Goal: Task Accomplishment & Management: Manage account settings

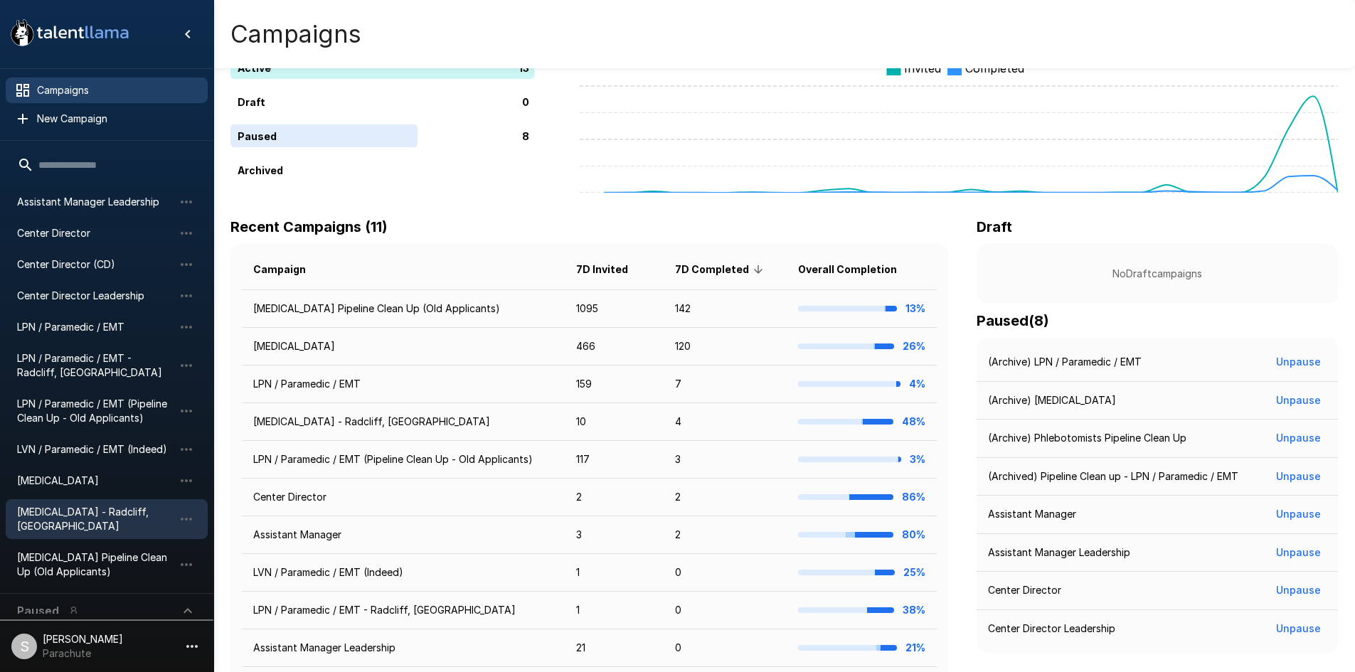
scroll to position [176, 0]
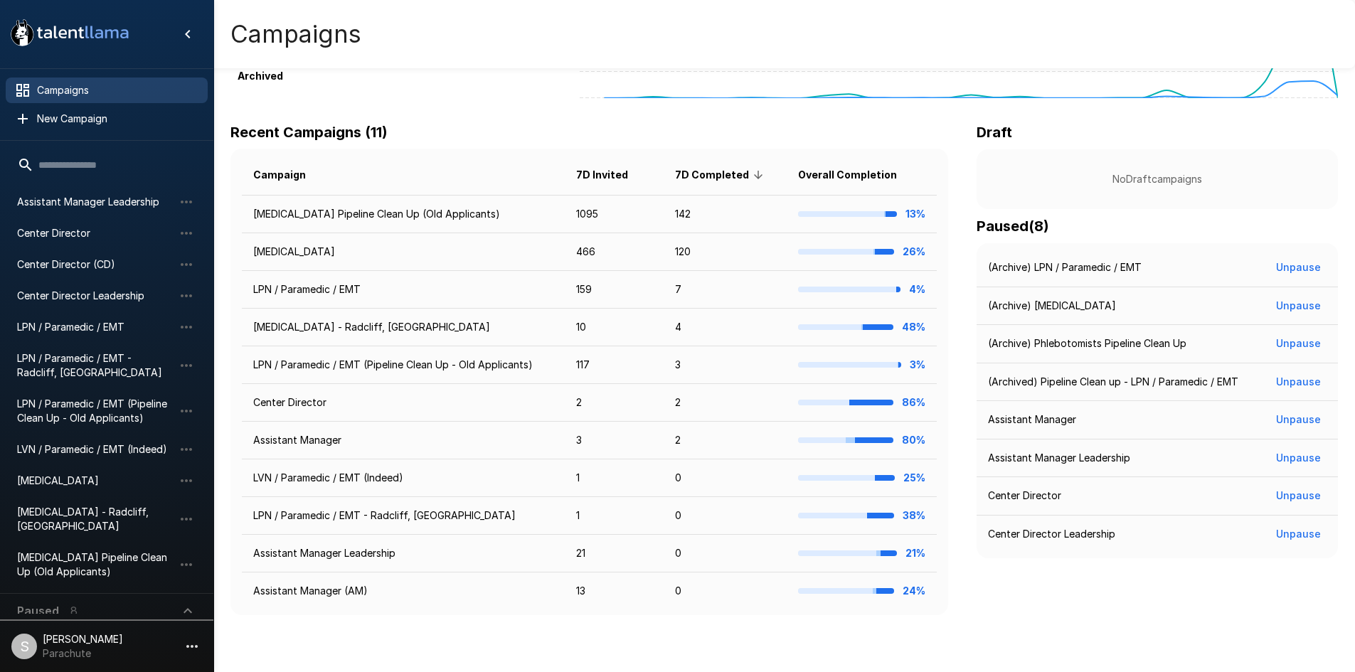
click at [96, 603] on span "Paused 8" at bounding box center [98, 611] width 162 height 17
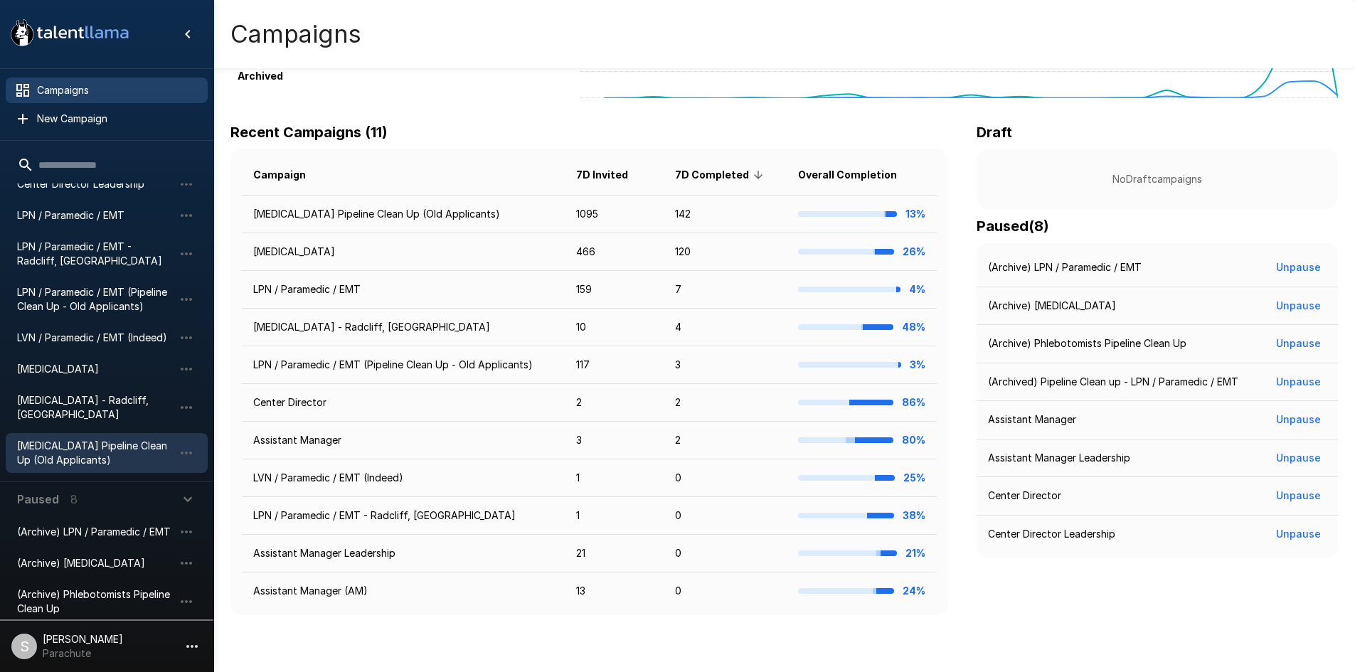
scroll to position [378, 0]
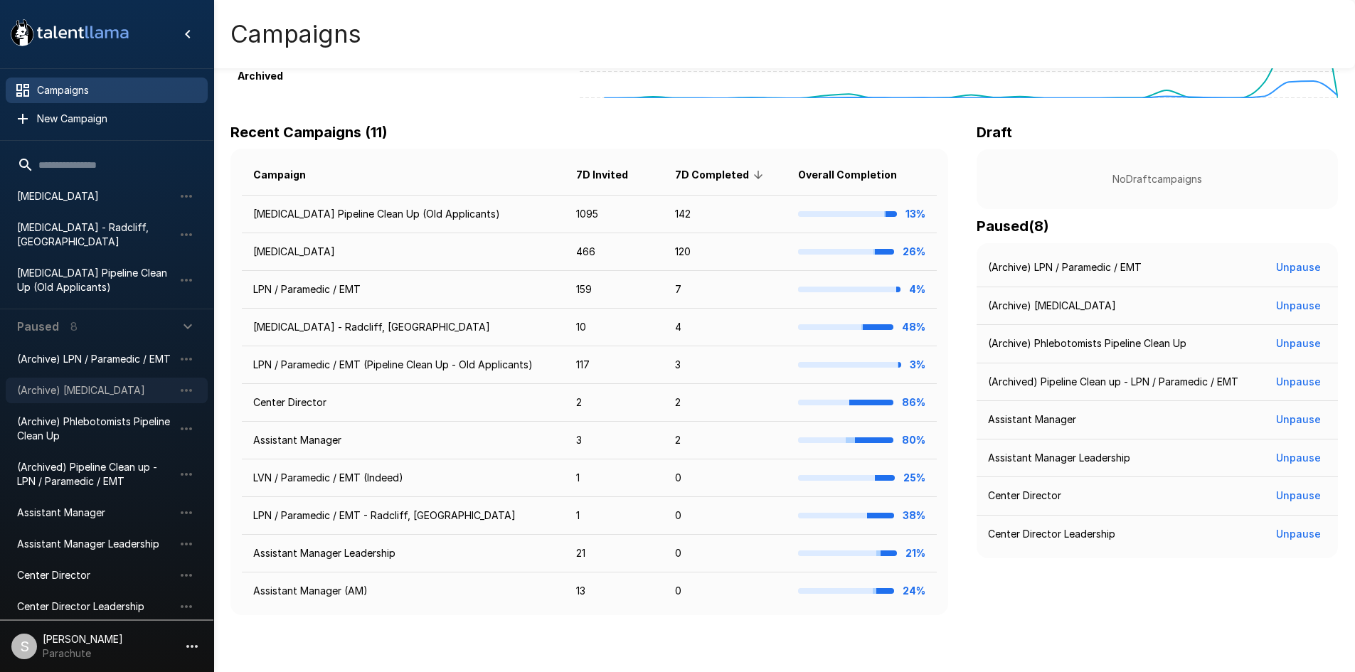
click at [76, 385] on div "(Archive) [MEDICAL_DATA]" at bounding box center [107, 391] width 202 height 26
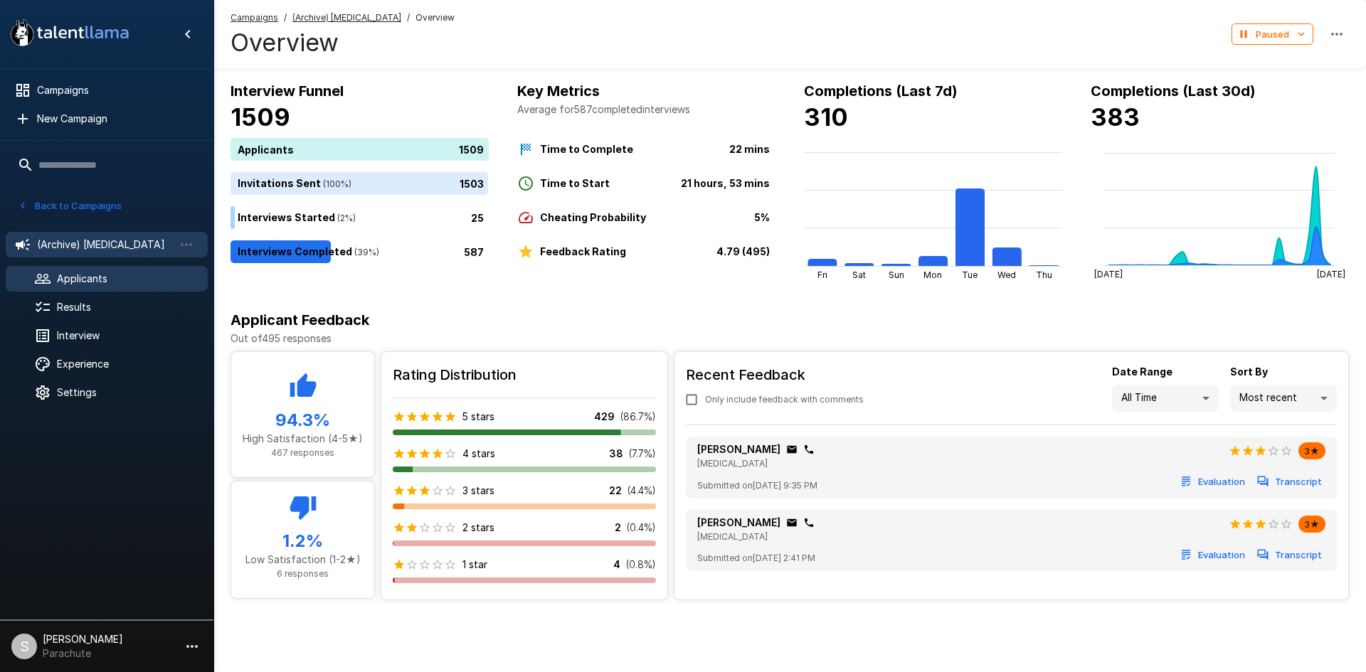
click at [97, 272] on span "Applicants" at bounding box center [126, 279] width 139 height 14
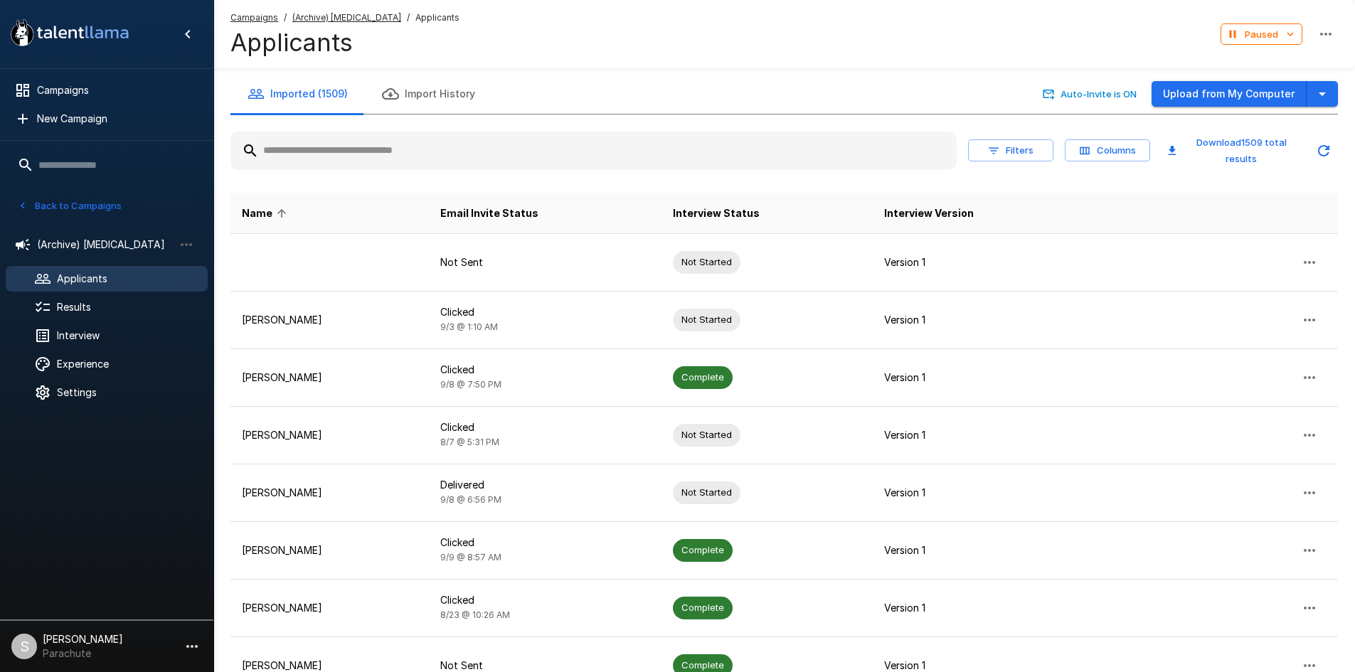
click at [379, 154] on input "text" at bounding box center [593, 151] width 726 height 26
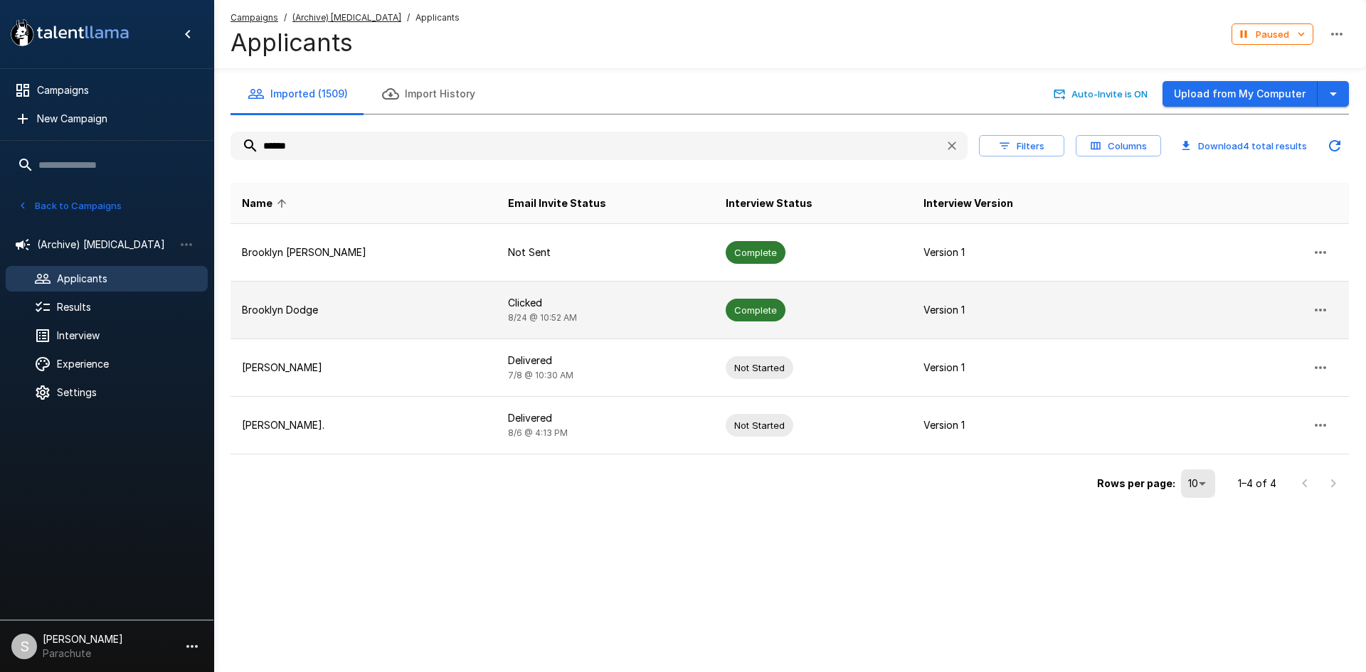
type input "******"
click at [726, 306] on span "Complete" at bounding box center [756, 311] width 60 height 14
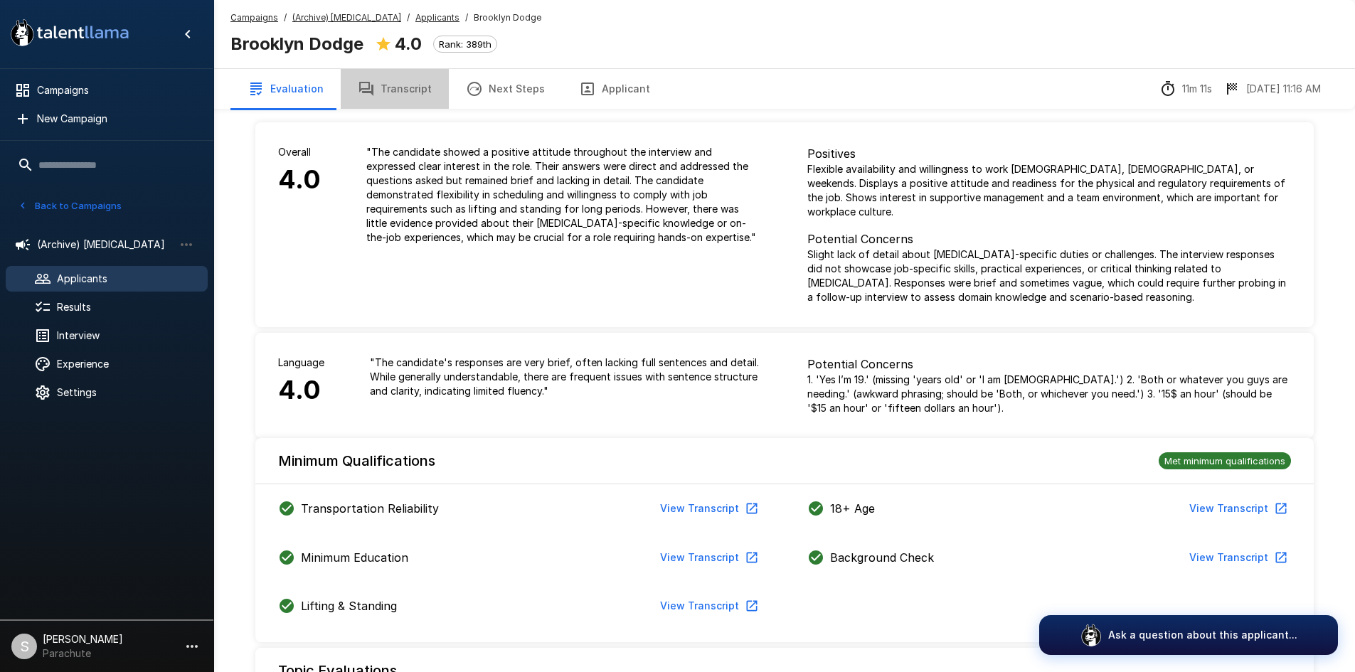
click at [391, 90] on button "Transcript" at bounding box center [395, 89] width 108 height 40
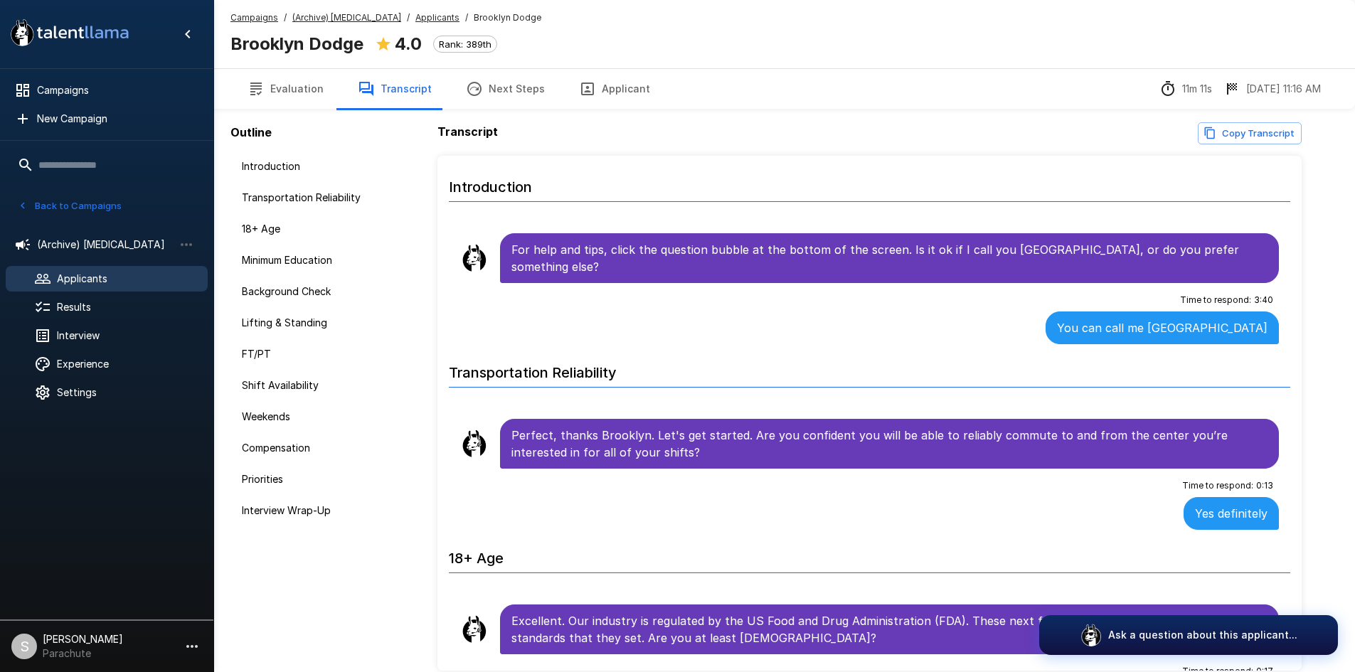
click at [73, 209] on button "Back to Campaigns" at bounding box center [69, 206] width 111 height 22
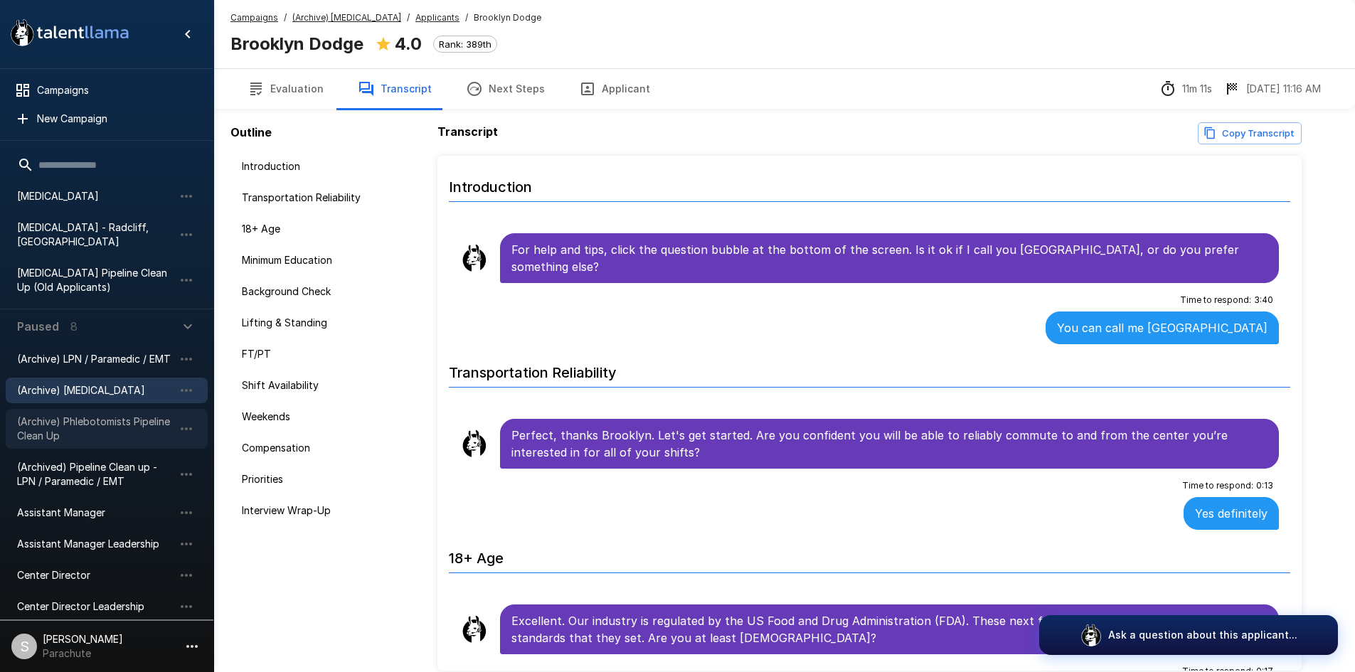
click at [60, 424] on span "(Archive) Phlebotomists Pipeline Clean Up" at bounding box center [95, 429] width 157 height 28
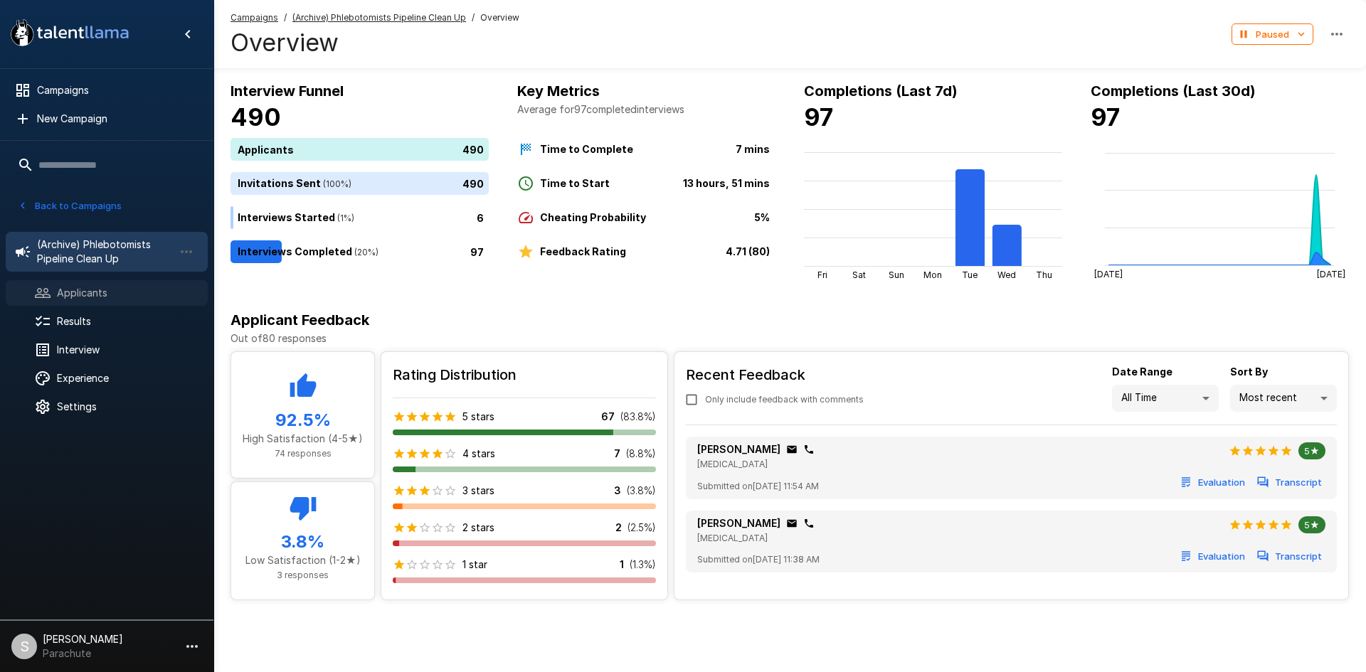
click at [113, 291] on span "Applicants" at bounding box center [126, 293] width 139 height 14
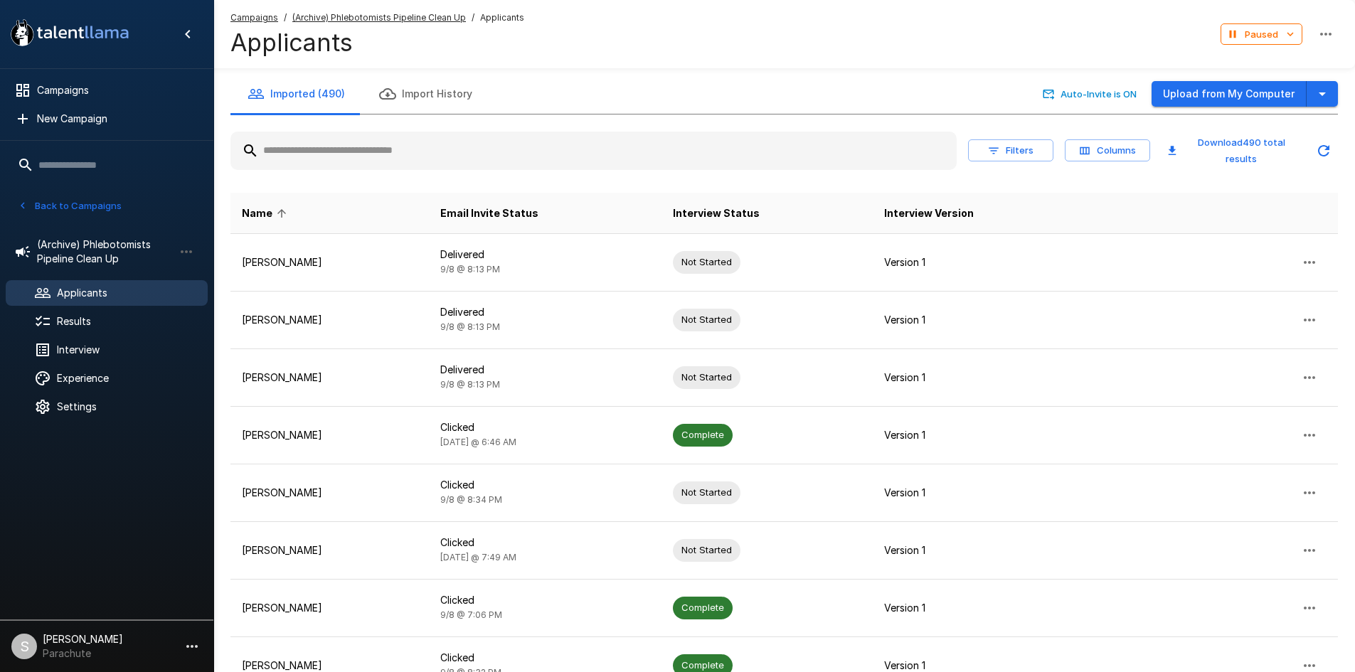
click at [388, 158] on input "text" at bounding box center [593, 151] width 726 height 26
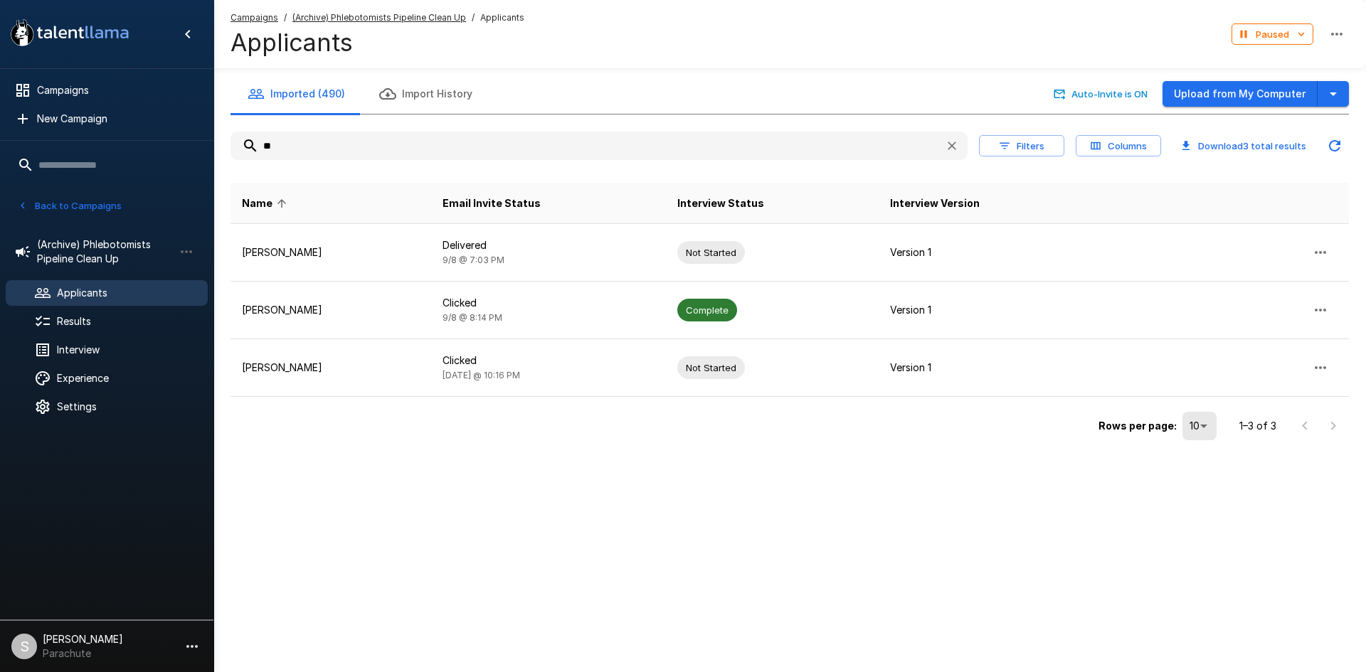
type input "*"
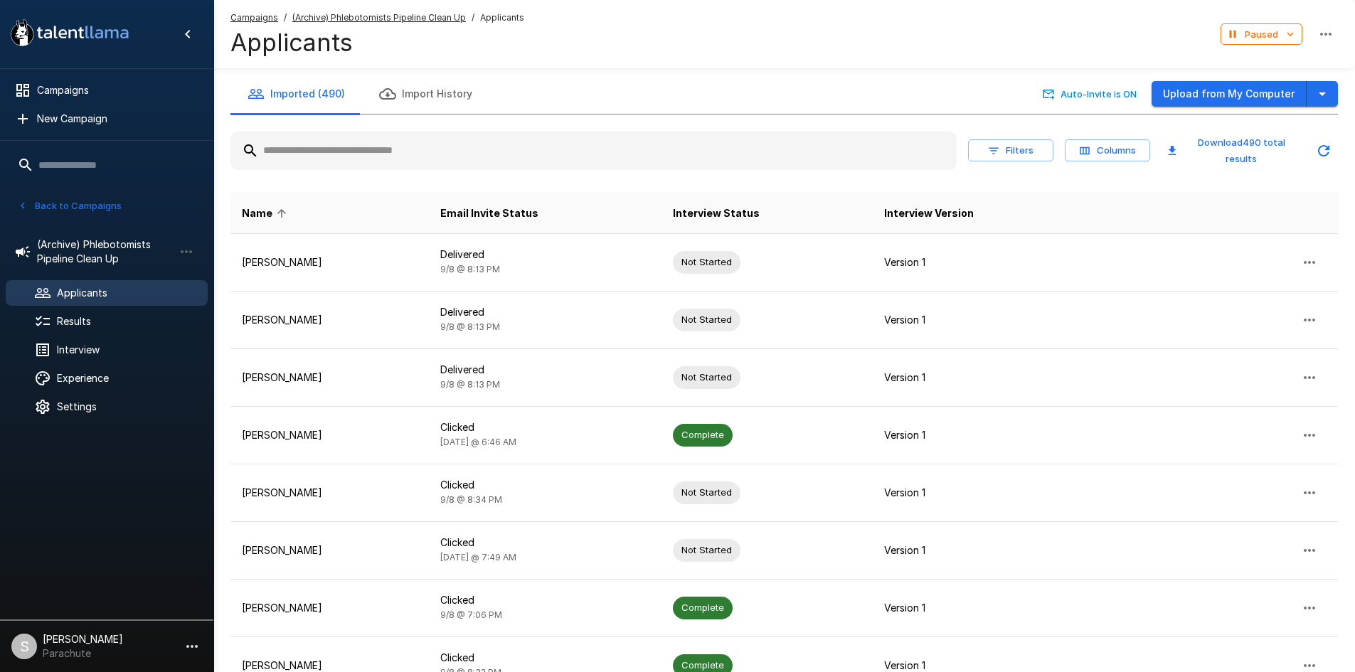
click at [98, 206] on button "Back to Campaigns" at bounding box center [69, 206] width 111 height 22
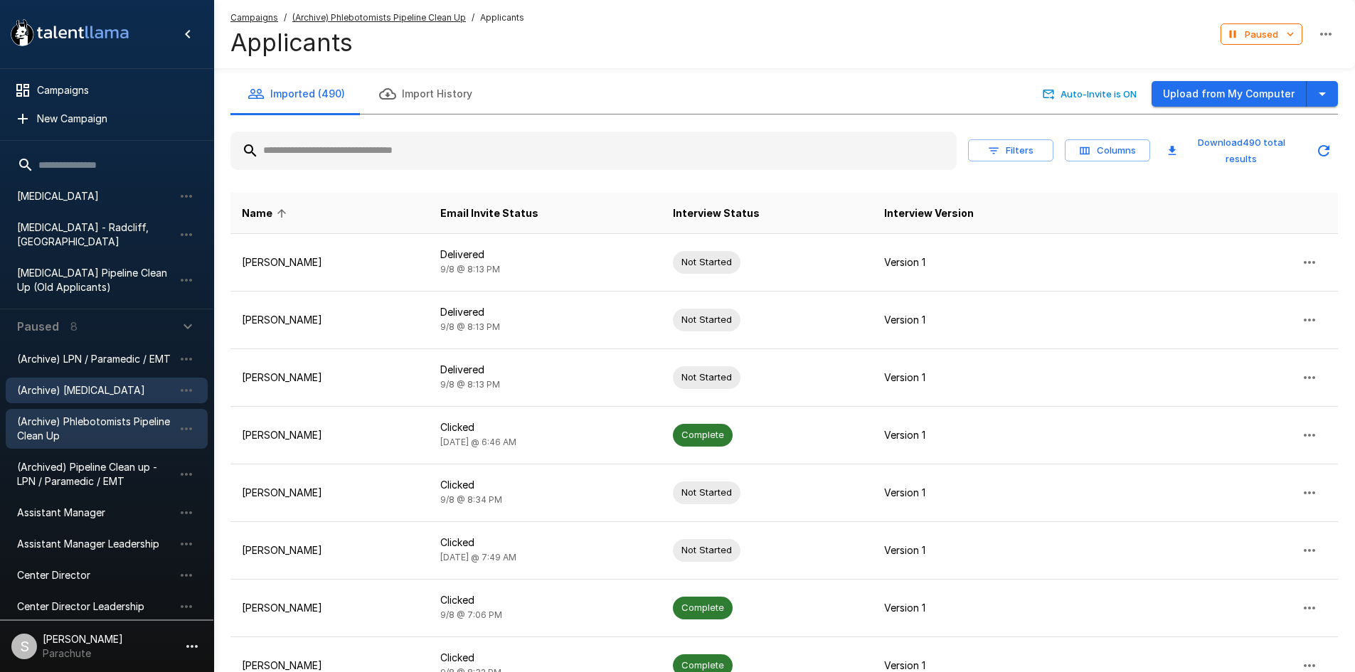
click at [88, 378] on div "(Archive) [MEDICAL_DATA]" at bounding box center [107, 391] width 202 height 26
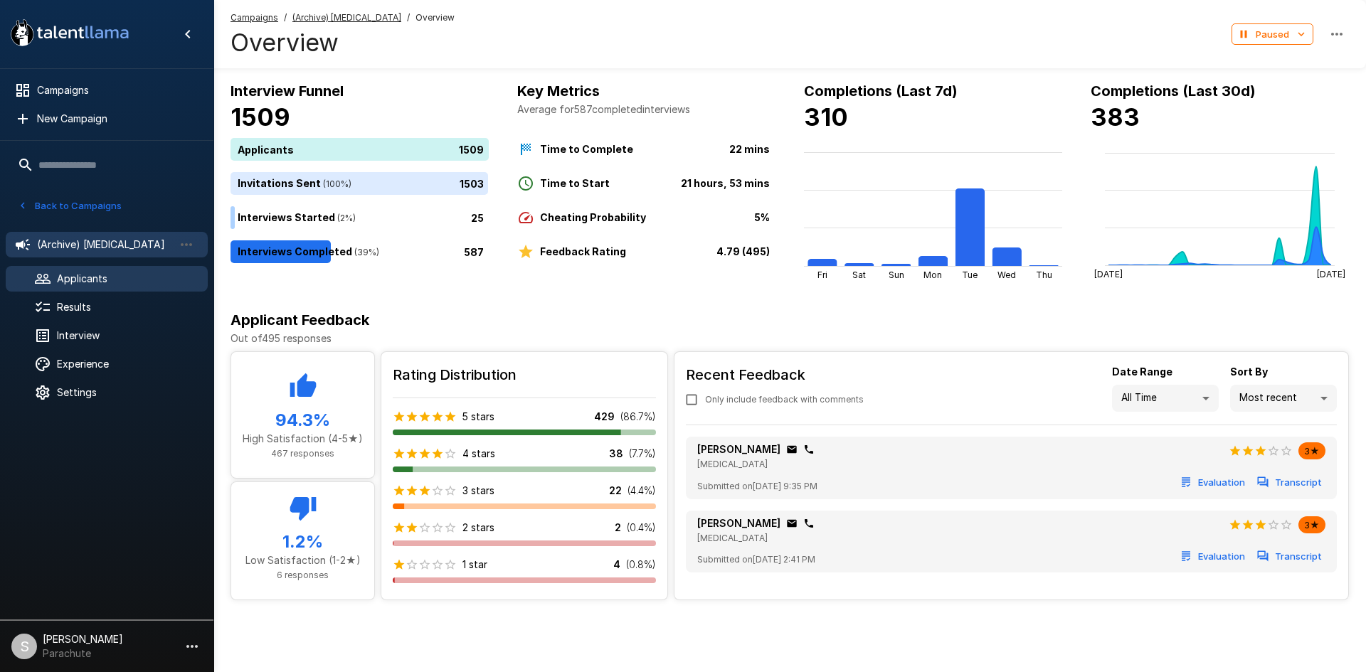
click at [139, 274] on span "Applicants" at bounding box center [126, 279] width 139 height 14
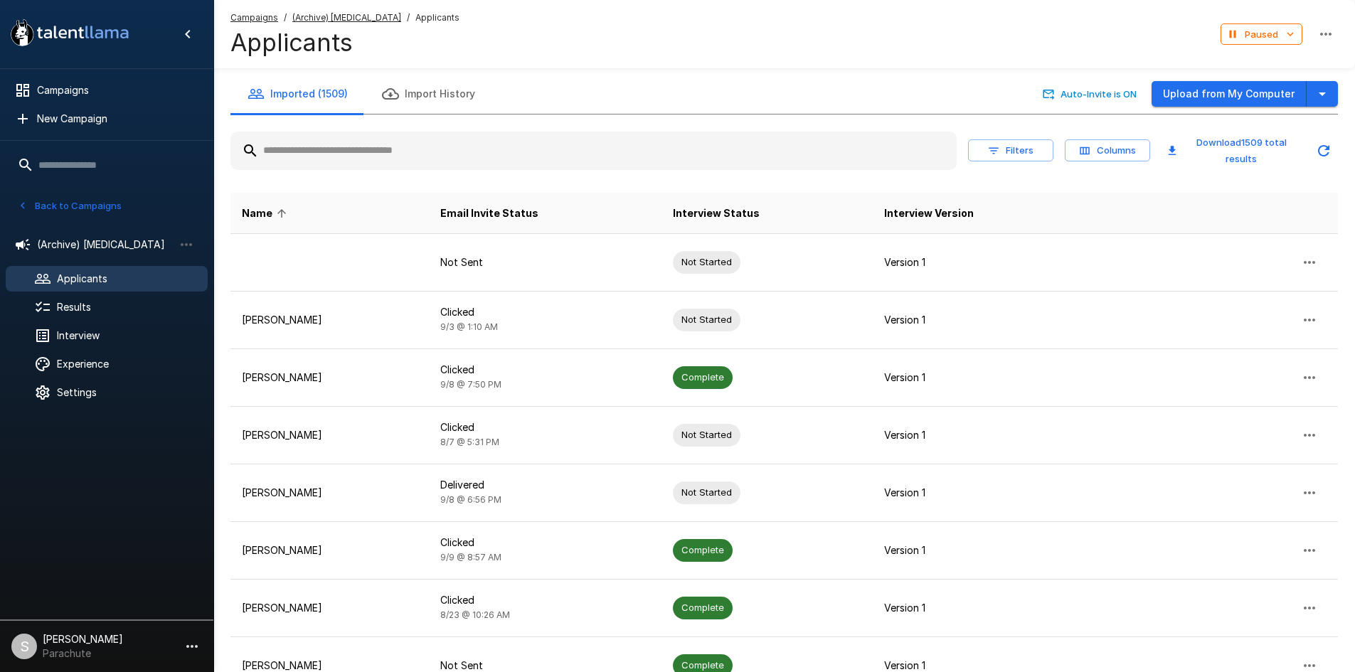
click at [395, 160] on input "text" at bounding box center [593, 151] width 726 height 26
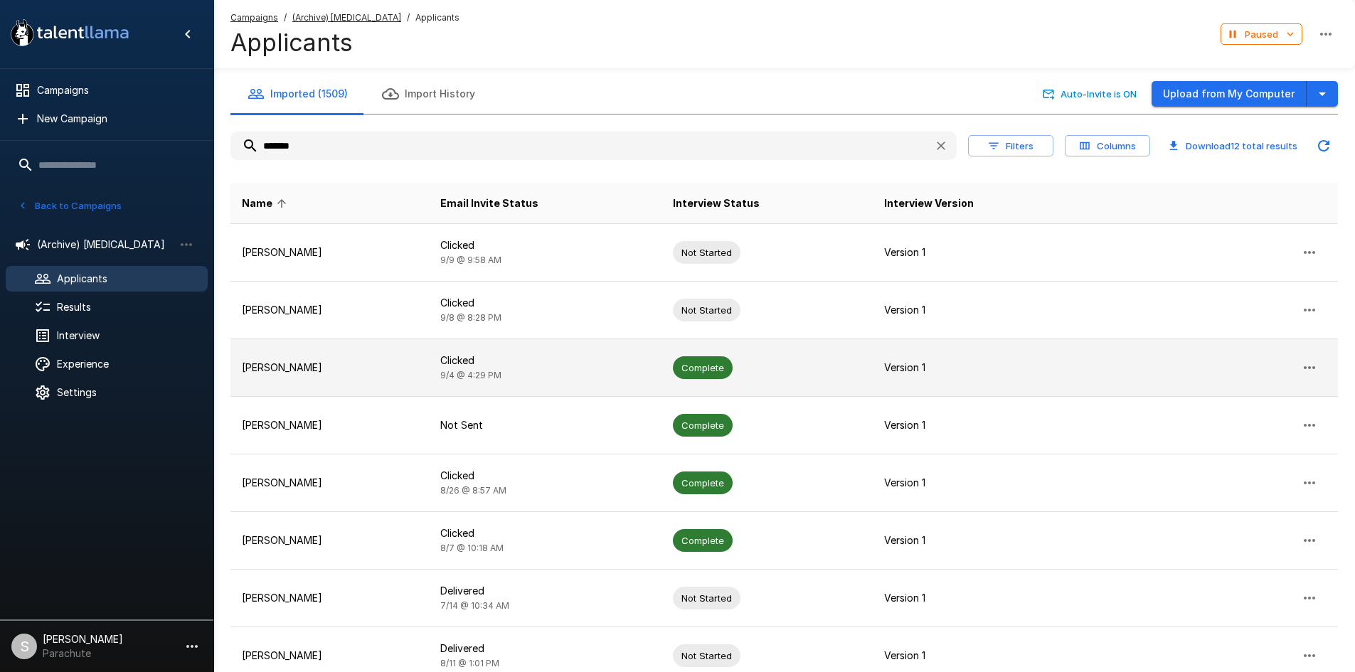
type input "*******"
click at [484, 351] on td "Clicked [DATE] 4:29 PM" at bounding box center [545, 368] width 233 height 58
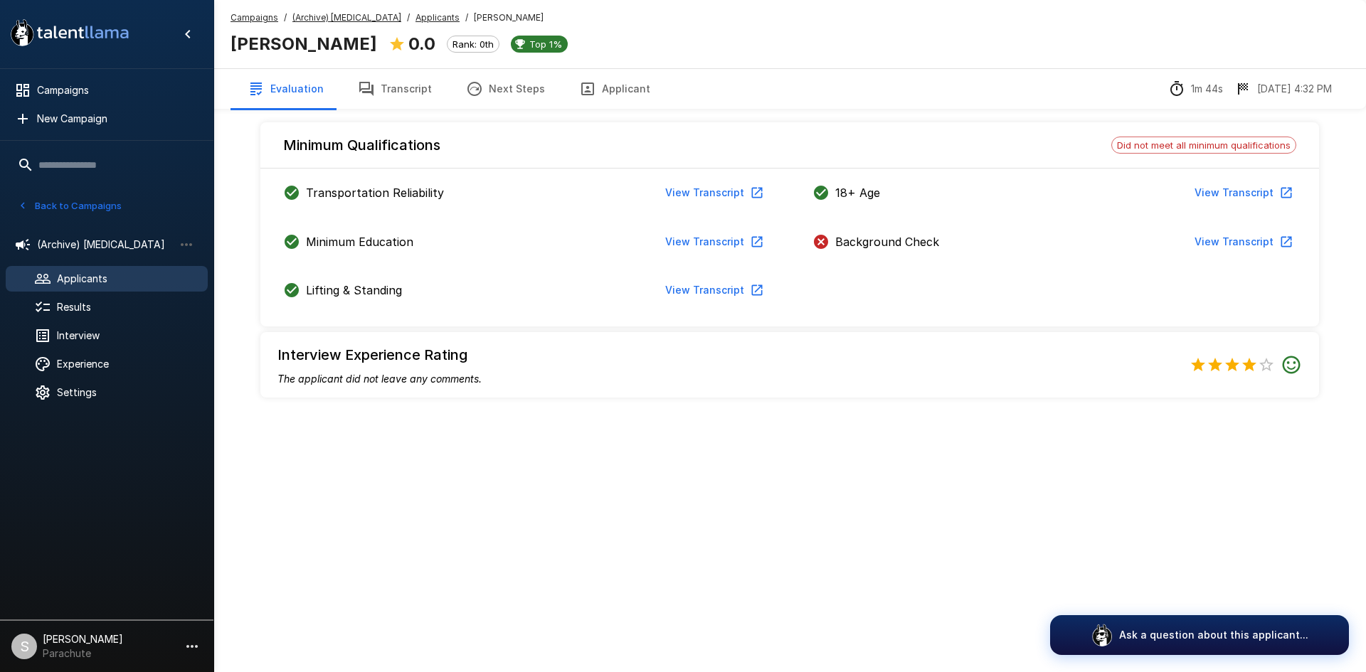
click at [394, 85] on button "Transcript" at bounding box center [395, 89] width 108 height 40
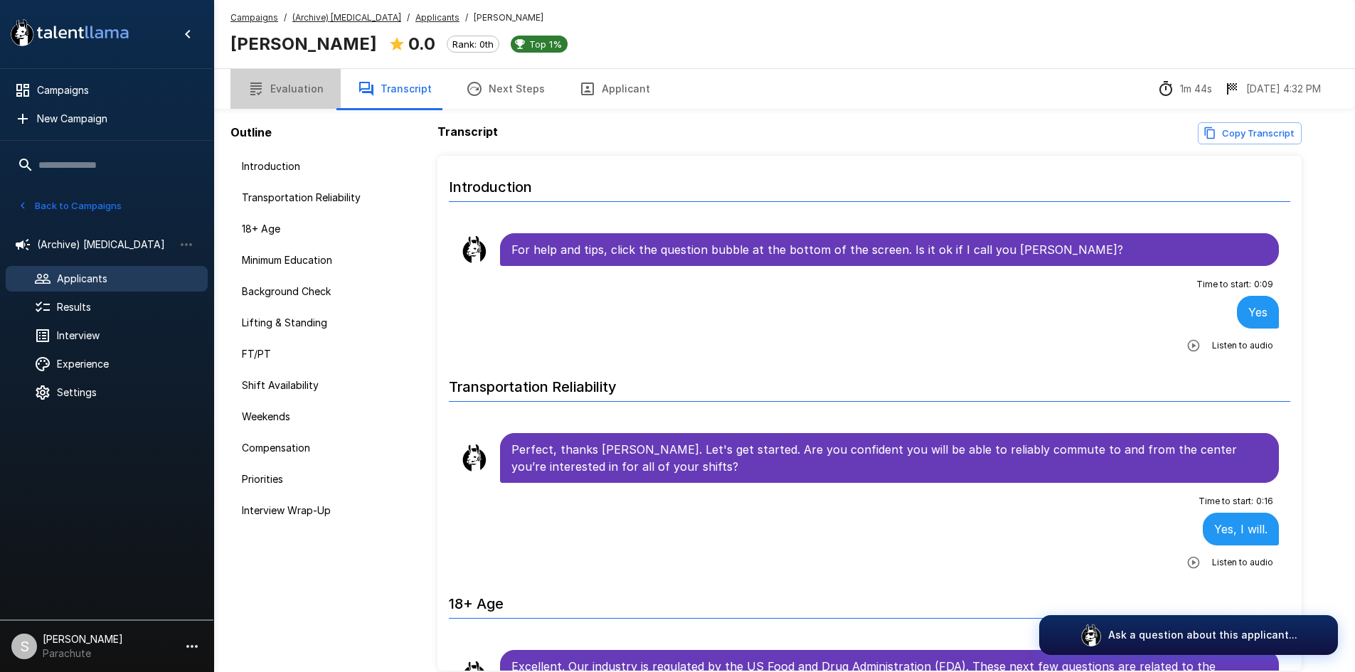
click at [305, 84] on button "Evaluation" at bounding box center [285, 89] width 110 height 40
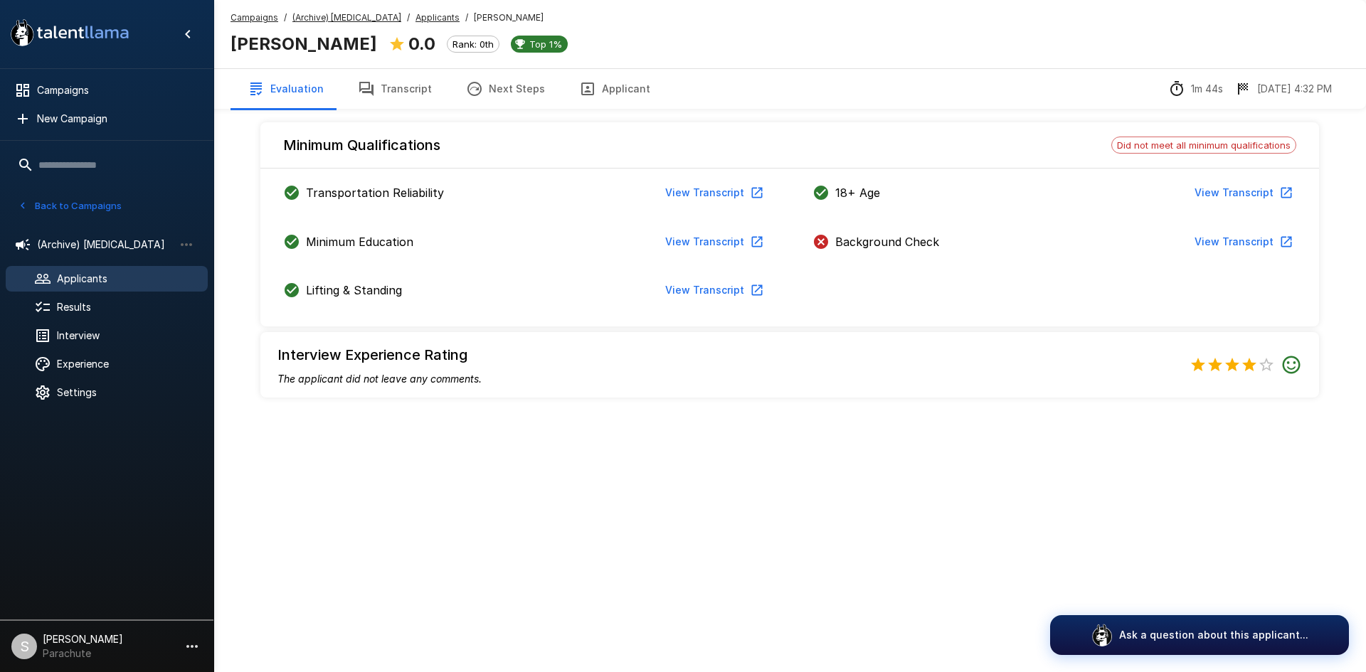
click at [377, 86] on button "Transcript" at bounding box center [395, 89] width 108 height 40
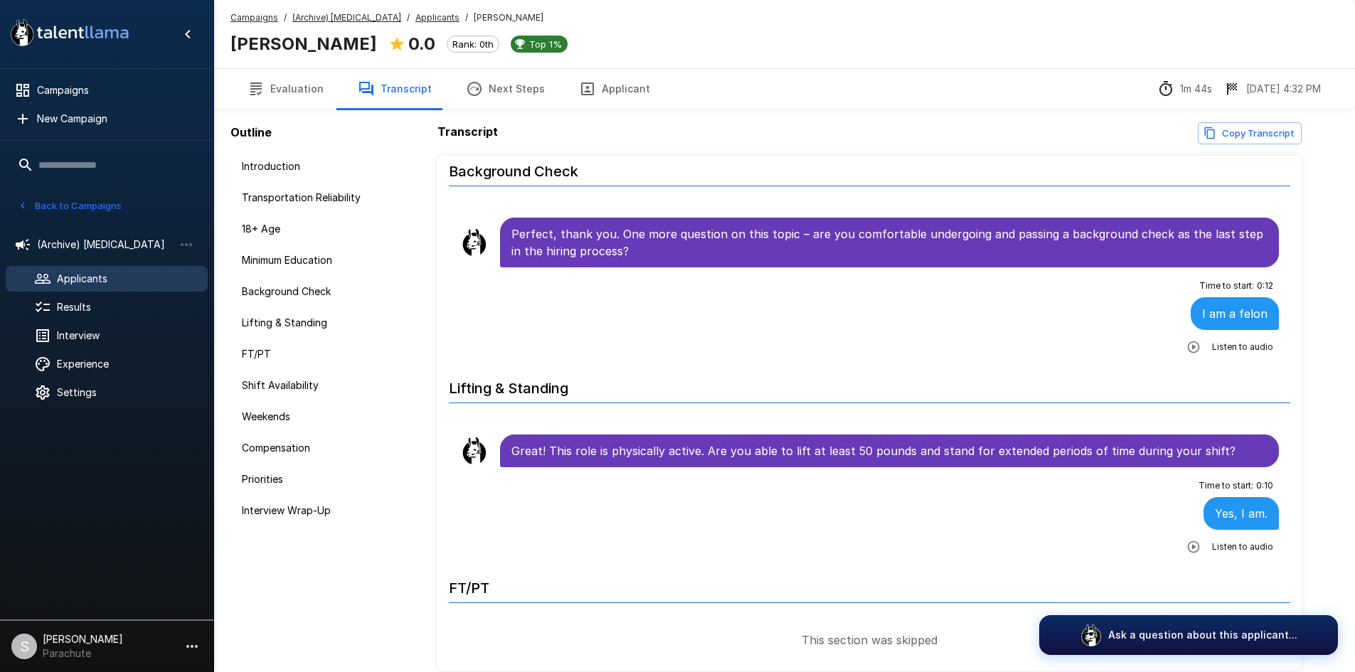
scroll to position [854, 0]
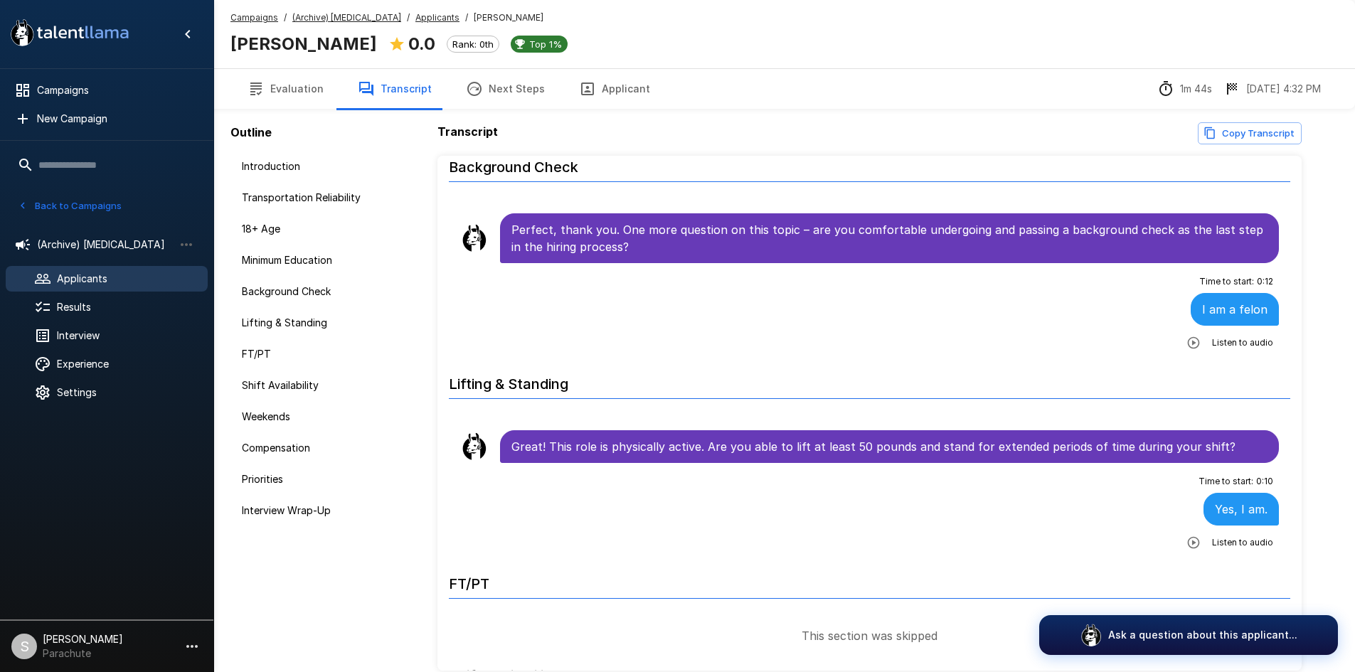
click at [423, 19] on u "Applicants" at bounding box center [437, 17] width 44 height 11
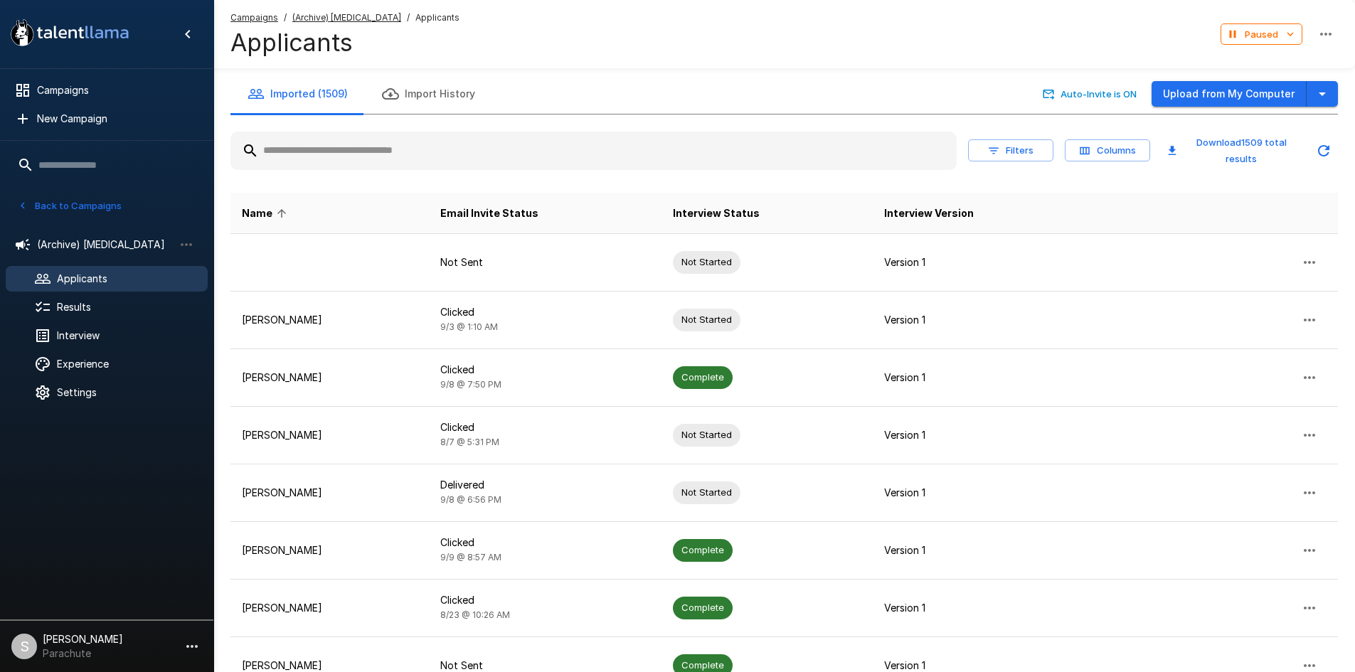
click at [363, 145] on input "text" at bounding box center [593, 151] width 726 height 26
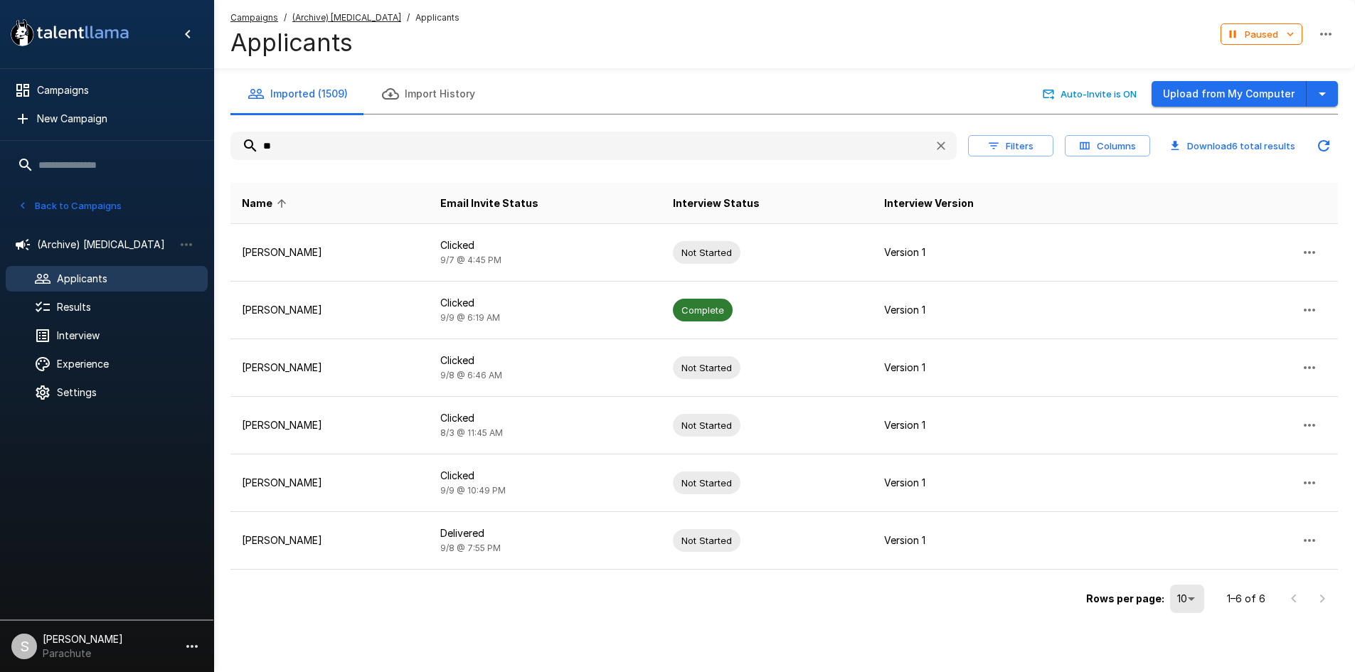
type input "*"
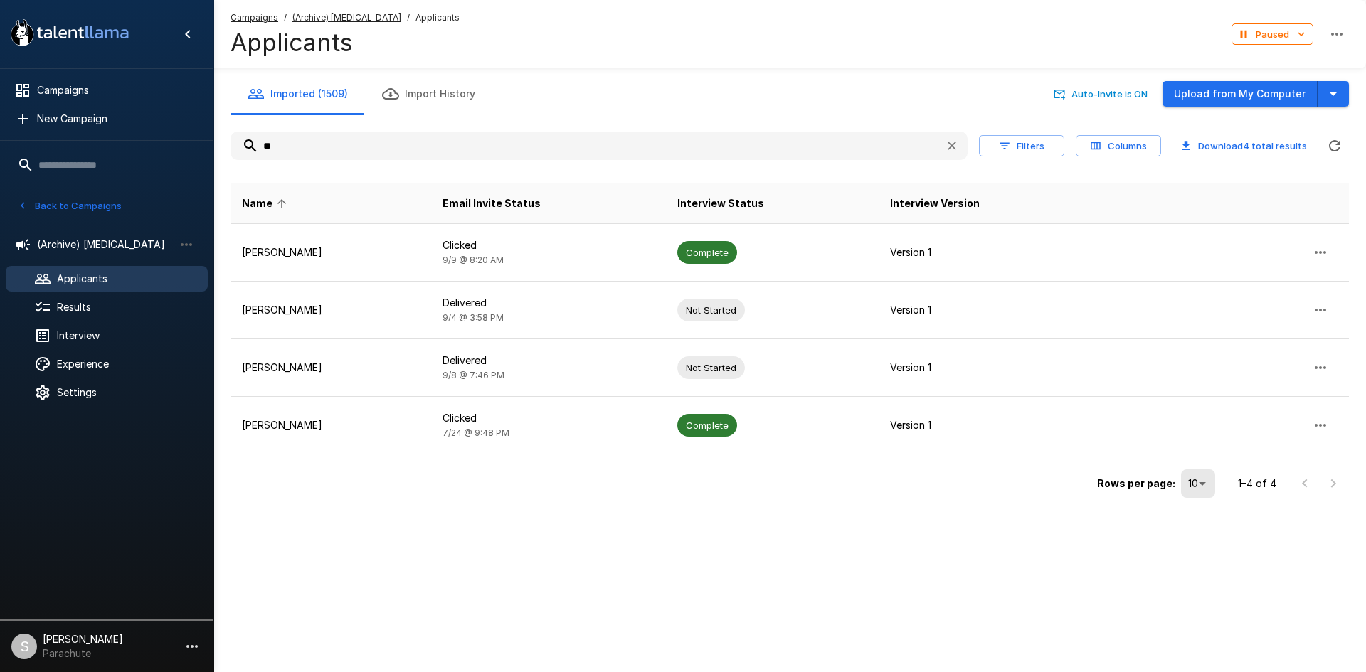
type input "*"
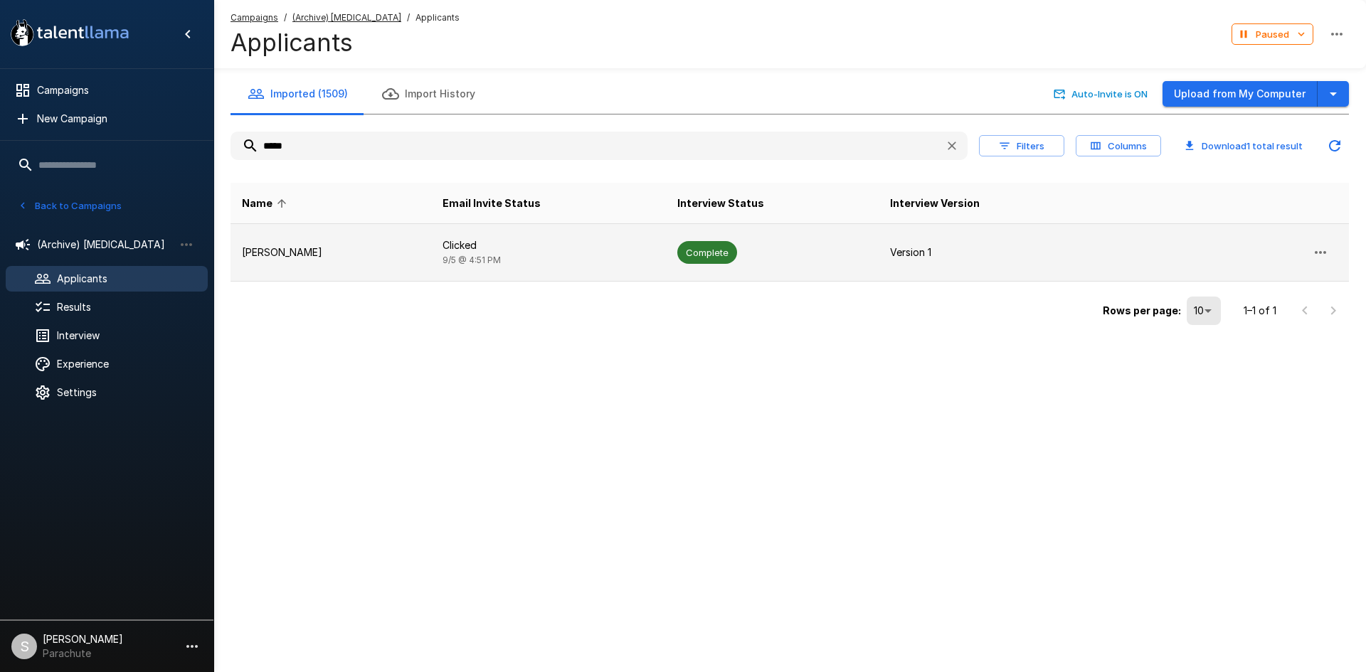
type input "*****"
click at [431, 239] on td "Clicked [DATE] 4:51 PM" at bounding box center [548, 253] width 235 height 58
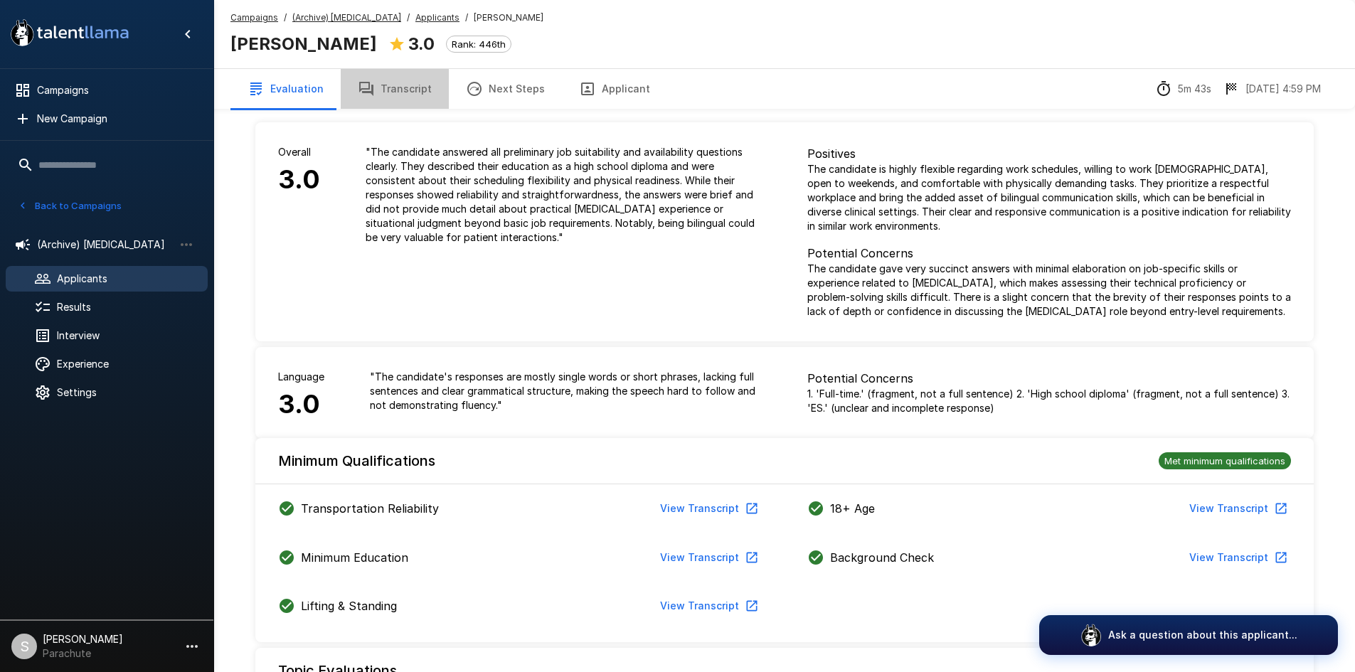
click at [397, 78] on button "Transcript" at bounding box center [395, 89] width 108 height 40
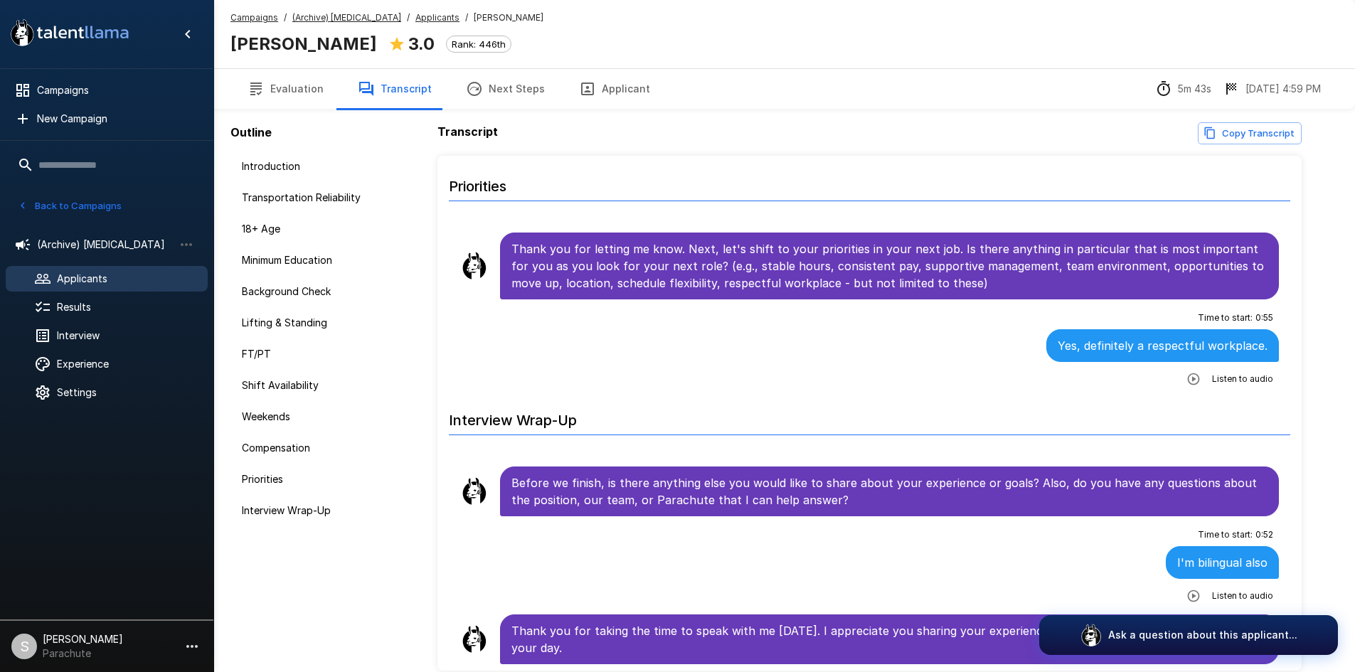
scroll to position [2252, 0]
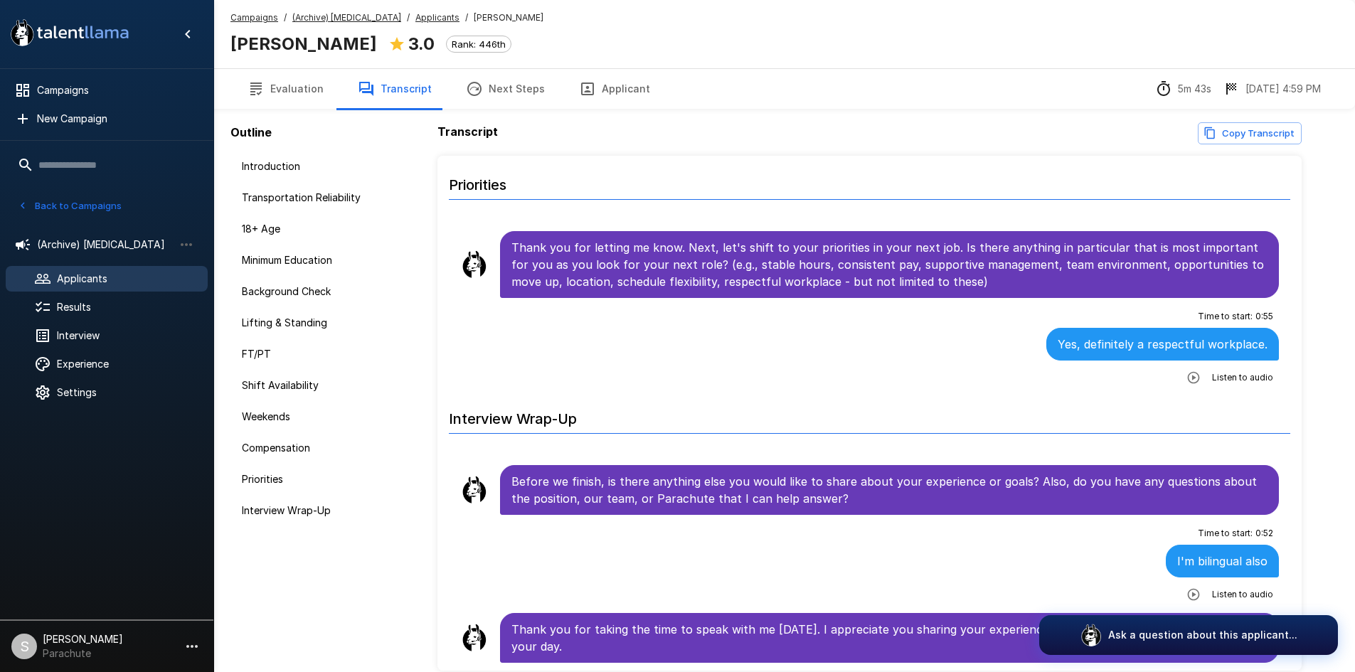
click at [415, 21] on u "Applicants" at bounding box center [437, 17] width 44 height 11
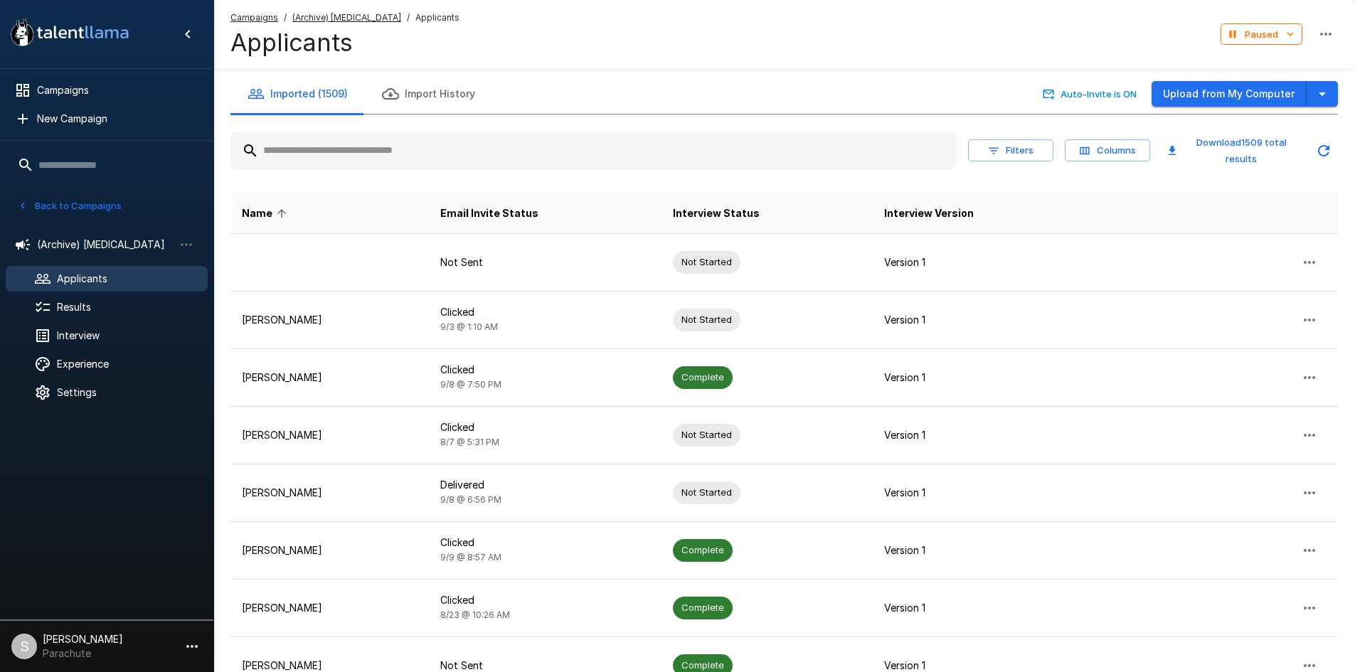
click at [322, 150] on input "text" at bounding box center [593, 151] width 726 height 26
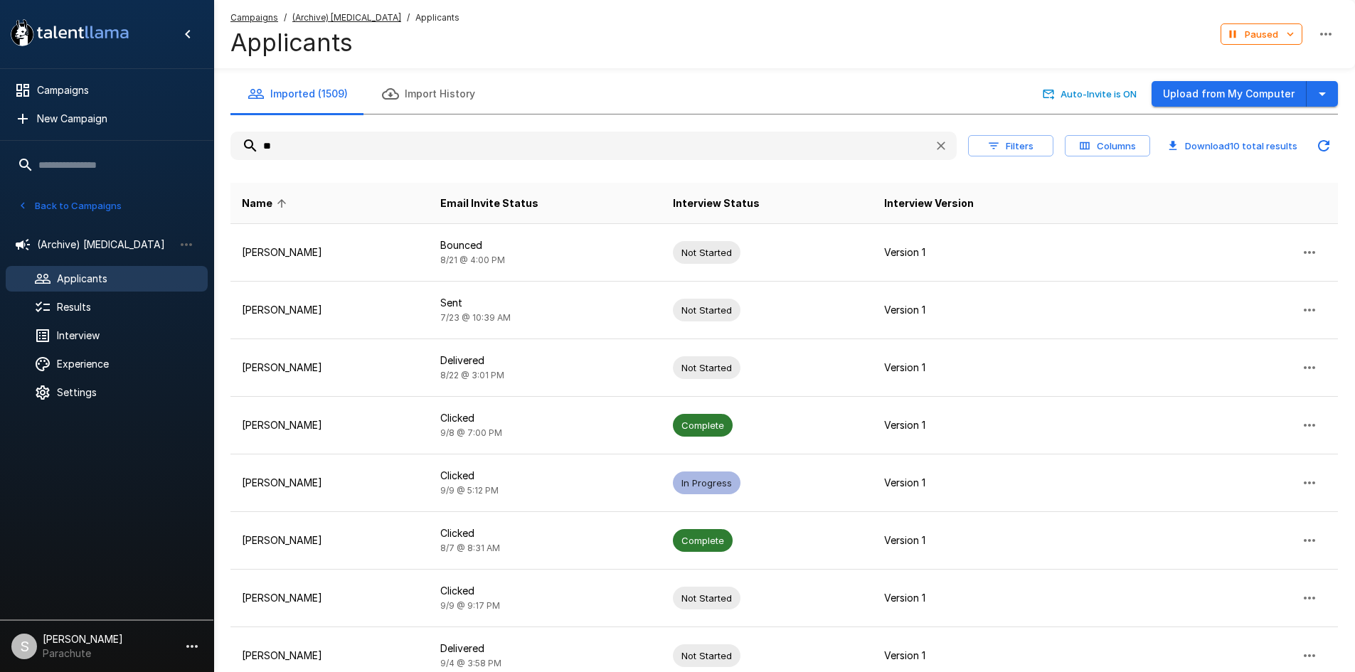
type input "*"
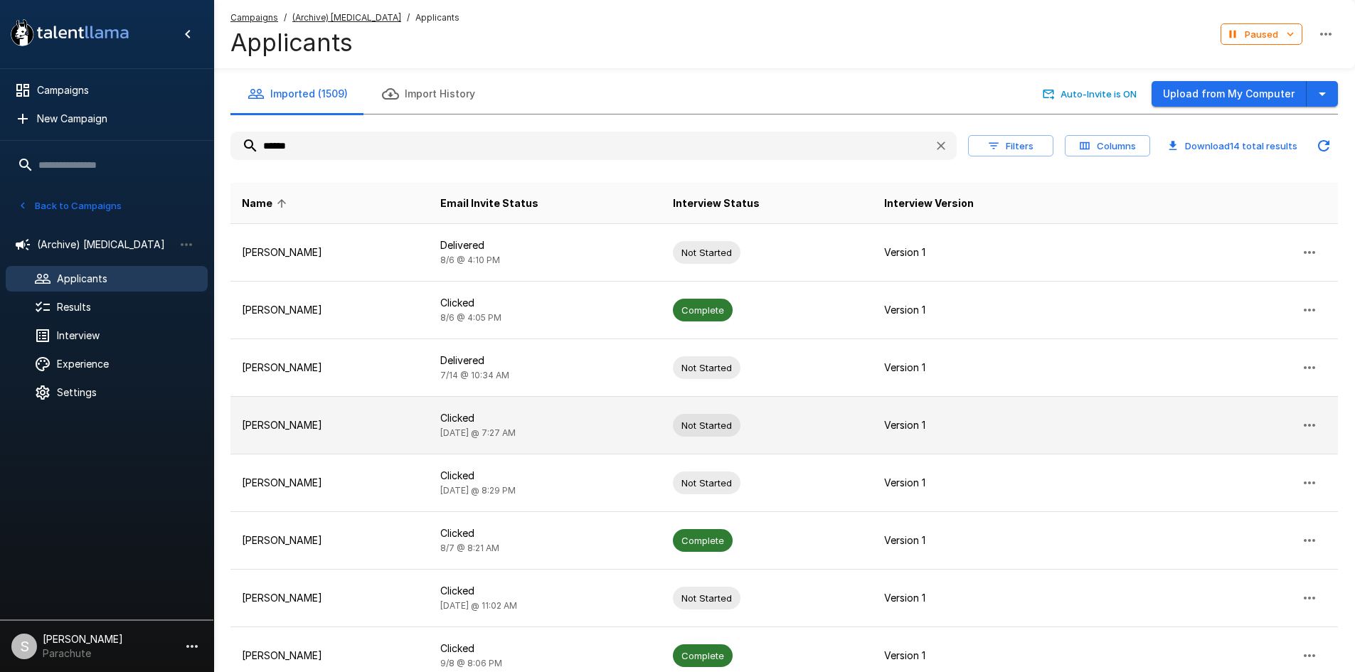
scroll to position [233, 0]
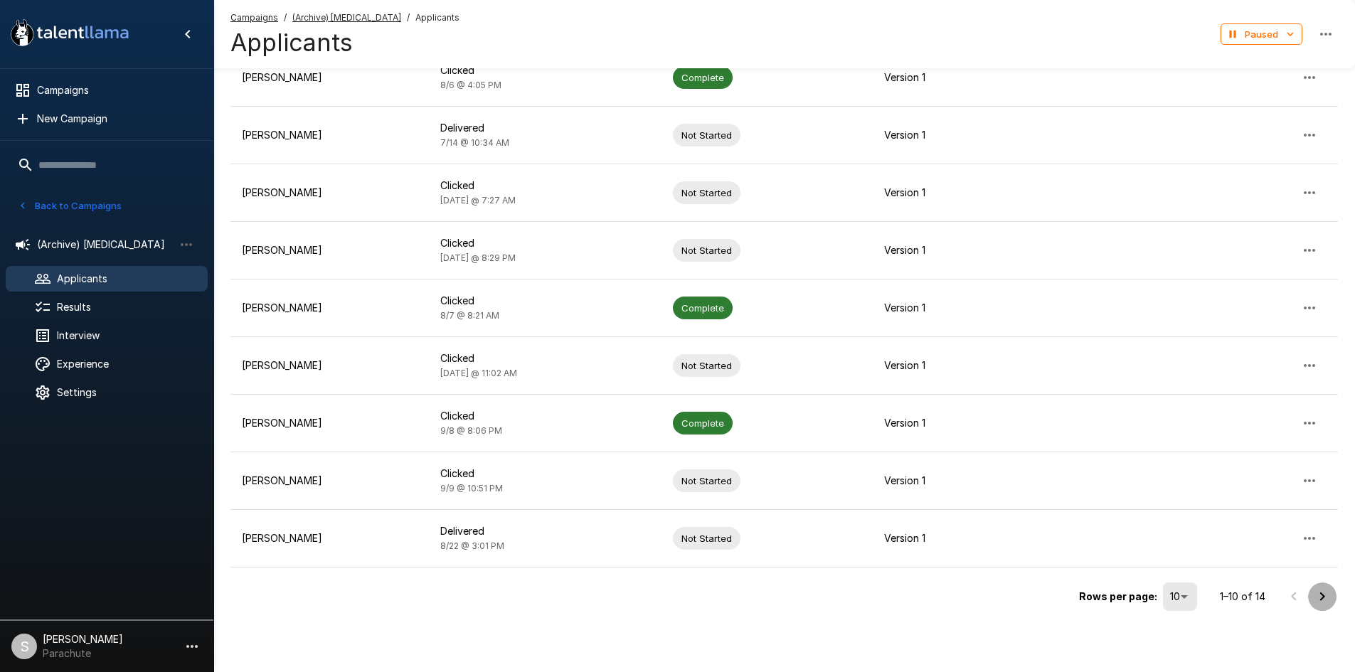
click at [1327, 605] on icon "Go to next page" at bounding box center [1322, 596] width 17 height 17
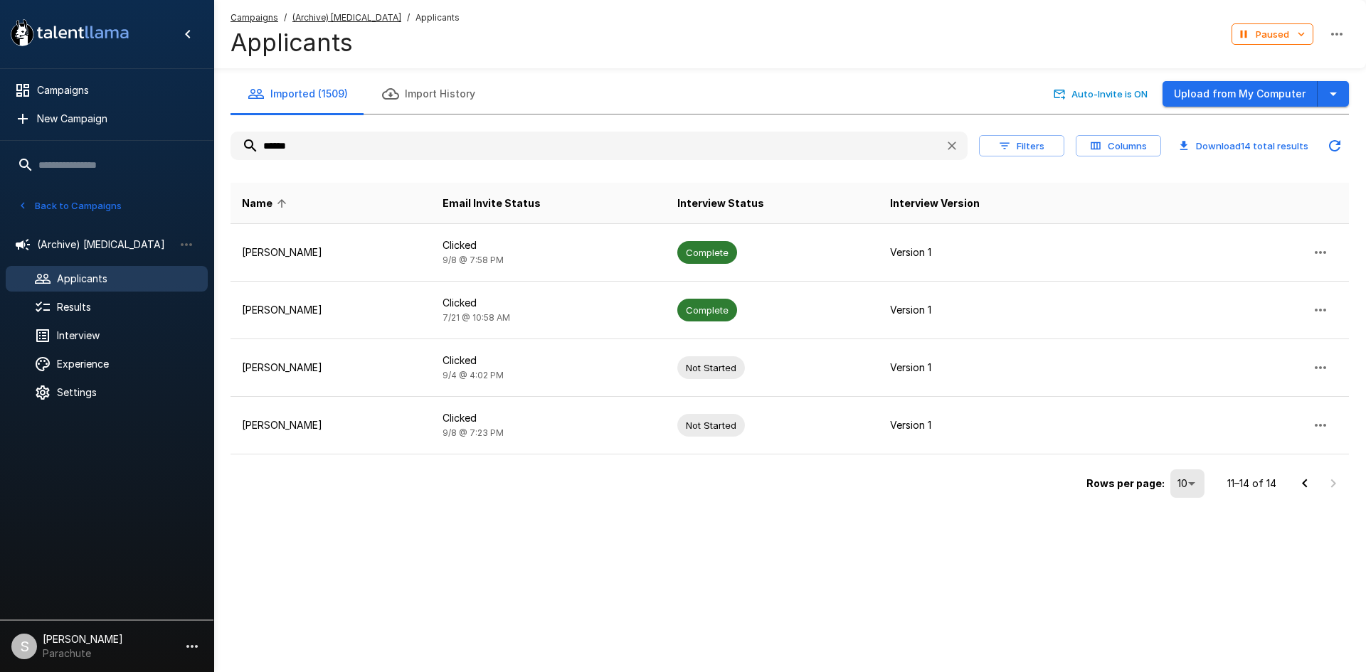
click at [442, 144] on input "******" at bounding box center [581, 146] width 703 height 26
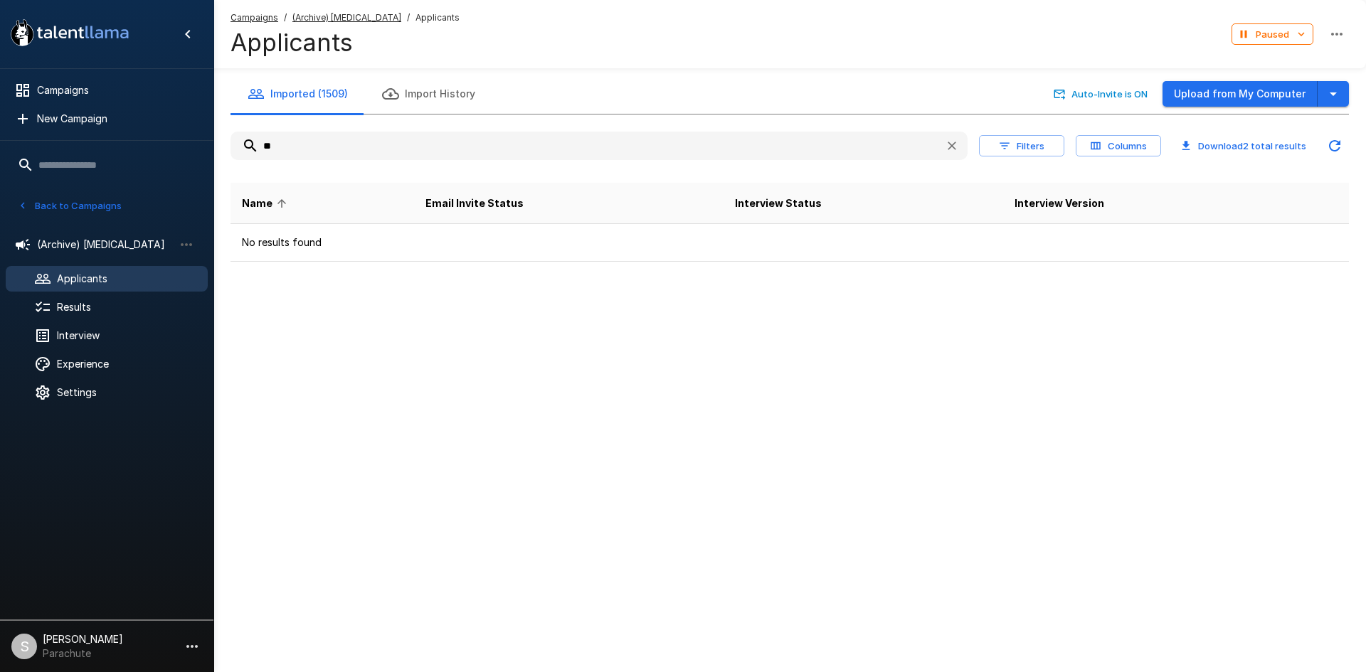
type input "*"
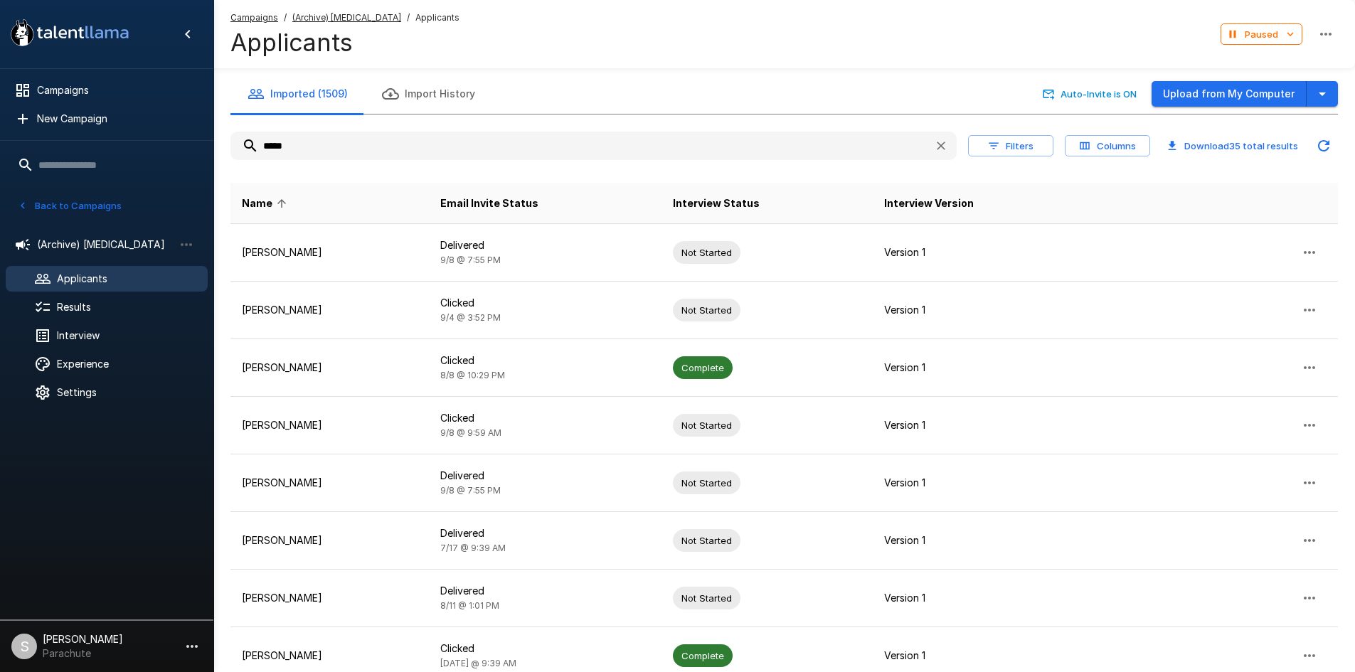
click at [329, 144] on input "*****" at bounding box center [576, 146] width 692 height 26
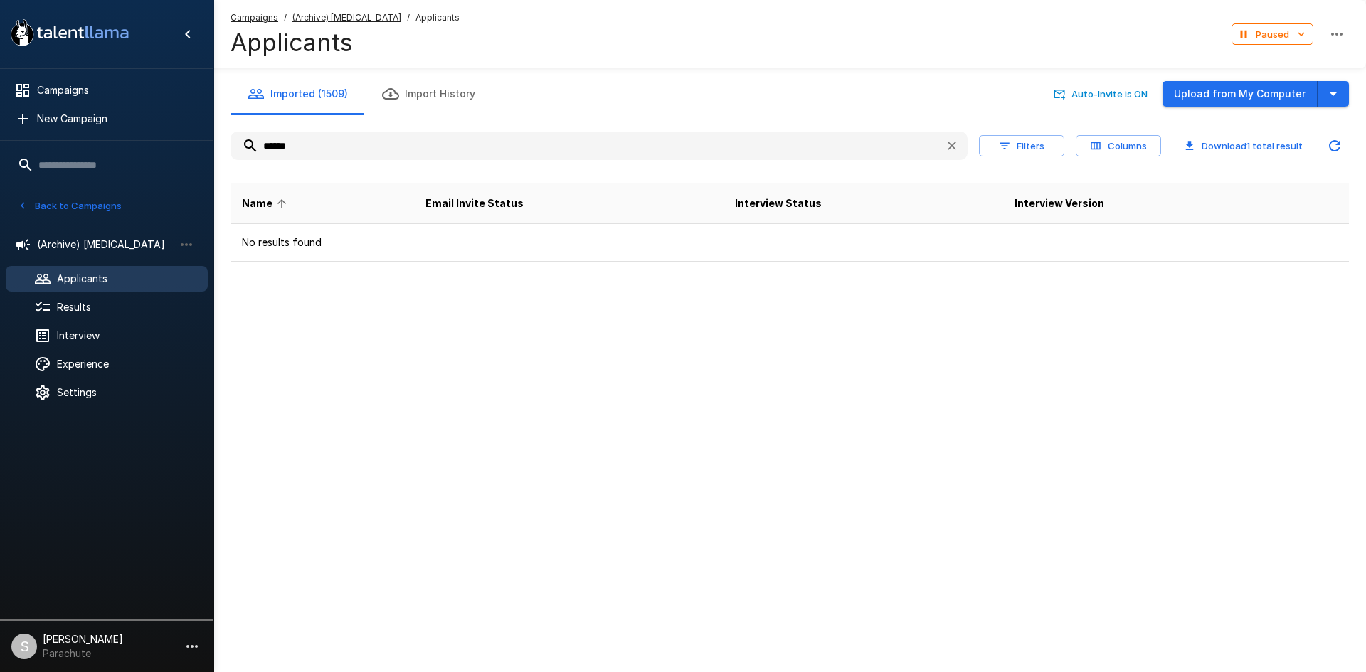
type input "******"
click at [100, 203] on button "Back to Campaigns" at bounding box center [69, 206] width 111 height 22
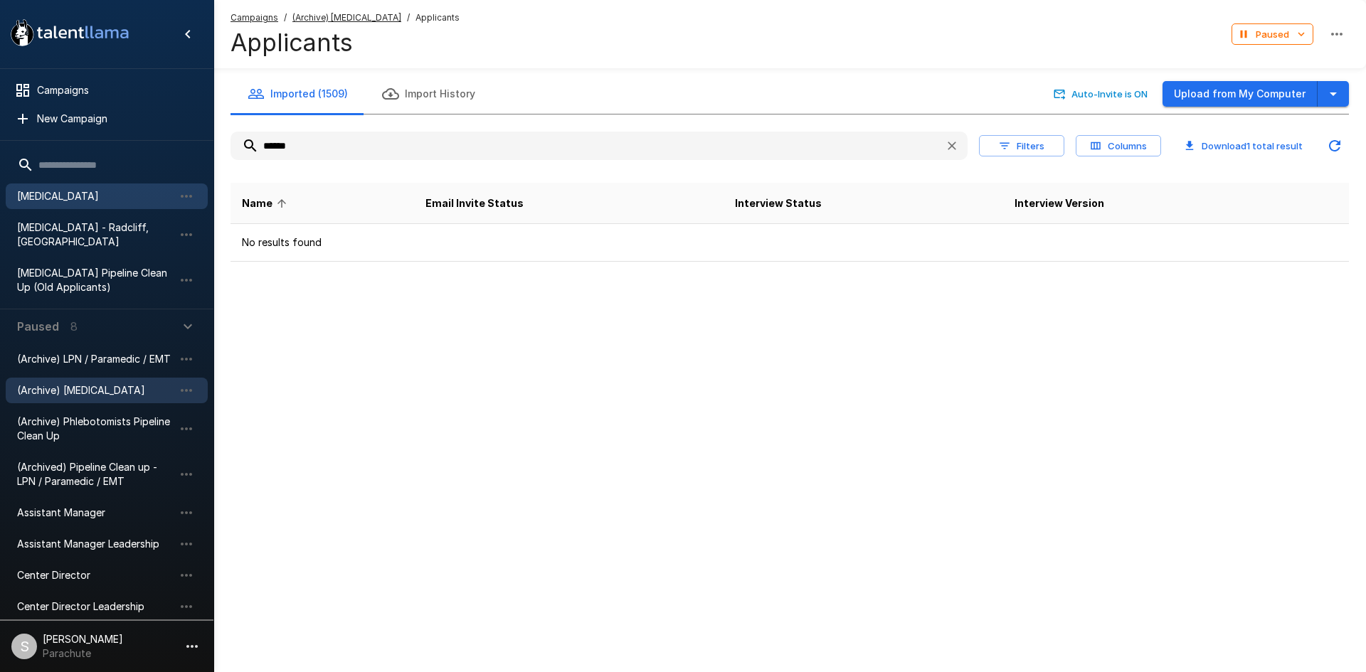
click at [61, 201] on span "[MEDICAL_DATA]" at bounding box center [95, 196] width 157 height 14
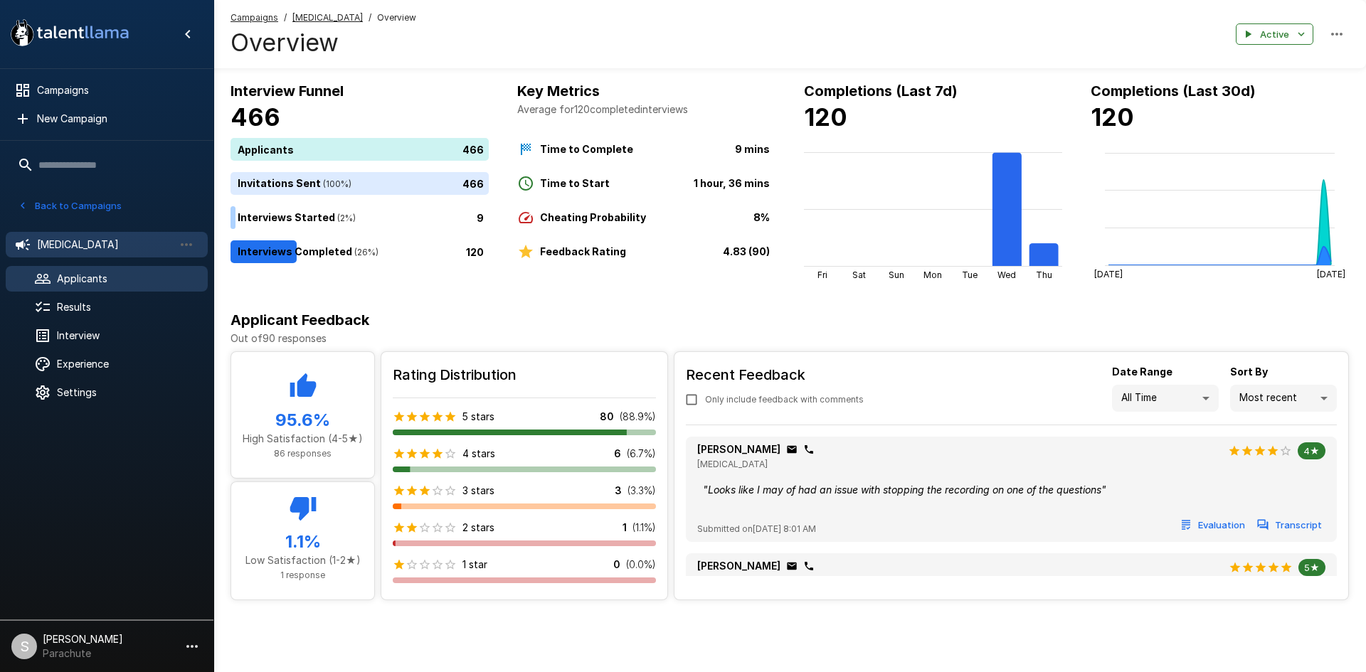
click at [96, 285] on span "Applicants" at bounding box center [126, 279] width 139 height 14
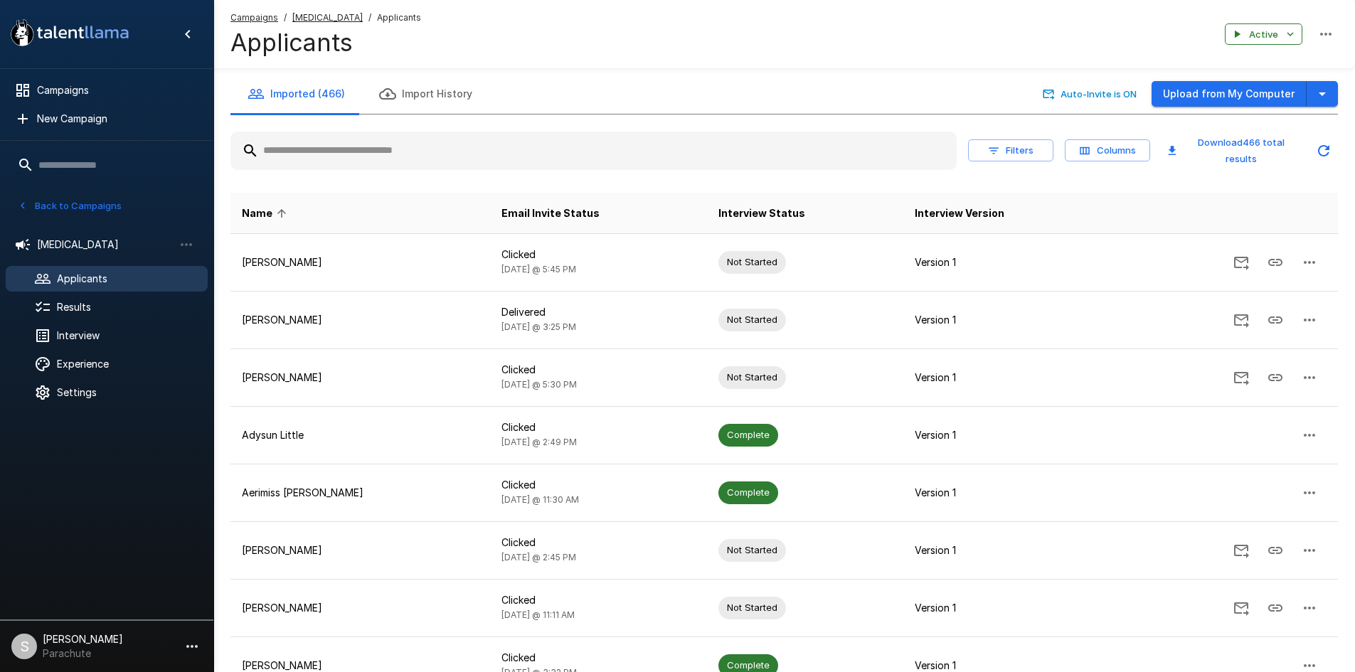
click at [354, 157] on input "text" at bounding box center [593, 151] width 726 height 26
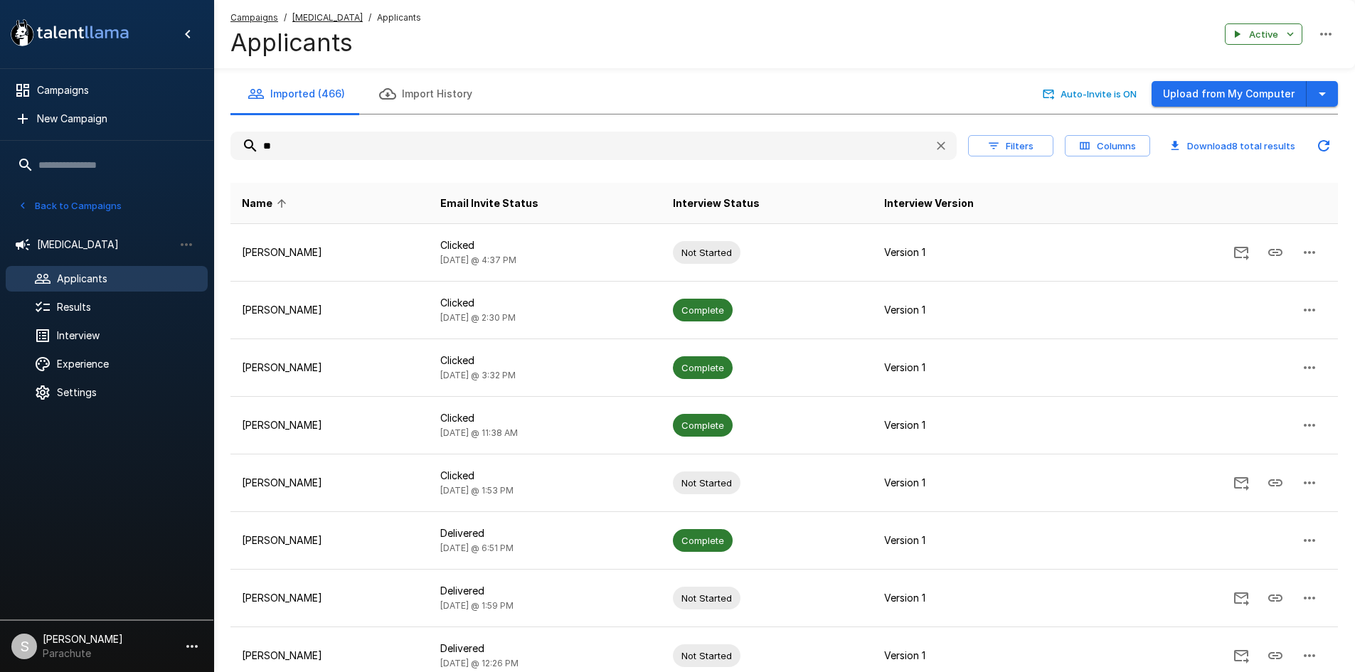
type input "*"
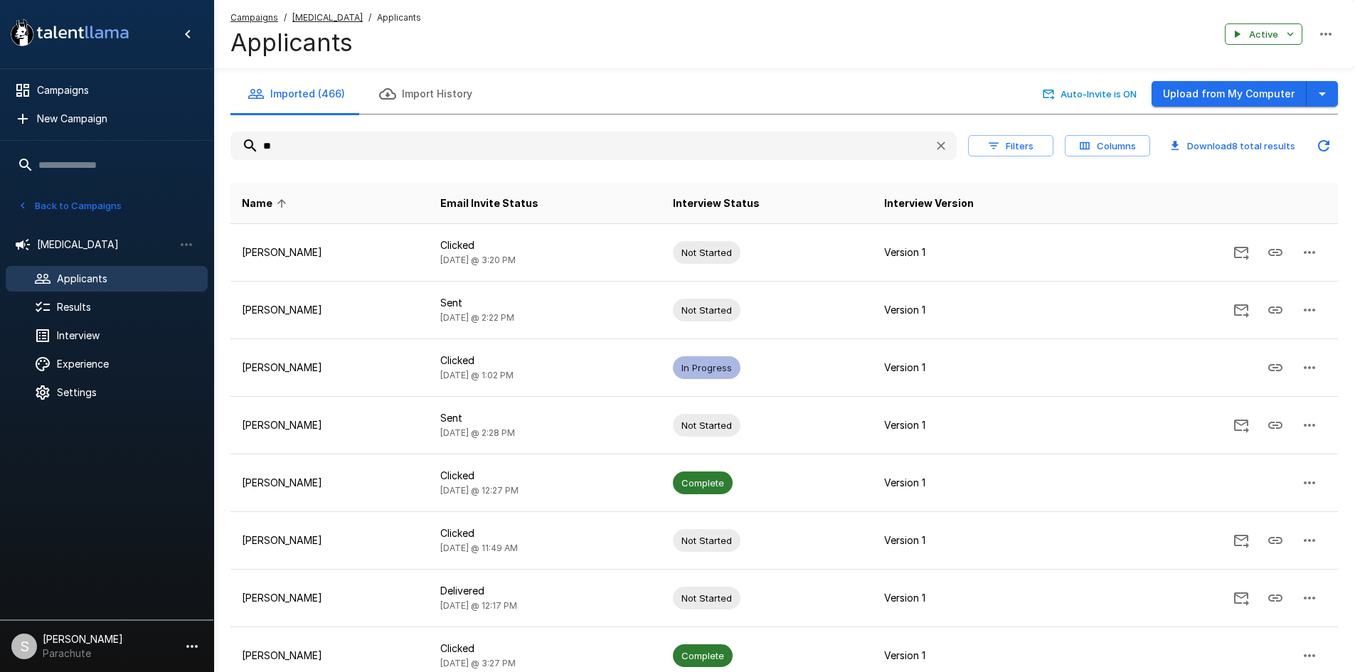
type input "*"
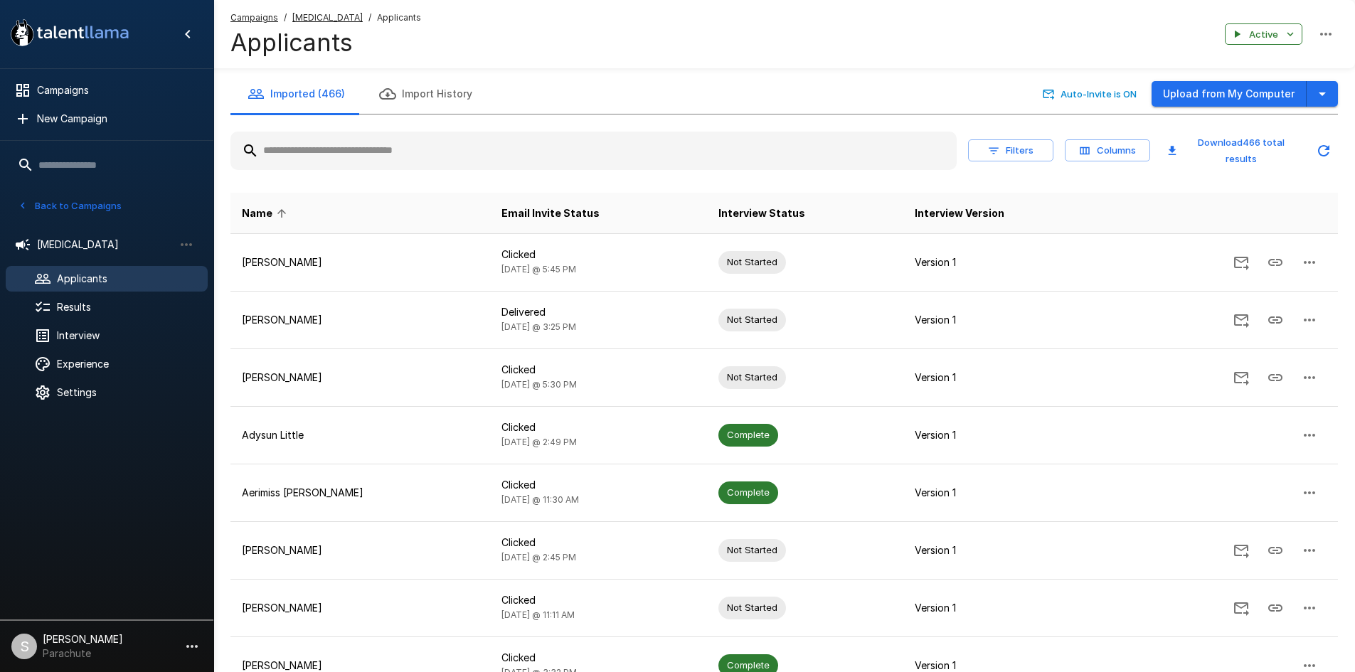
click at [100, 199] on button "Back to Campaigns" at bounding box center [69, 206] width 111 height 22
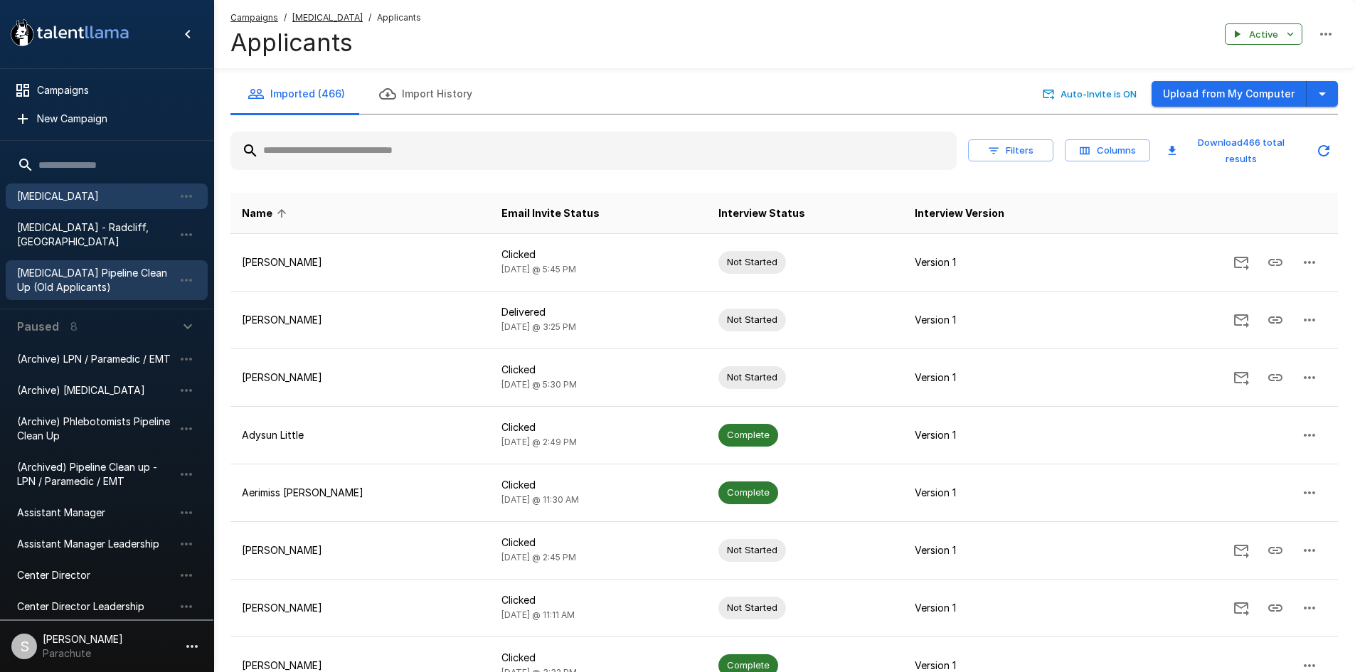
click at [120, 266] on span "[MEDICAL_DATA] Pipeline Clean Up (Old Applicants)" at bounding box center [95, 280] width 157 height 28
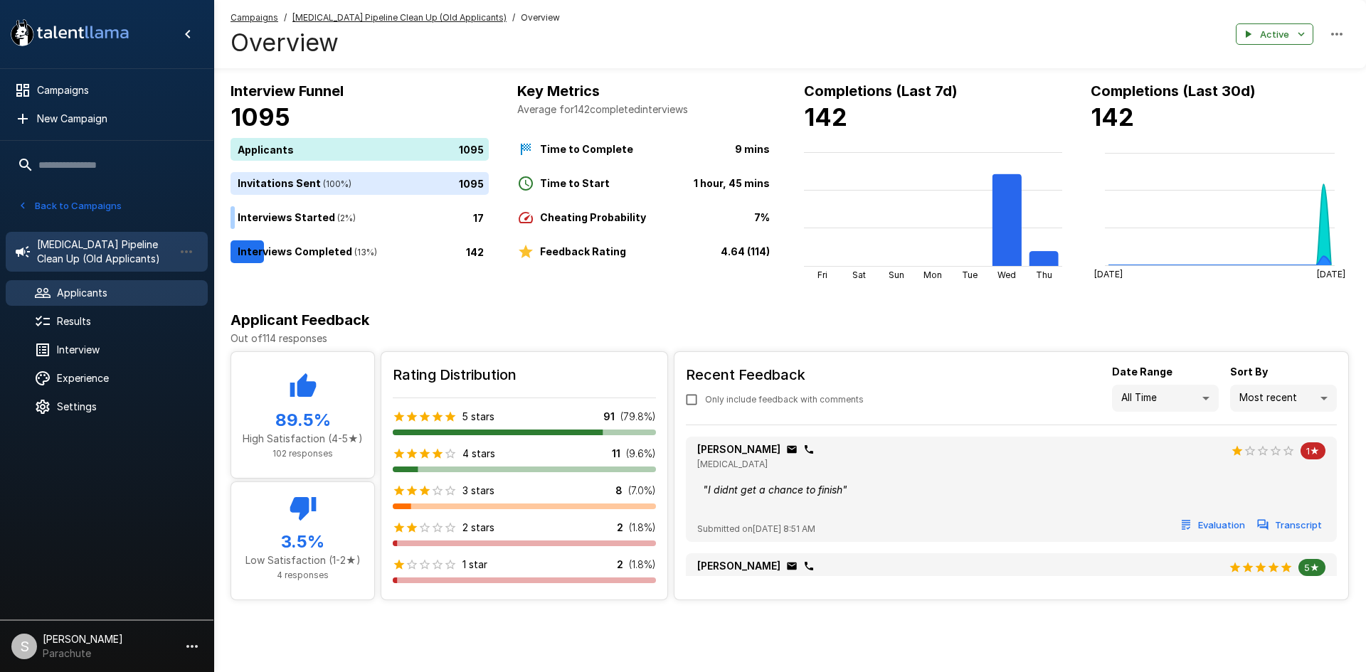
click at [102, 295] on span "Applicants" at bounding box center [126, 293] width 139 height 14
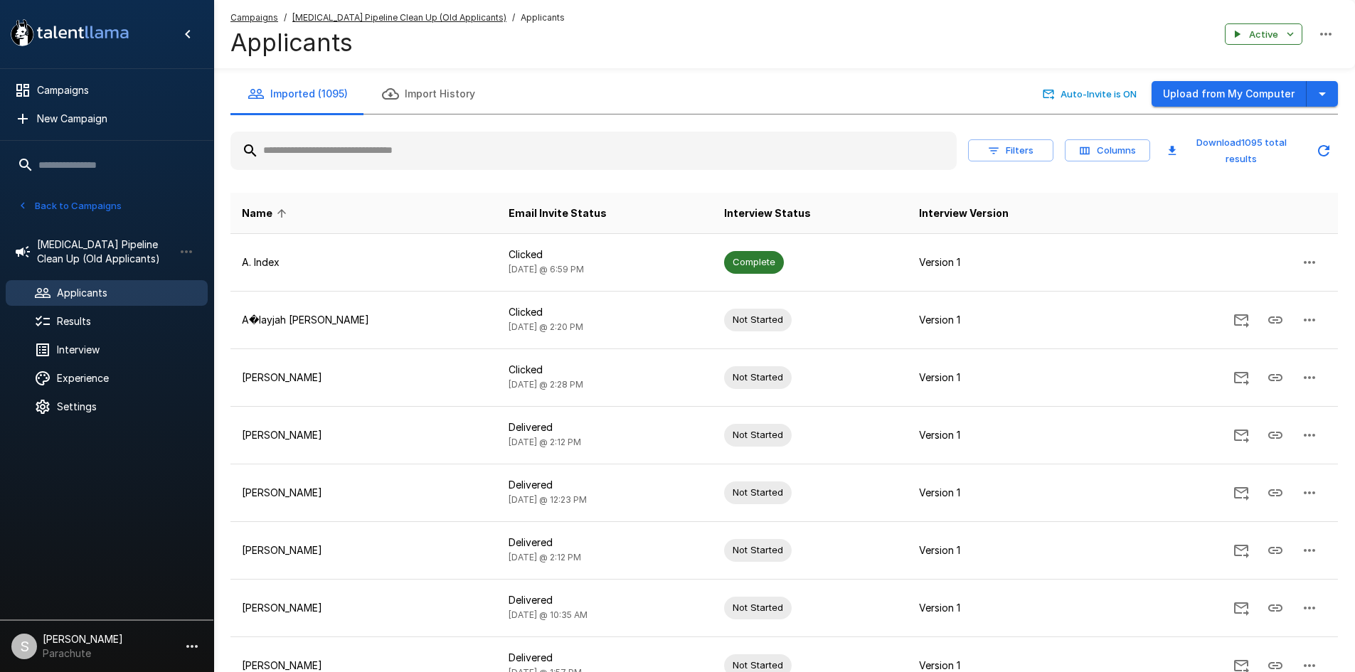
click at [349, 154] on input "text" at bounding box center [593, 151] width 726 height 26
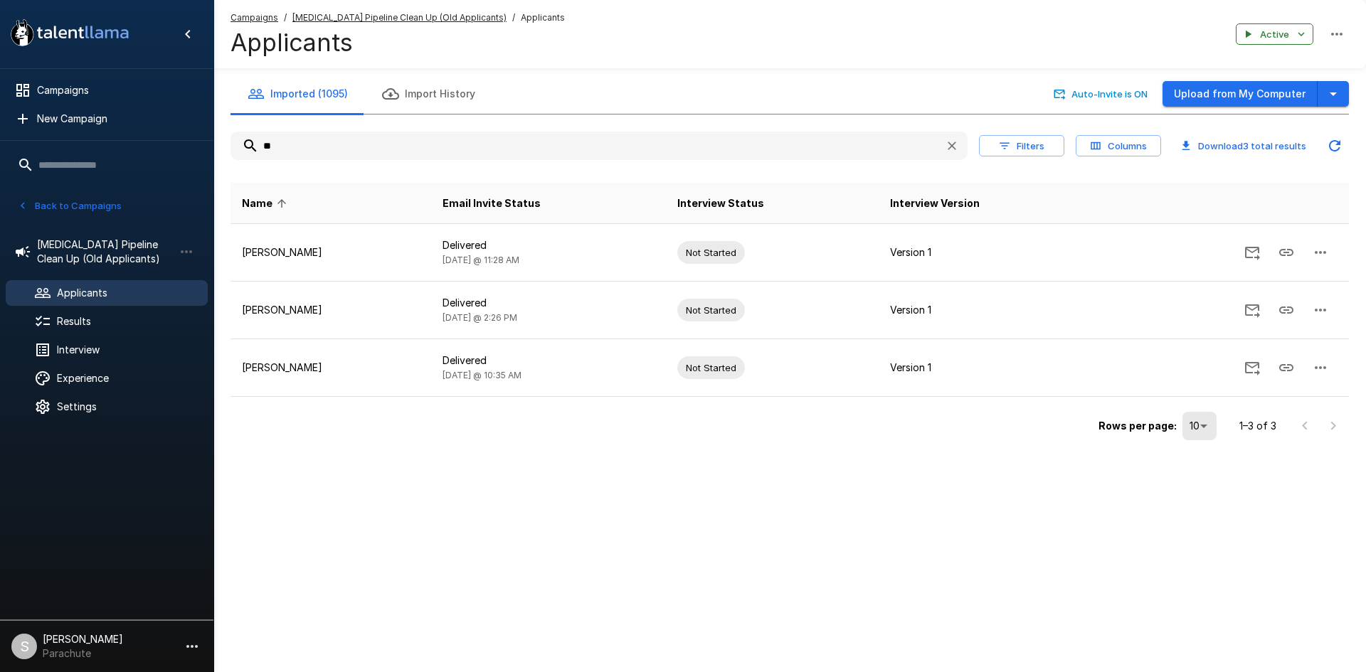
type input "*"
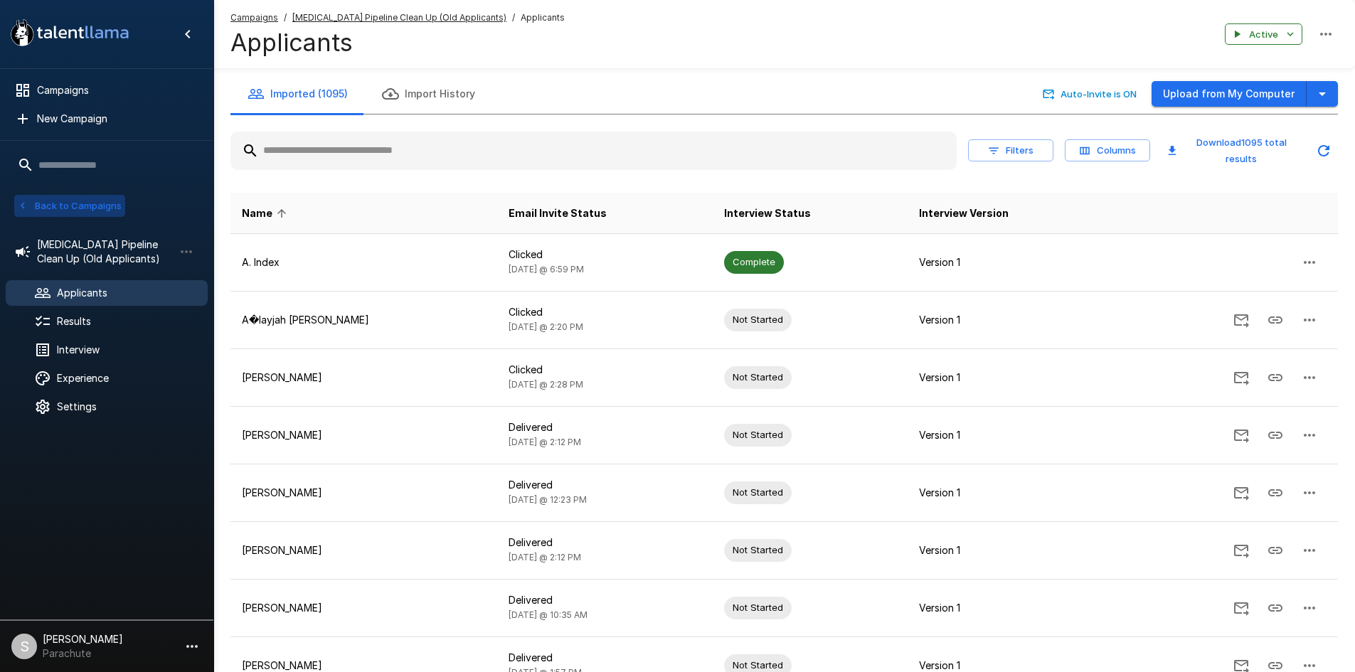
click at [55, 208] on button "Back to Campaigns" at bounding box center [69, 206] width 111 height 22
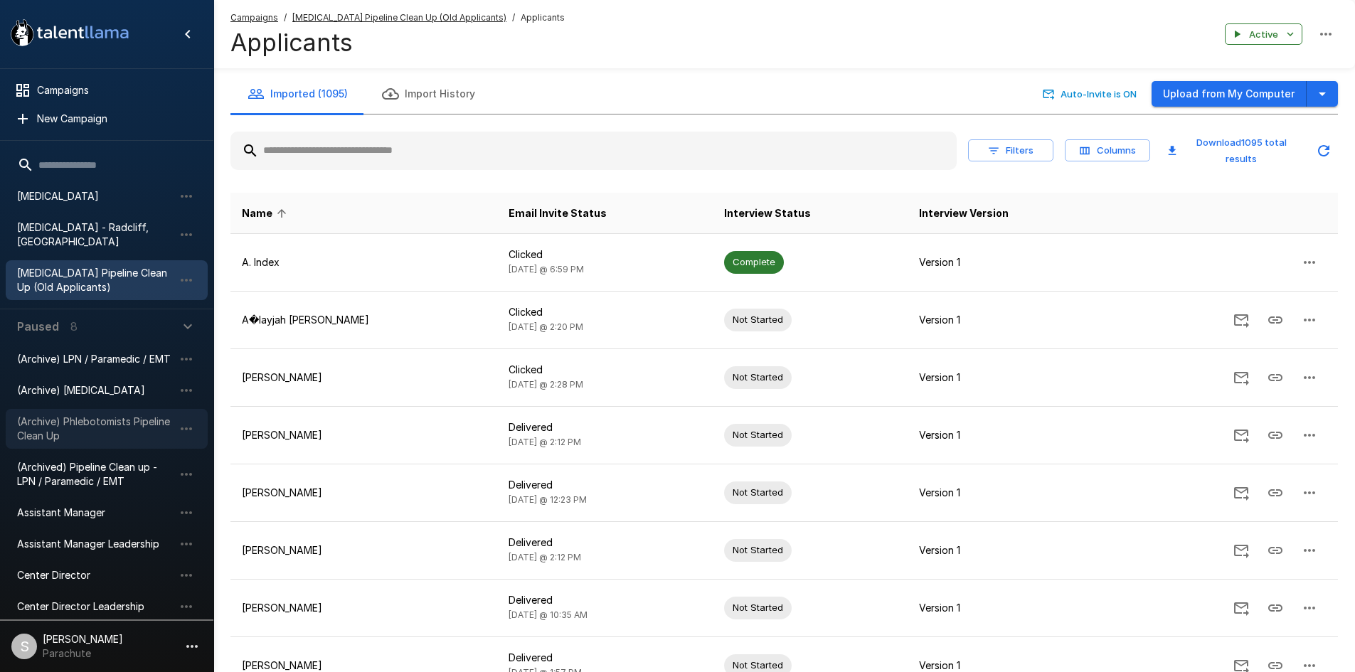
click at [112, 415] on span "(Archive) Phlebotomists Pipeline Clean Up" at bounding box center [95, 429] width 157 height 28
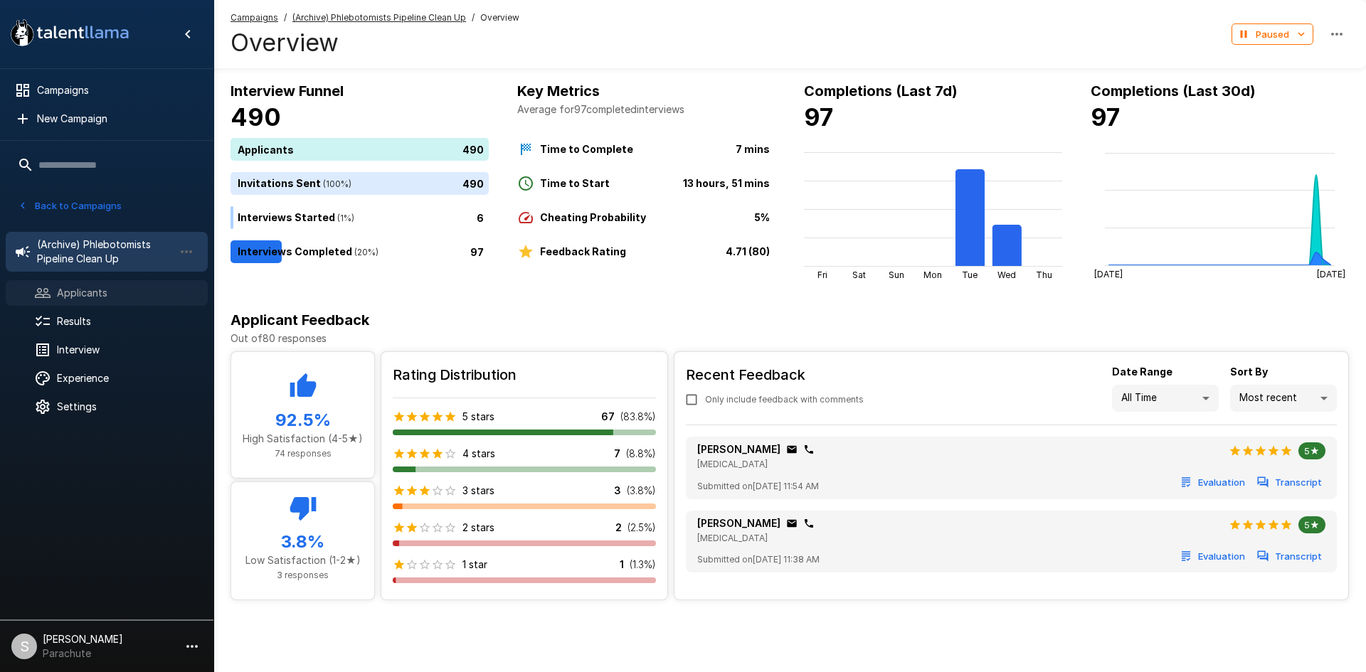
click at [86, 295] on span "Applicants" at bounding box center [126, 293] width 139 height 14
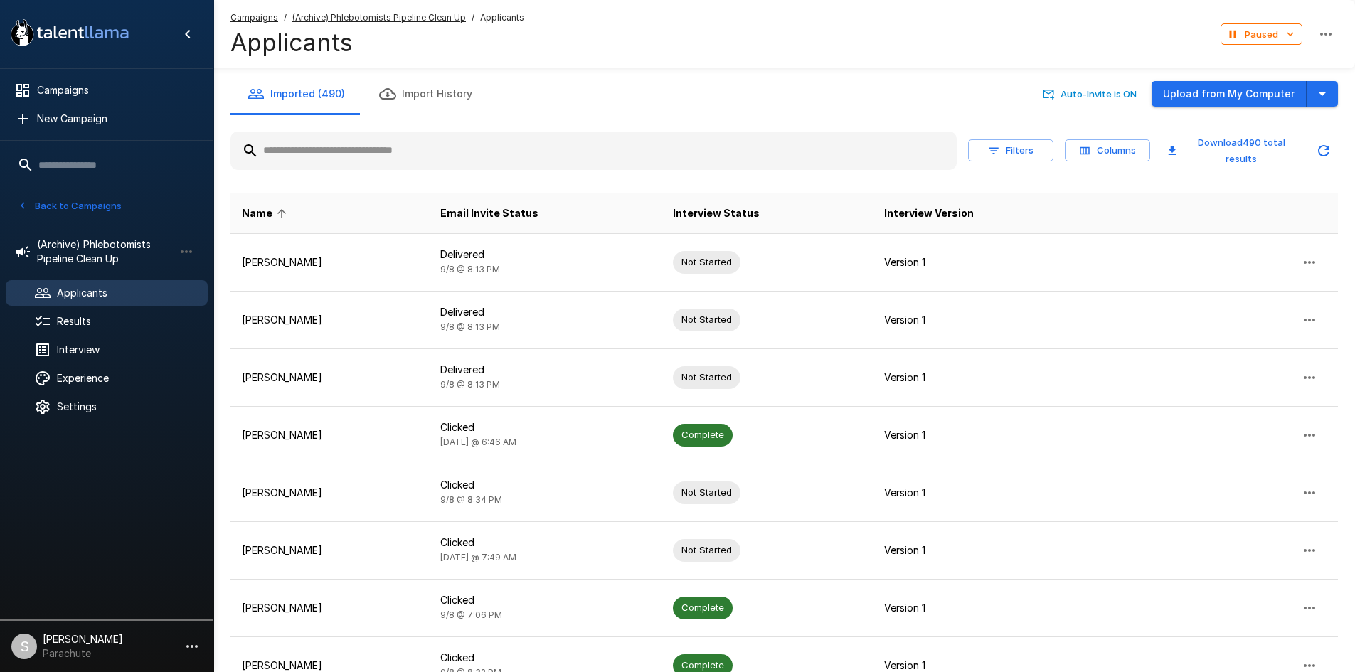
click at [398, 154] on input "text" at bounding box center [593, 151] width 726 height 26
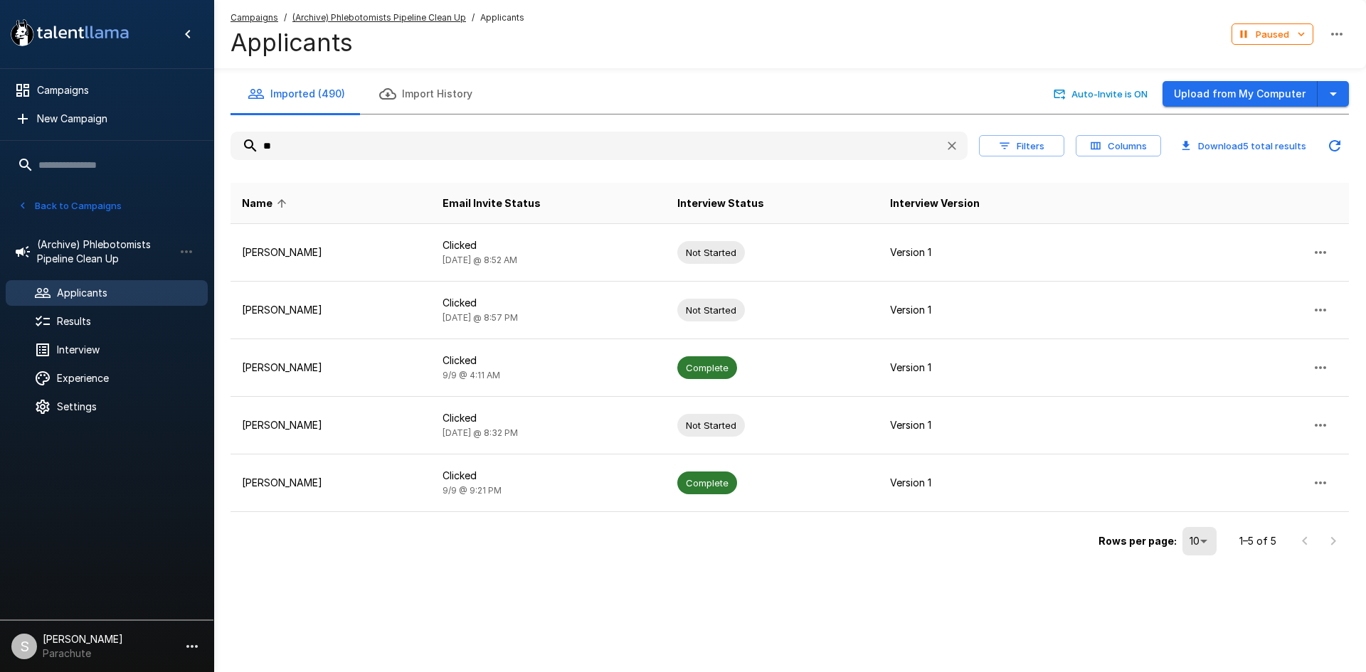
type input "*"
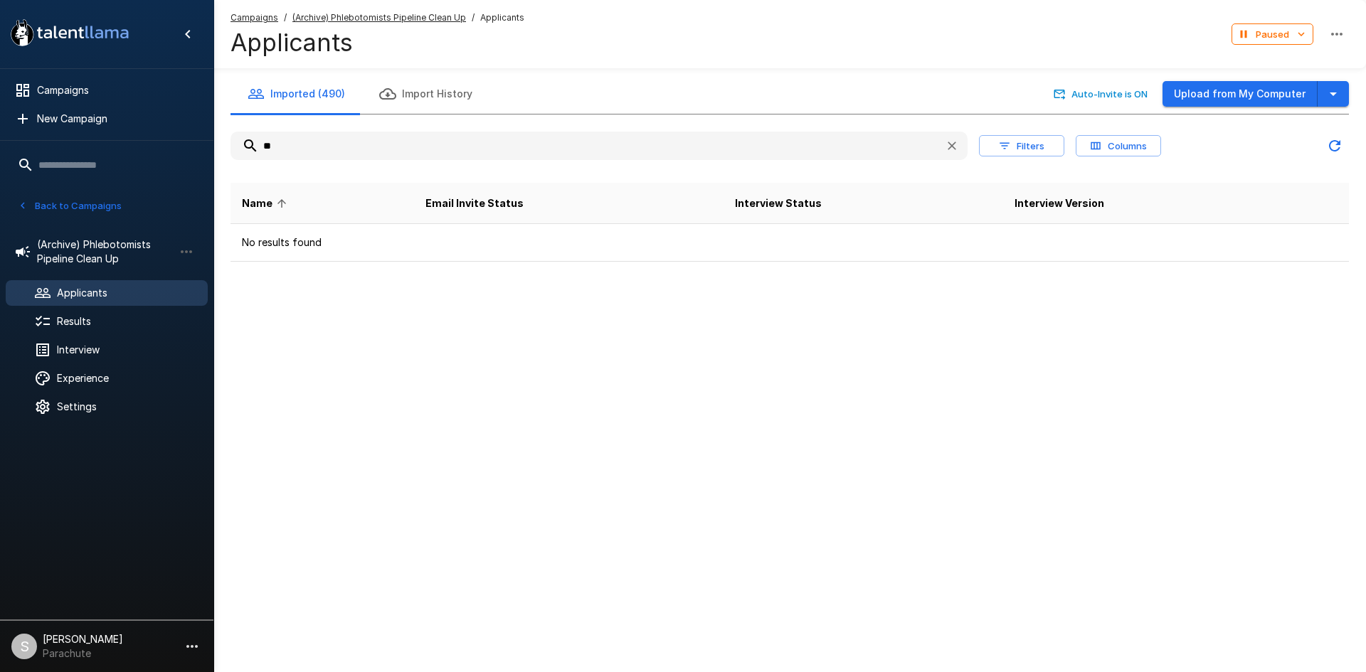
type input "*"
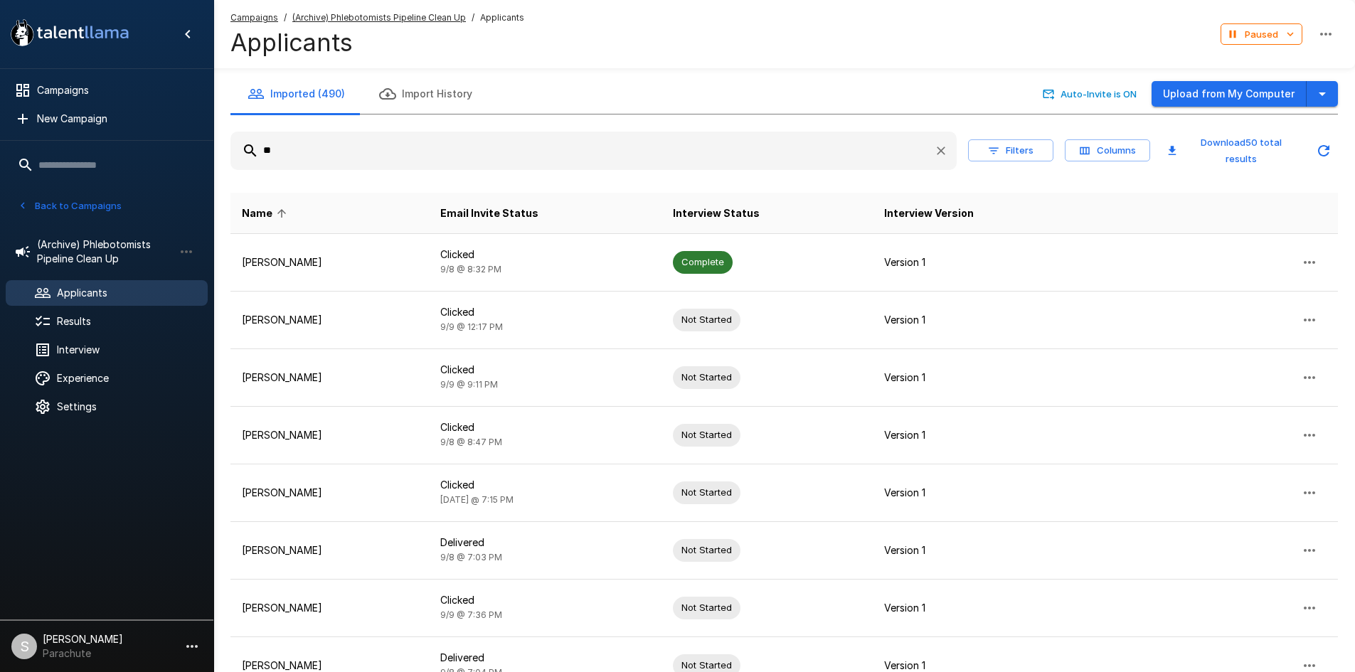
type input "*"
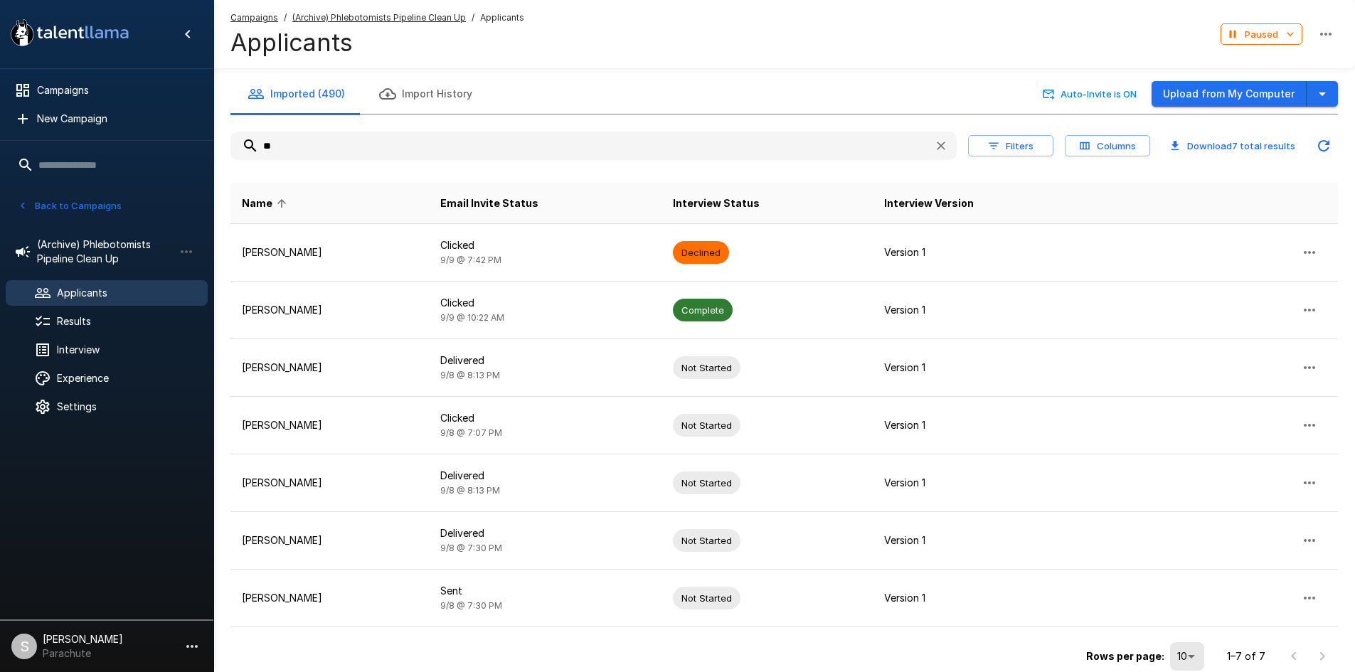
type input "*"
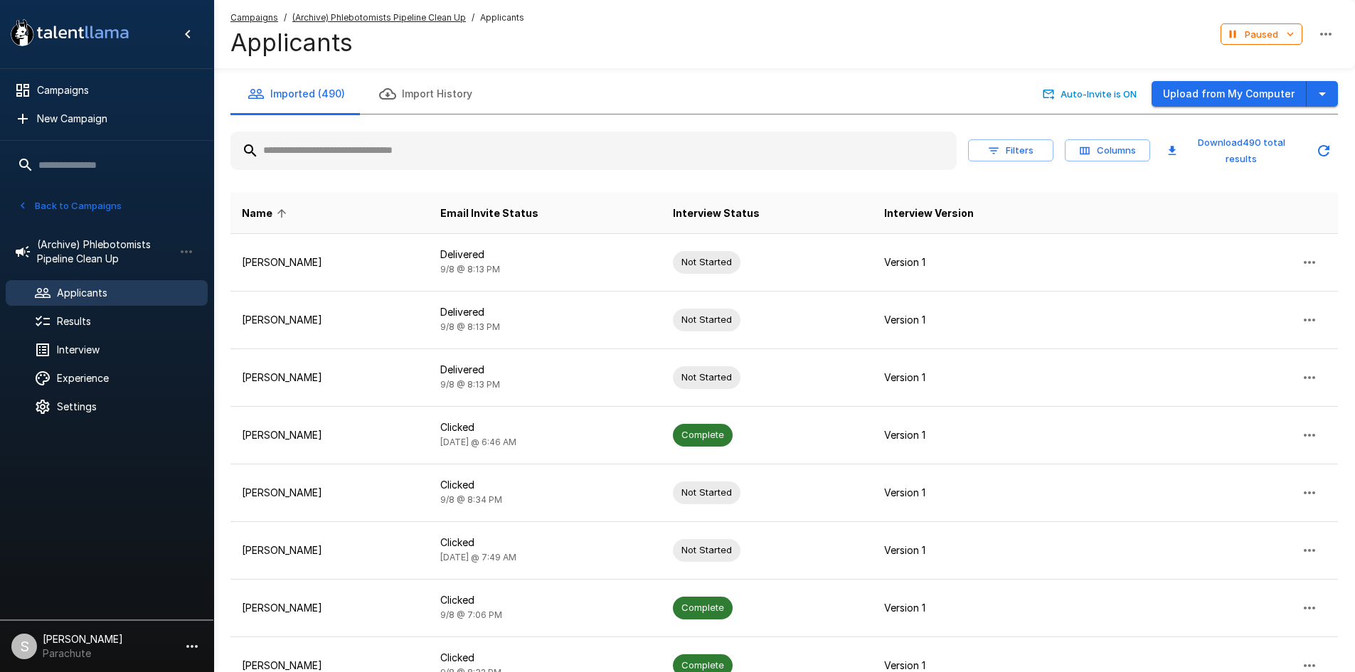
click at [357, 153] on input "text" at bounding box center [593, 151] width 726 height 26
click at [70, 208] on button "Back to Campaigns" at bounding box center [69, 206] width 111 height 22
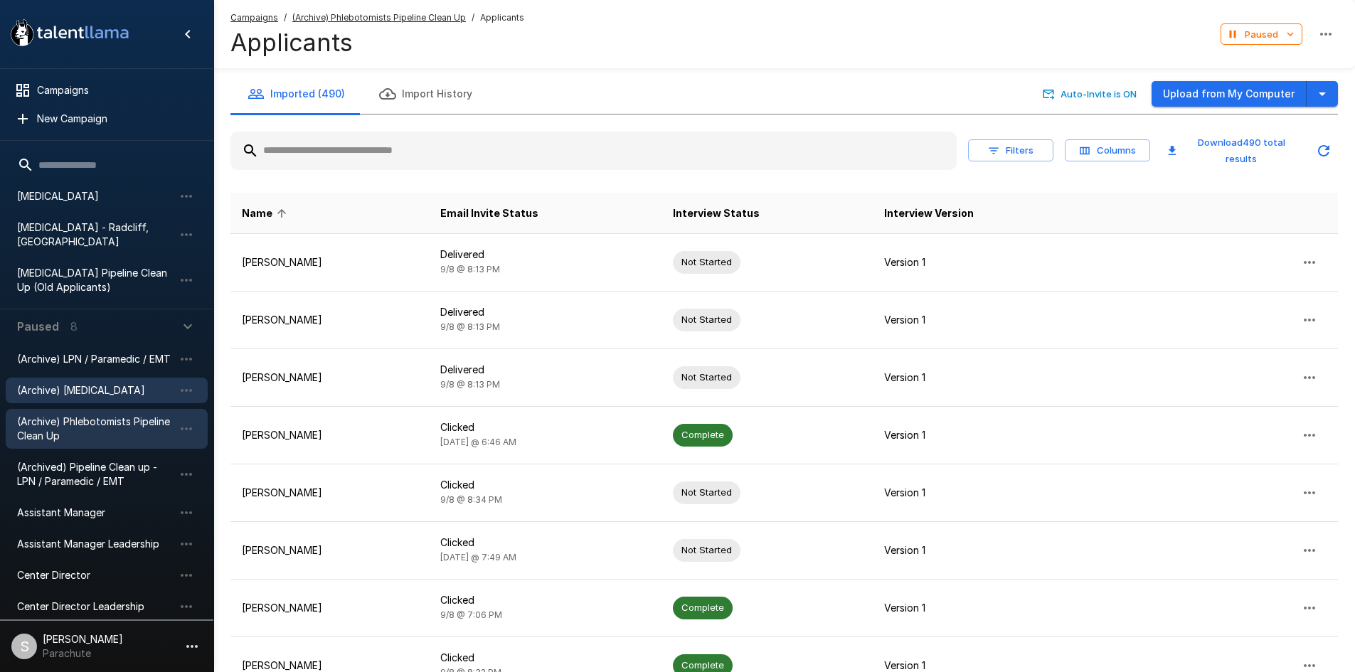
click at [76, 383] on span "(Archive) [MEDICAL_DATA]" at bounding box center [95, 390] width 157 height 14
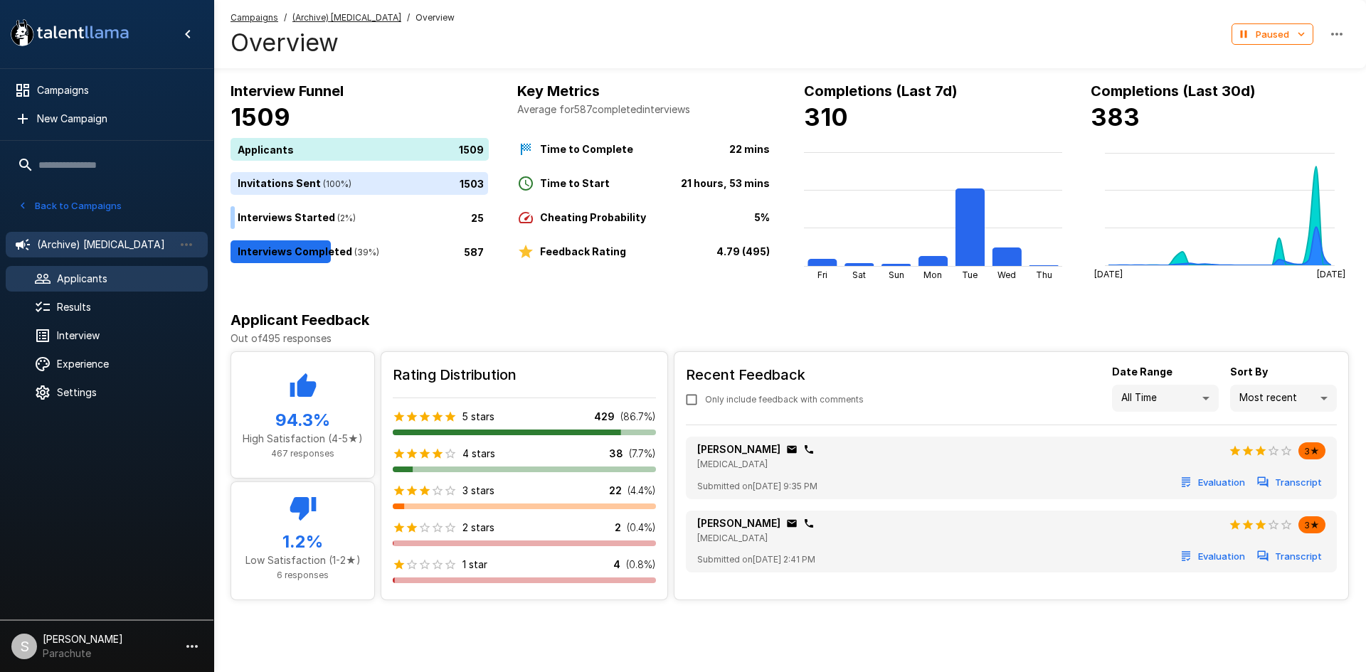
click at [130, 282] on span "Applicants" at bounding box center [126, 279] width 139 height 14
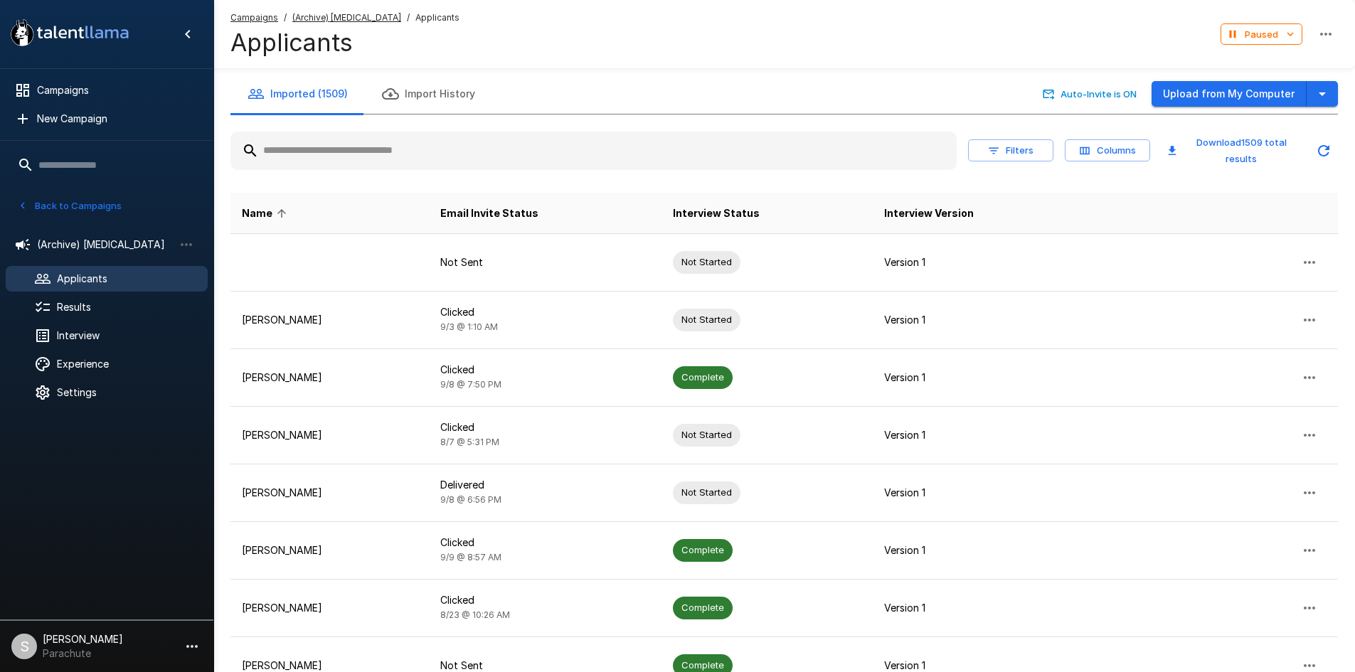
click at [336, 142] on input "text" at bounding box center [593, 151] width 726 height 26
click at [346, 147] on input "text" at bounding box center [593, 151] width 726 height 26
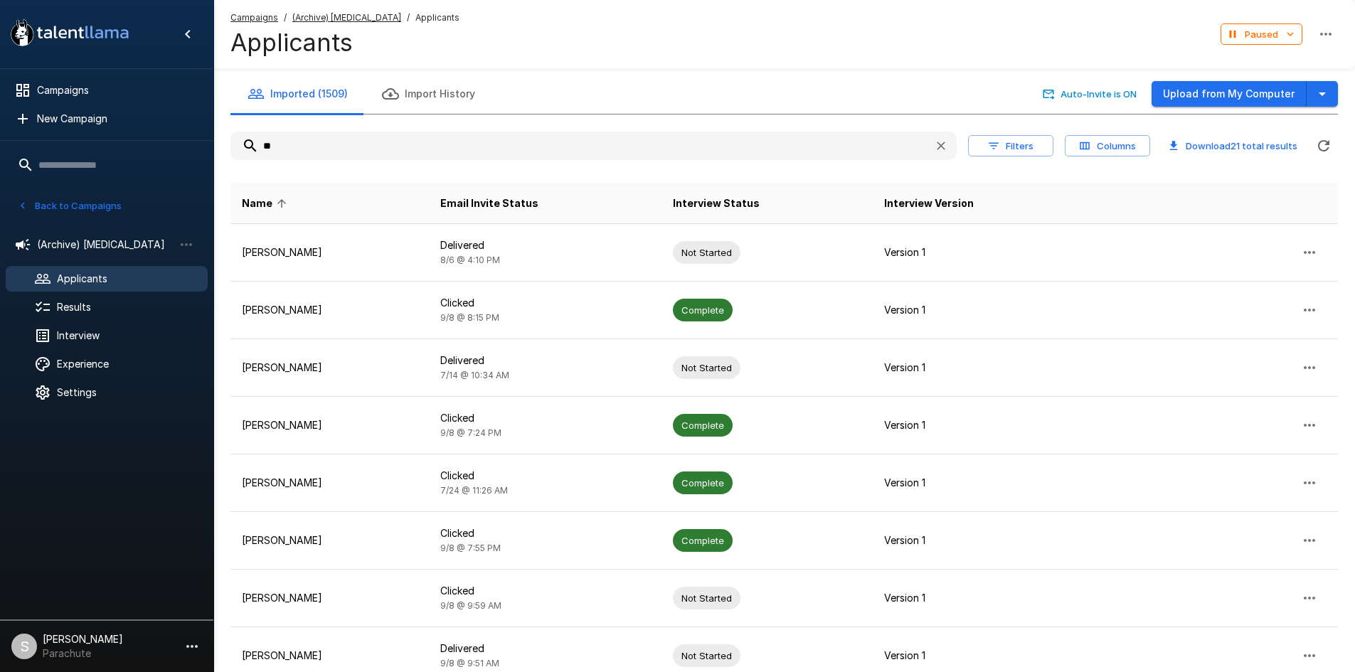
type input "*"
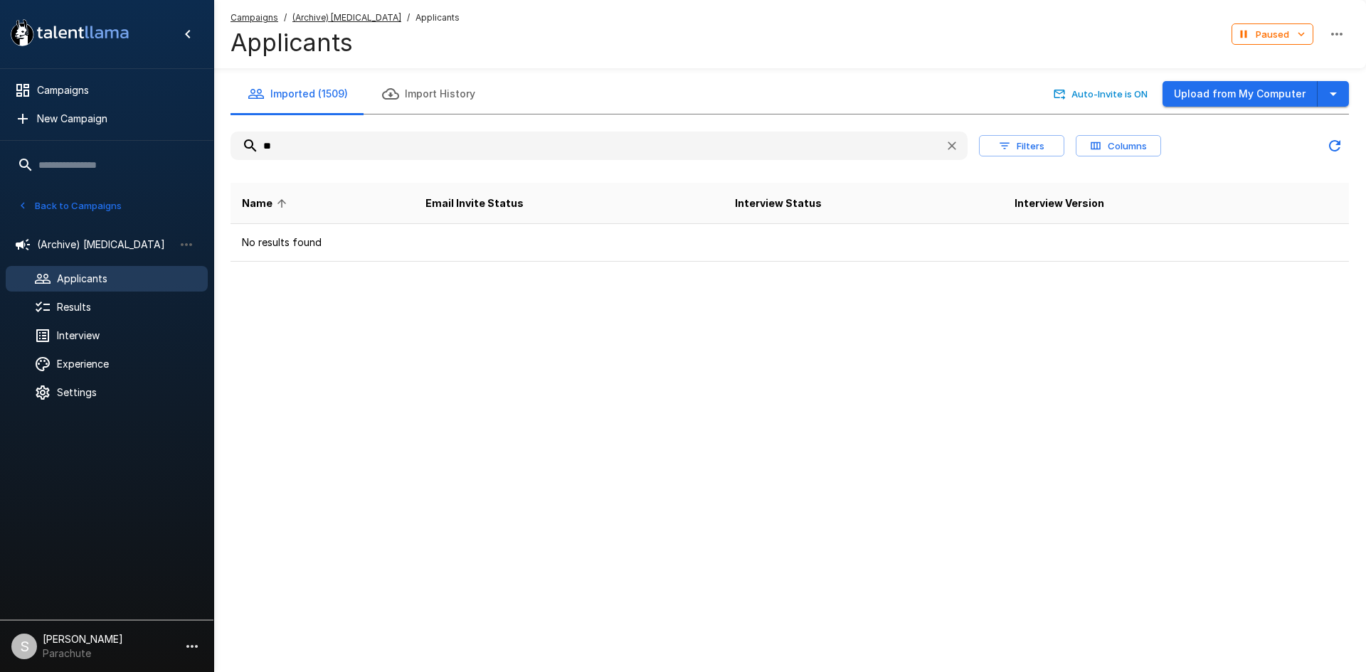
type input "*"
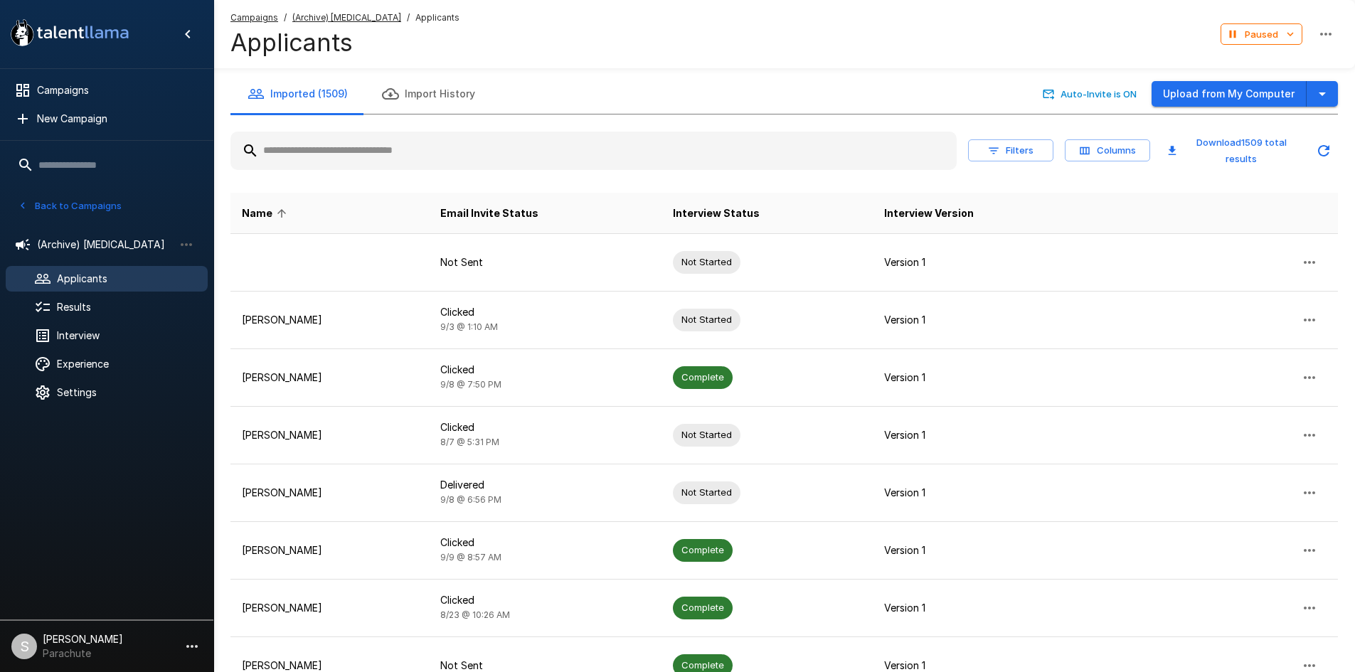
click at [488, 157] on input "text" at bounding box center [593, 151] width 726 height 26
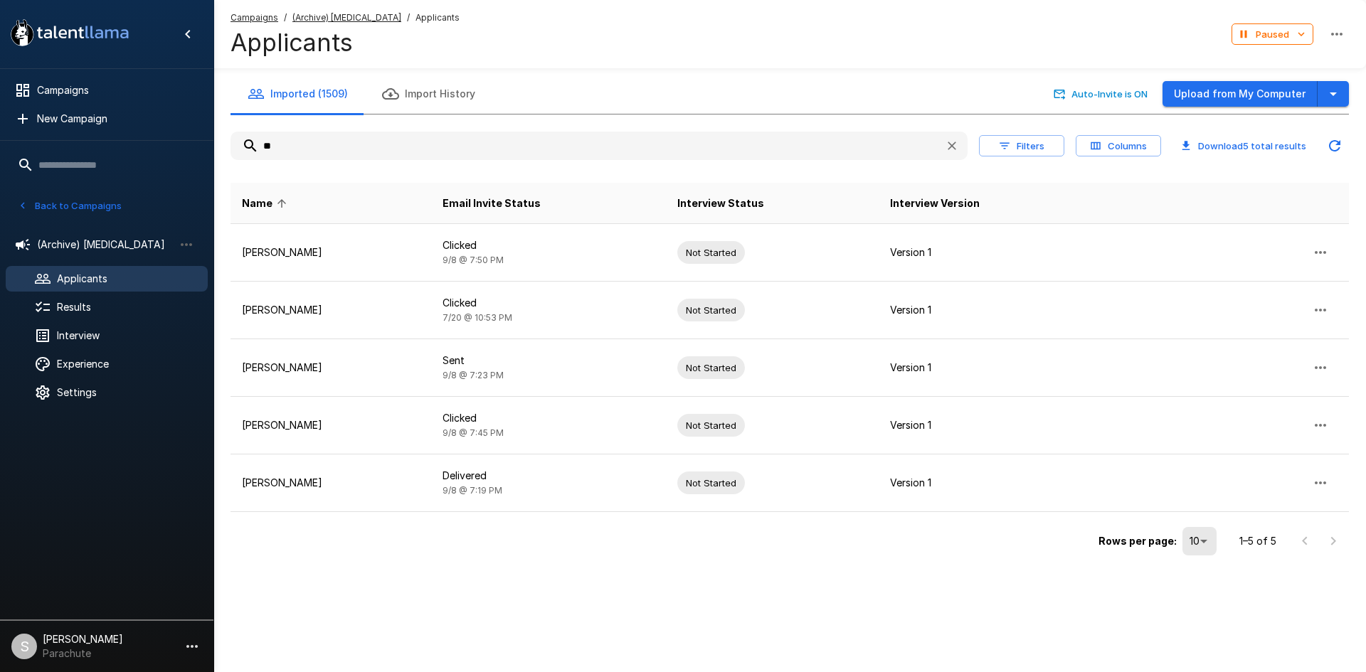
type input "*"
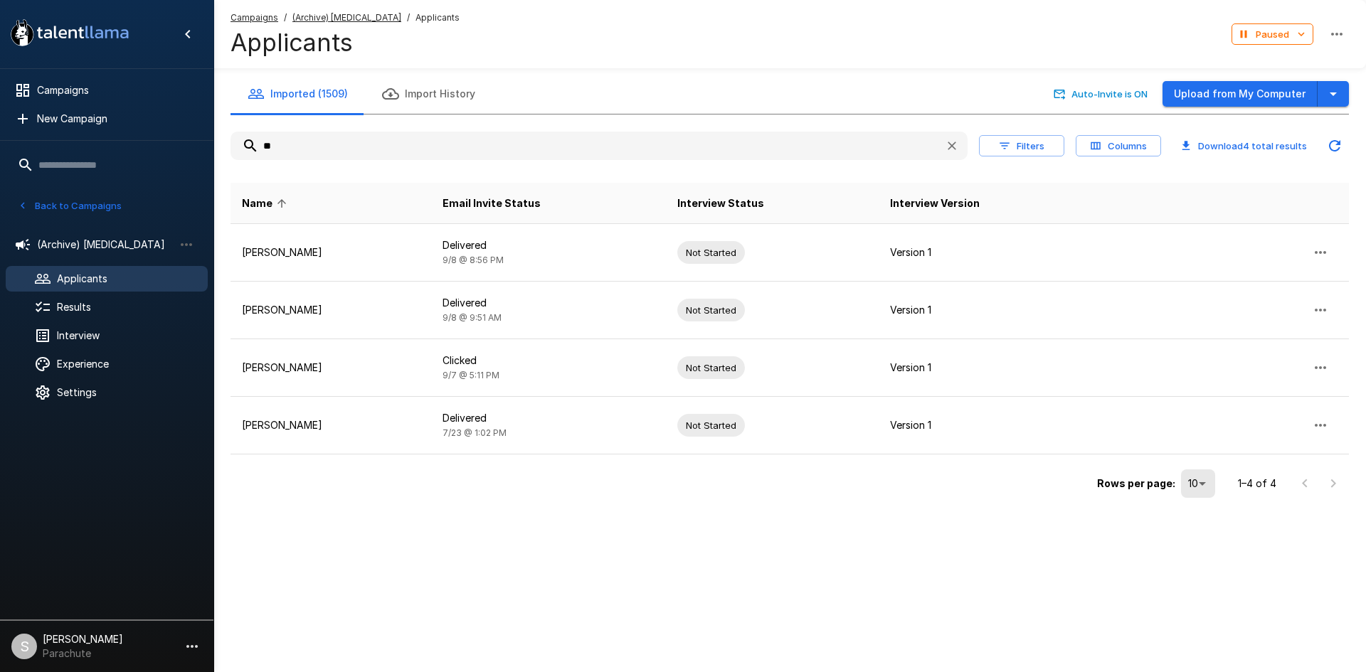
type input "*"
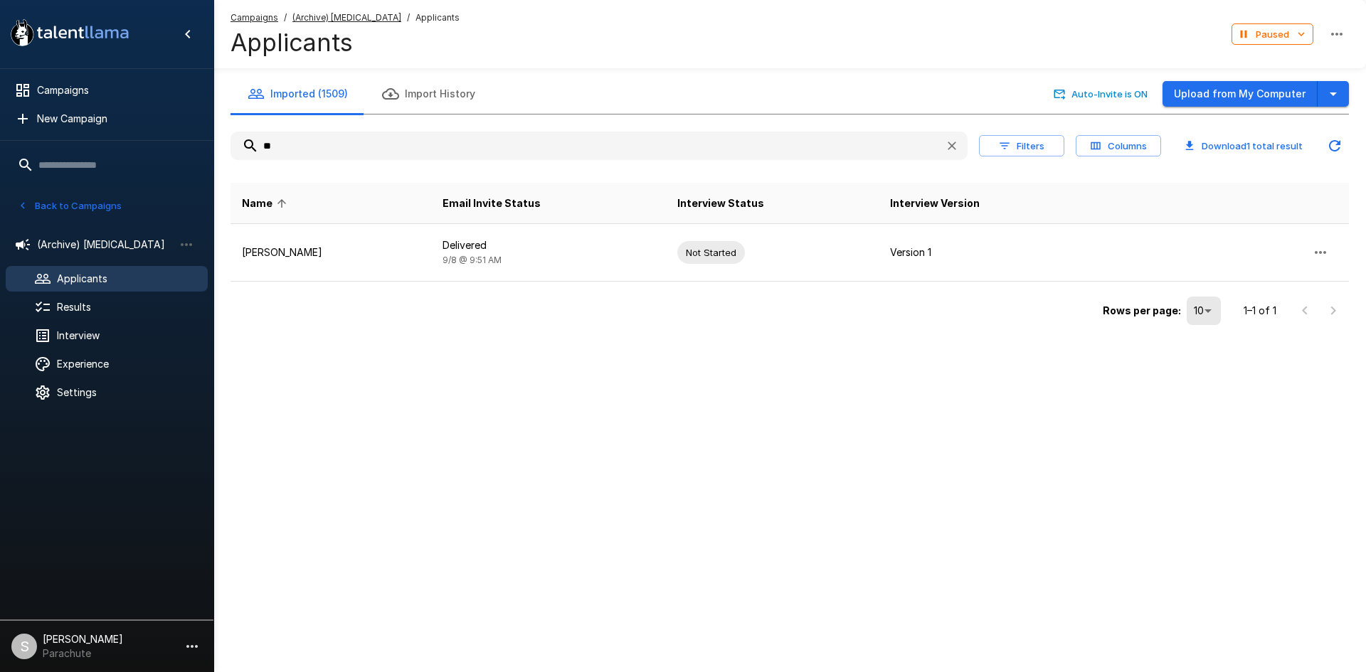
type input "*"
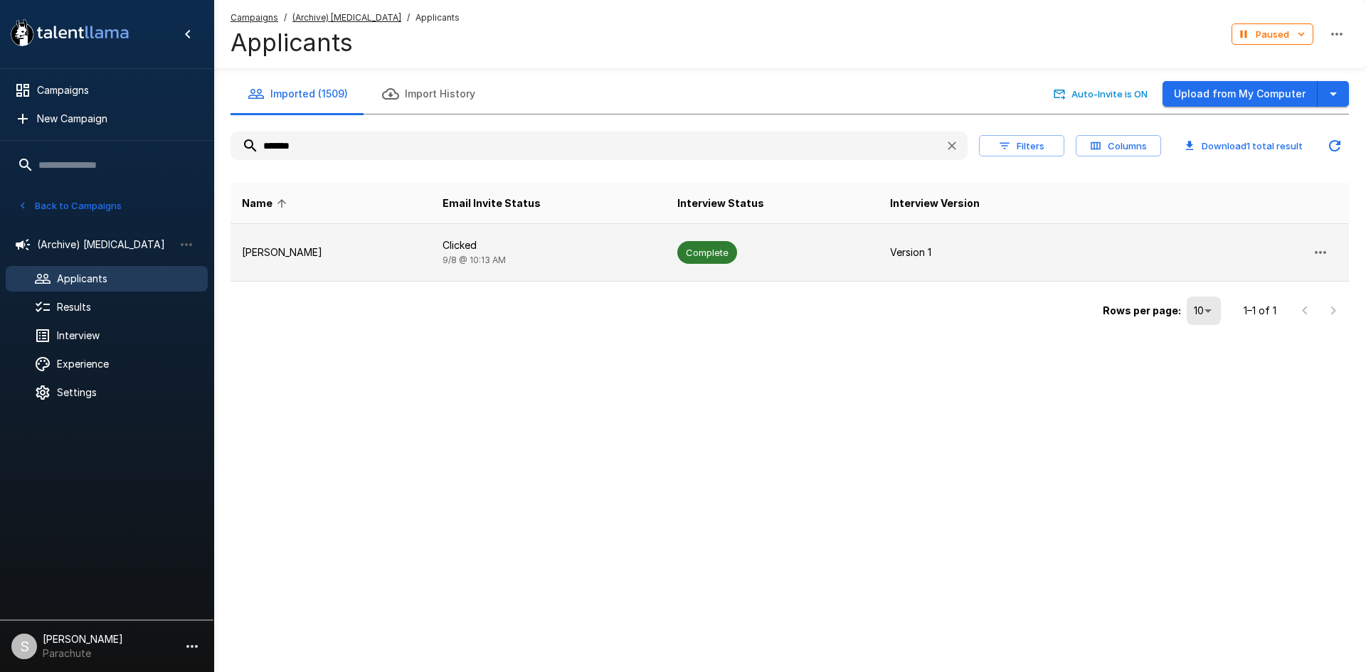
type input "*******"
click at [446, 232] on td "Clicked [DATE] 10:13 AM" at bounding box center [548, 253] width 235 height 58
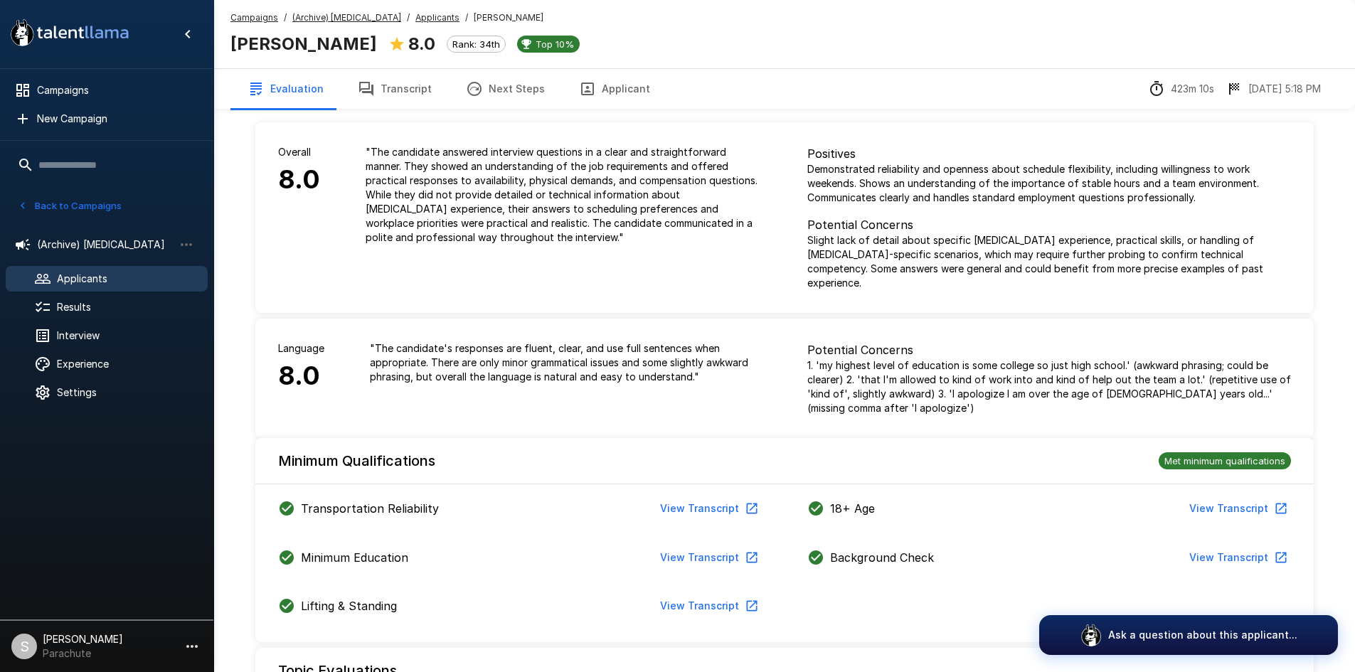
click at [398, 78] on button "Transcript" at bounding box center [395, 89] width 108 height 40
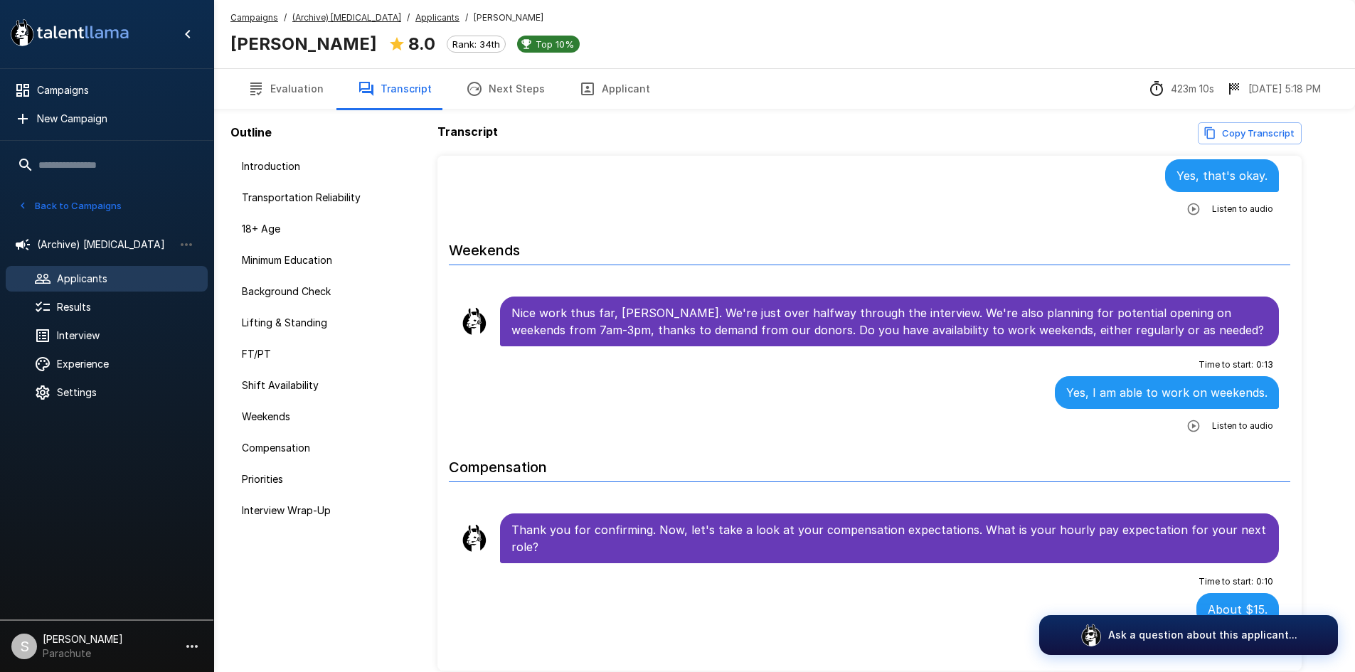
scroll to position [1850, 0]
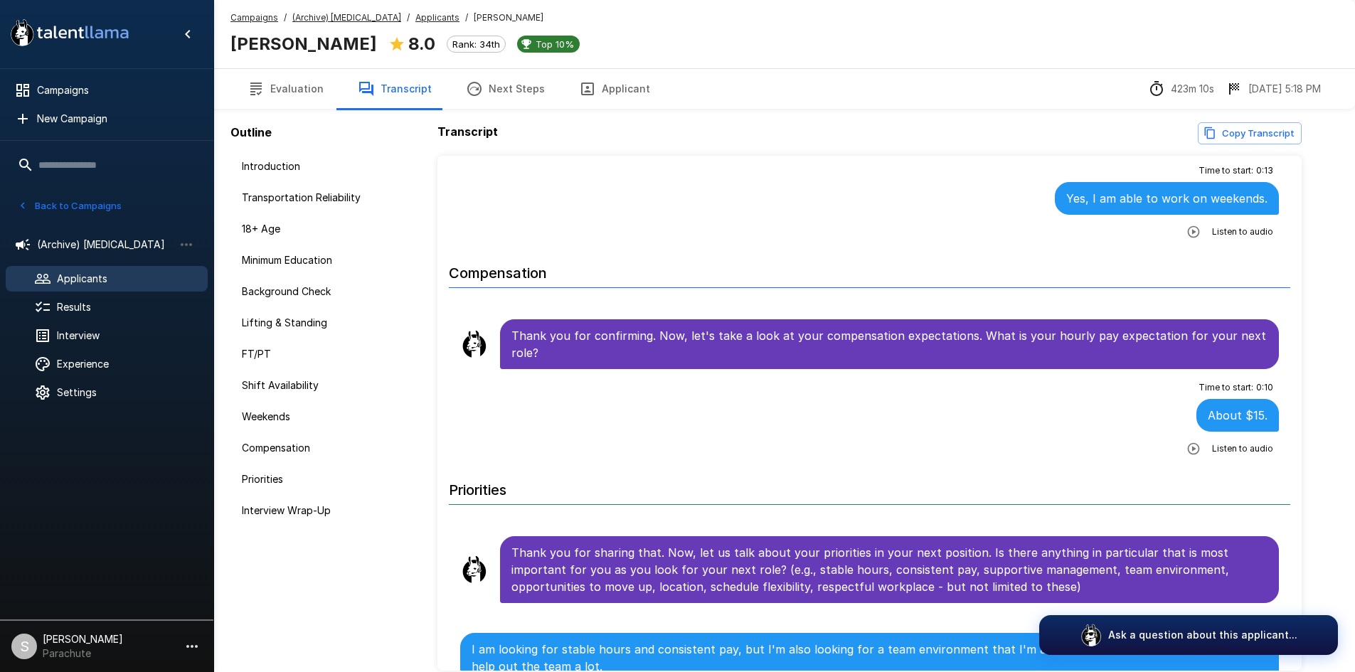
click at [415, 21] on u "Applicants" at bounding box center [437, 17] width 44 height 11
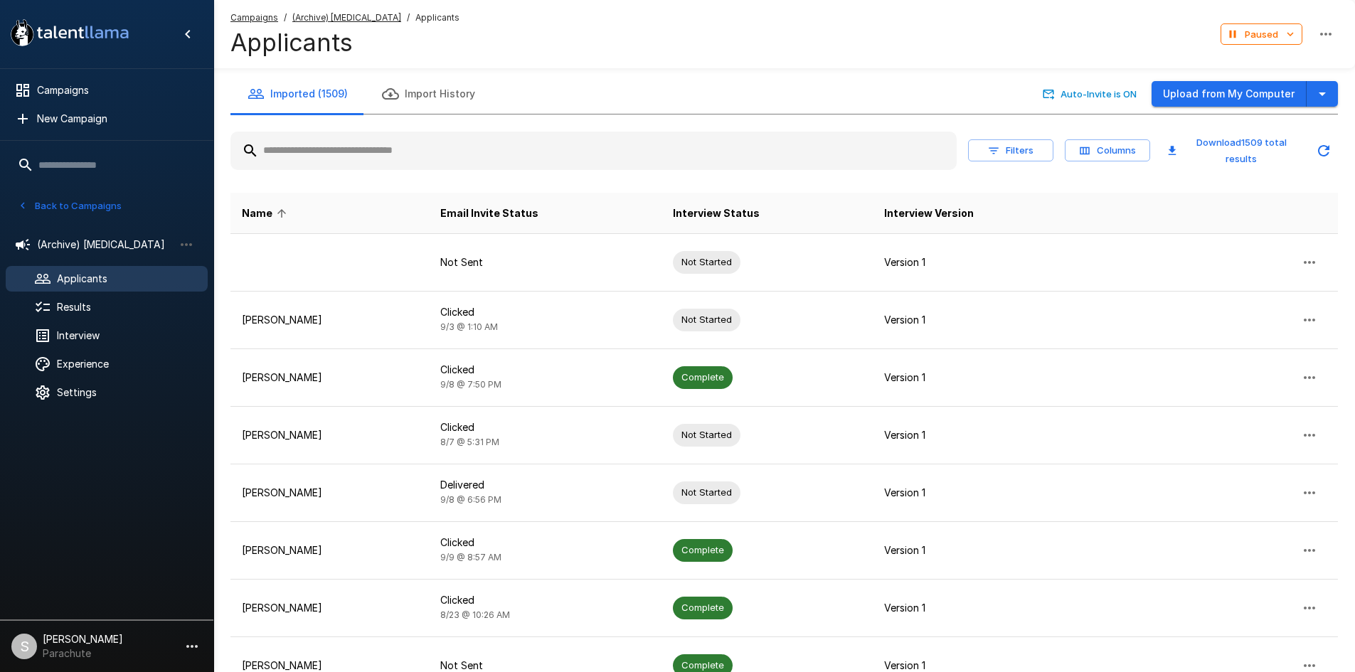
click at [403, 153] on input "text" at bounding box center [593, 151] width 726 height 26
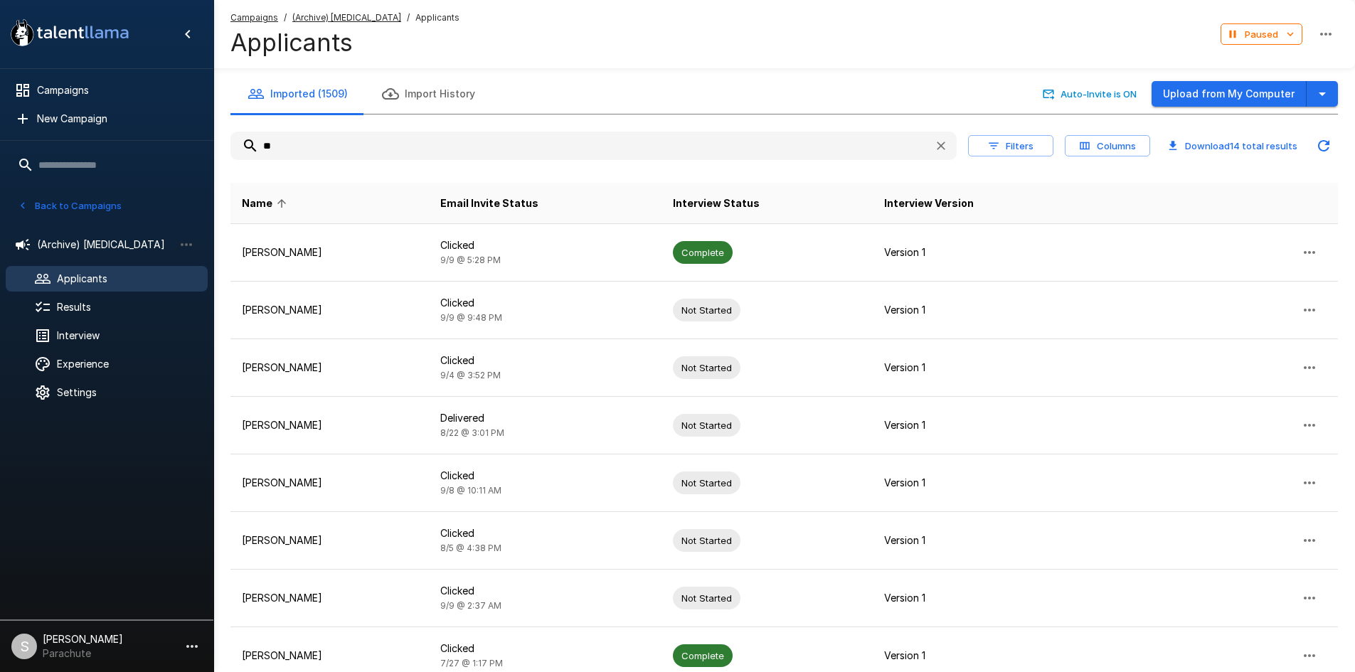
type input "*"
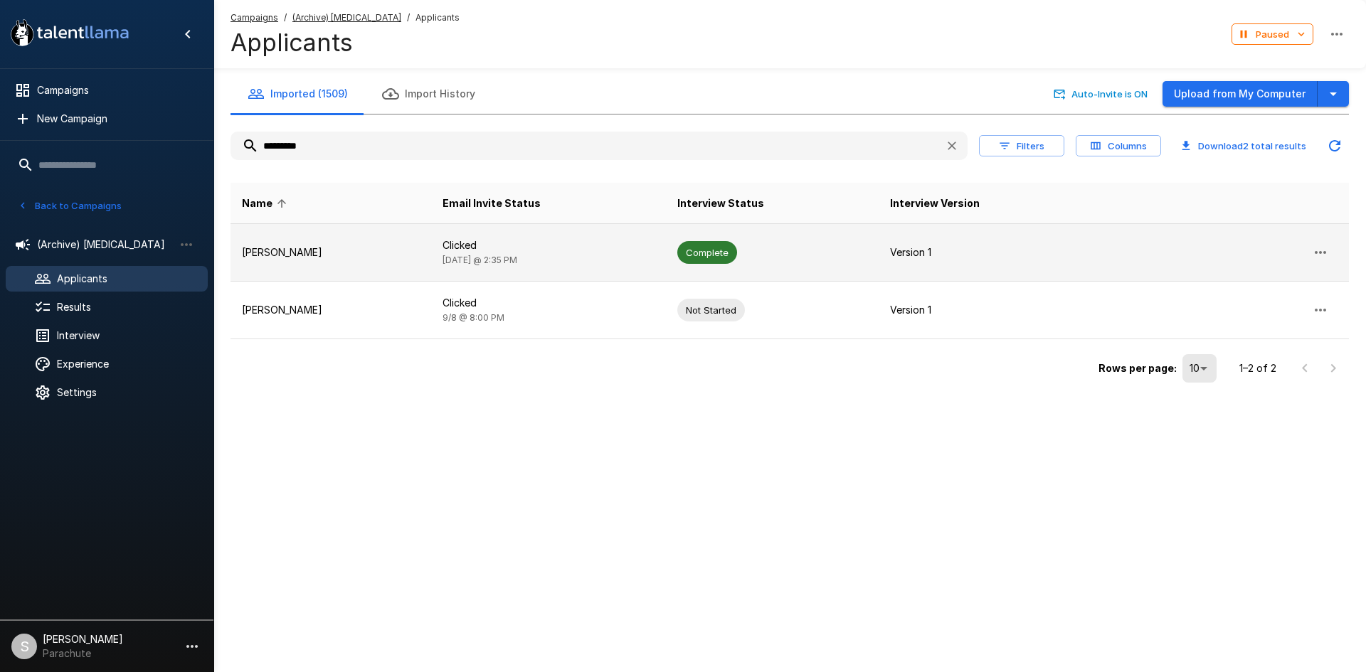
type input "*********"
click at [482, 240] on p "Clicked" at bounding box center [548, 245] width 212 height 14
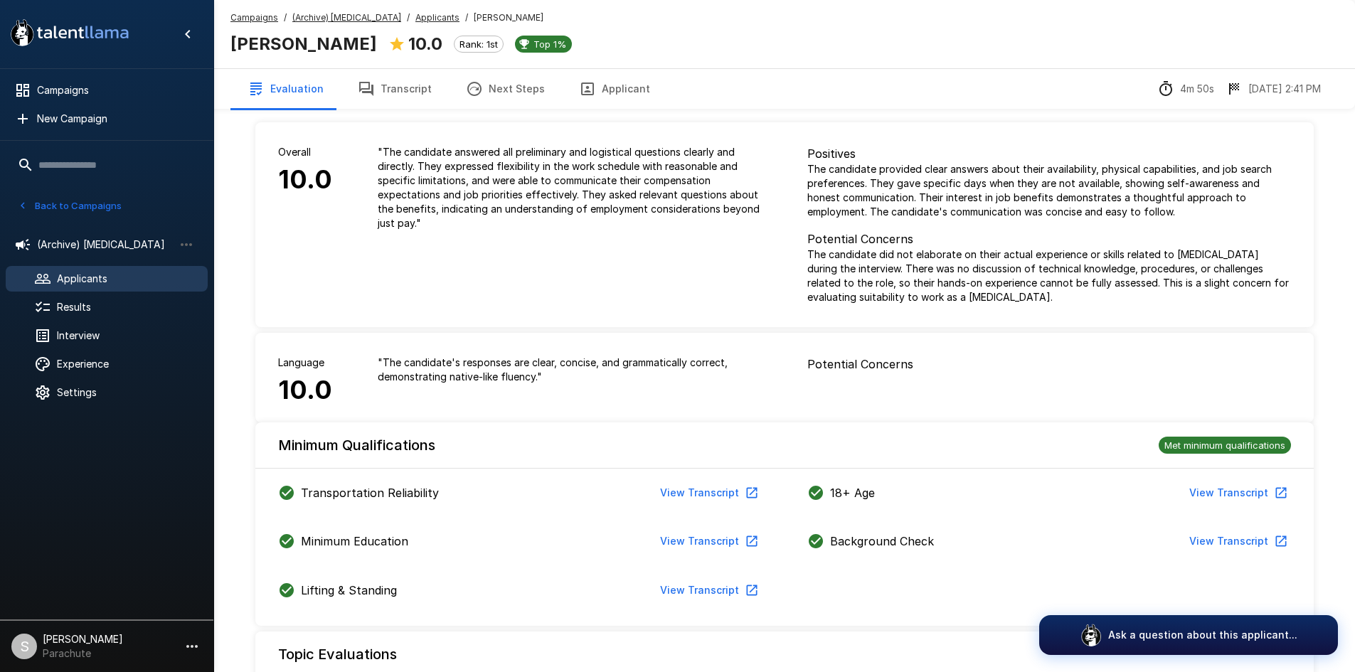
click at [388, 83] on button "Transcript" at bounding box center [395, 89] width 108 height 40
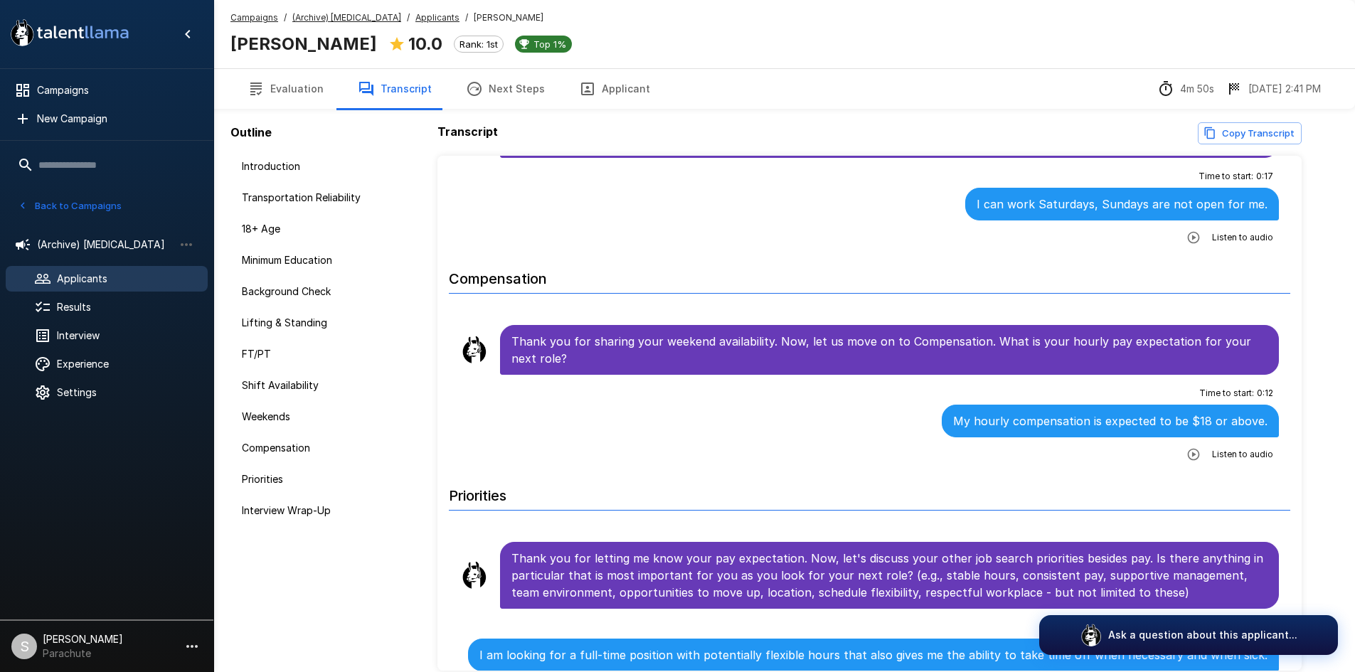
scroll to position [2063, 0]
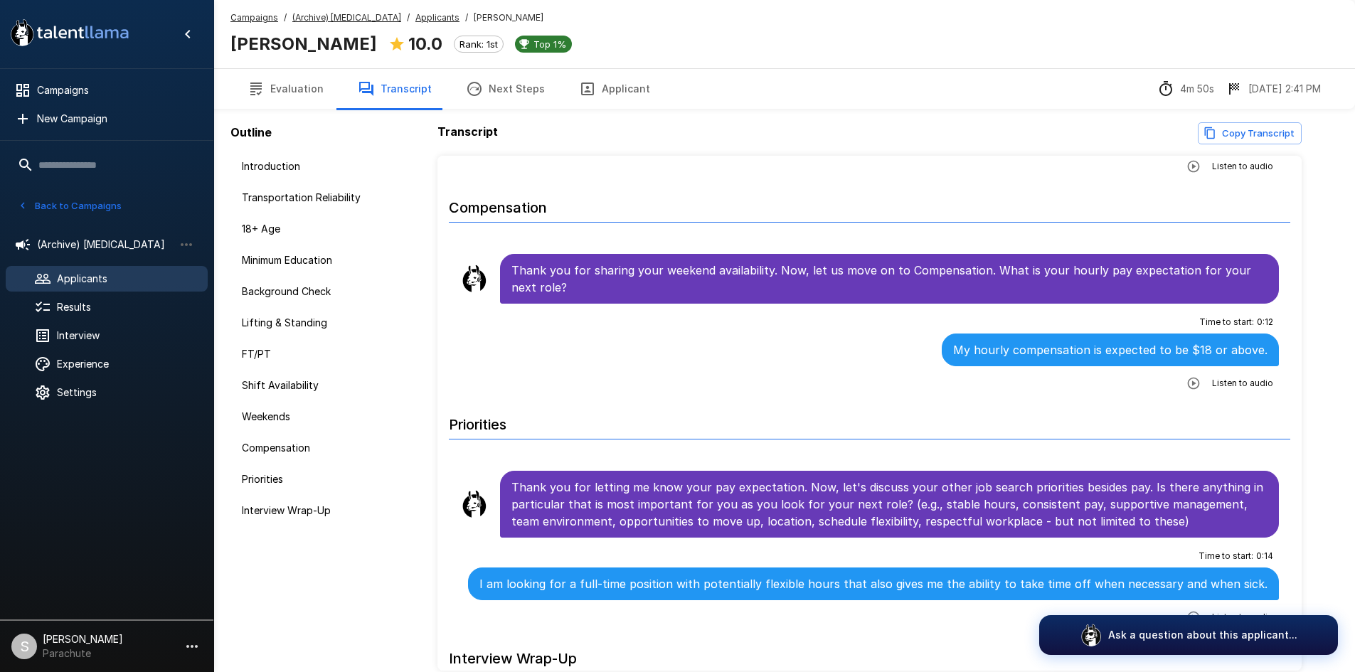
click at [424, 17] on u "Applicants" at bounding box center [437, 17] width 44 height 11
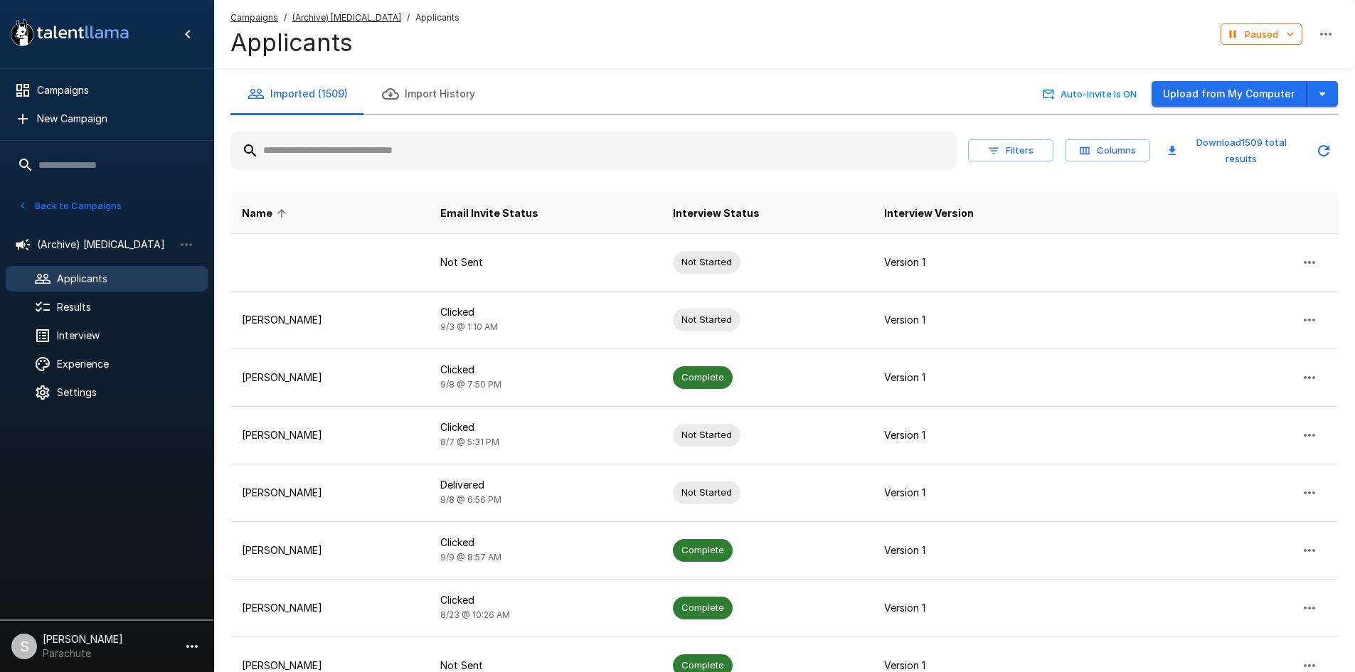
click at [479, 143] on input "text" at bounding box center [593, 151] width 726 height 26
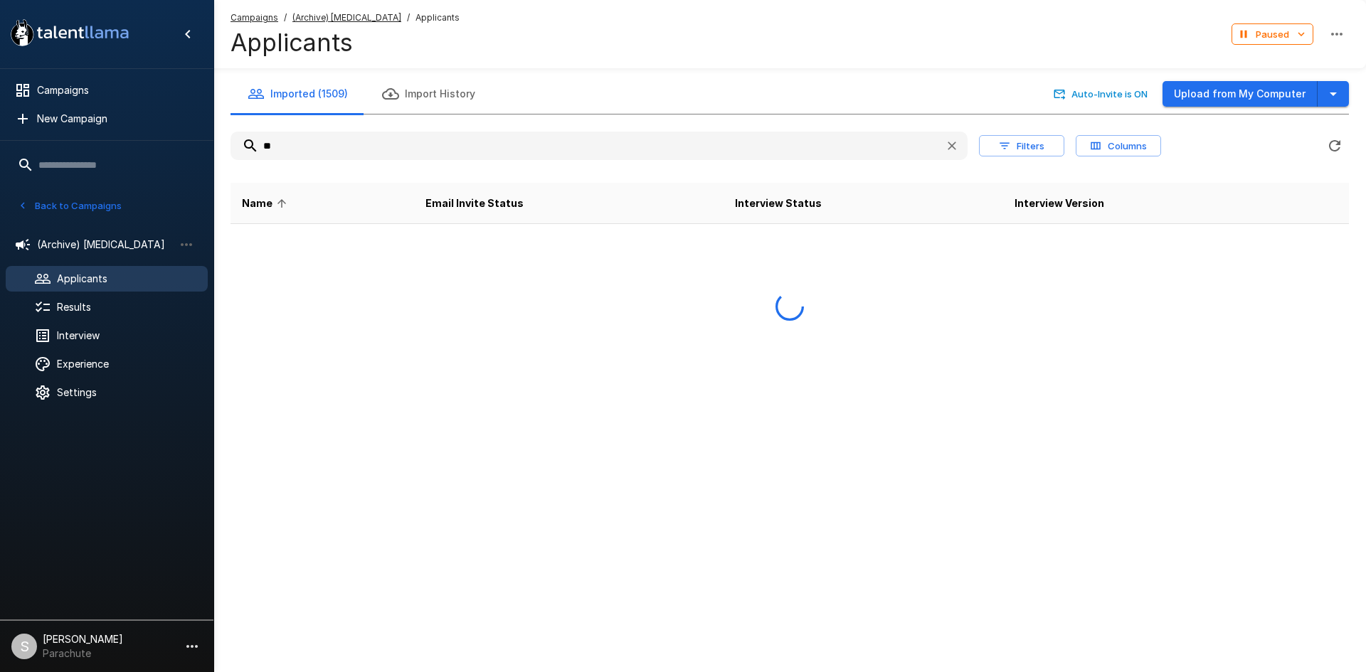
type input "*"
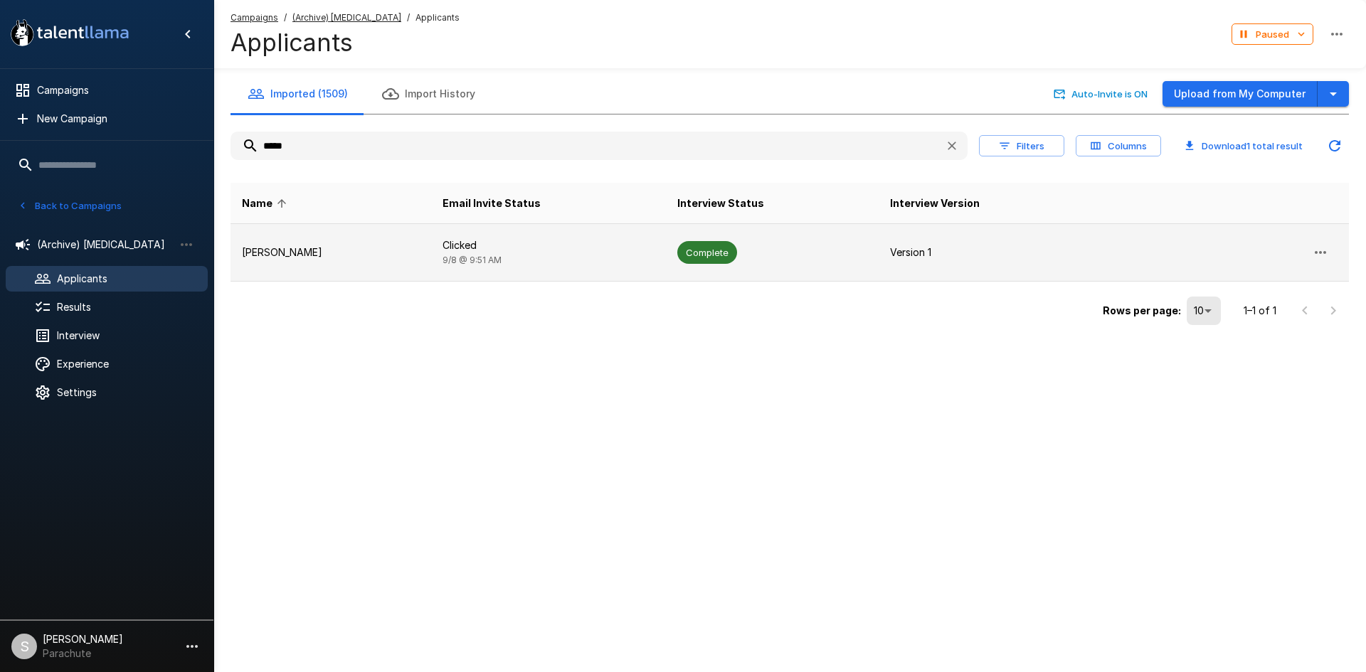
type input "*****"
click at [452, 261] on span "[DATE] 9:51 AM" at bounding box center [471, 260] width 59 height 11
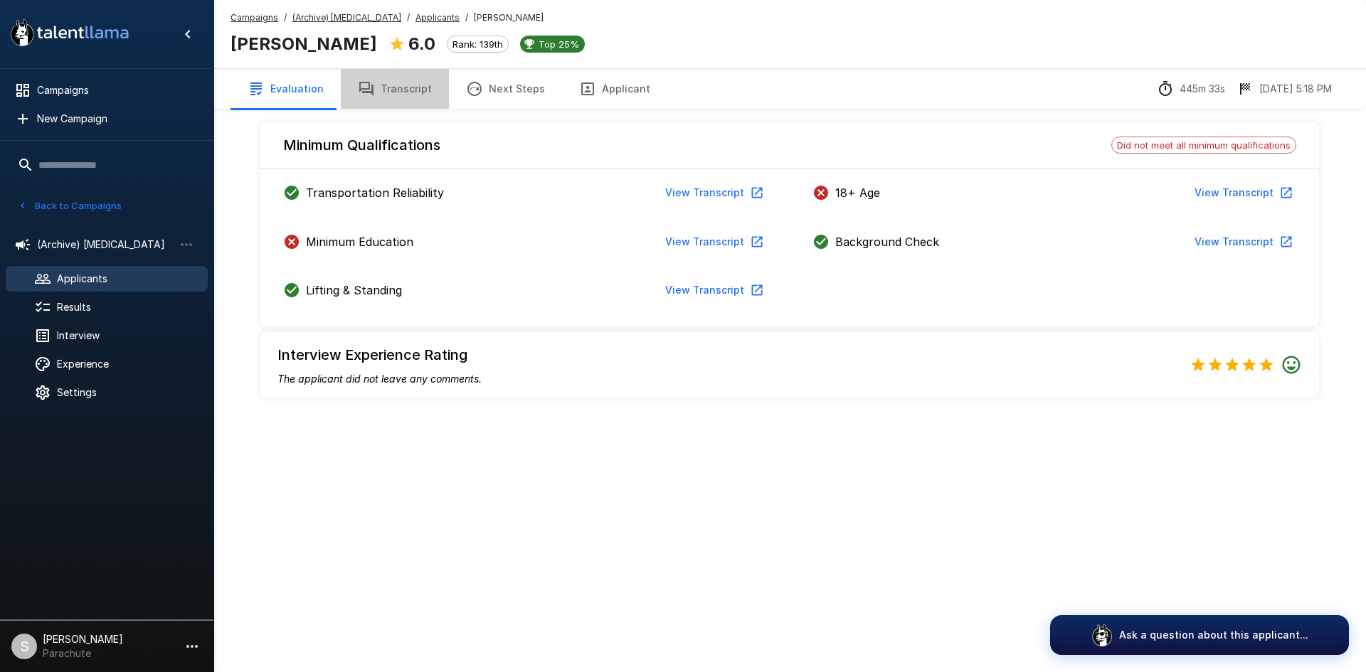
click at [399, 92] on button "Transcript" at bounding box center [395, 89] width 108 height 40
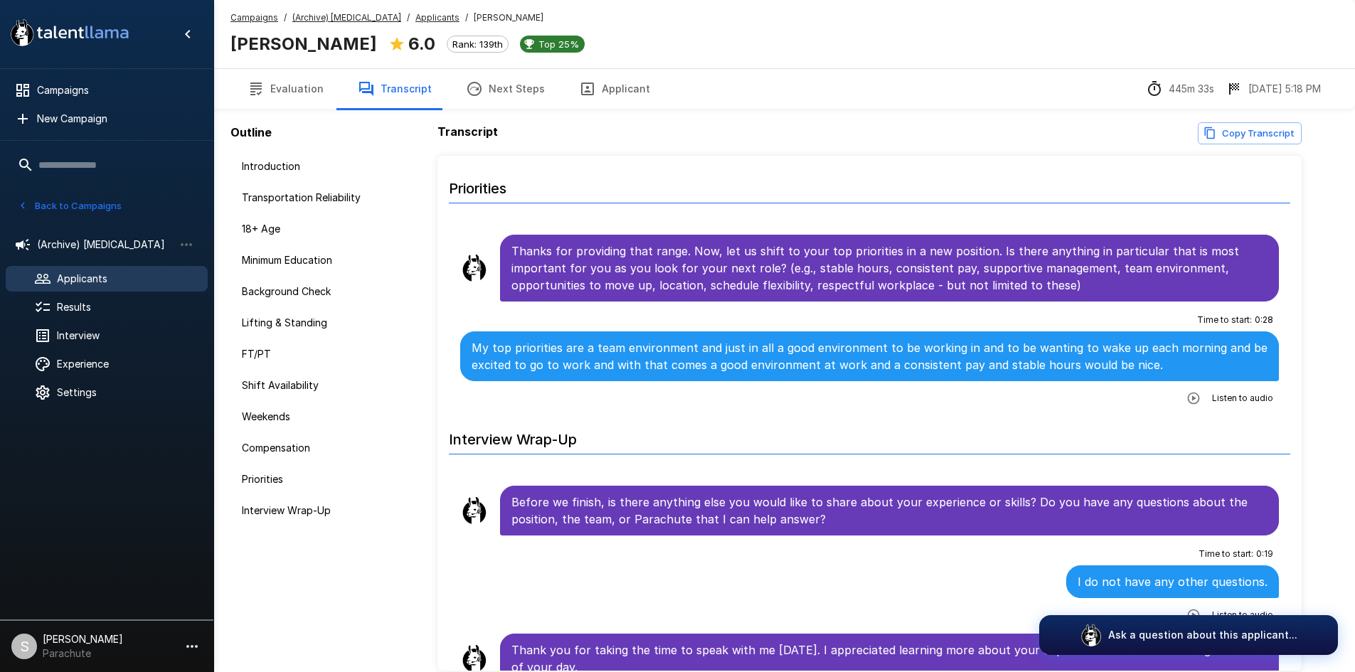
scroll to position [2155, 0]
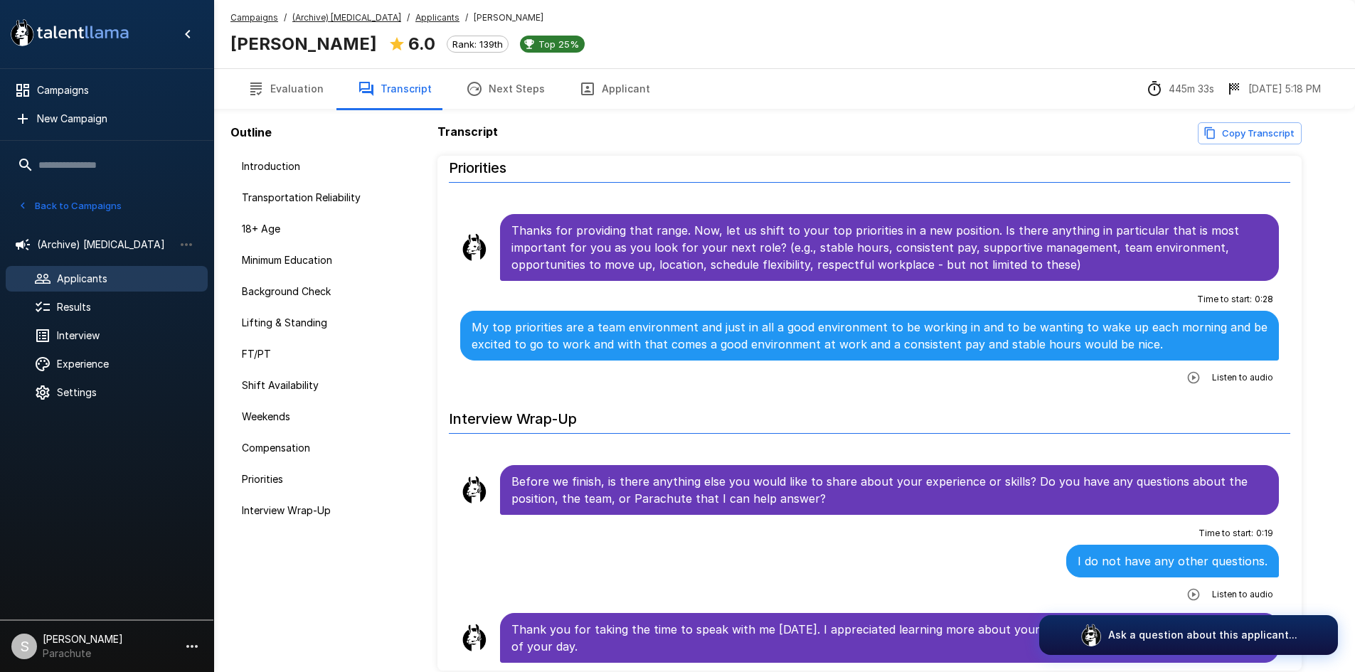
click at [435, 16] on u "Applicants" at bounding box center [437, 17] width 44 height 11
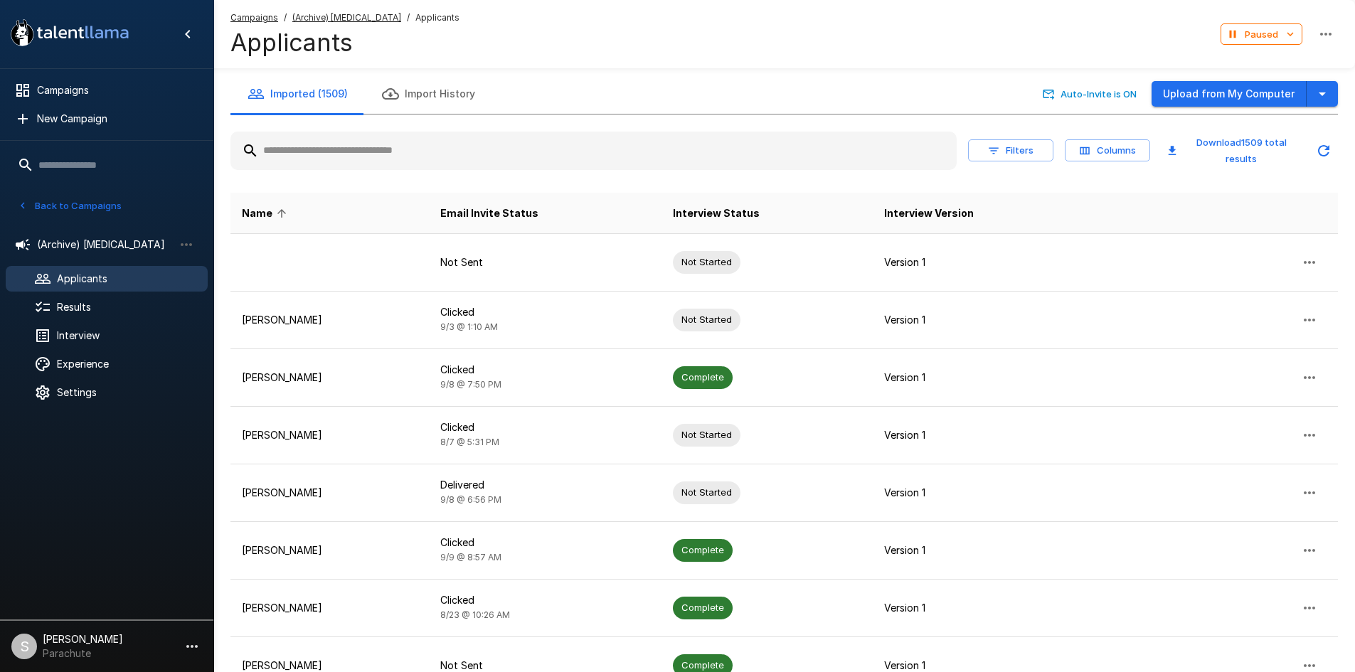
click at [452, 148] on input "text" at bounding box center [593, 151] width 726 height 26
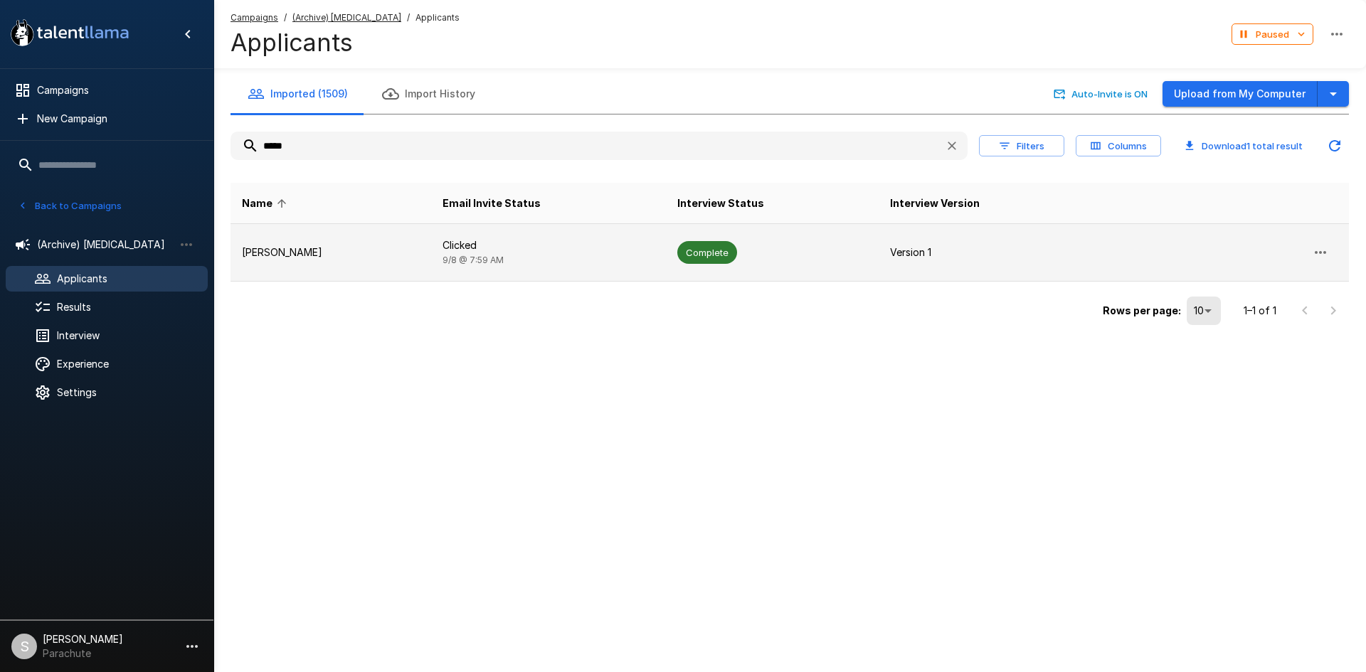
type input "*****"
click at [450, 230] on td "Clicked [DATE] 7:59 AM" at bounding box center [548, 253] width 235 height 58
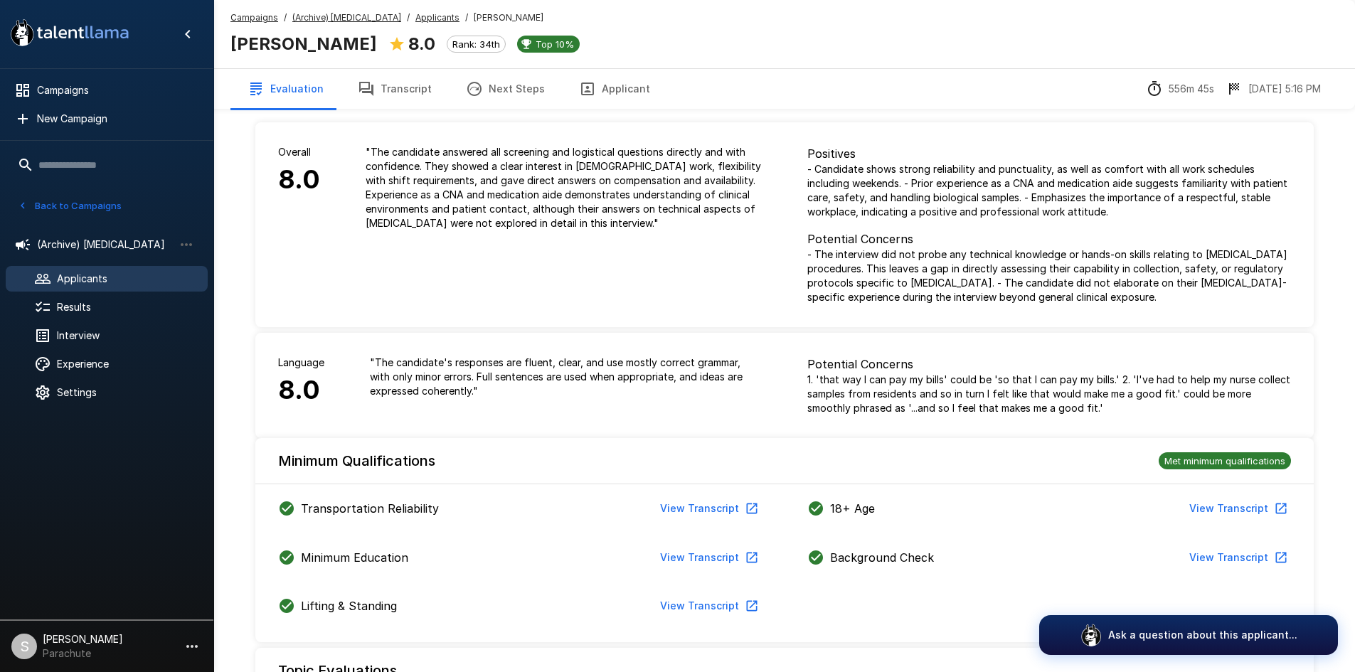
click at [395, 80] on button "Transcript" at bounding box center [395, 89] width 108 height 40
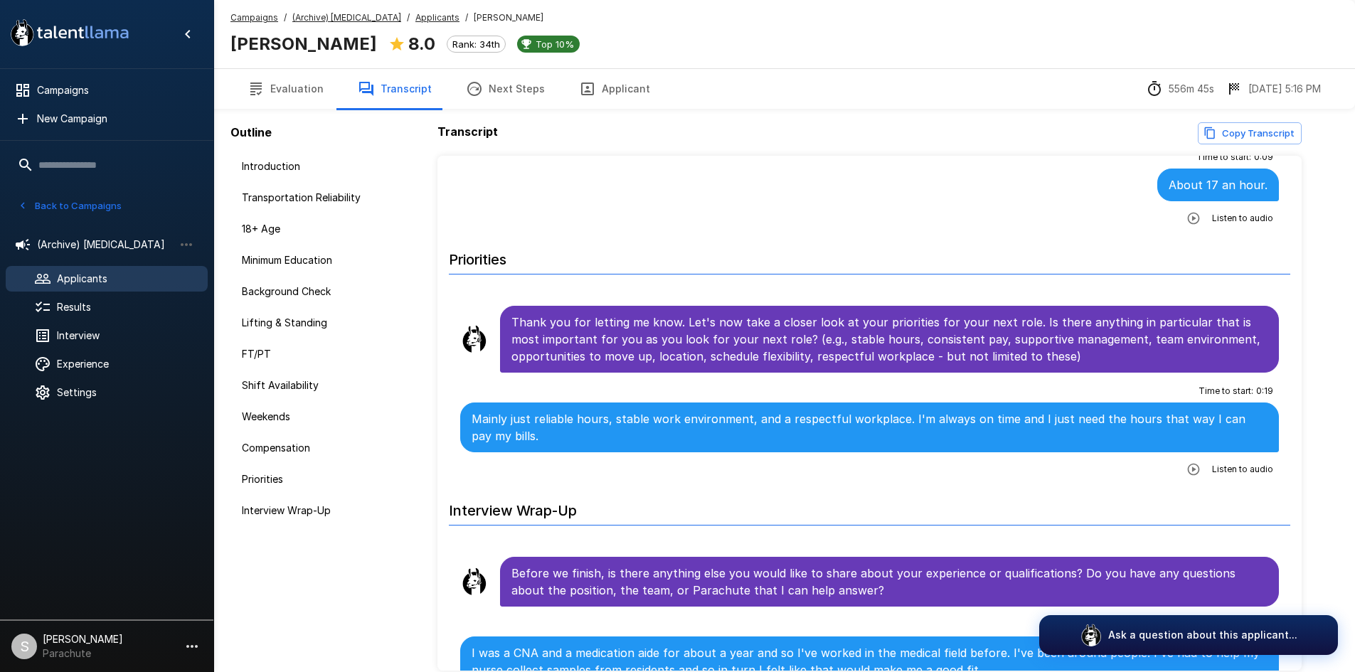
scroll to position [2155, 0]
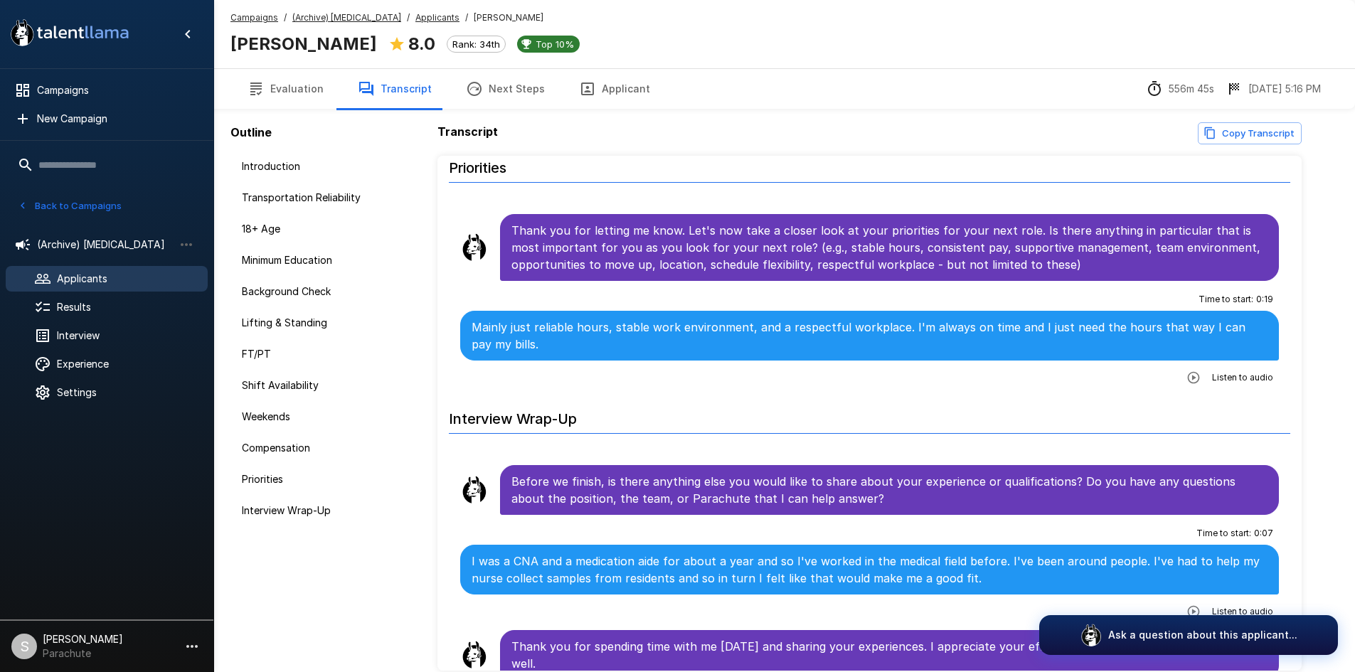
click at [415, 19] on u "Applicants" at bounding box center [437, 17] width 44 height 11
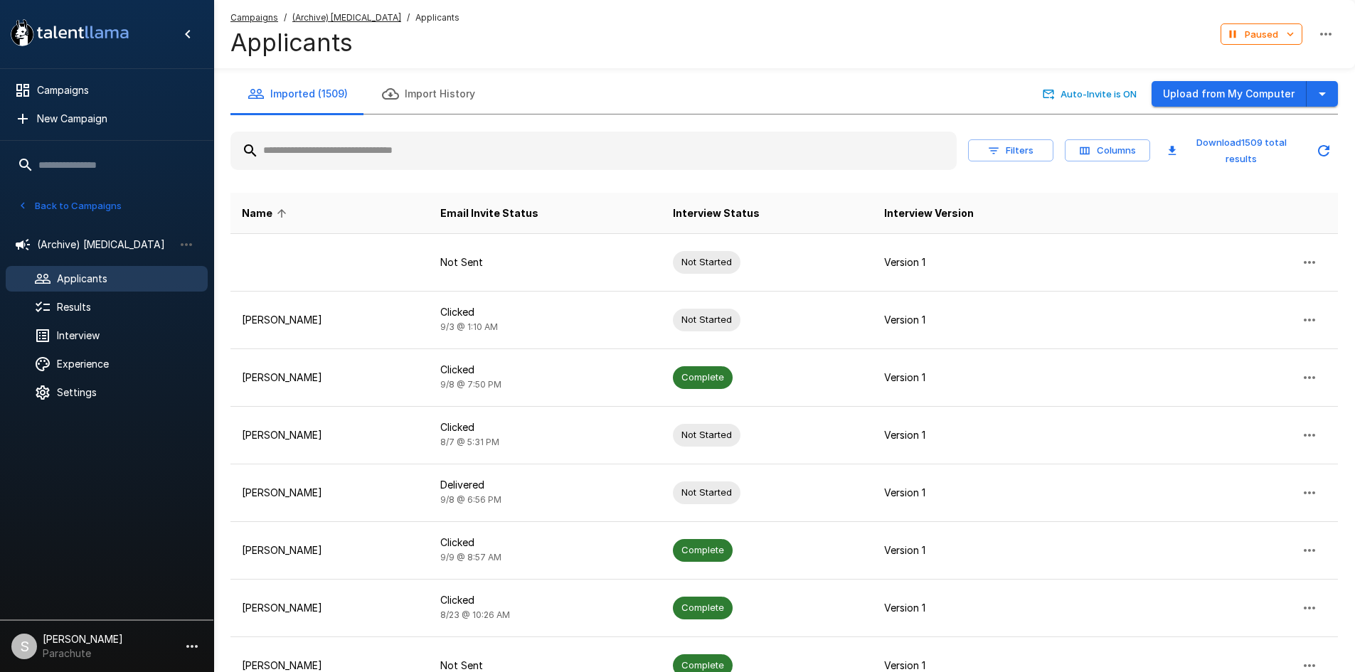
click at [351, 164] on div at bounding box center [593, 151] width 726 height 38
click at [350, 152] on input "text" at bounding box center [593, 151] width 726 height 26
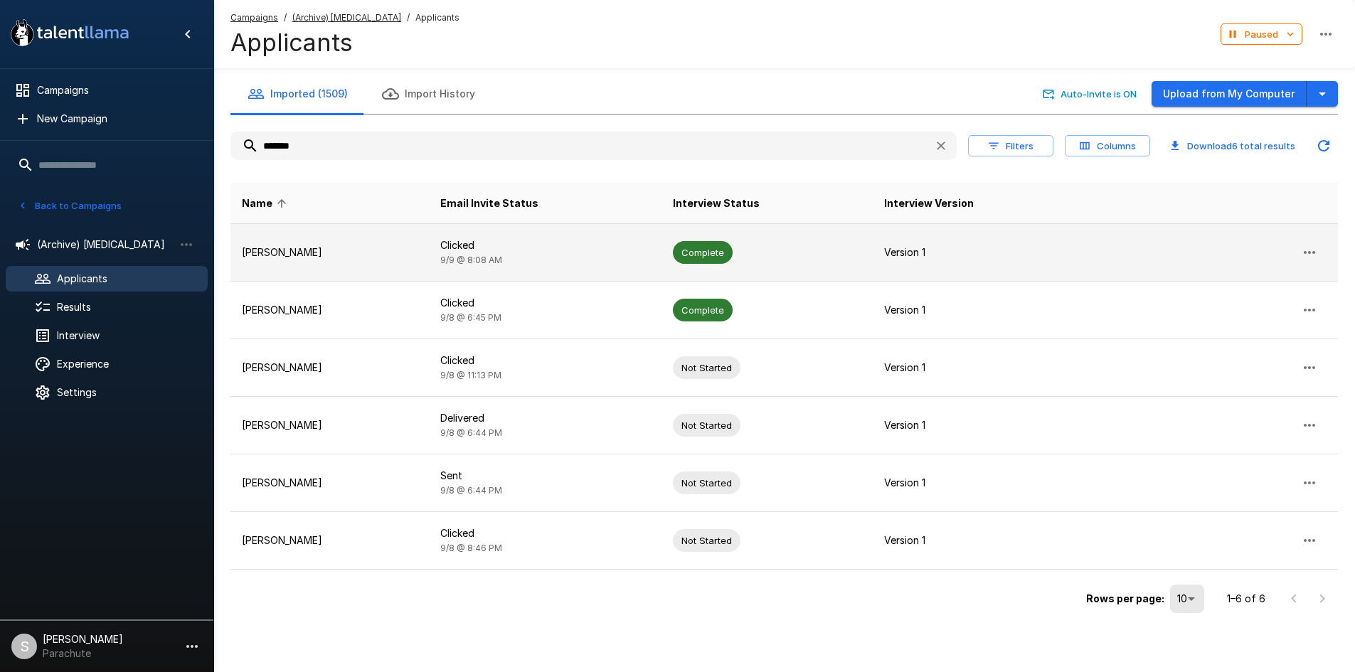
type input "*******"
click at [549, 238] on p "Clicked" at bounding box center [545, 245] width 210 height 14
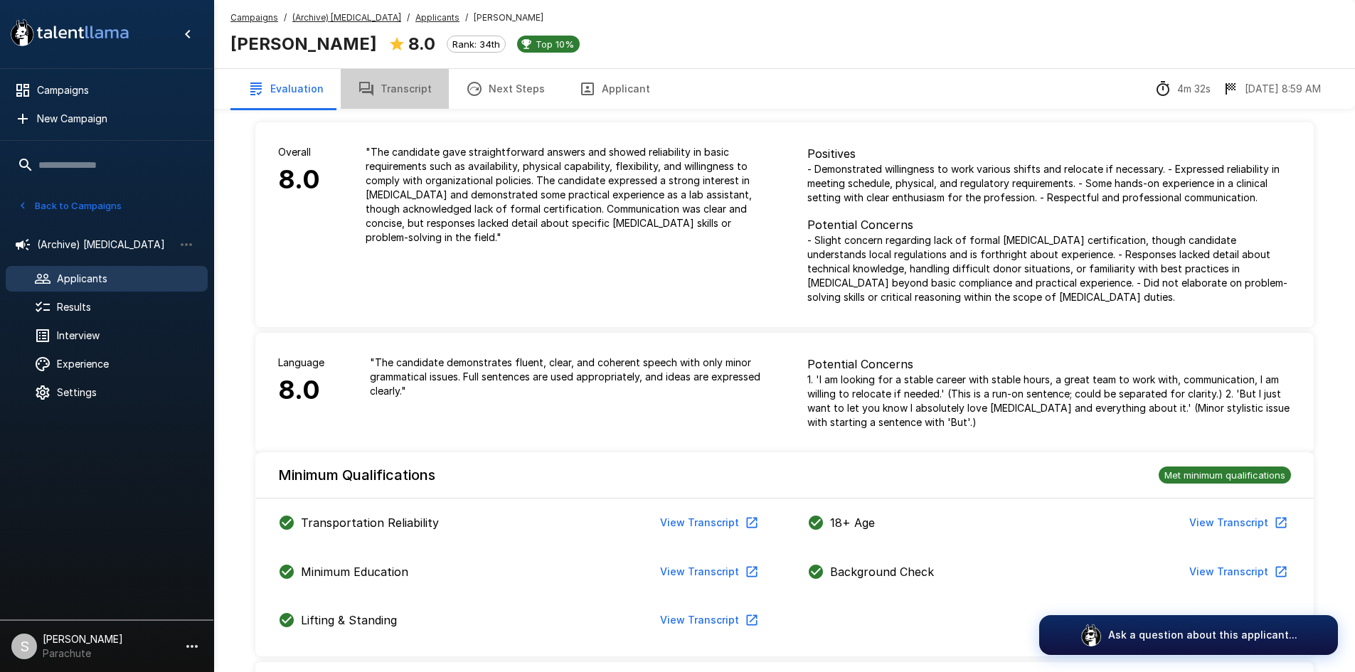
click at [401, 92] on button "Transcript" at bounding box center [395, 89] width 108 height 40
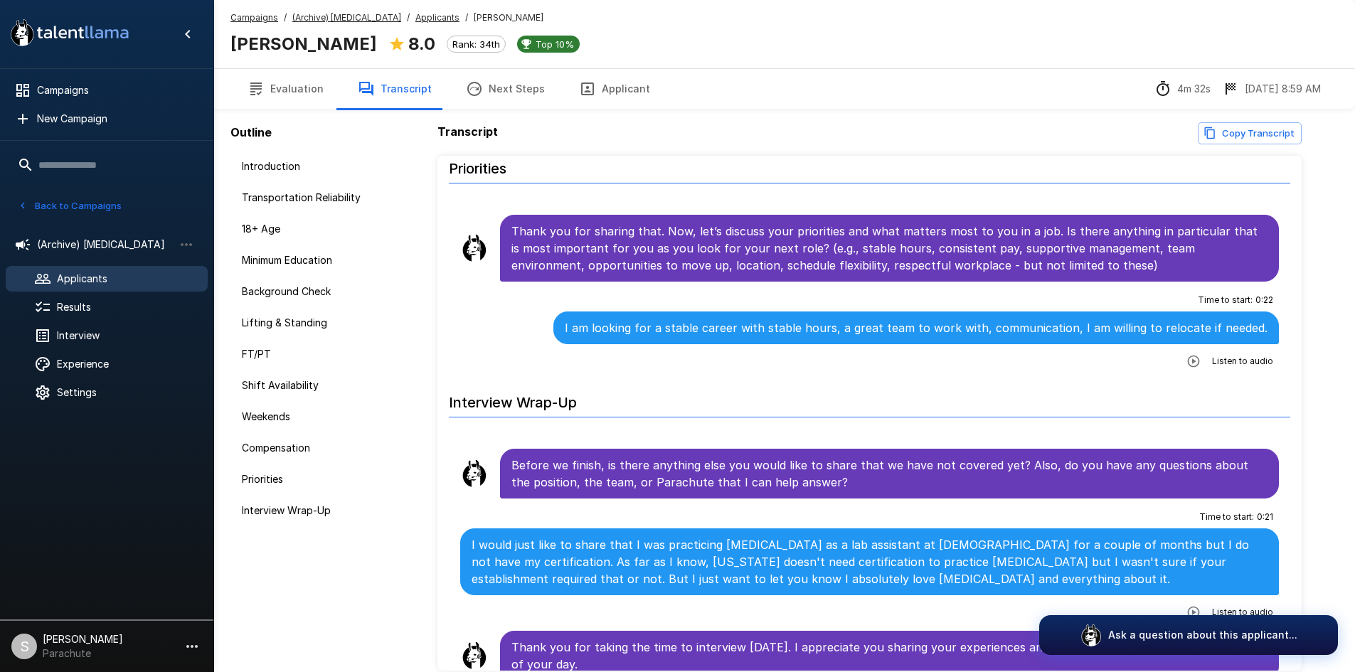
scroll to position [2172, 0]
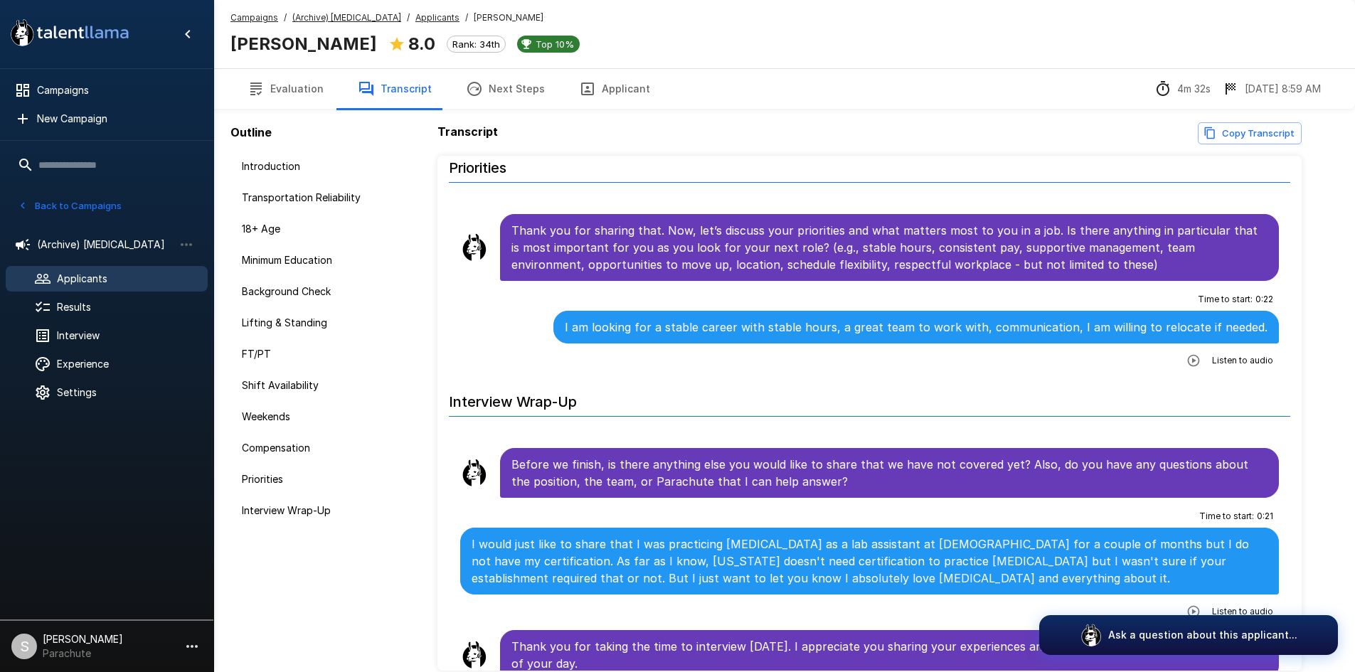
click at [415, 18] on u "Applicants" at bounding box center [437, 17] width 44 height 11
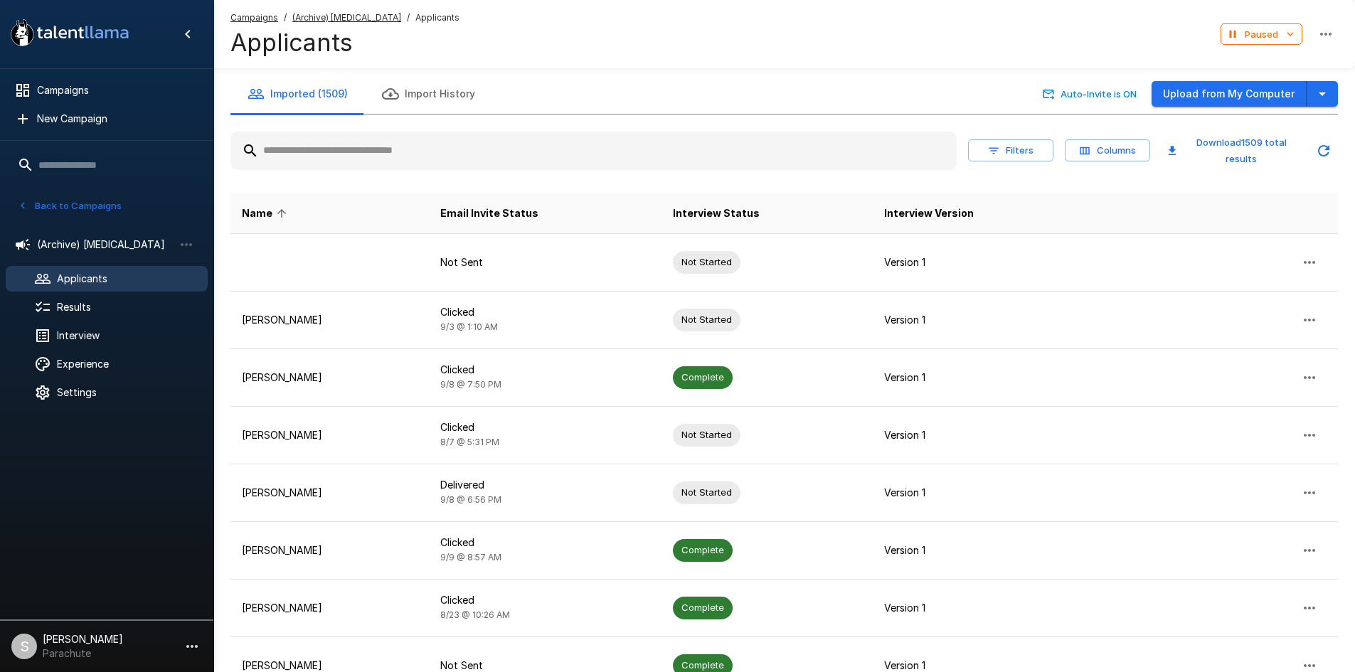
click at [386, 159] on input "text" at bounding box center [593, 151] width 726 height 26
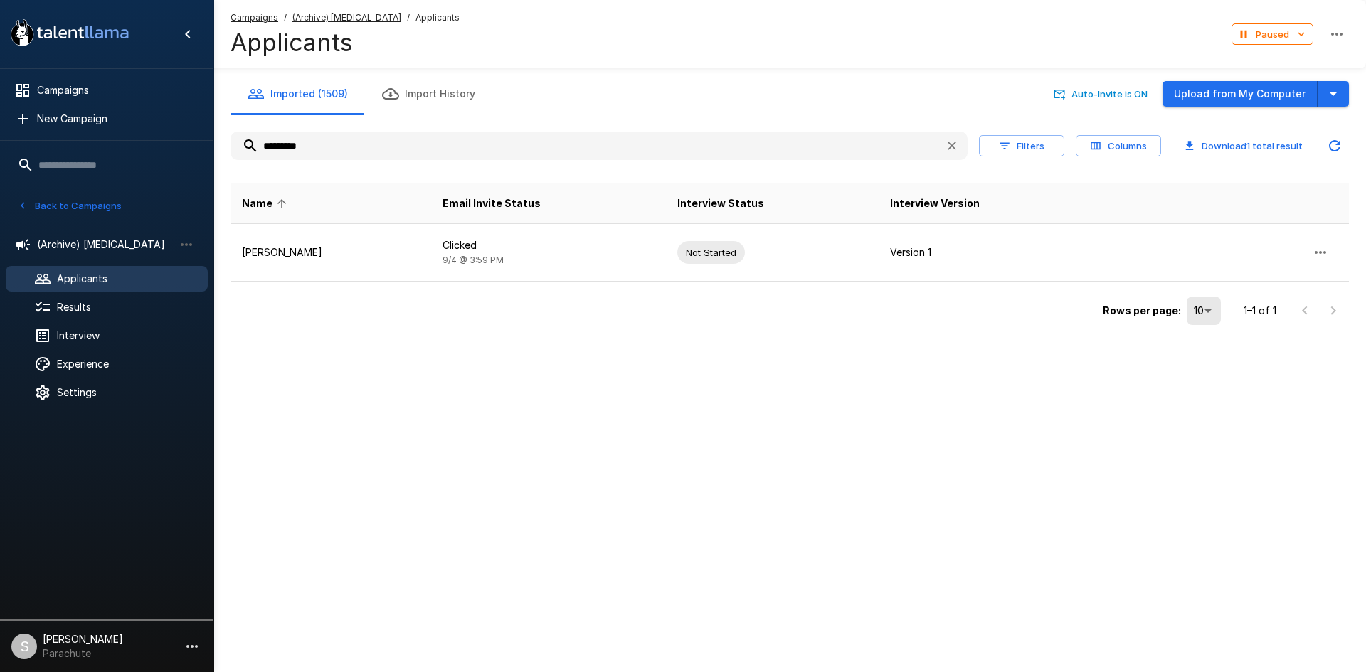
drag, startPoint x: 305, startPoint y: 147, endPoint x: 249, endPoint y: 146, distance: 56.2
click at [249, 146] on input "*********" at bounding box center [581, 146] width 703 height 26
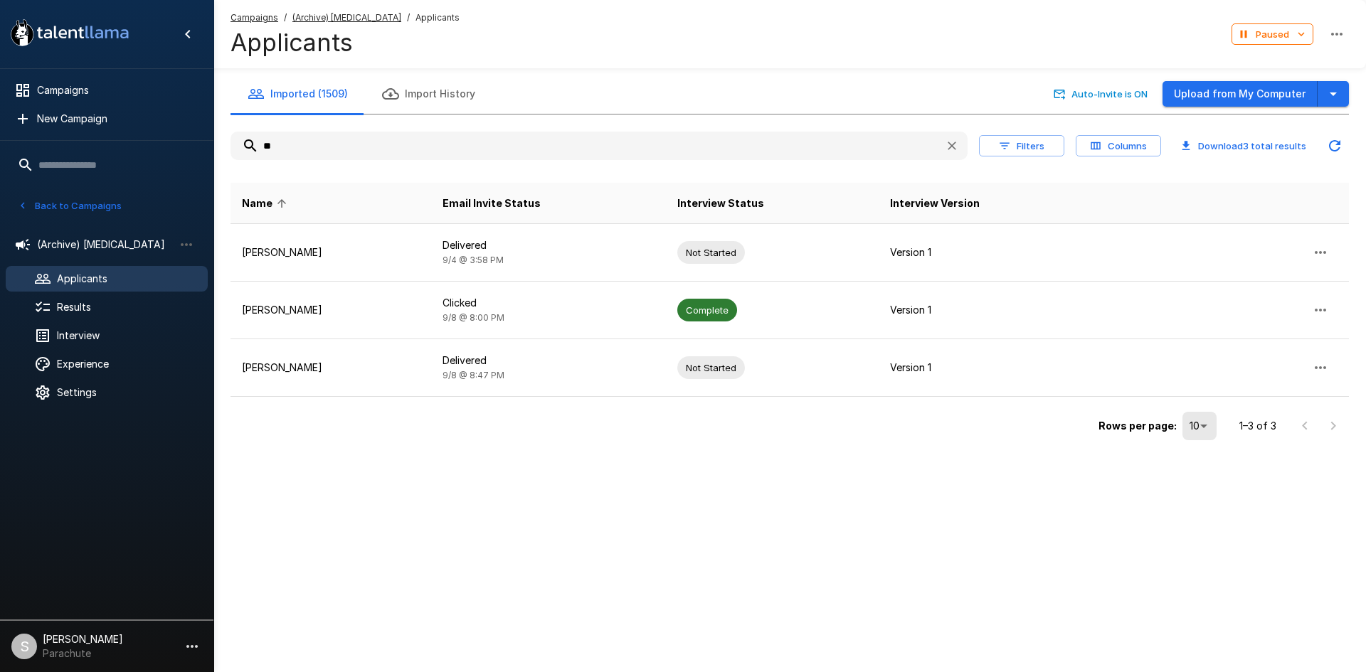
type input "*"
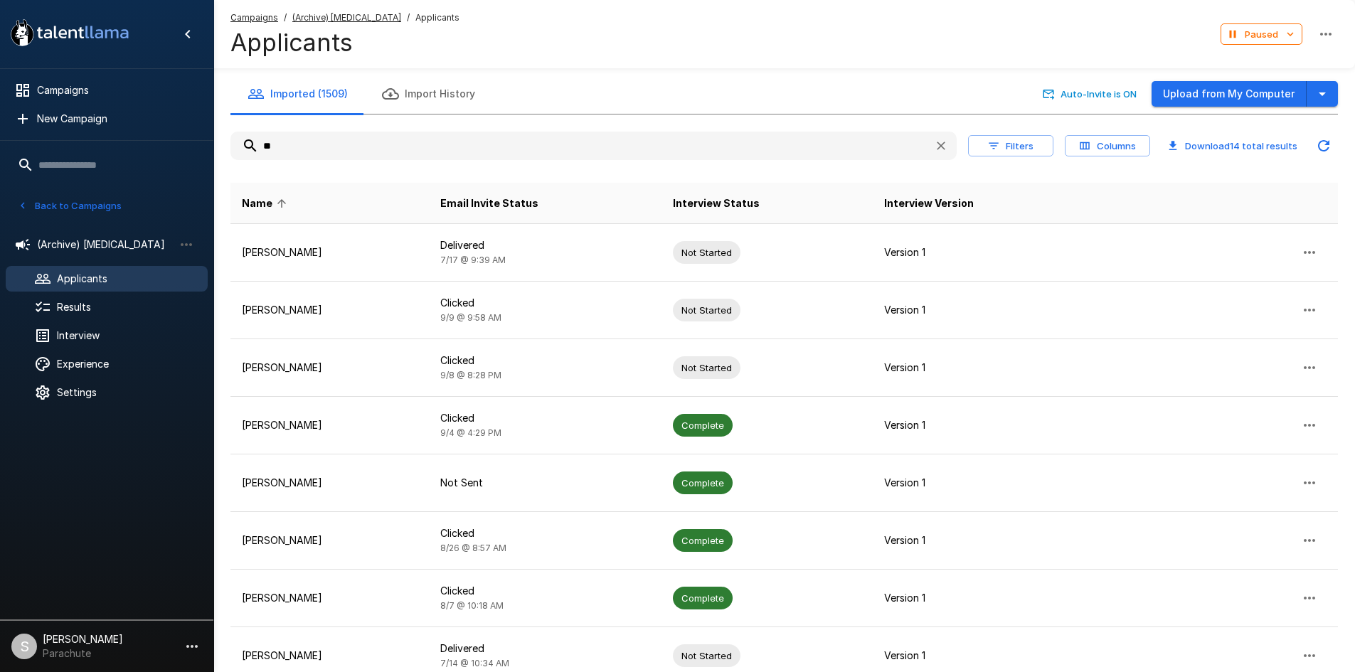
type input "*"
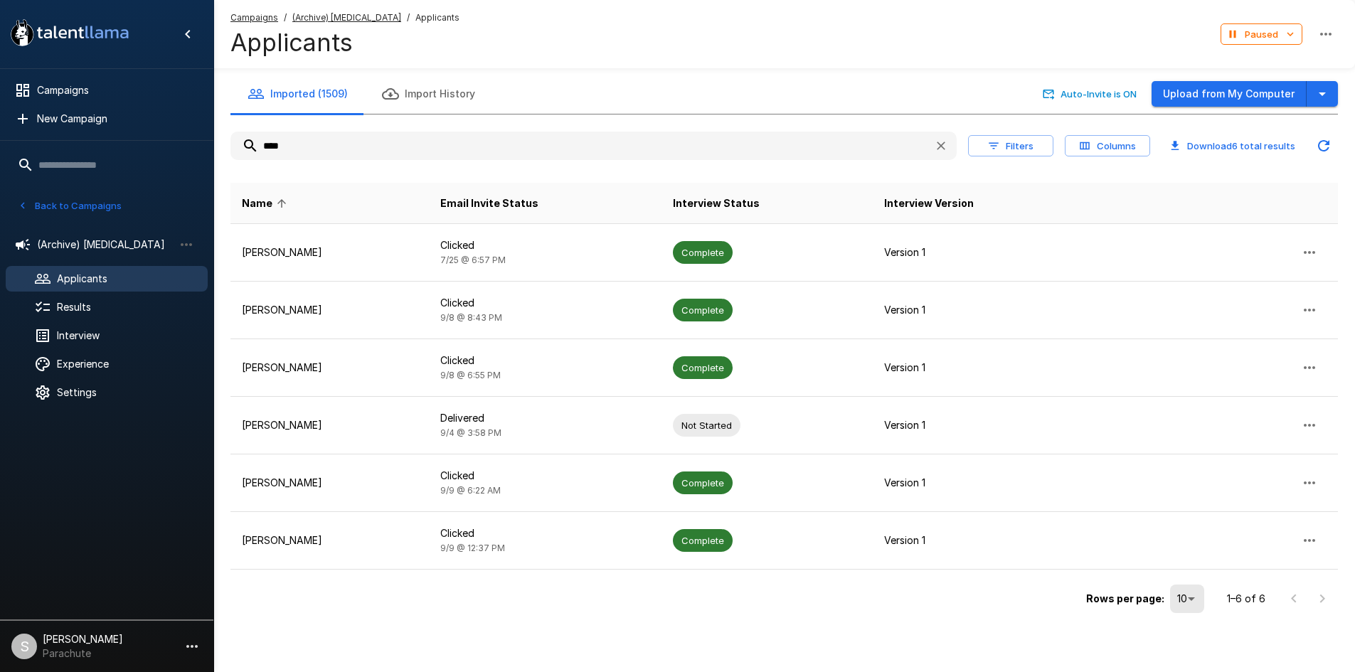
click at [312, 144] on input "****" at bounding box center [576, 146] width 692 height 26
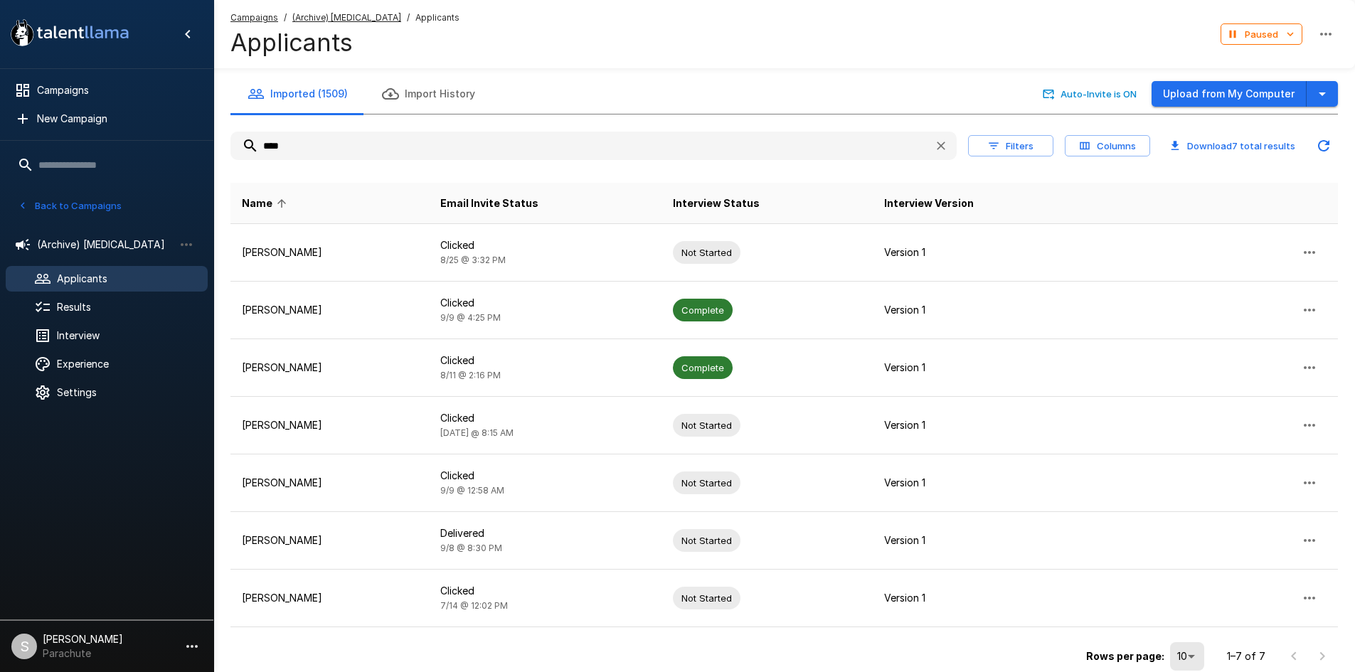
click at [317, 144] on input "****" at bounding box center [576, 146] width 692 height 26
click at [322, 143] on input "****" at bounding box center [576, 146] width 692 height 26
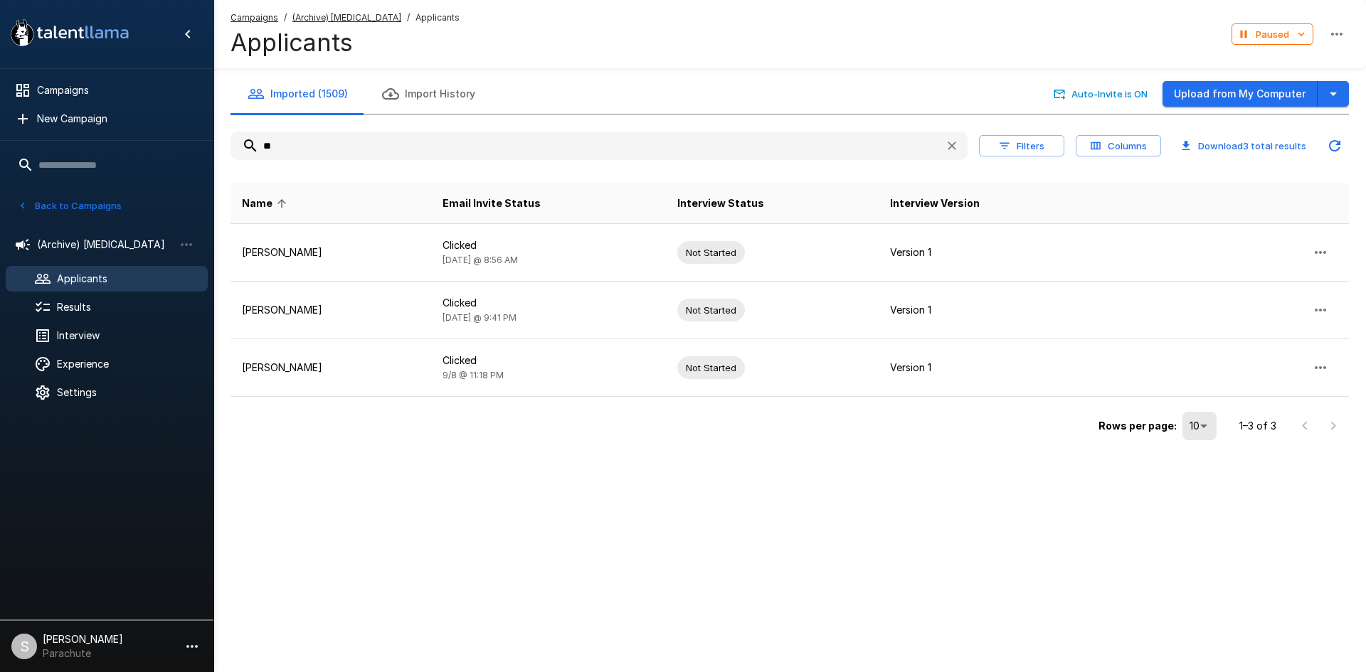
type input "*"
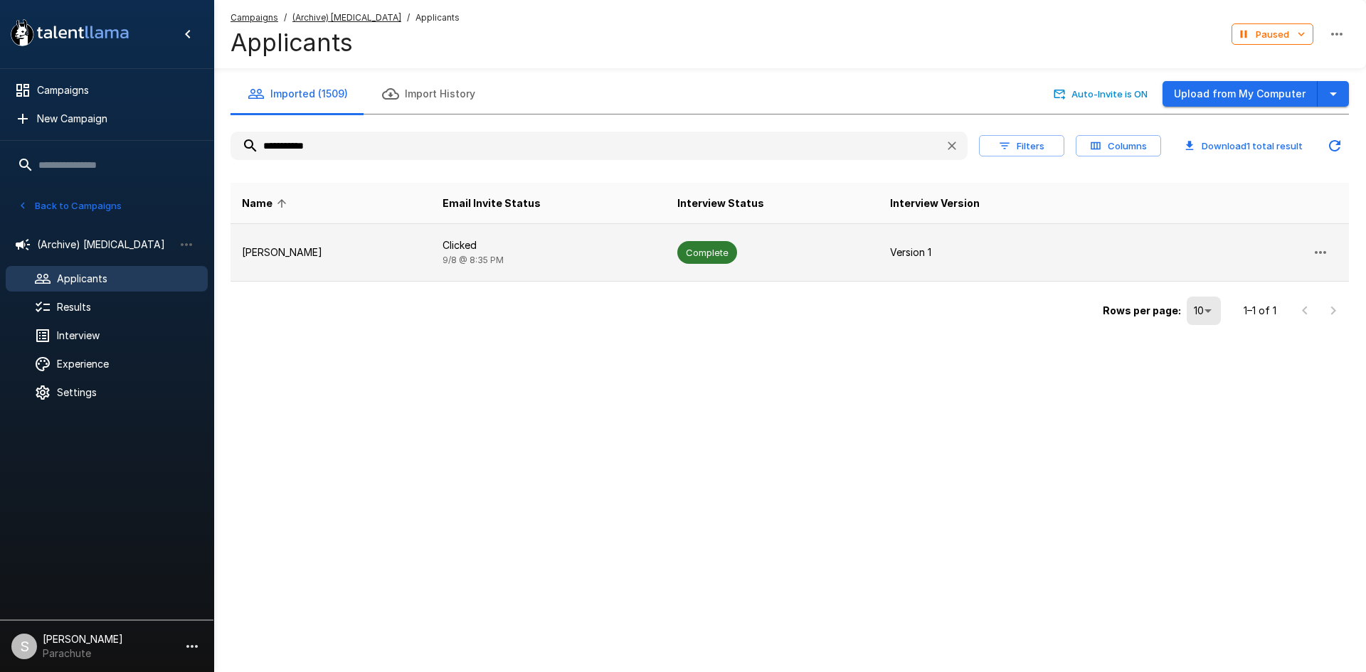
type input "**********"
click at [468, 258] on span "[DATE] 8:35 PM" at bounding box center [472, 260] width 61 height 11
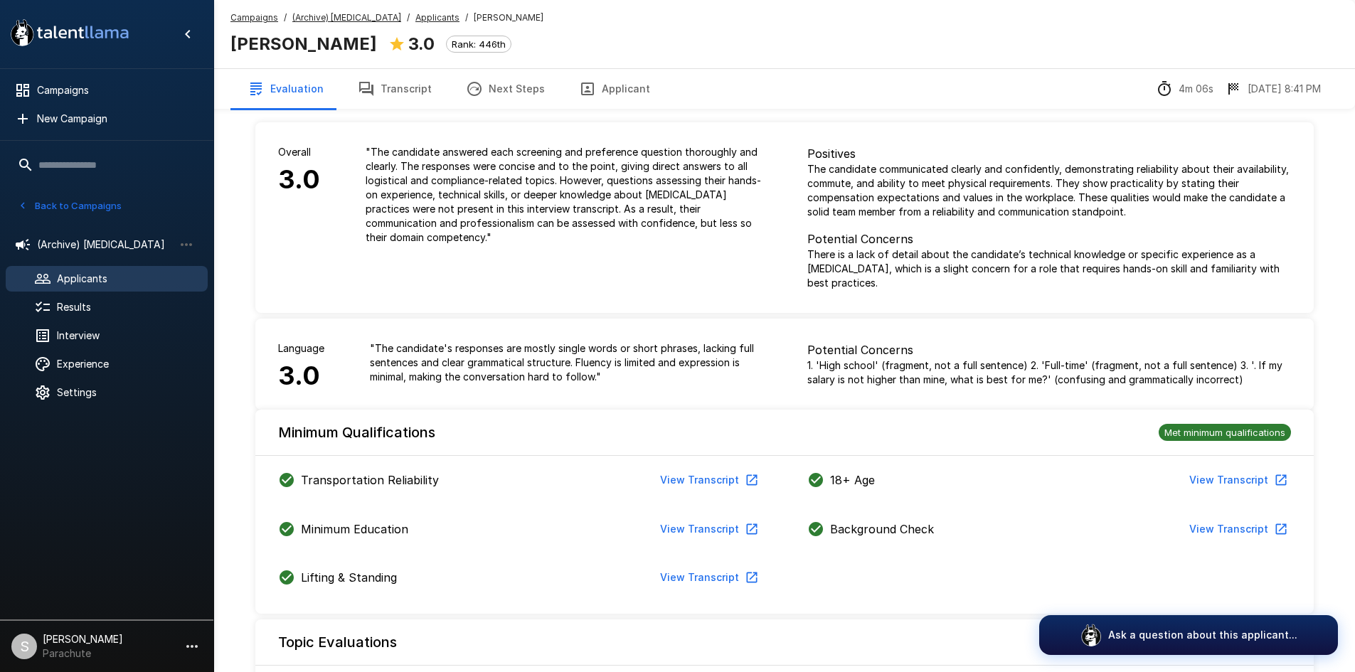
click at [412, 95] on button "Transcript" at bounding box center [395, 89] width 108 height 40
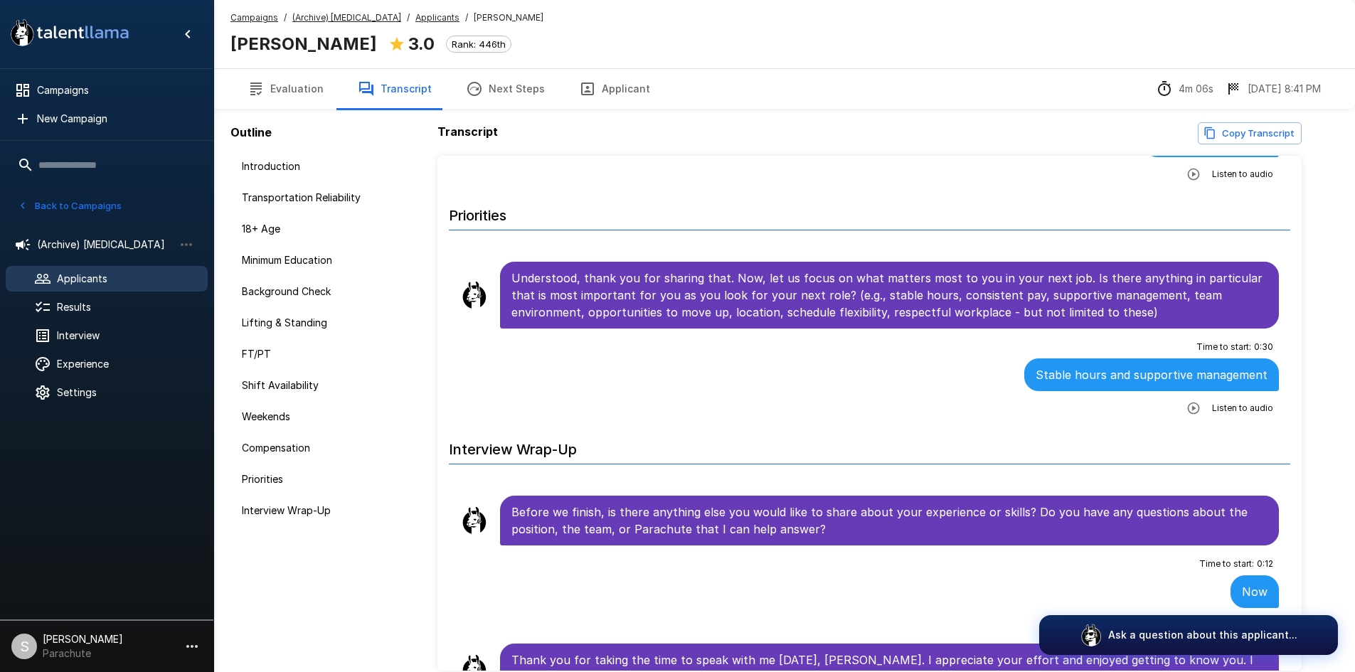
scroll to position [2235, 0]
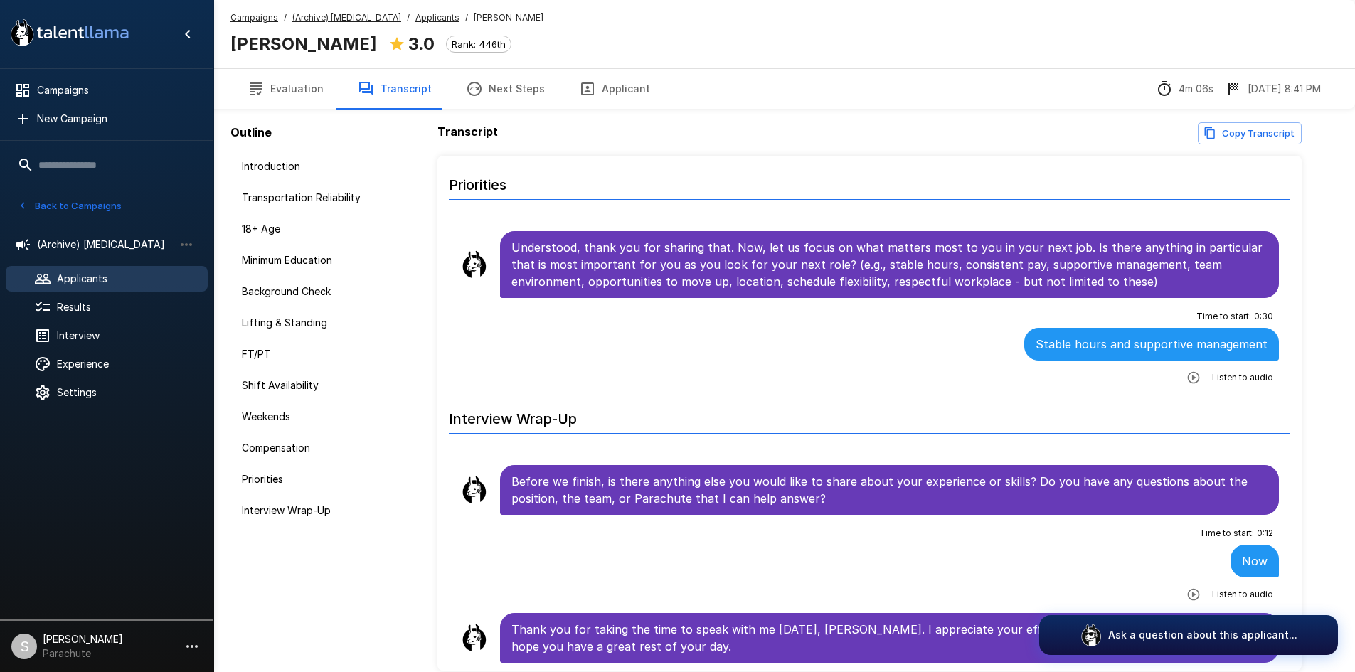
click at [422, 25] on div "Campaigns / (Archive) [MEDICAL_DATA] / Applicants / [PERSON_NAME] [PERSON_NAME]…" at bounding box center [386, 34] width 313 height 47
click at [419, 18] on u "Applicants" at bounding box center [437, 17] width 44 height 11
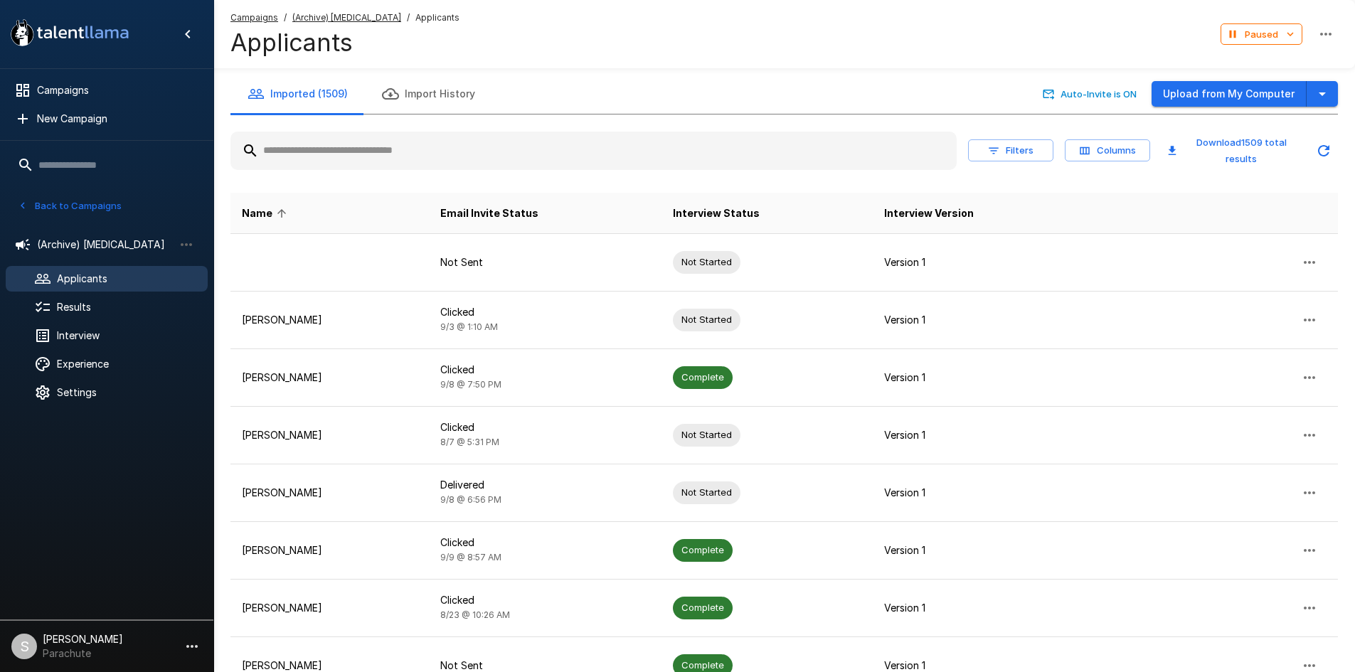
click at [380, 158] on input "text" at bounding box center [593, 151] width 726 height 26
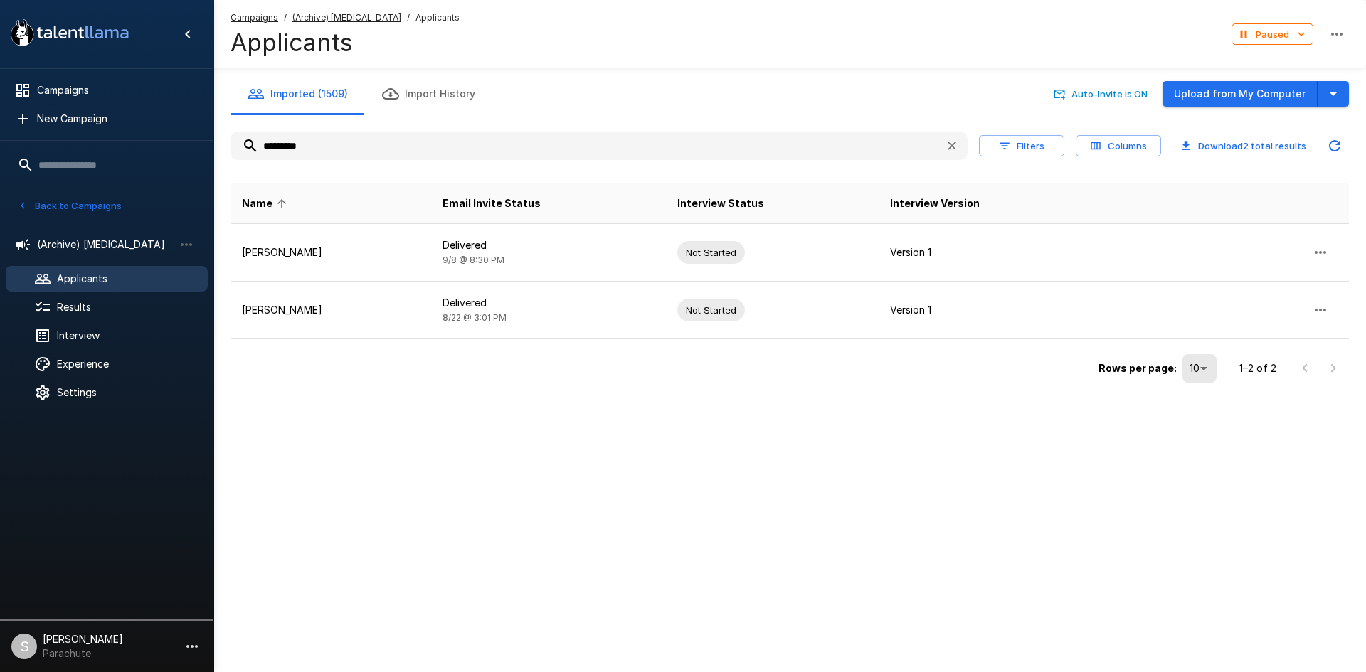
click at [380, 158] on input "*********" at bounding box center [581, 146] width 703 height 26
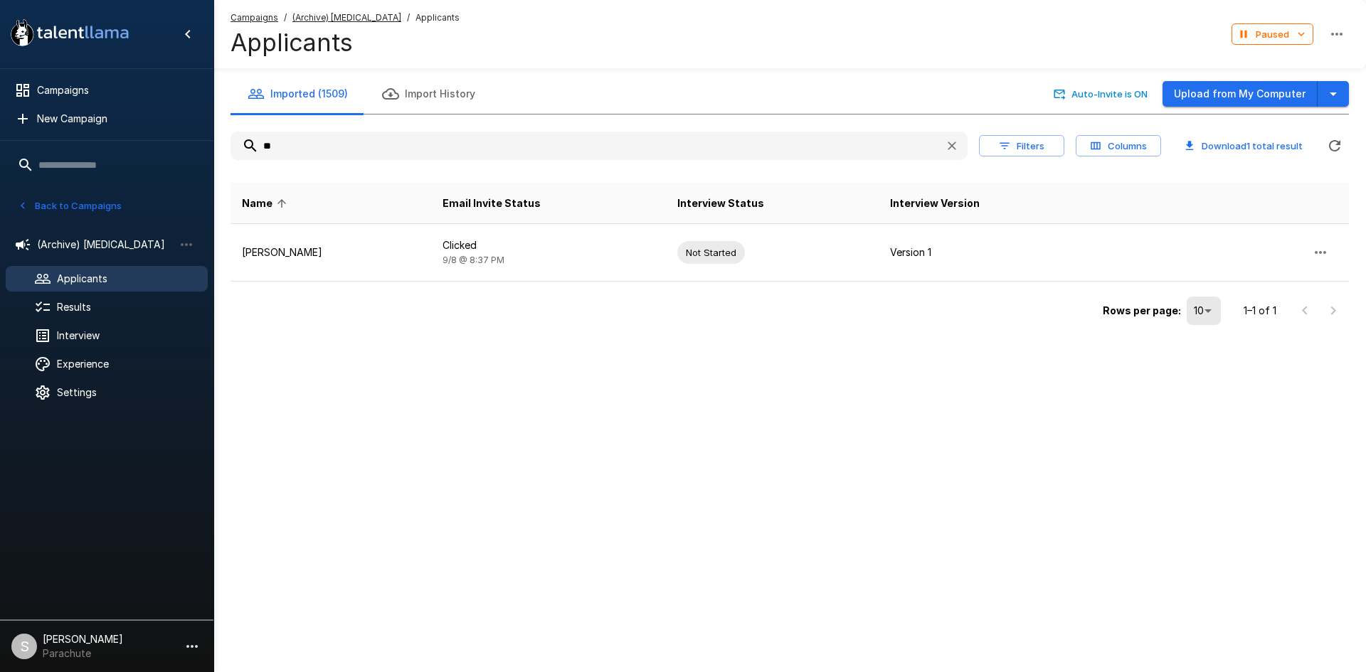
type input "*"
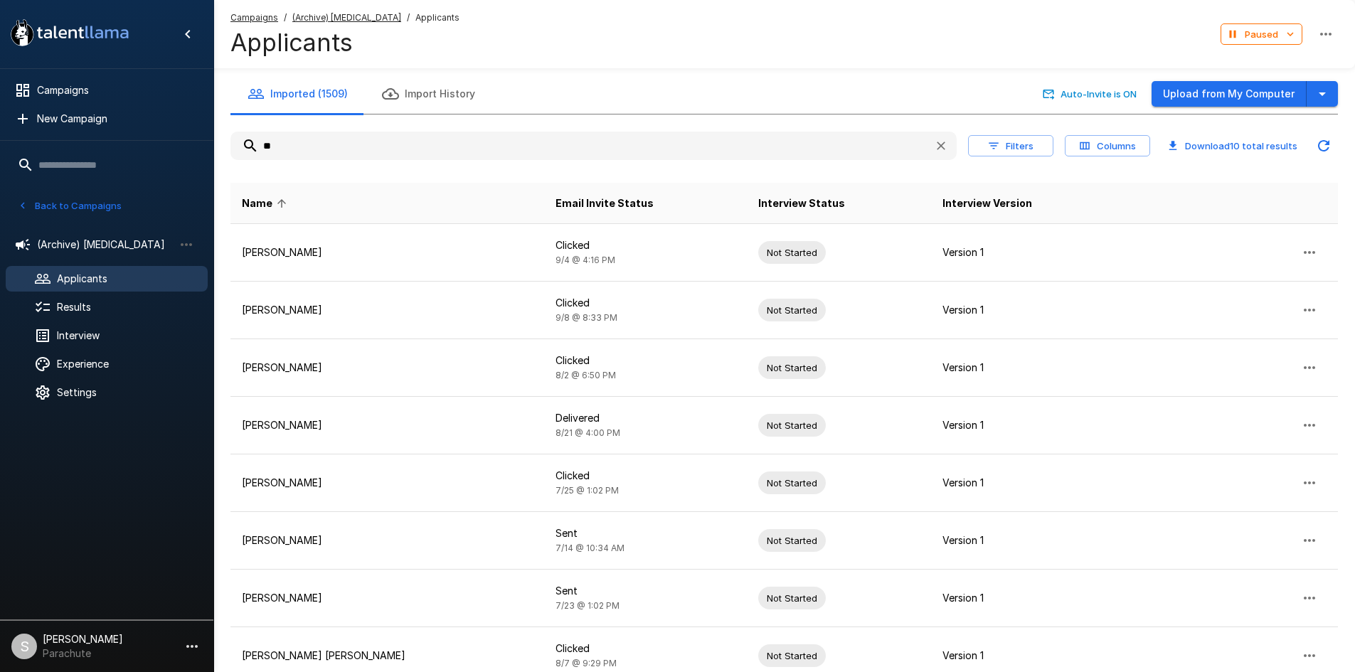
type input "*"
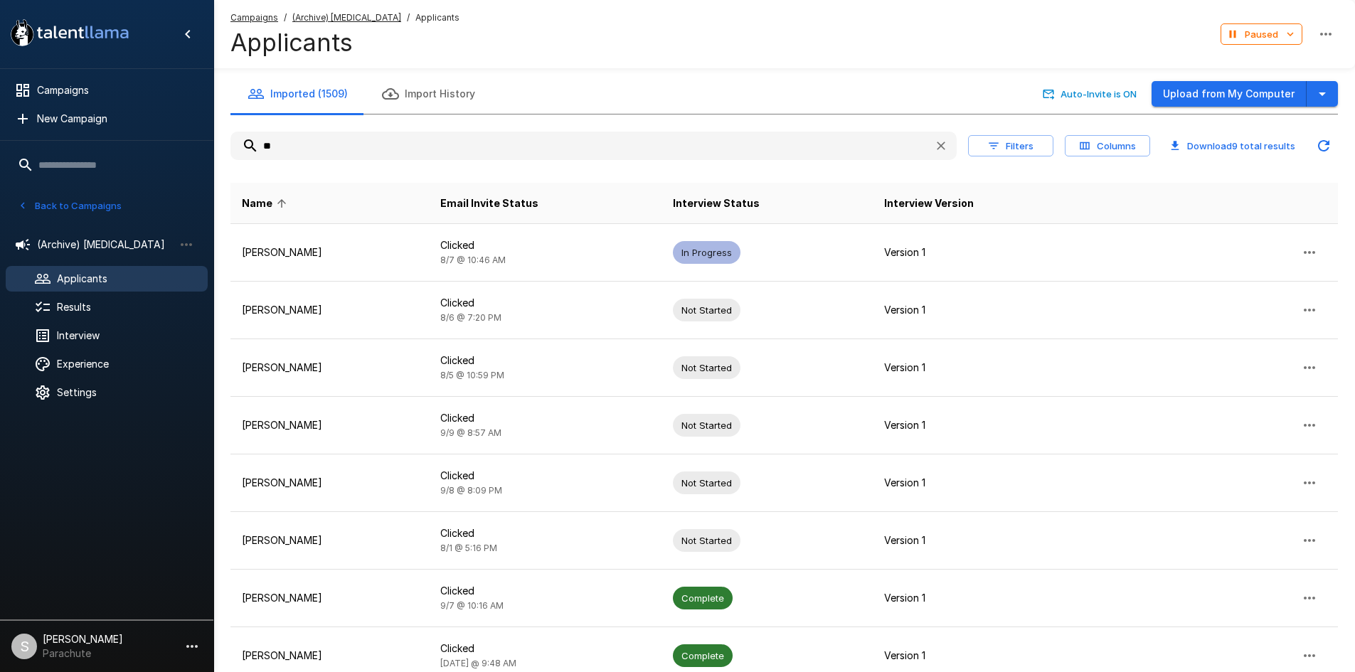
type input "*"
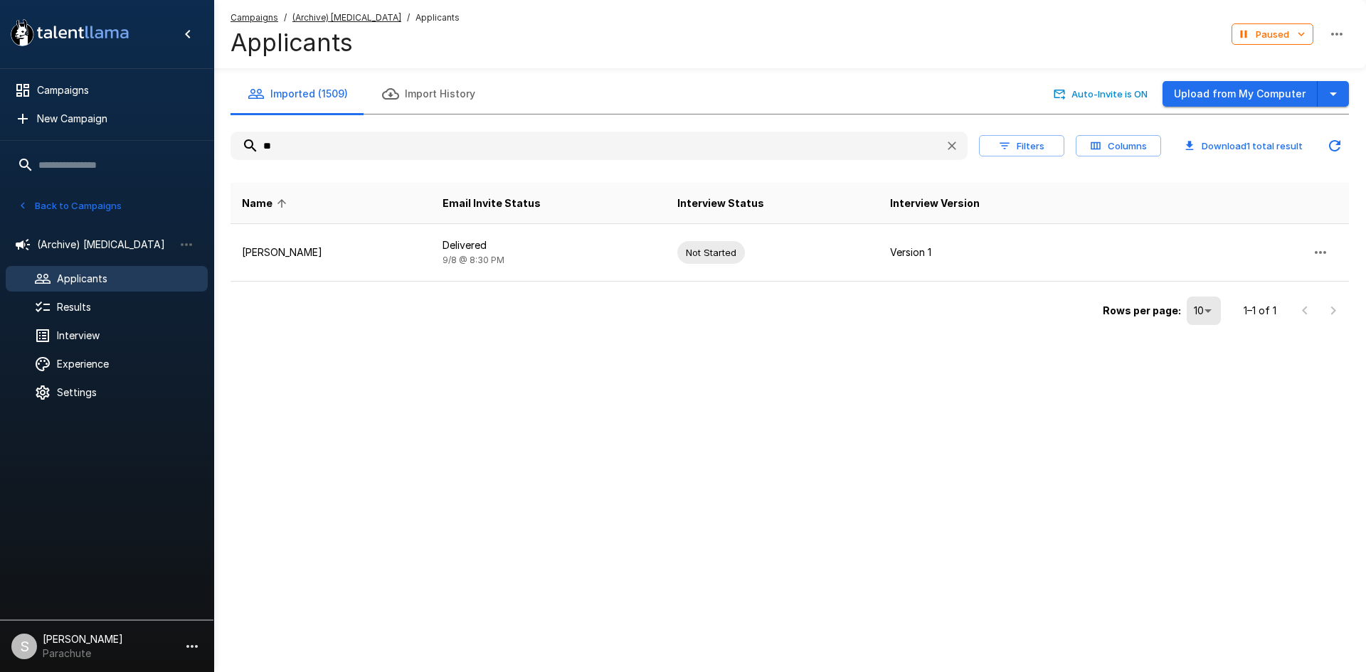
type input "*"
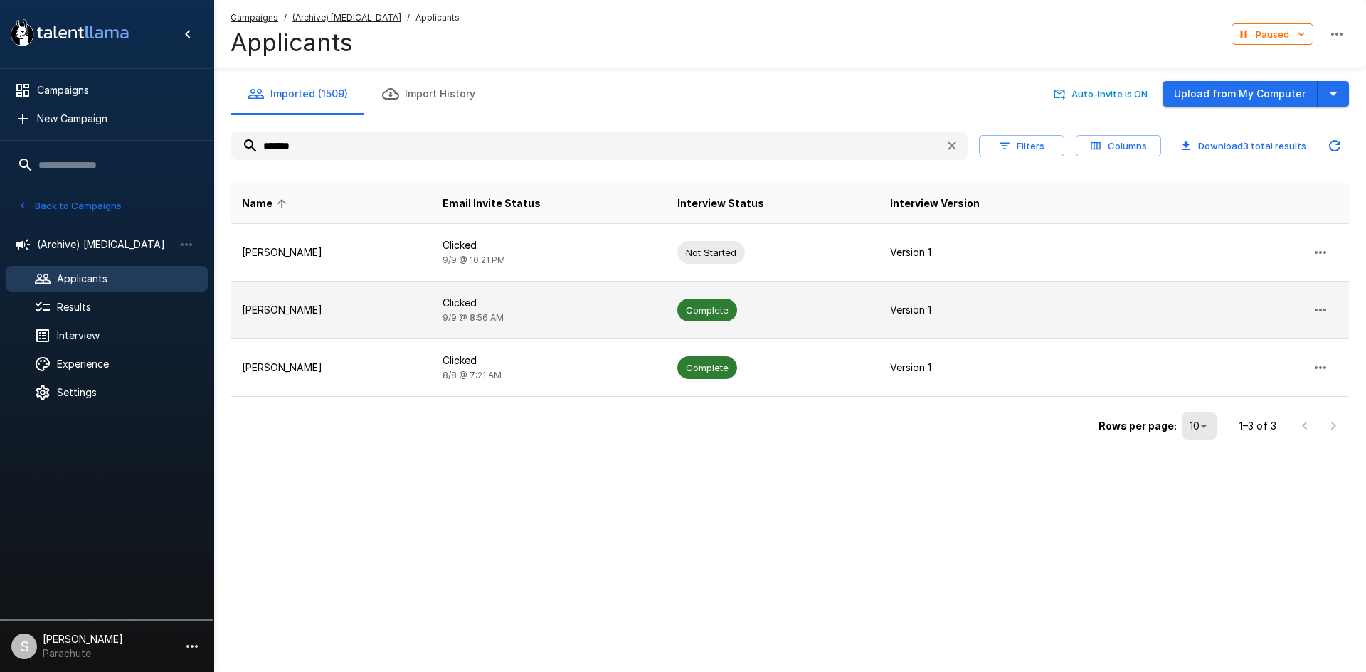
type input "*******"
click at [508, 328] on td "Clicked [DATE] 8:56 AM" at bounding box center [548, 311] width 235 height 58
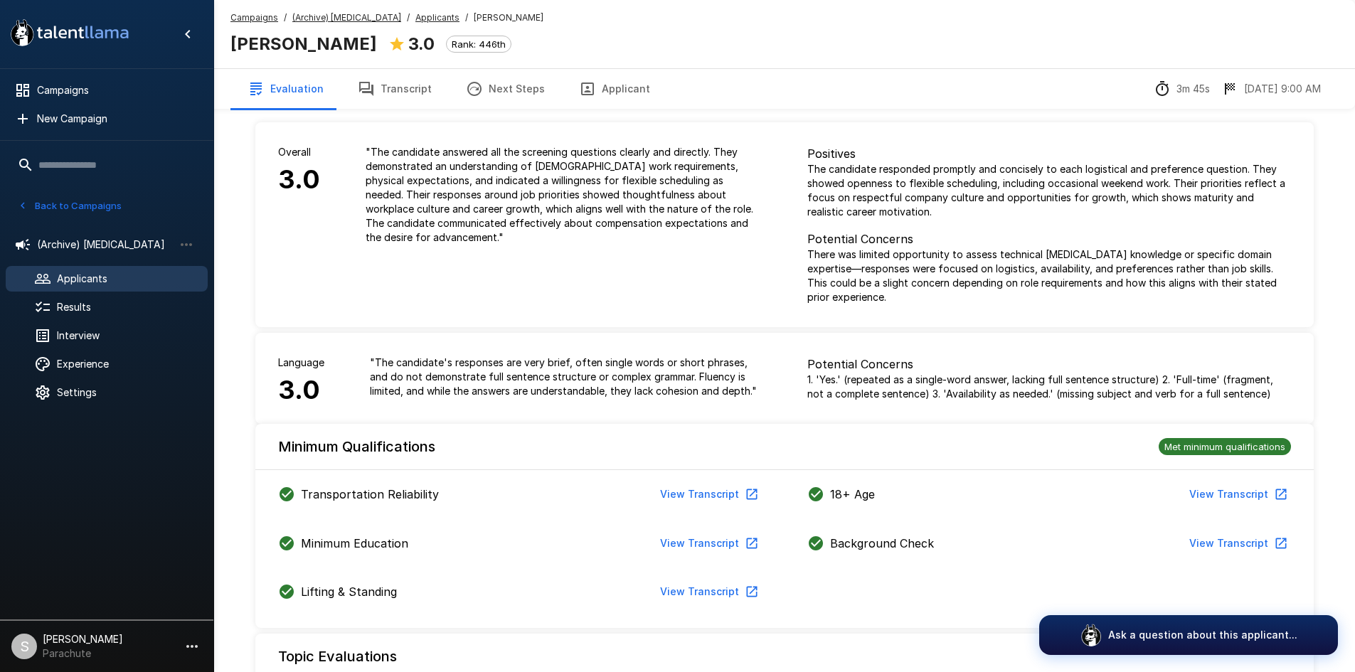
drag, startPoint x: 380, startPoint y: 89, endPoint x: 403, endPoint y: 107, distance: 29.3
click at [381, 89] on button "Transcript" at bounding box center [395, 89] width 108 height 40
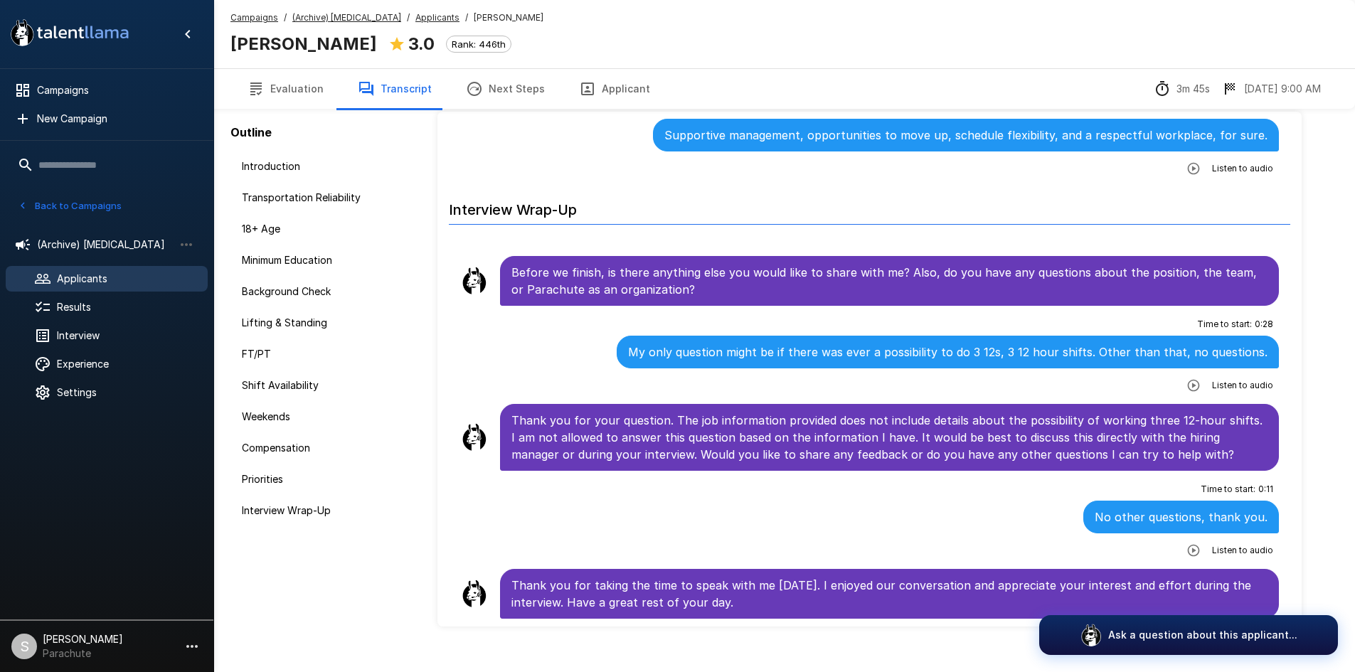
scroll to position [67, 0]
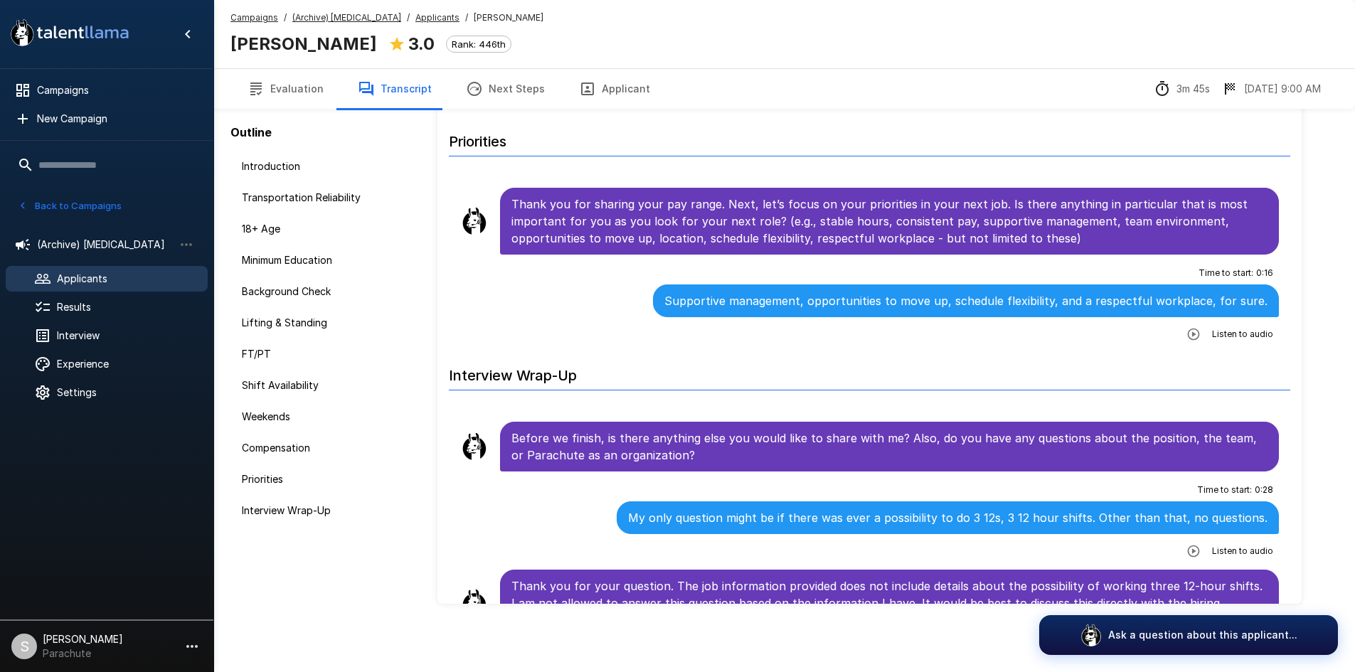
scroll to position [2072, 0]
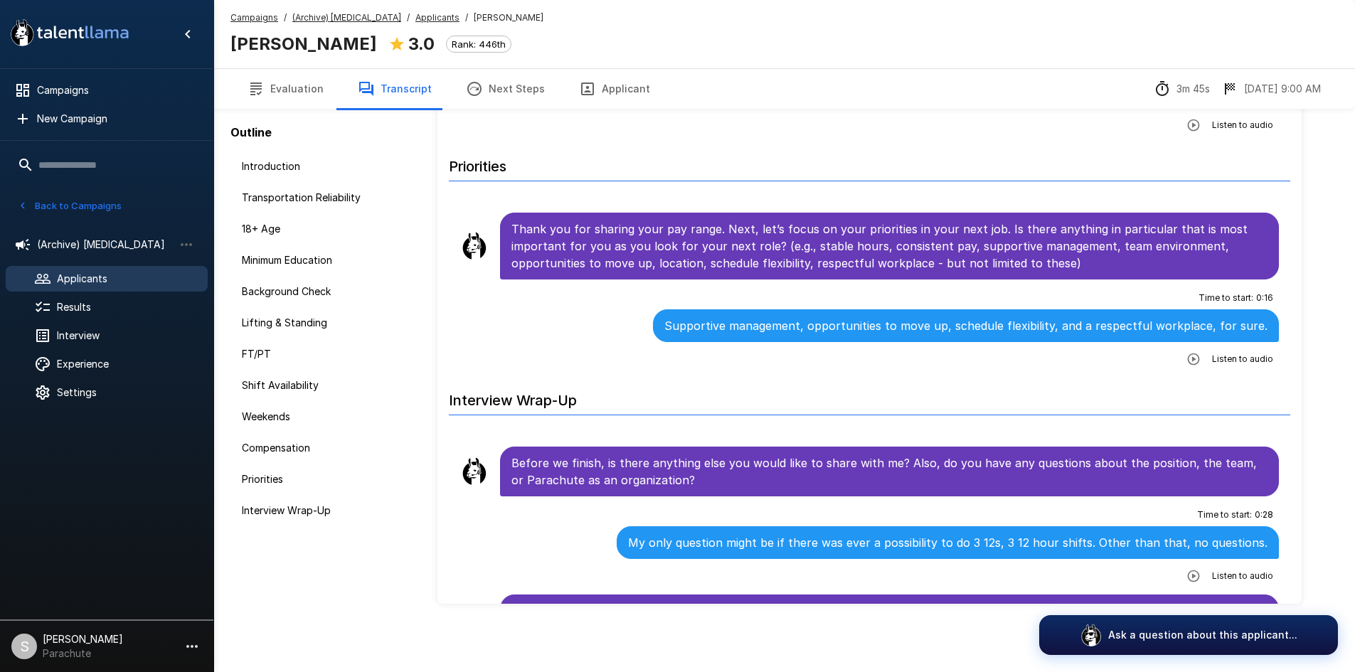
click at [418, 16] on u "Applicants" at bounding box center [437, 17] width 44 height 11
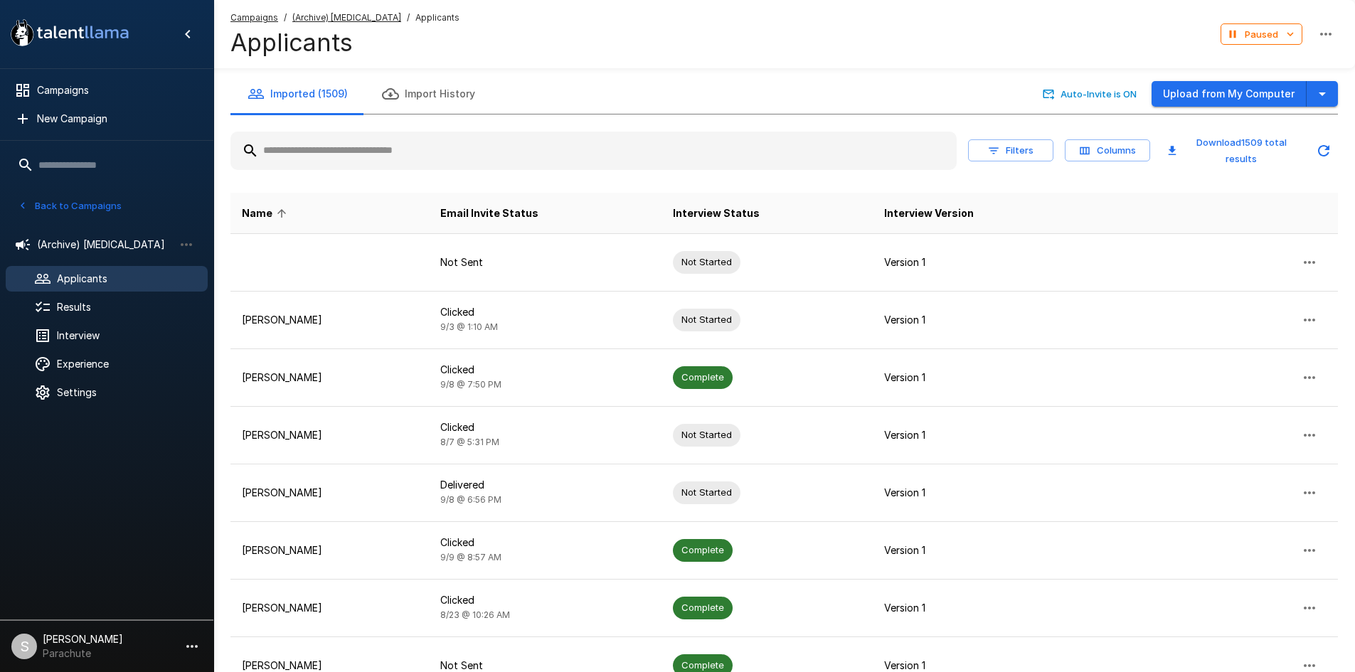
click at [351, 157] on input "text" at bounding box center [593, 151] width 726 height 26
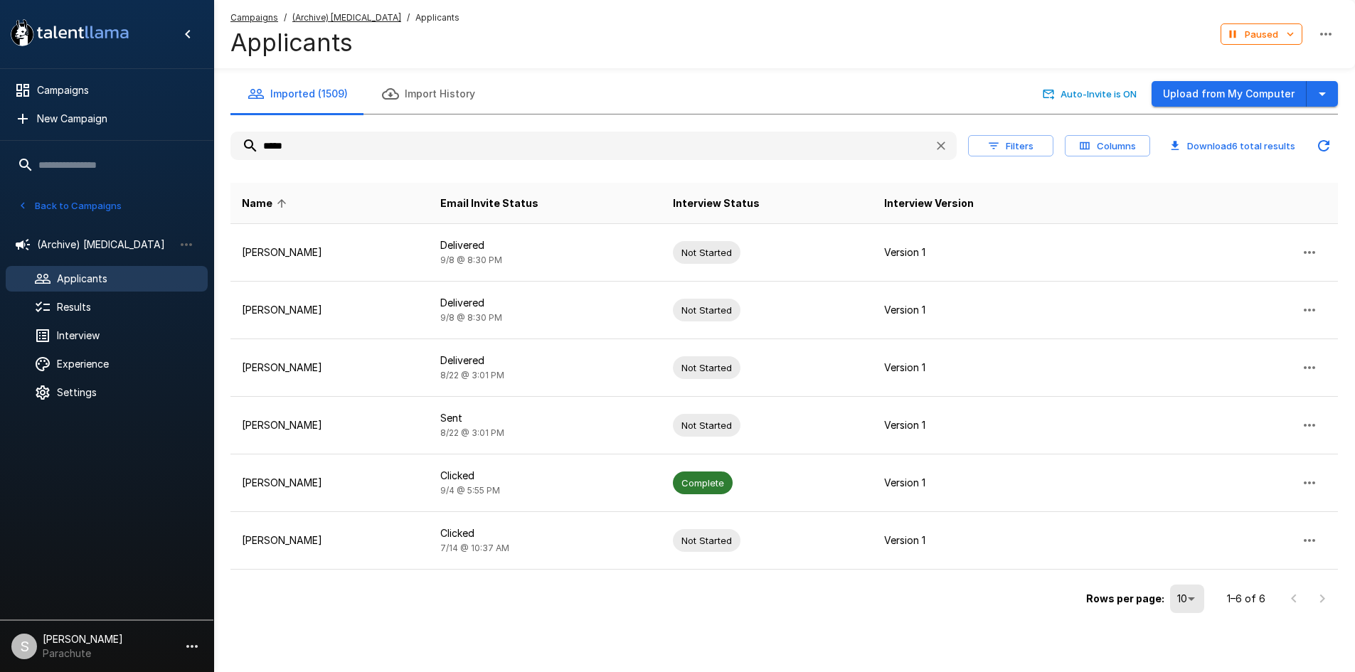
click at [295, 144] on input "*****" at bounding box center [576, 146] width 692 height 26
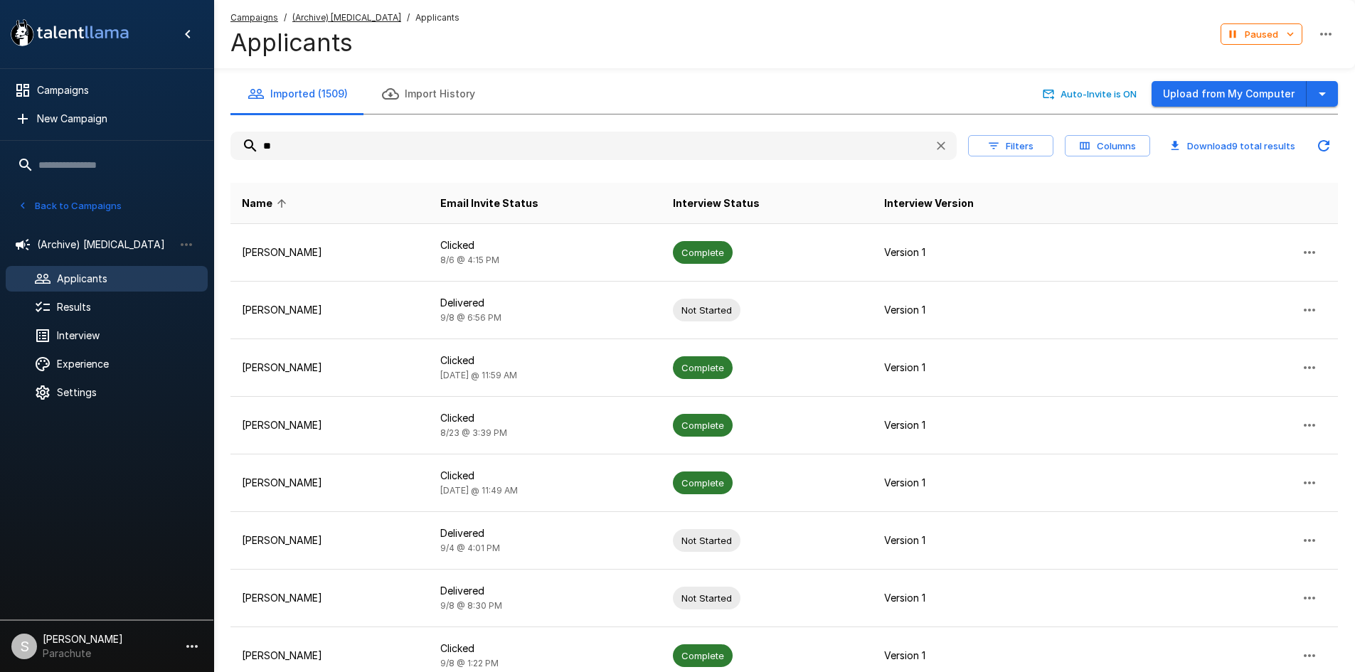
type input "*"
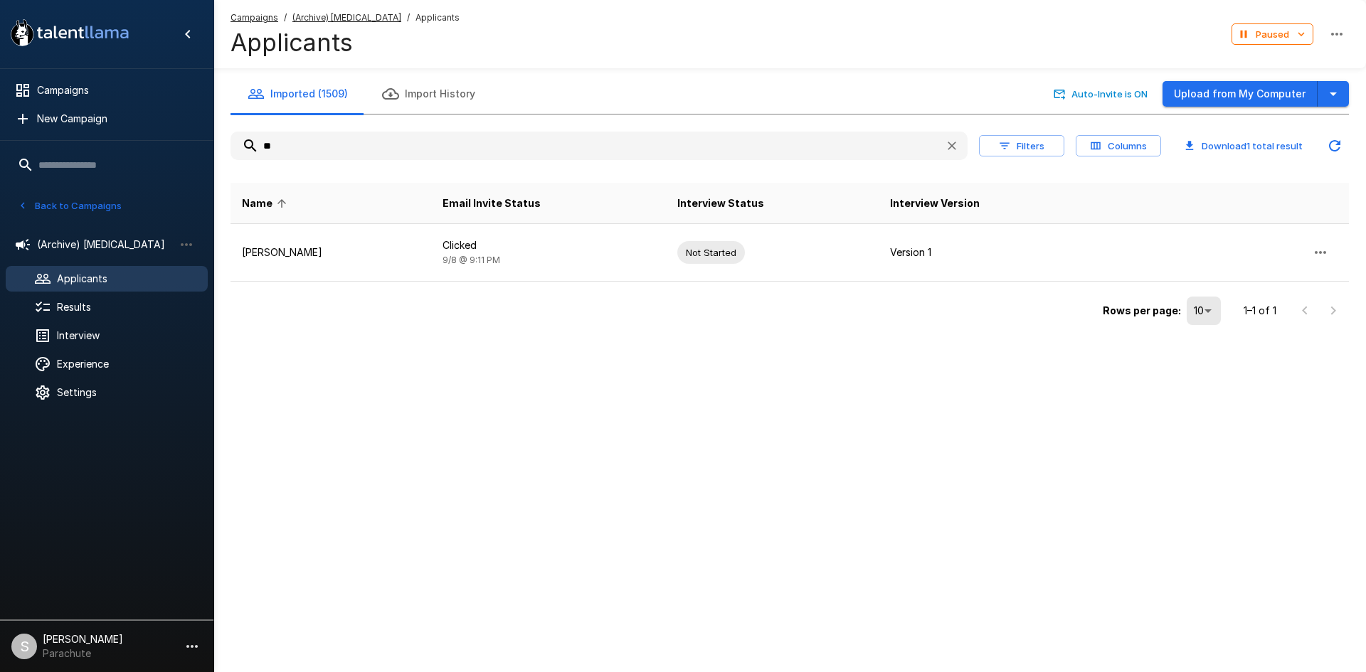
type input "*"
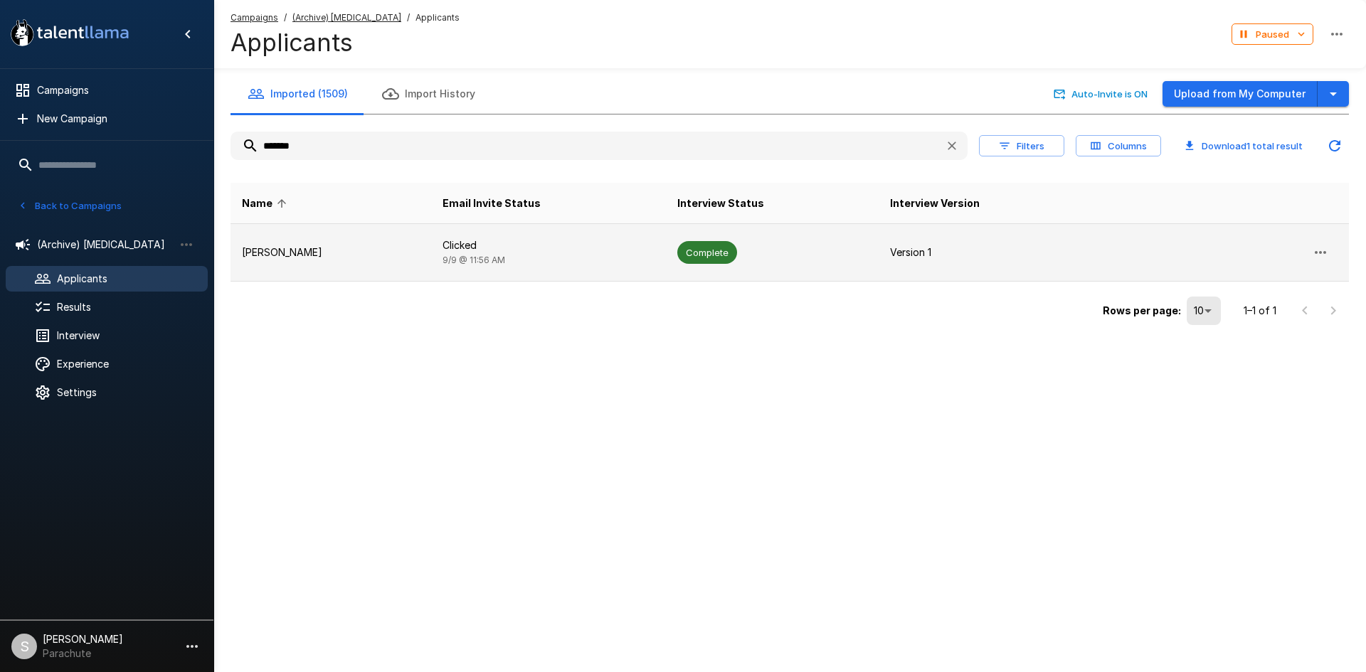
type input "*******"
click at [369, 240] on td "[PERSON_NAME]" at bounding box center [330, 253] width 201 height 58
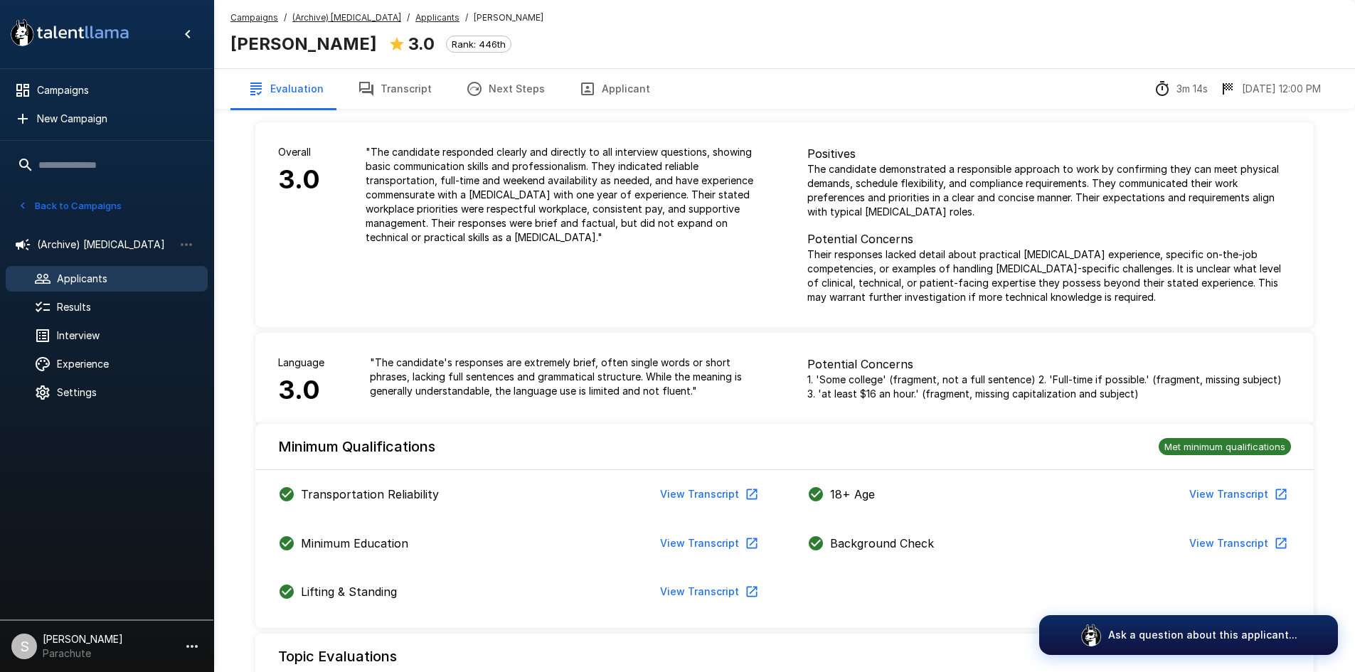
click at [412, 77] on button "Transcript" at bounding box center [395, 89] width 108 height 40
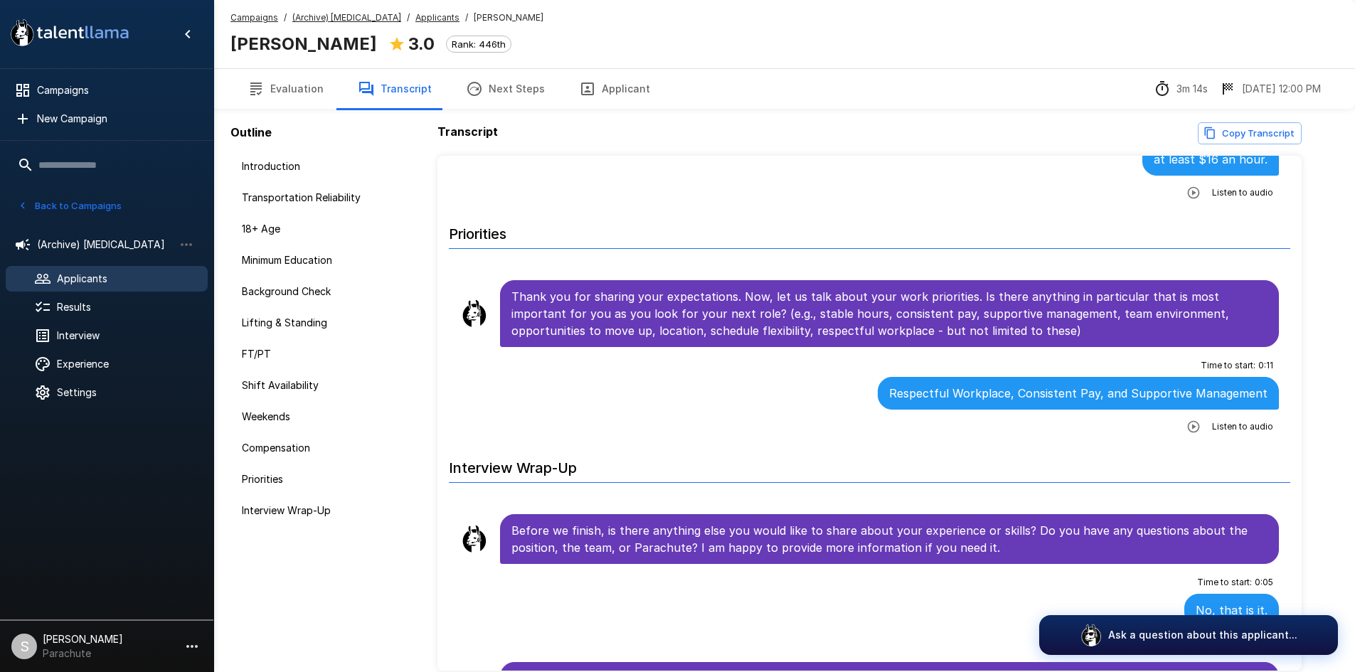
scroll to position [2121, 0]
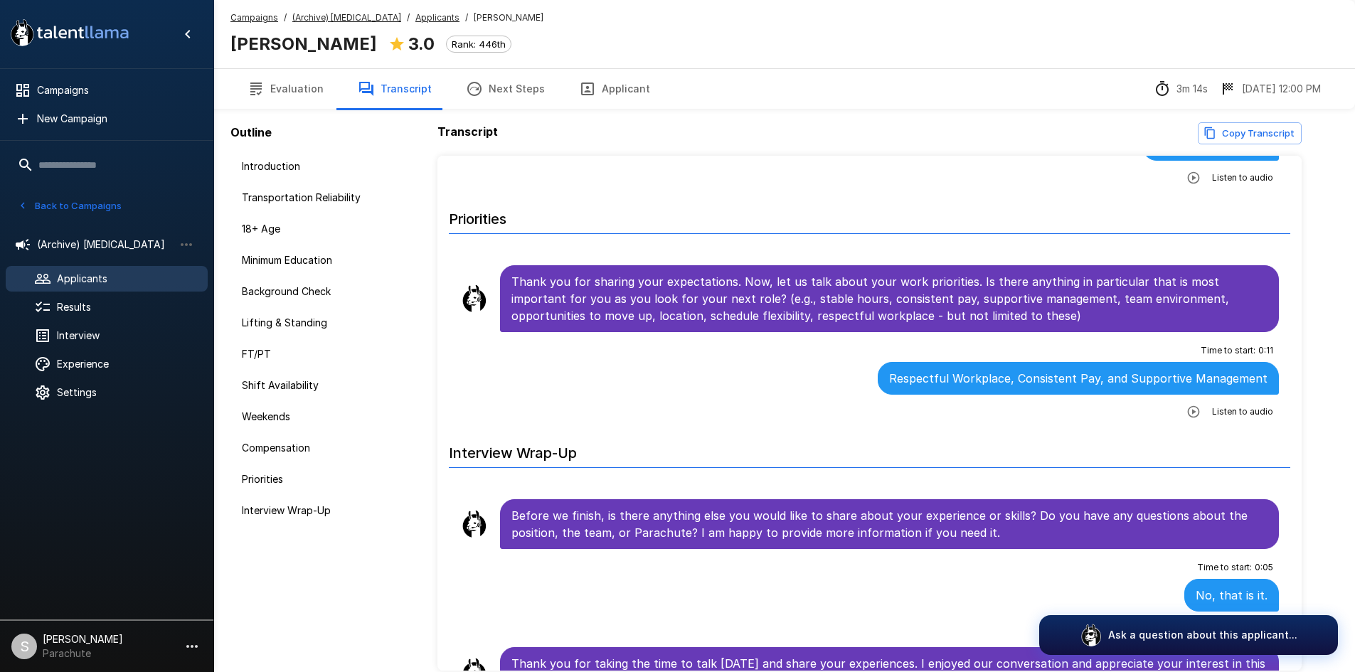
click at [415, 18] on u "Applicants" at bounding box center [437, 17] width 44 height 11
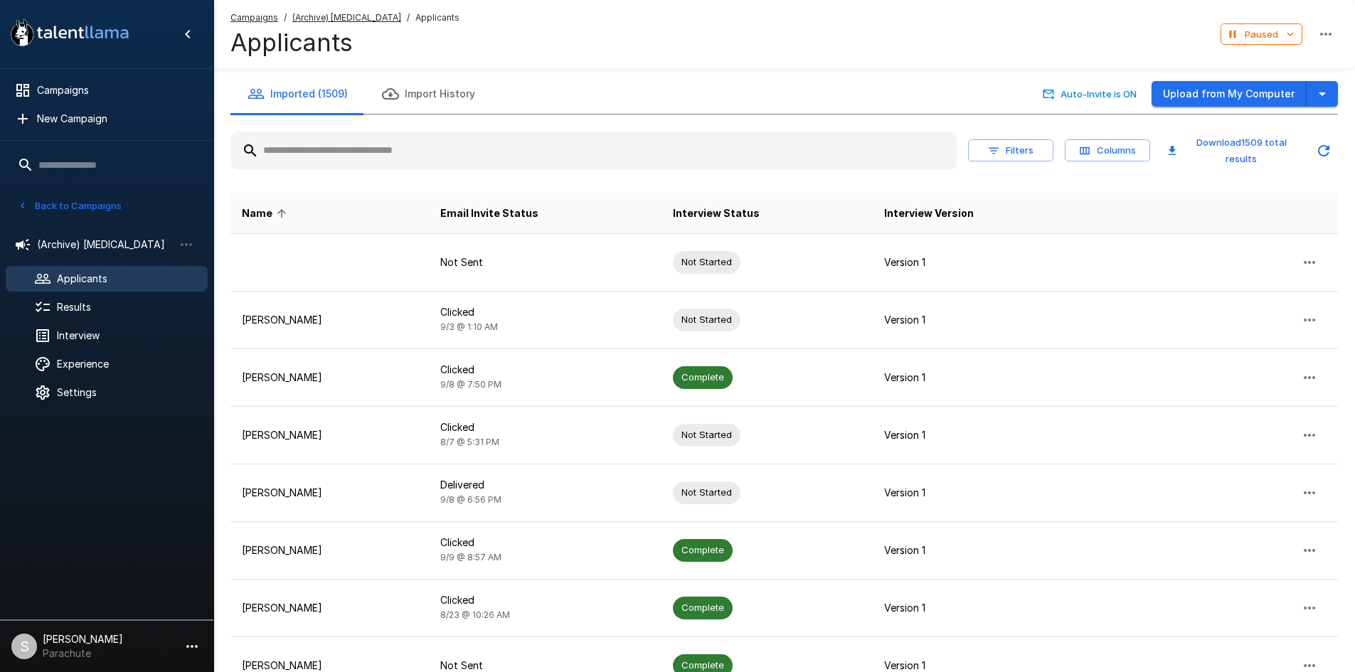
click at [387, 161] on input "text" at bounding box center [593, 151] width 726 height 26
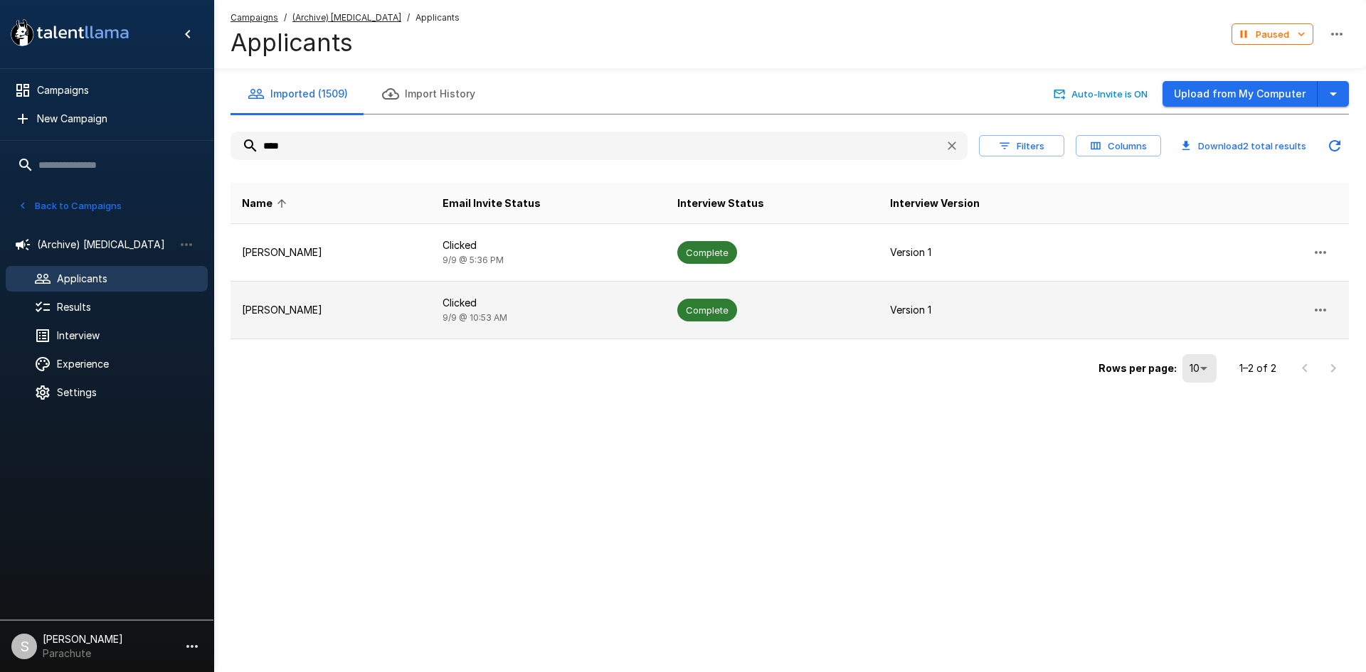
type input "****"
click at [478, 298] on p "Clicked" at bounding box center [548, 303] width 212 height 14
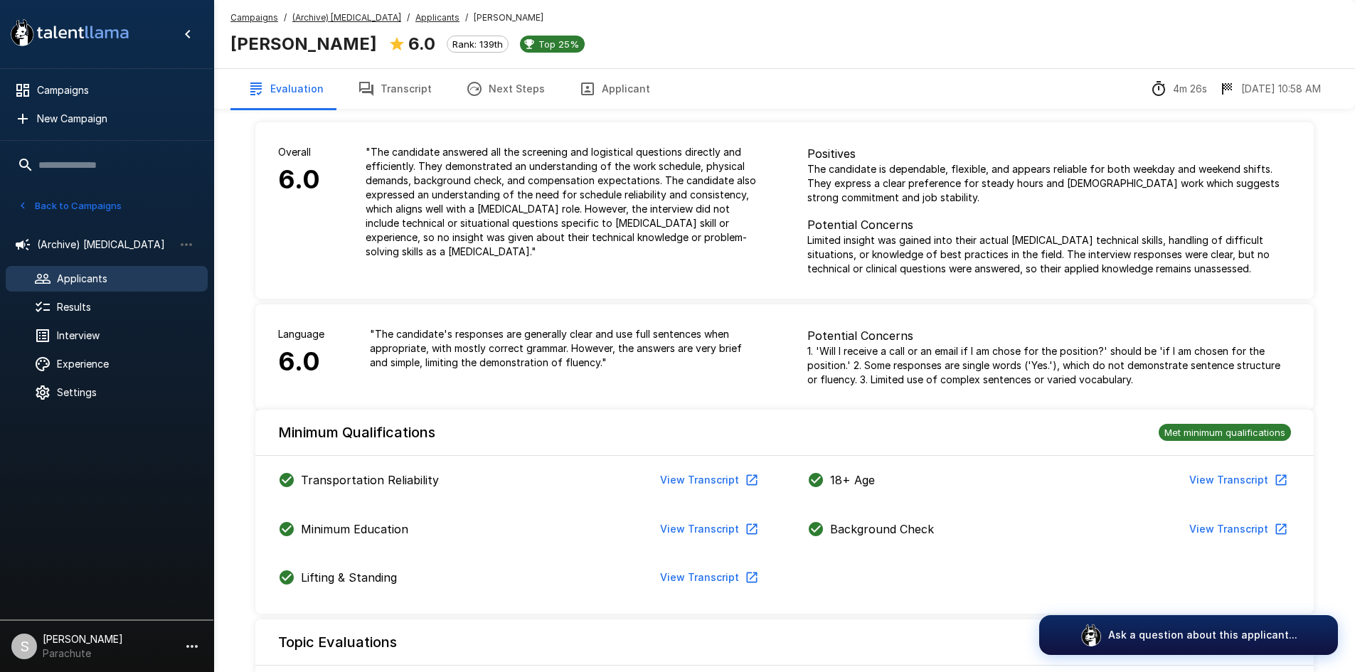
click at [382, 80] on button "Transcript" at bounding box center [395, 89] width 108 height 40
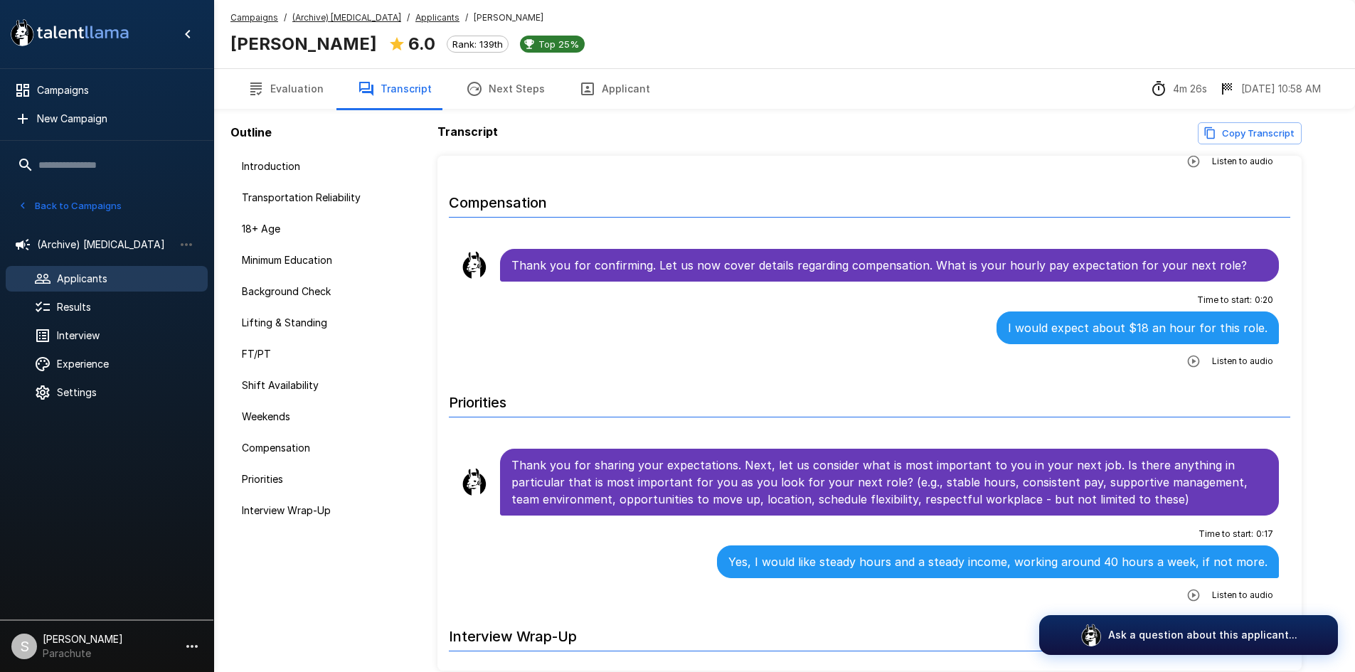
scroll to position [1921, 0]
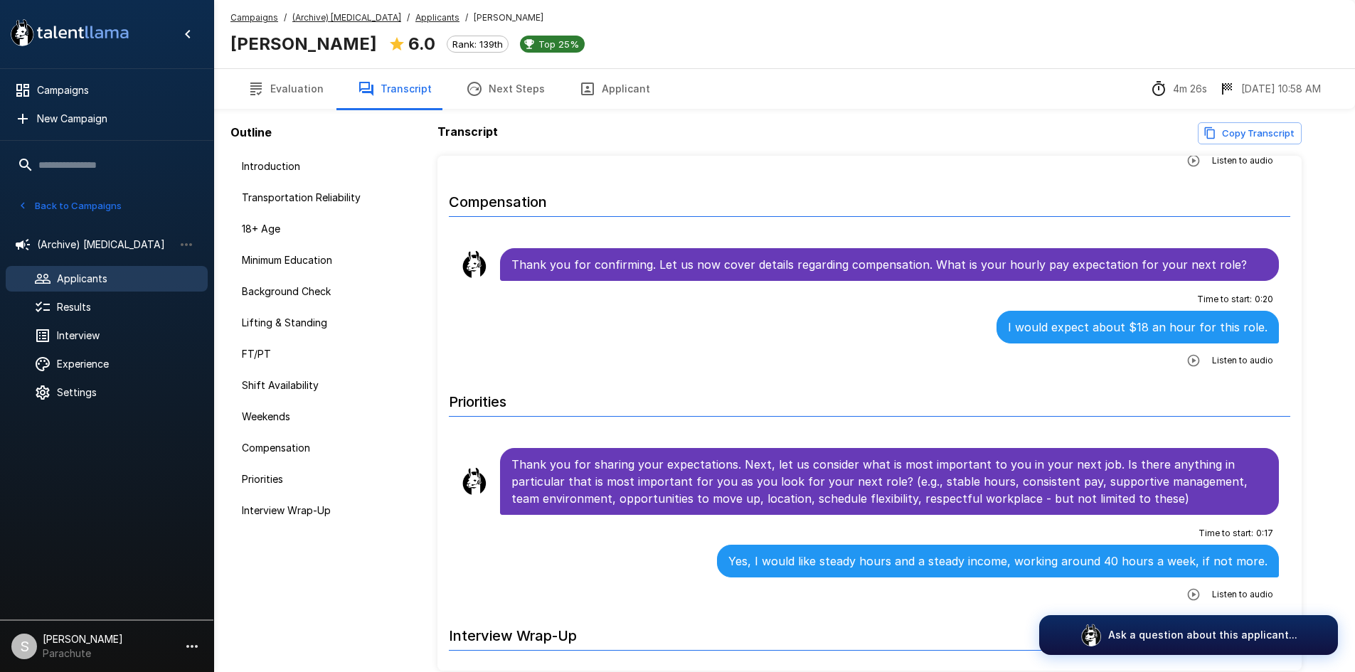
drag, startPoint x: 408, startPoint y: 20, endPoint x: 380, endPoint y: 73, distance: 60.5
click at [415, 20] on u "Applicants" at bounding box center [437, 17] width 44 height 11
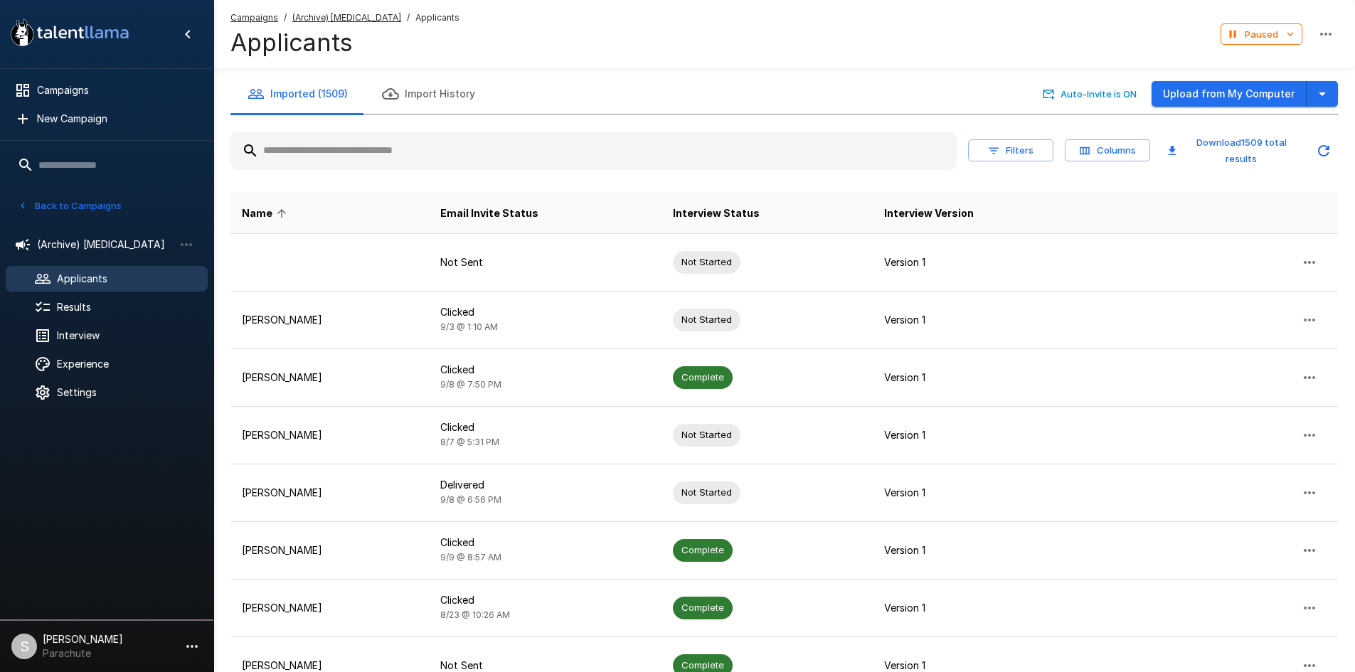
click at [298, 154] on input "text" at bounding box center [593, 151] width 726 height 26
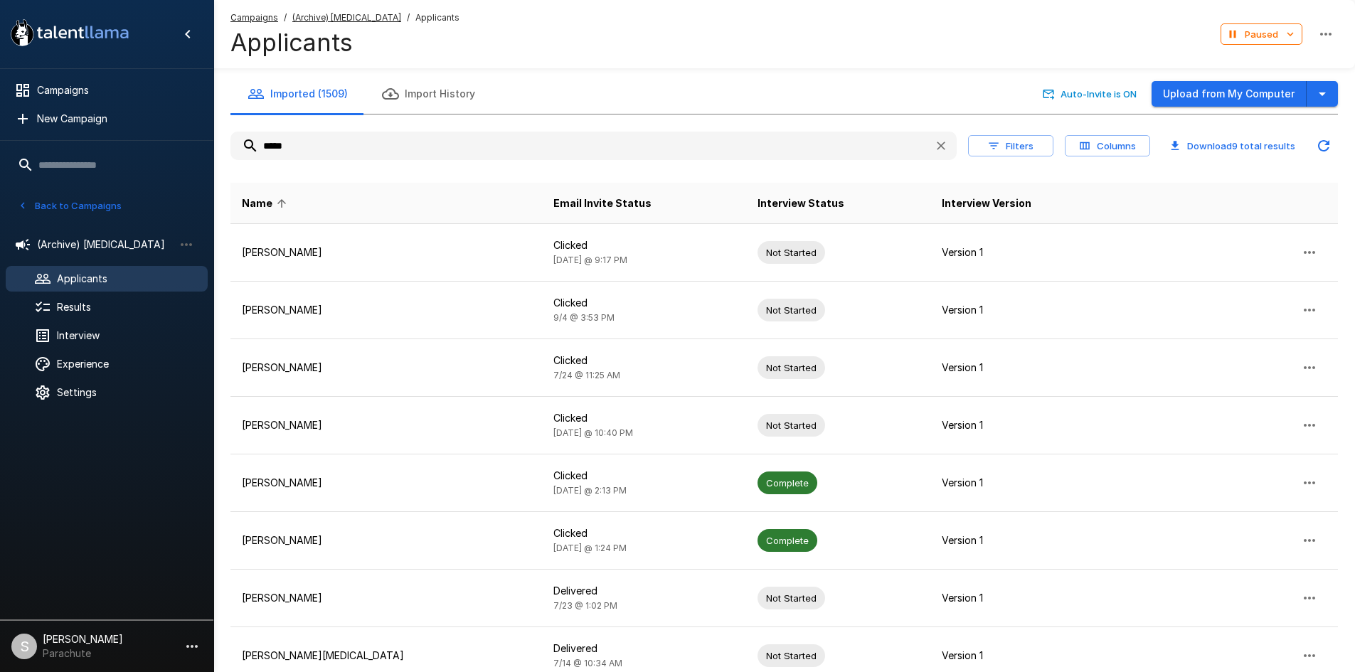
click at [298, 154] on input "*****" at bounding box center [576, 146] width 692 height 26
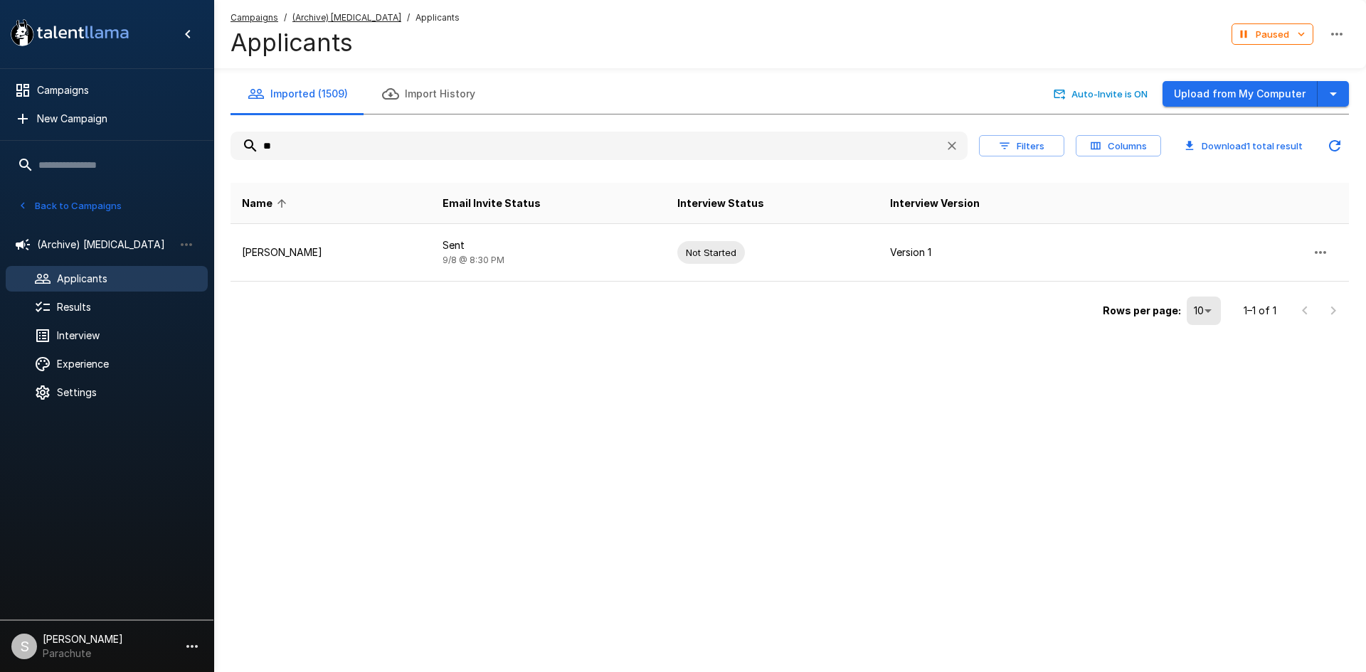
type input "*"
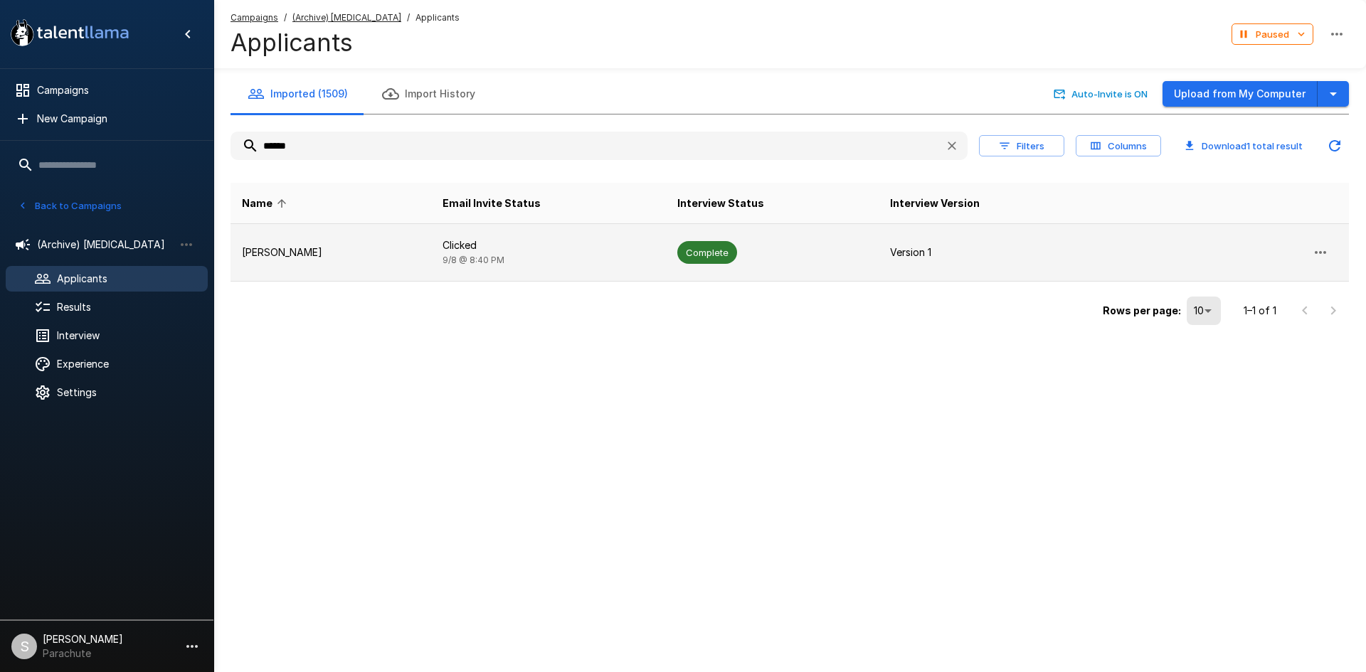
type input "******"
click at [349, 255] on p "[PERSON_NAME]" at bounding box center [331, 252] width 178 height 14
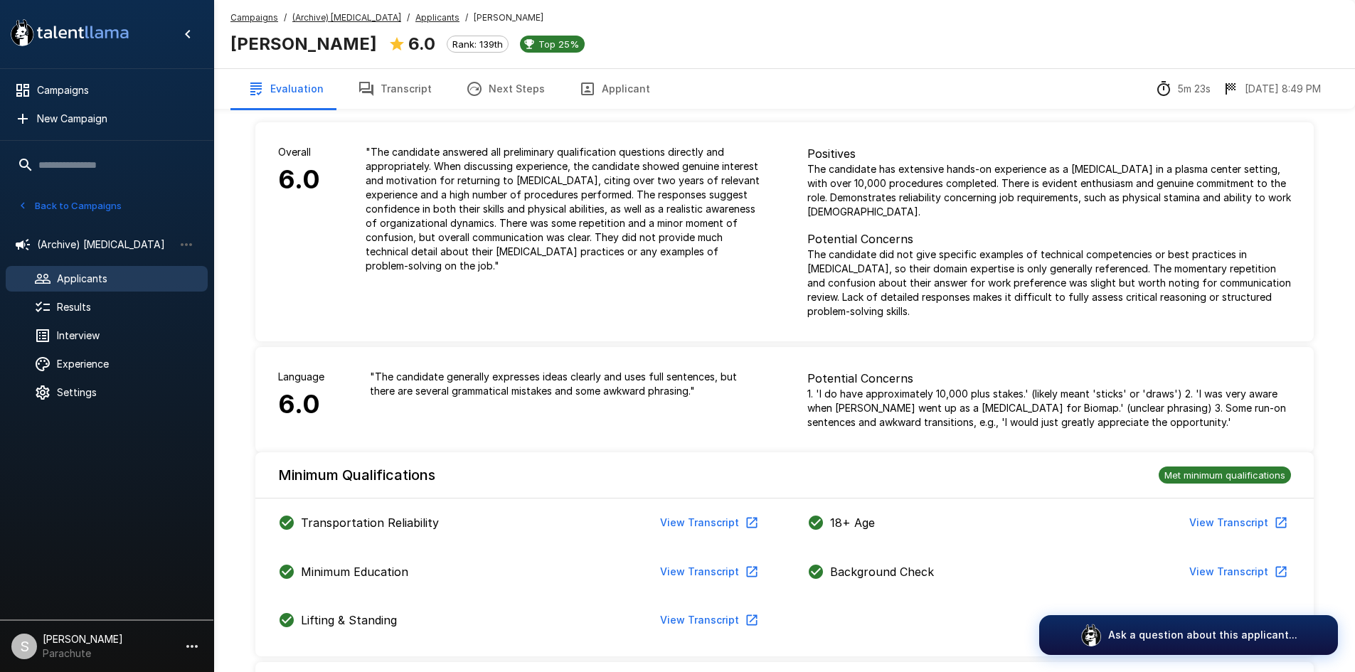
click at [401, 92] on button "Transcript" at bounding box center [395, 89] width 108 height 40
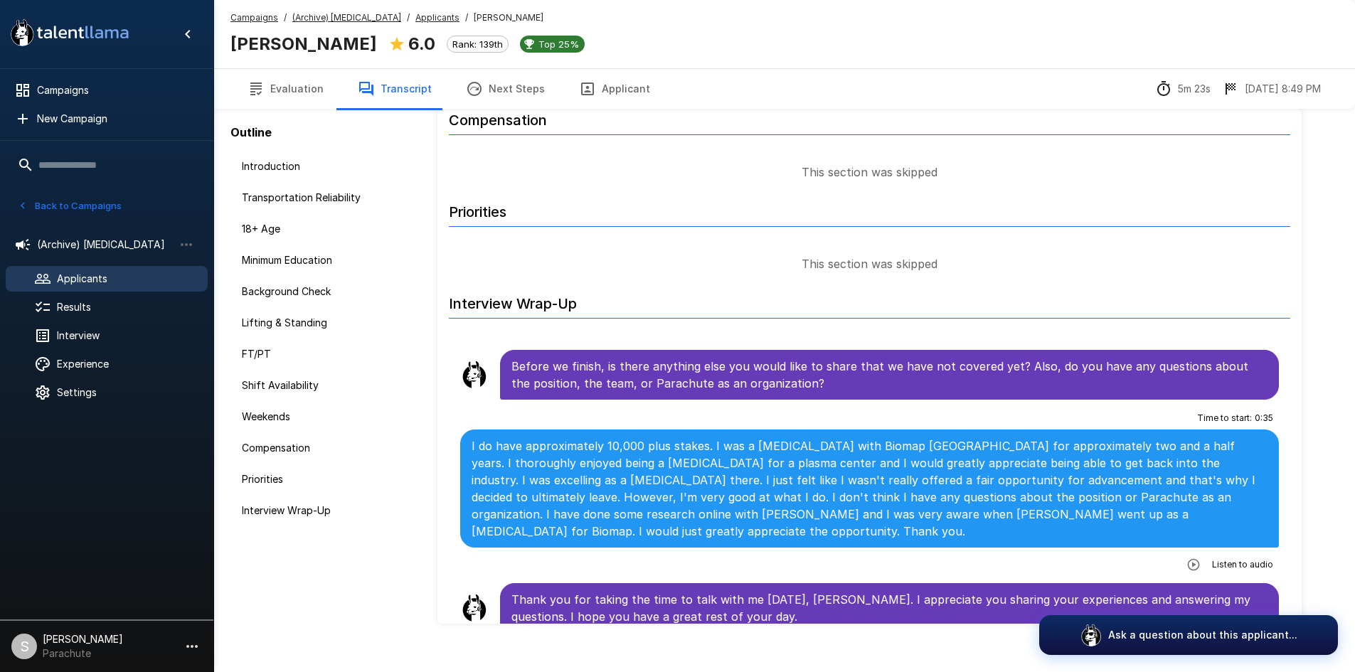
scroll to position [67, 0]
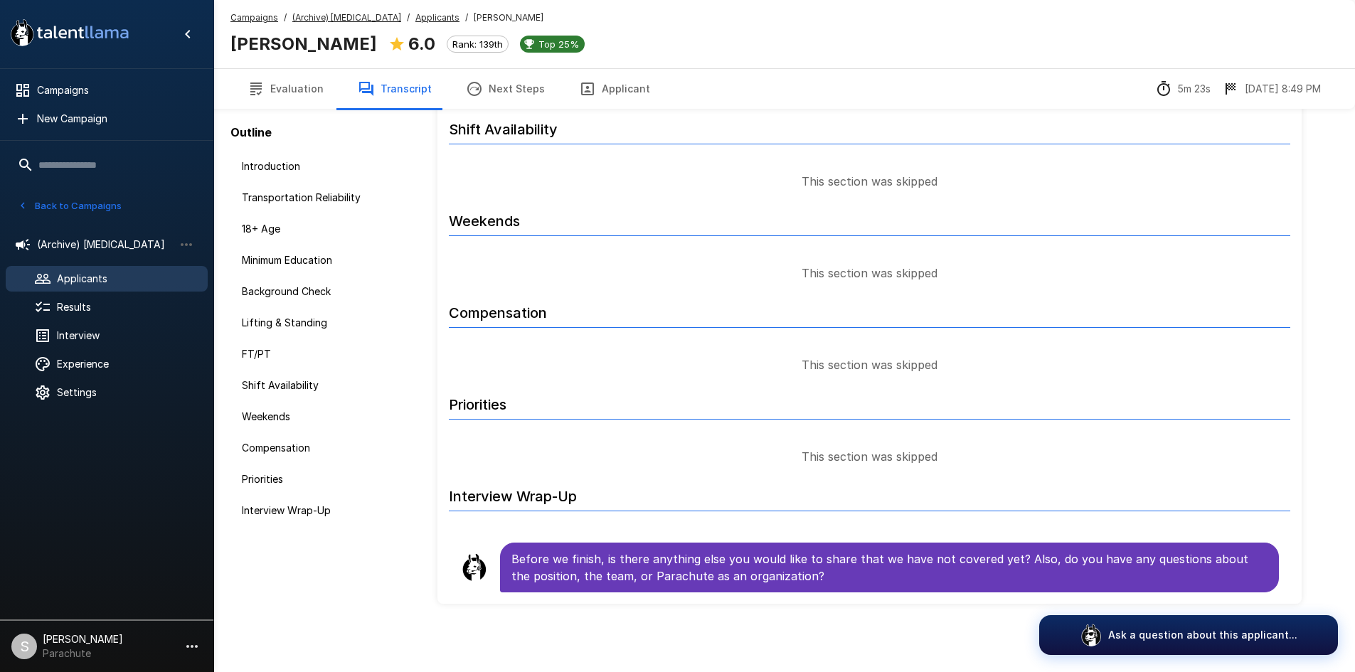
scroll to position [1197, 0]
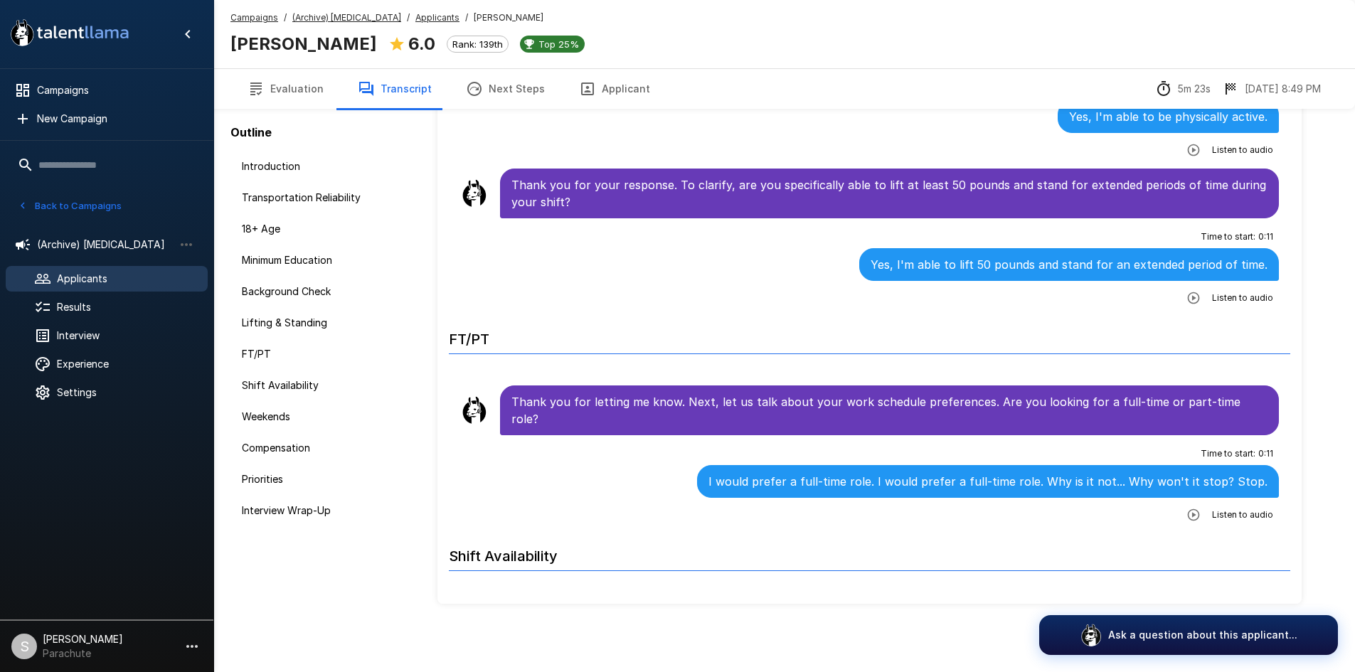
click at [272, 81] on button "Evaluation" at bounding box center [285, 89] width 110 height 40
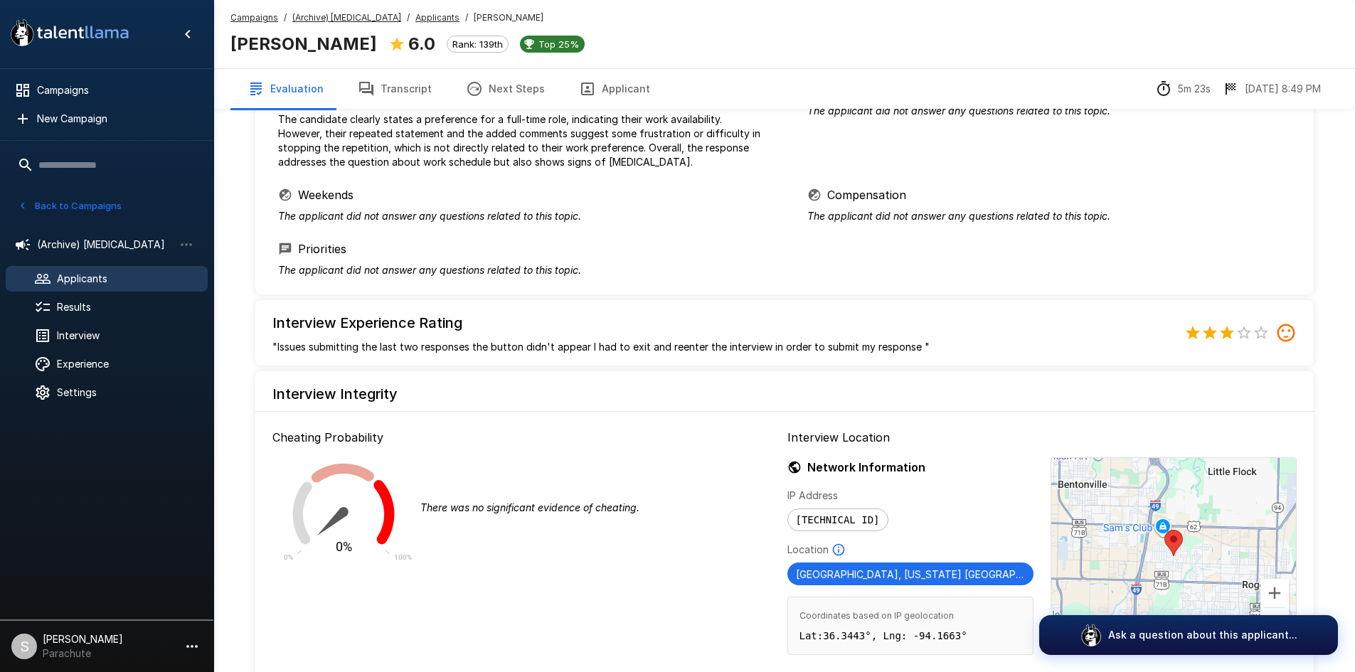
scroll to position [640, 0]
click at [415, 22] on u "Applicants" at bounding box center [437, 17] width 44 height 11
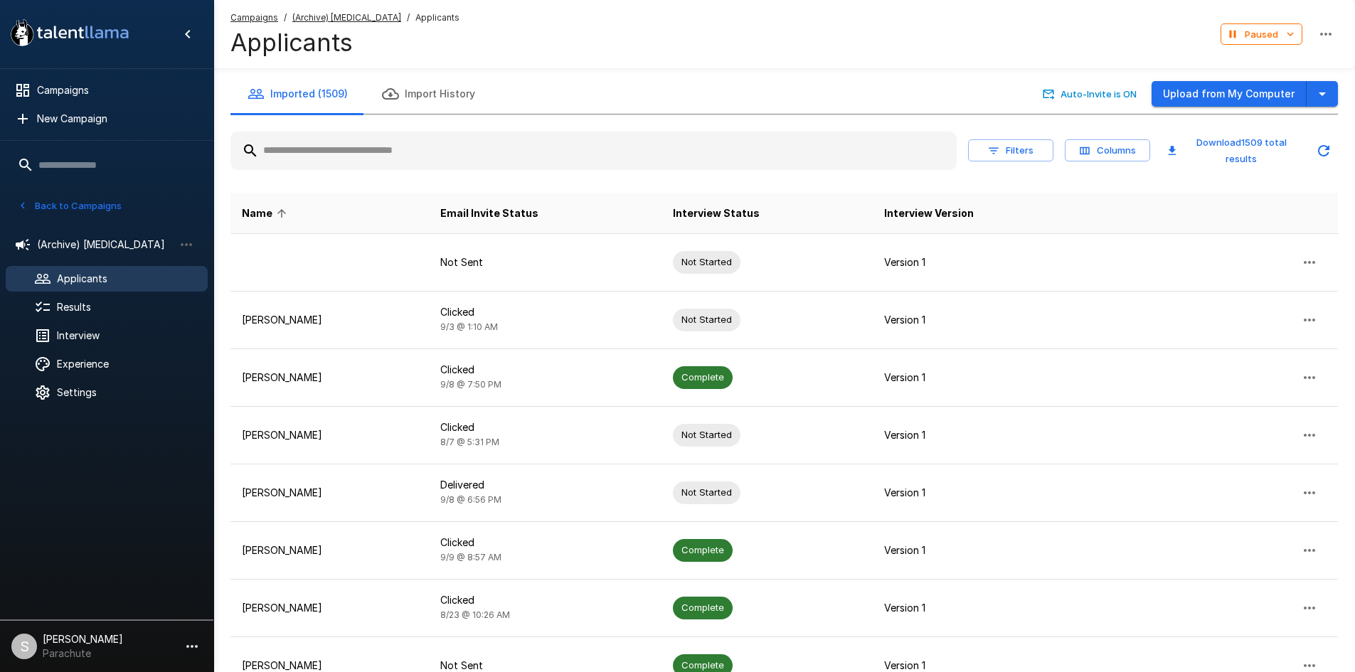
click at [357, 157] on input "text" at bounding box center [593, 151] width 726 height 26
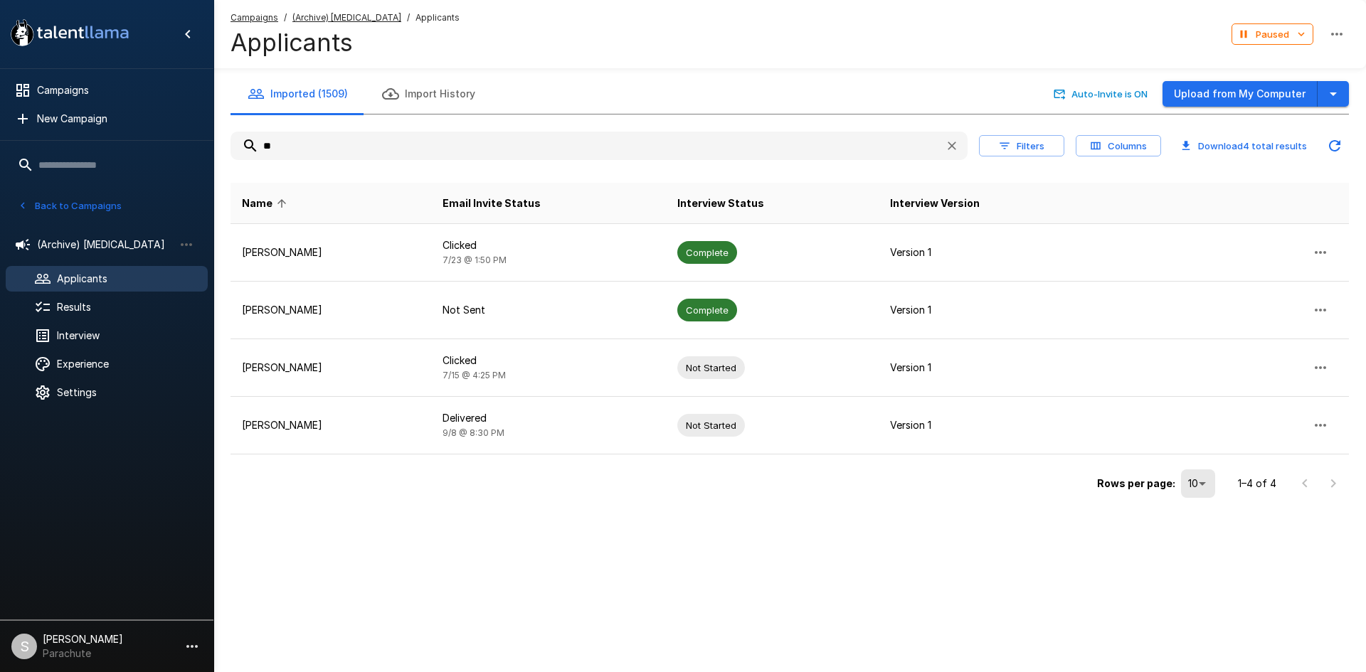
type input "*"
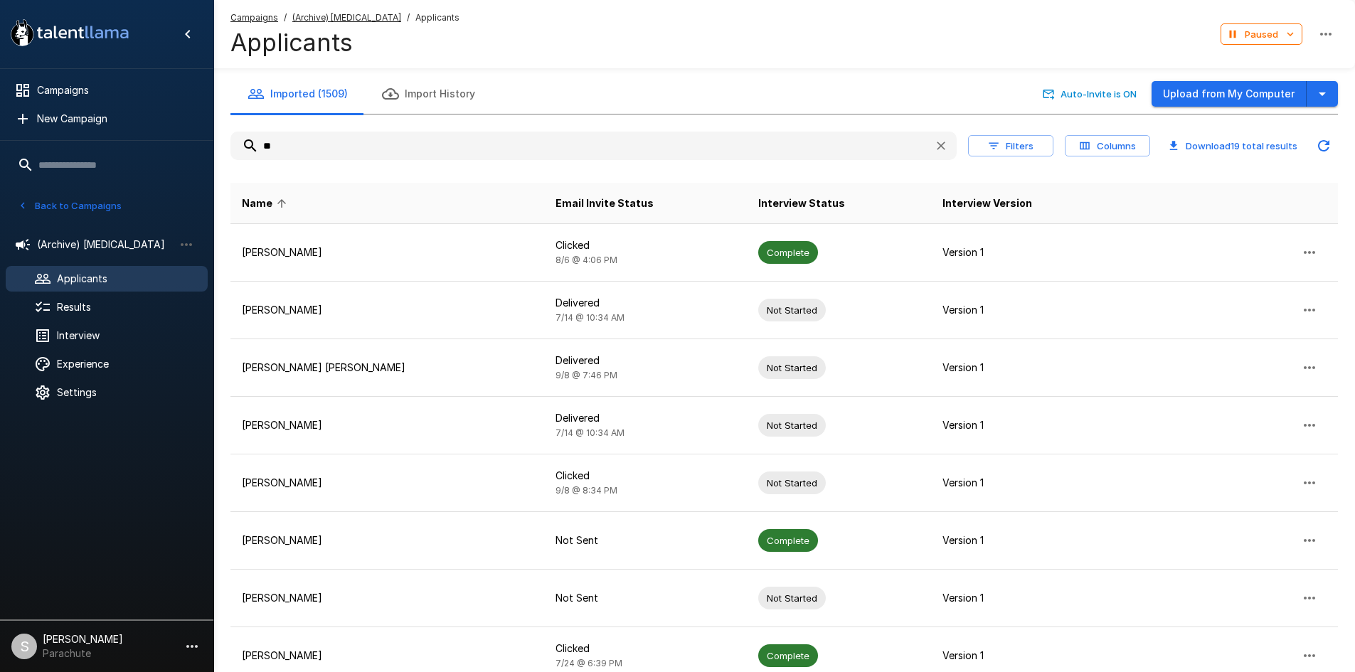
type input "*"
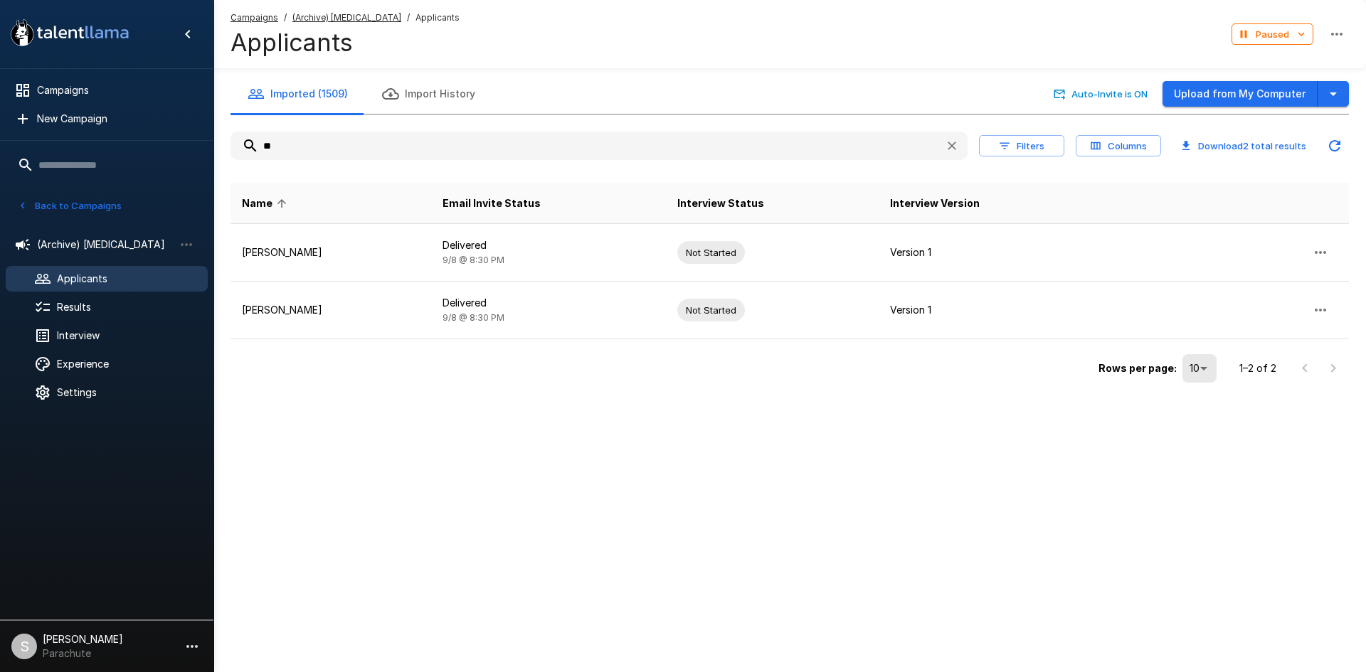
type input "*"
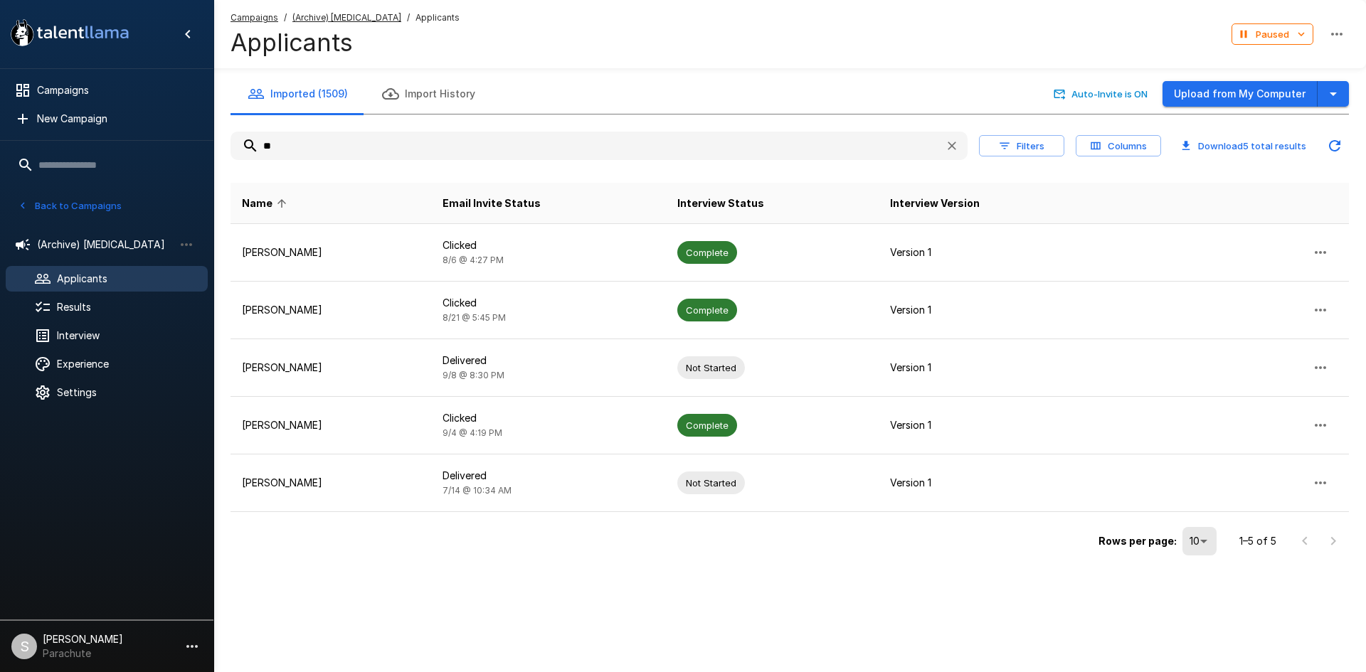
type input "*"
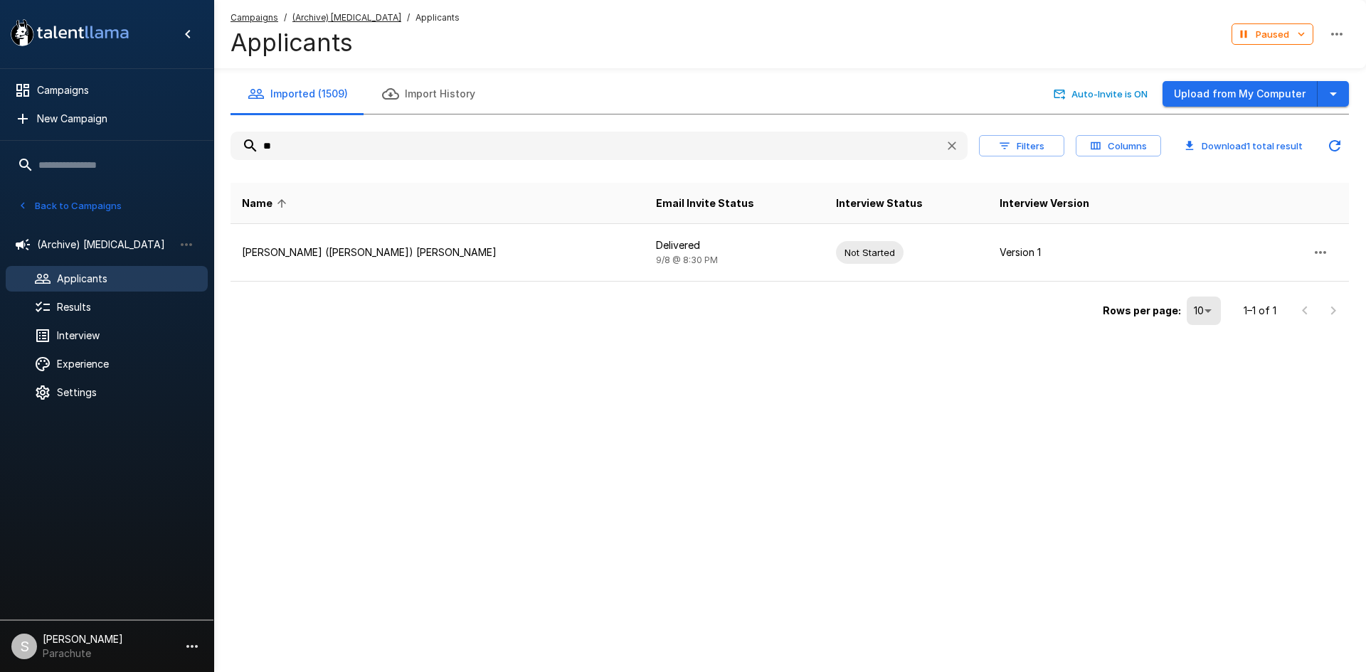
type input "*"
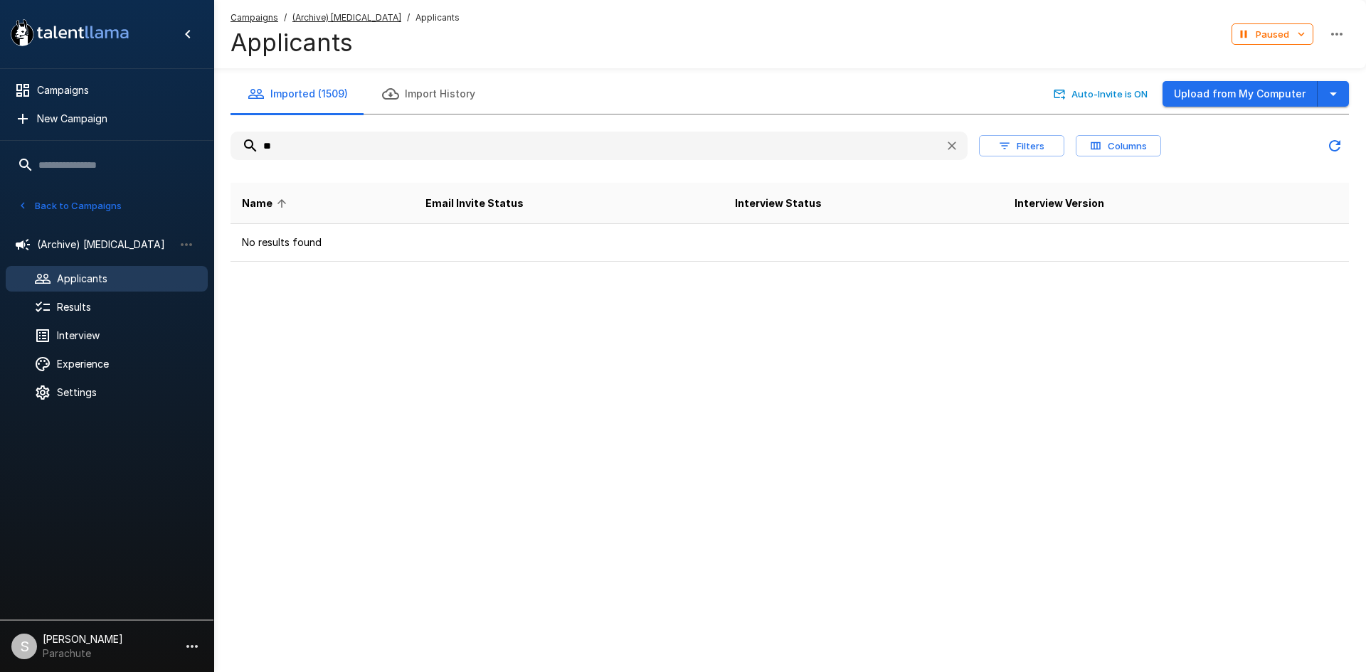
type input "*"
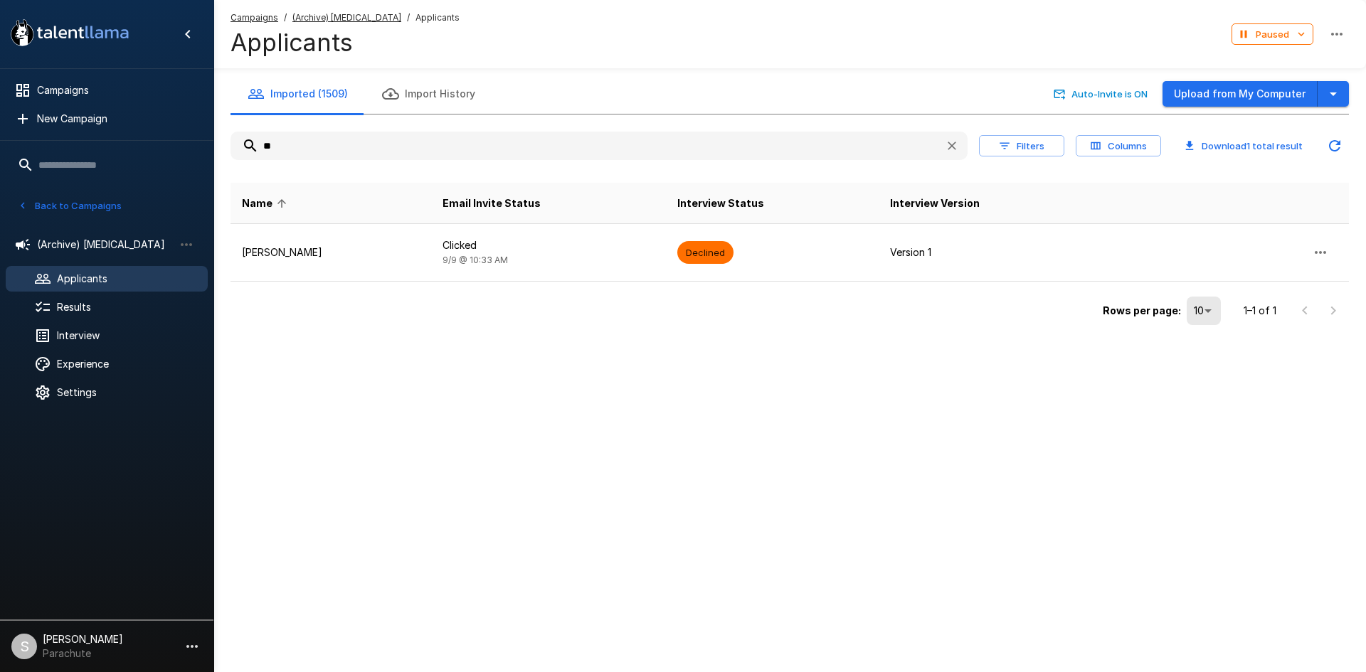
type input "*"
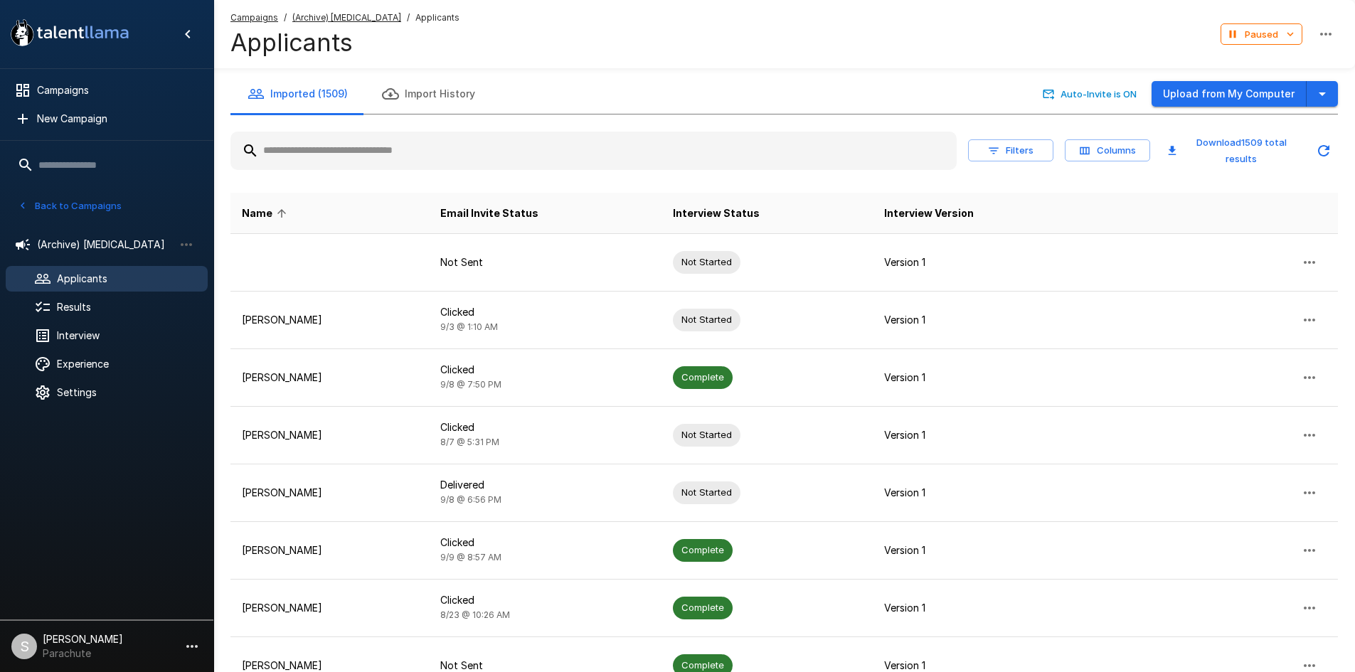
click at [331, 146] on input "text" at bounding box center [593, 151] width 726 height 26
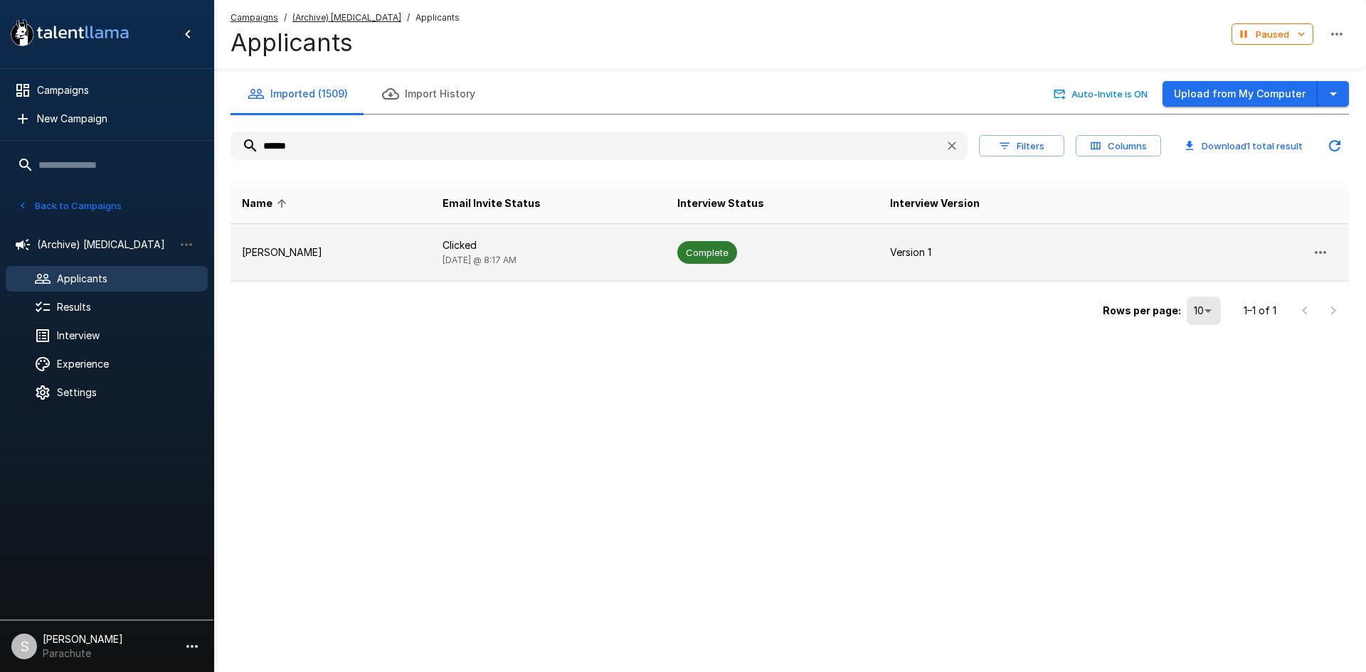
type input "******"
click at [413, 251] on p "[PERSON_NAME]" at bounding box center [331, 252] width 178 height 14
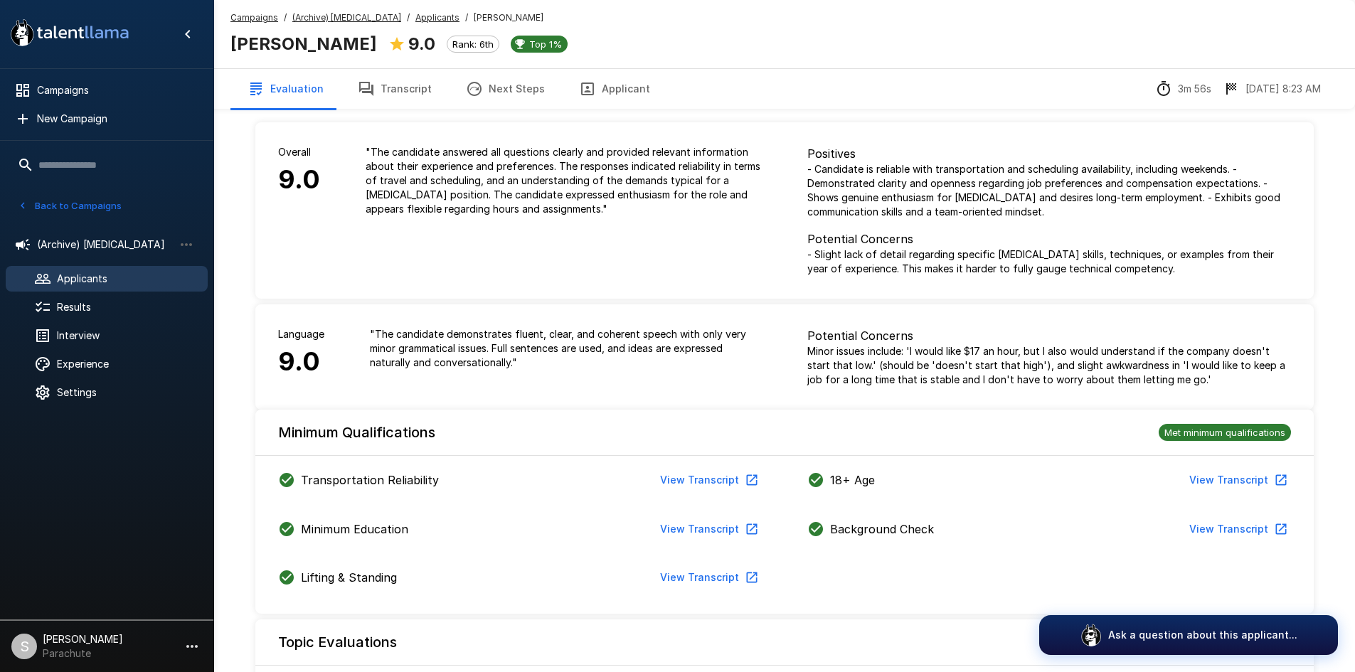
click at [409, 85] on button "Transcript" at bounding box center [395, 89] width 108 height 40
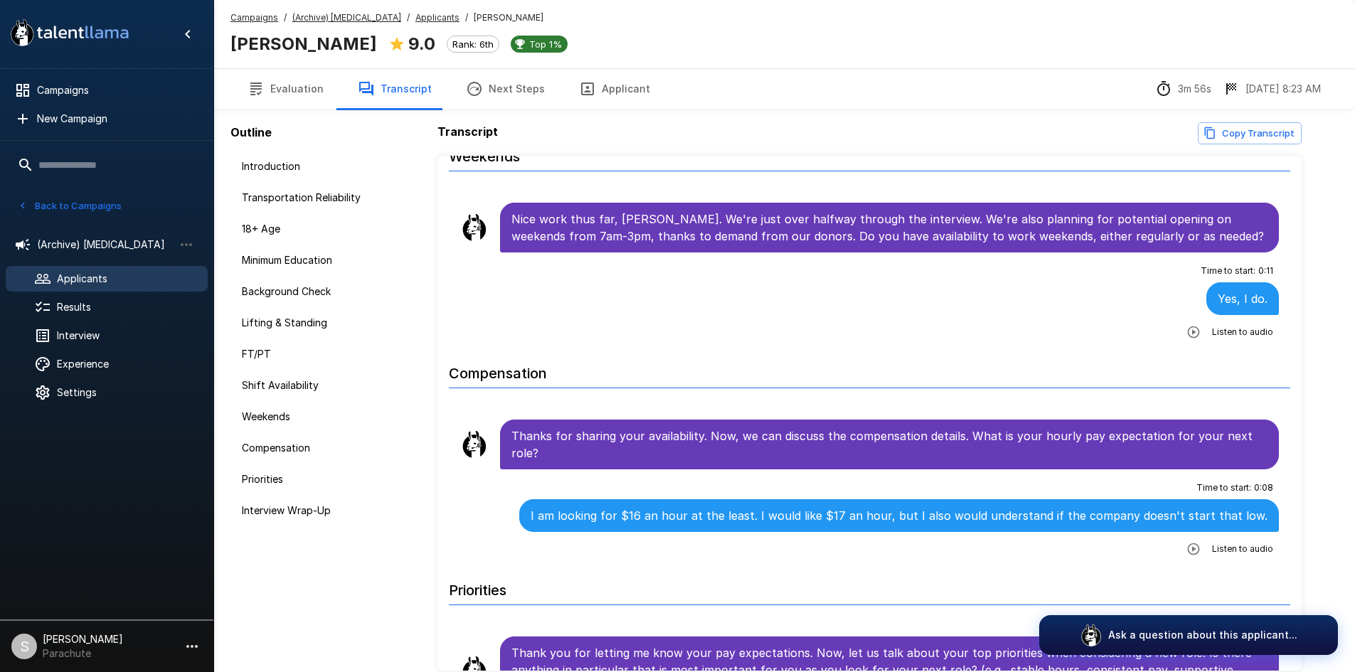
scroll to position [1850, 0]
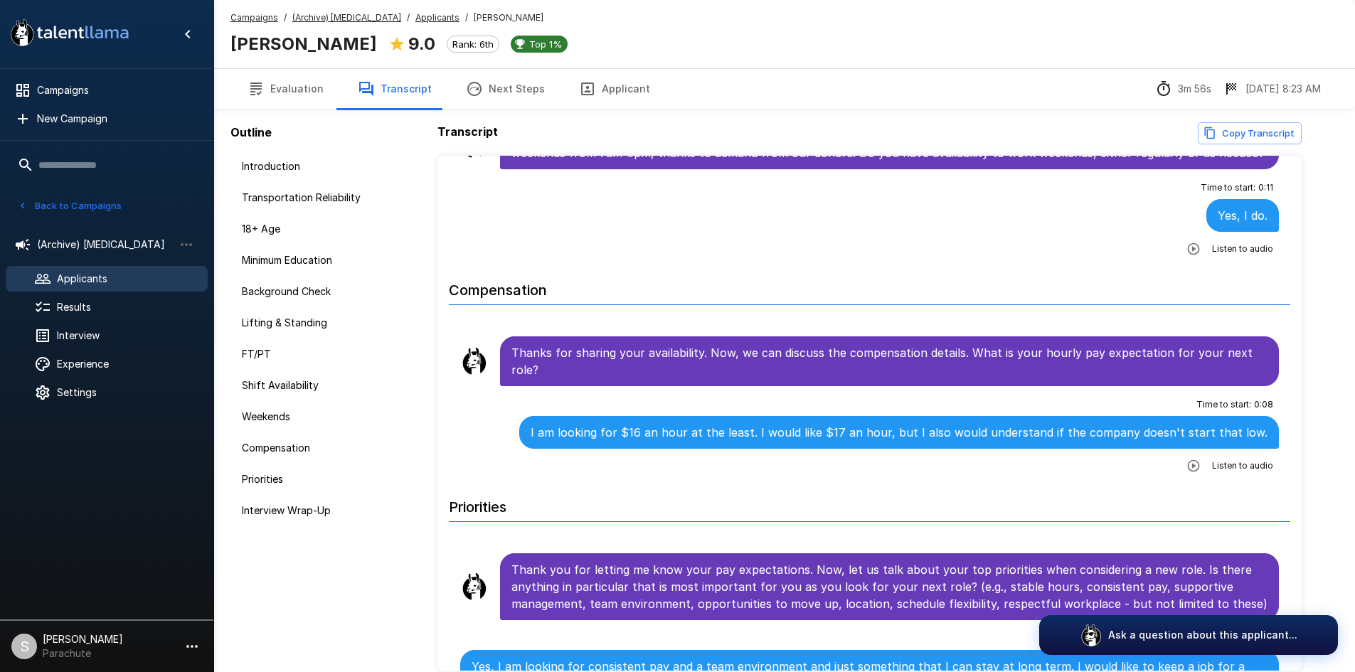
click at [415, 18] on u "Applicants" at bounding box center [437, 17] width 44 height 11
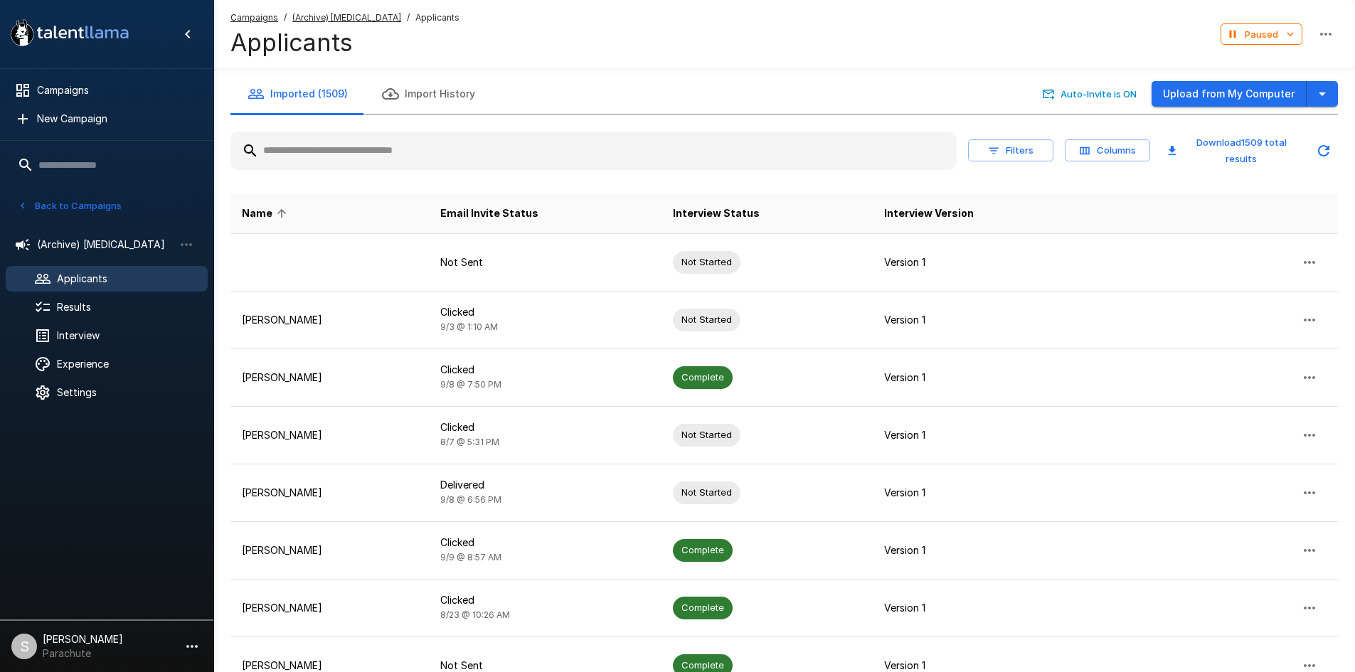
click at [350, 156] on input "text" at bounding box center [593, 151] width 726 height 26
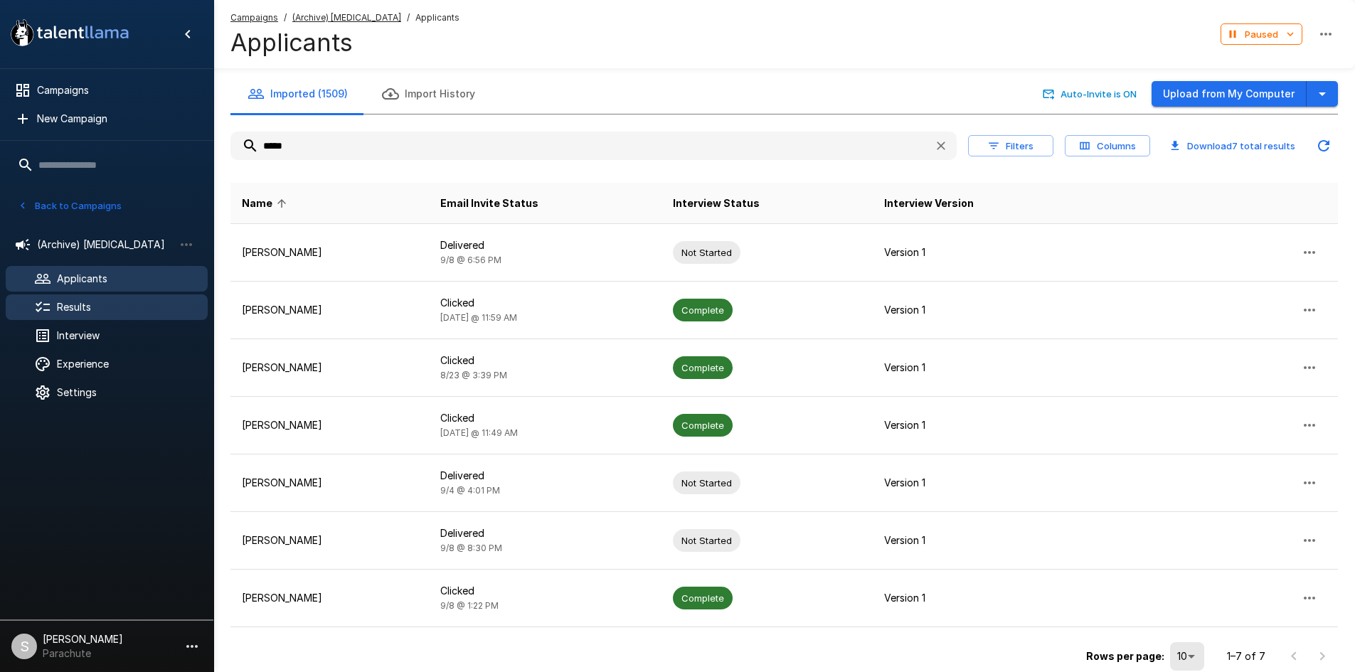
type input "*****"
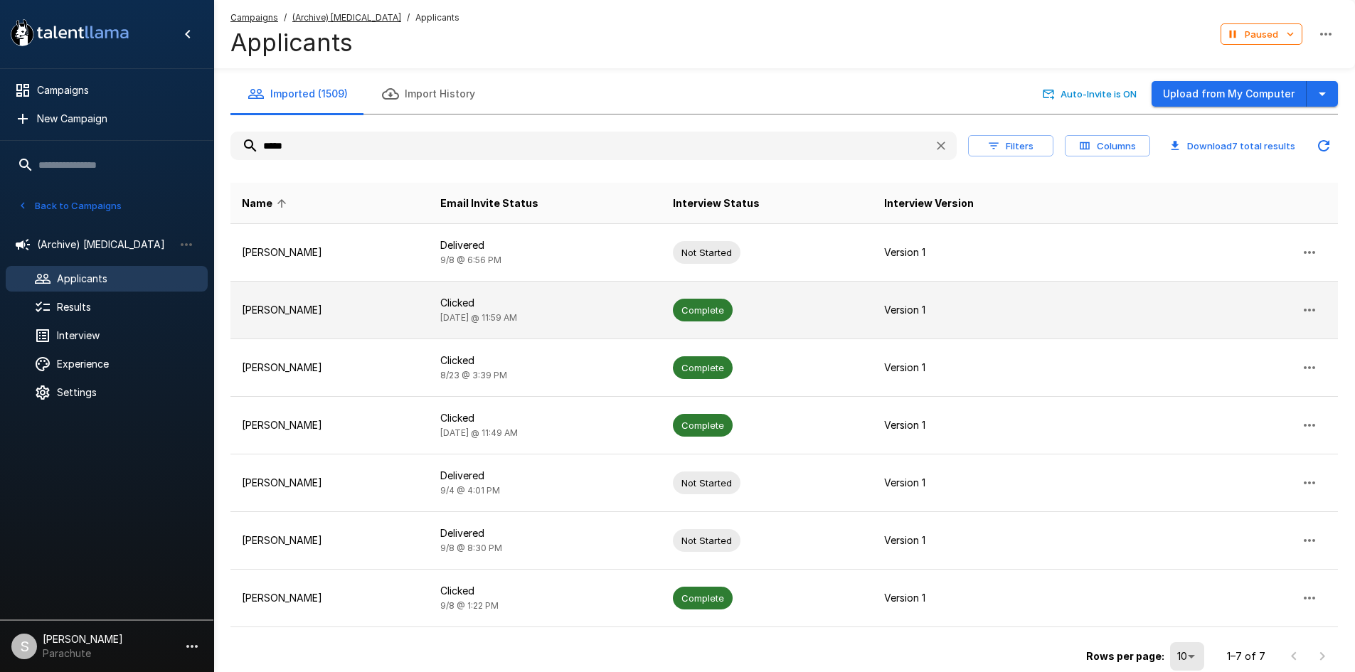
click at [788, 322] on td "Complete" at bounding box center [767, 311] width 211 height 58
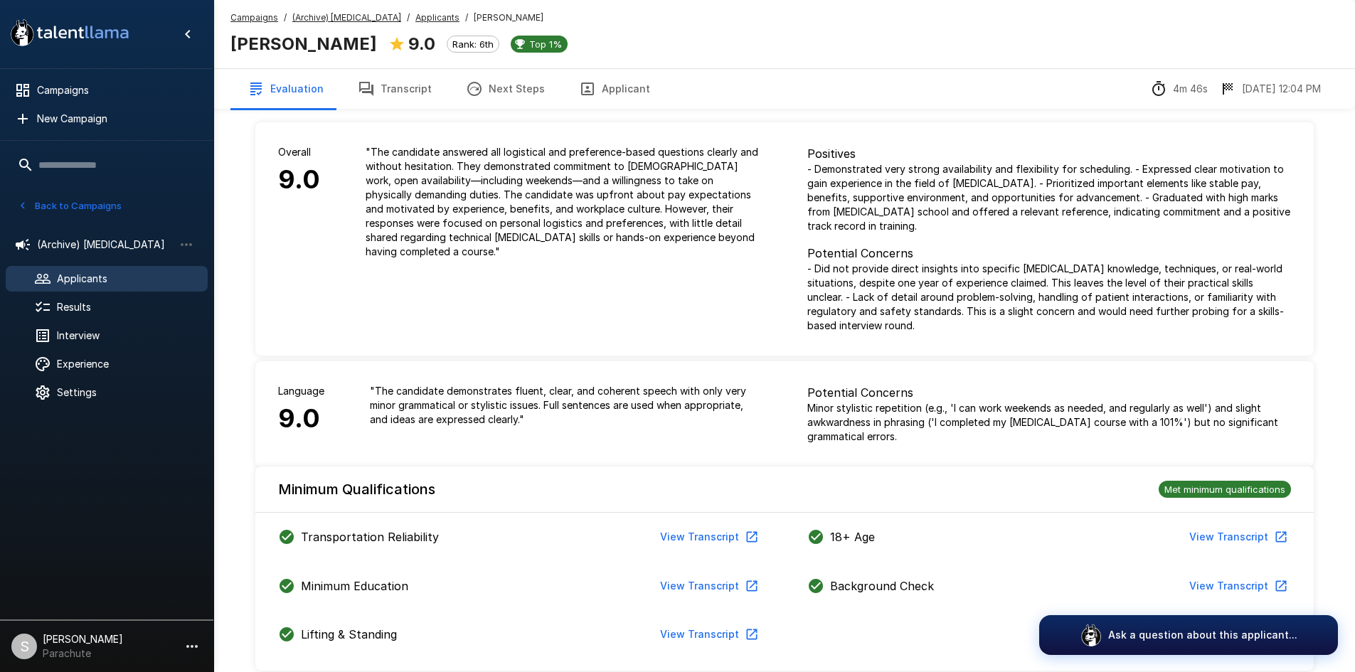
click at [411, 85] on button "Transcript" at bounding box center [395, 89] width 108 height 40
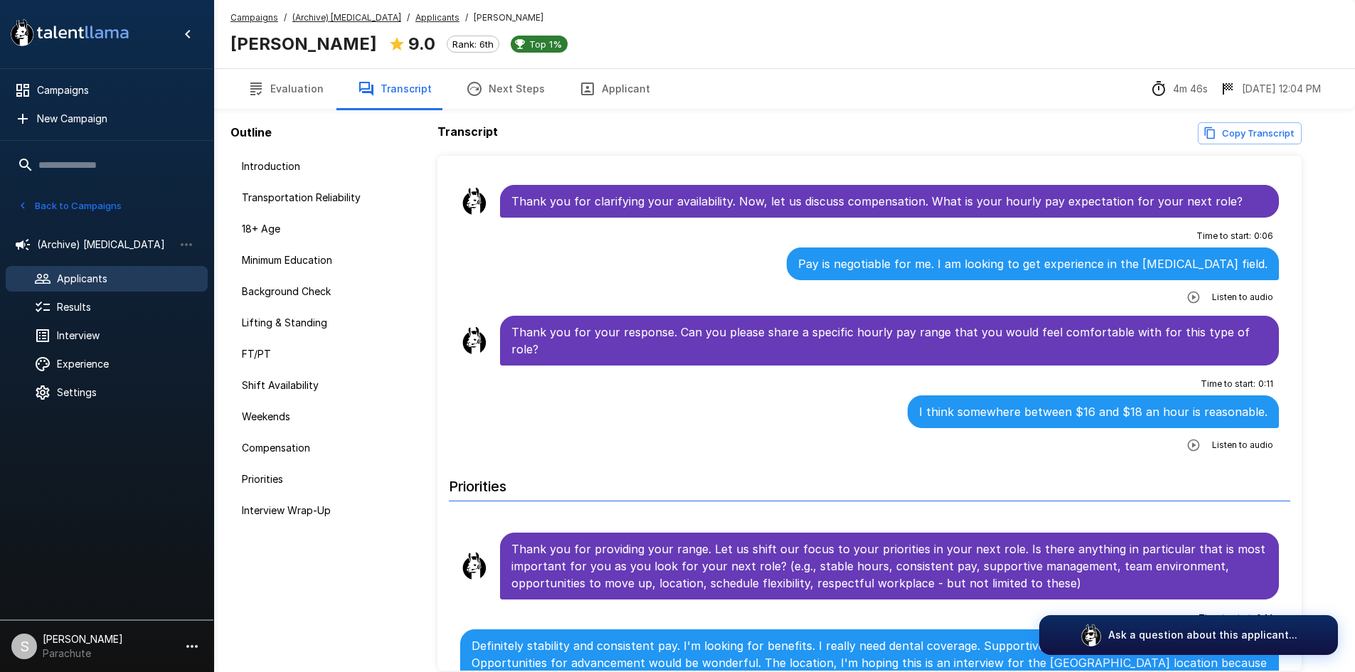
scroll to position [1992, 0]
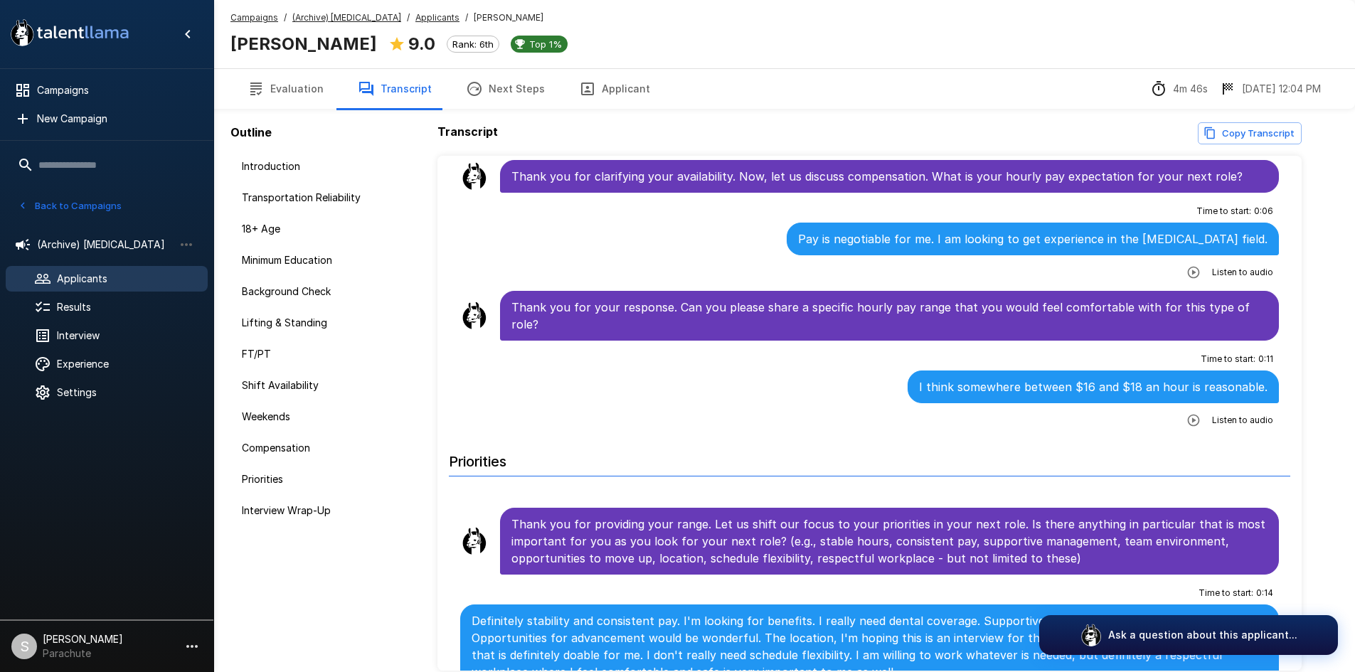
click at [415, 18] on u "Applicants" at bounding box center [437, 17] width 44 height 11
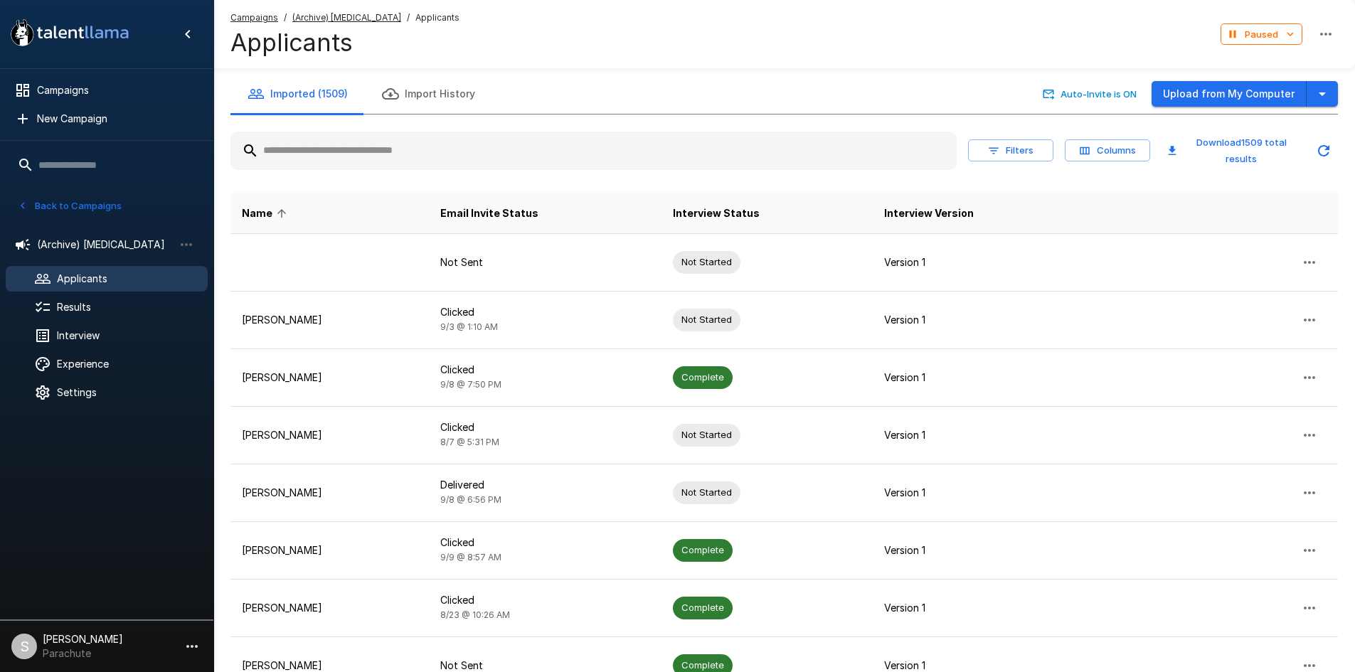
click at [356, 158] on input "text" at bounding box center [593, 151] width 726 height 26
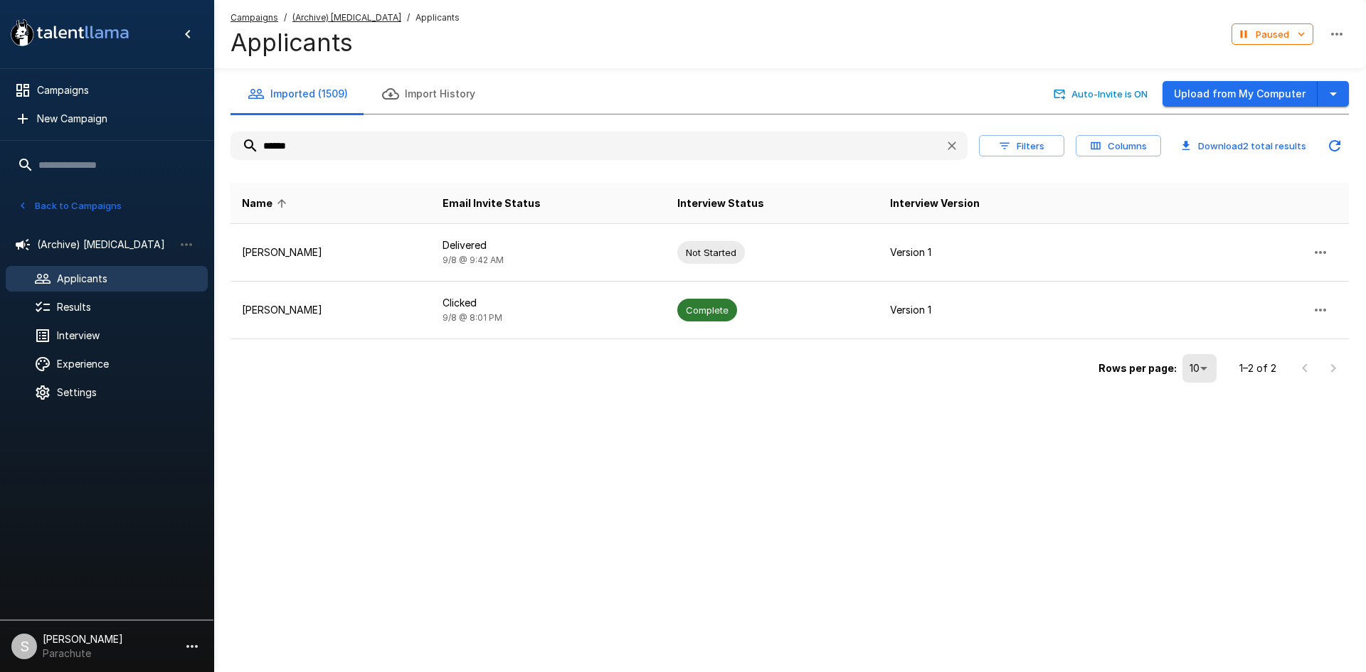
click at [388, 148] on input "******" at bounding box center [581, 146] width 703 height 26
click at [388, 147] on input "******" at bounding box center [581, 146] width 703 height 26
type input "*****"
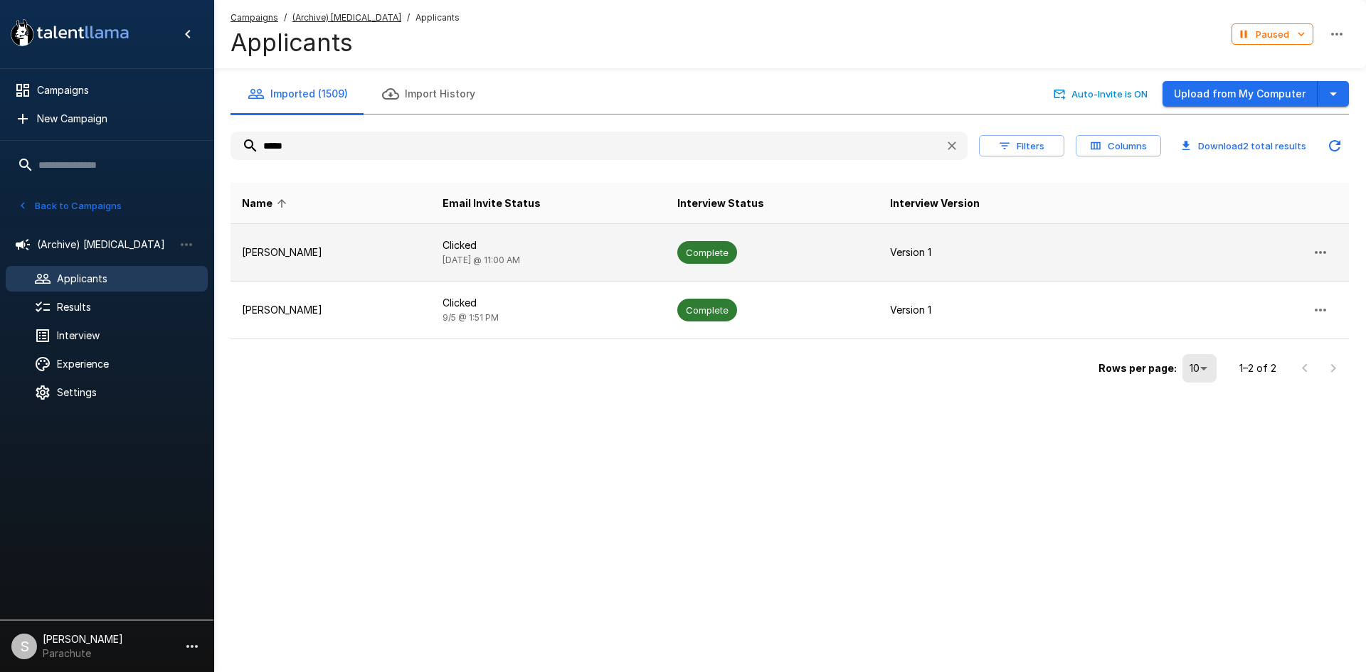
click at [383, 241] on td "[PERSON_NAME]" at bounding box center [330, 253] width 201 height 58
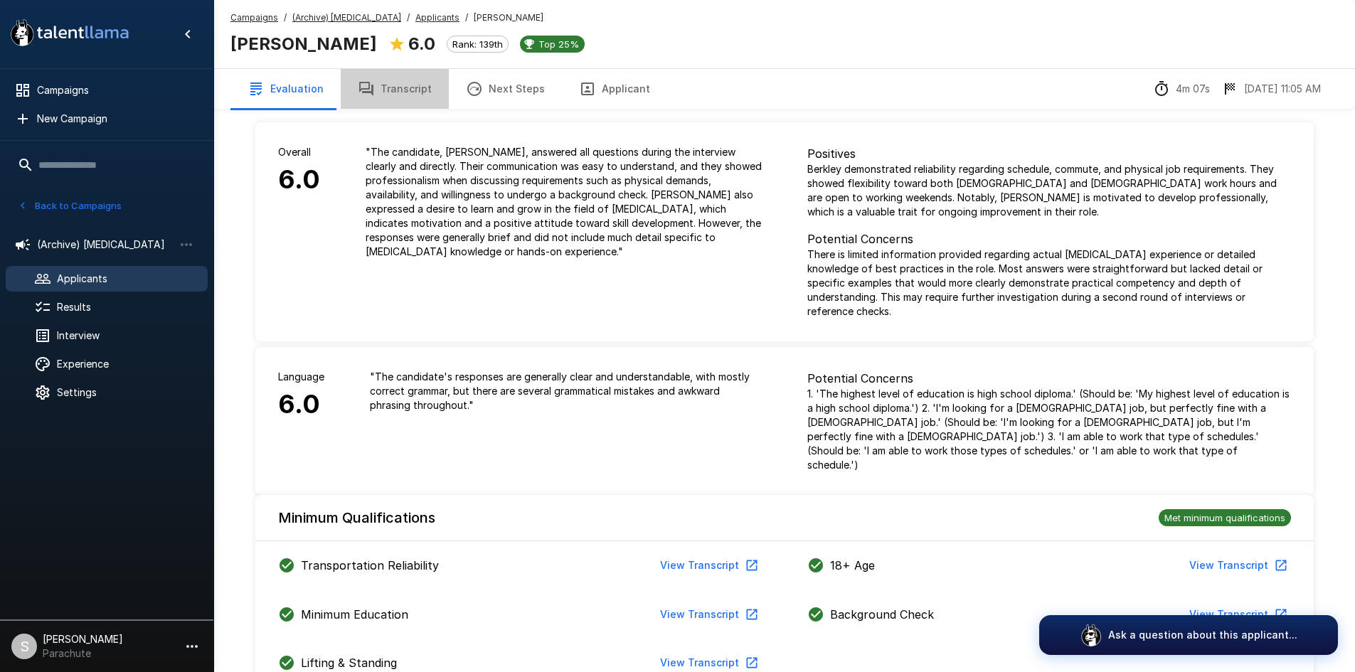
click at [417, 95] on button "Transcript" at bounding box center [395, 89] width 108 height 40
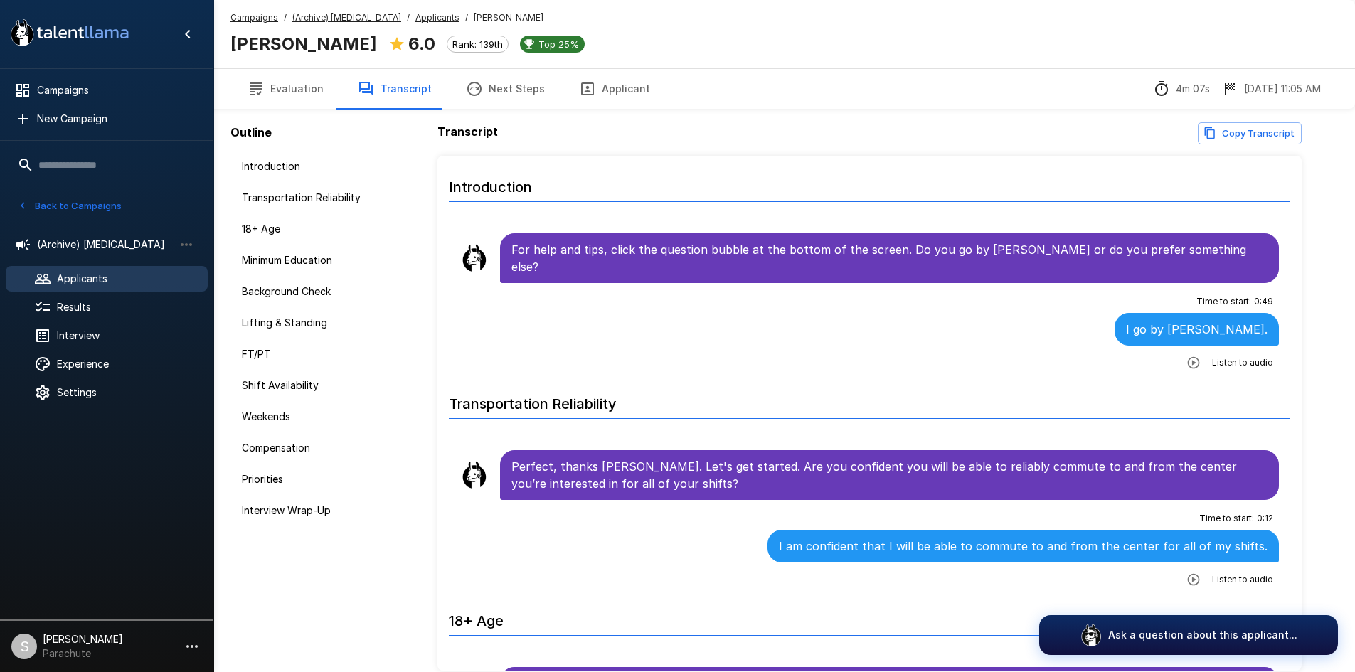
drag, startPoint x: 423, startPoint y: 13, endPoint x: 420, endPoint y: 68, distance: 55.6
click at [423, 13] on u "Applicants" at bounding box center [437, 17] width 44 height 11
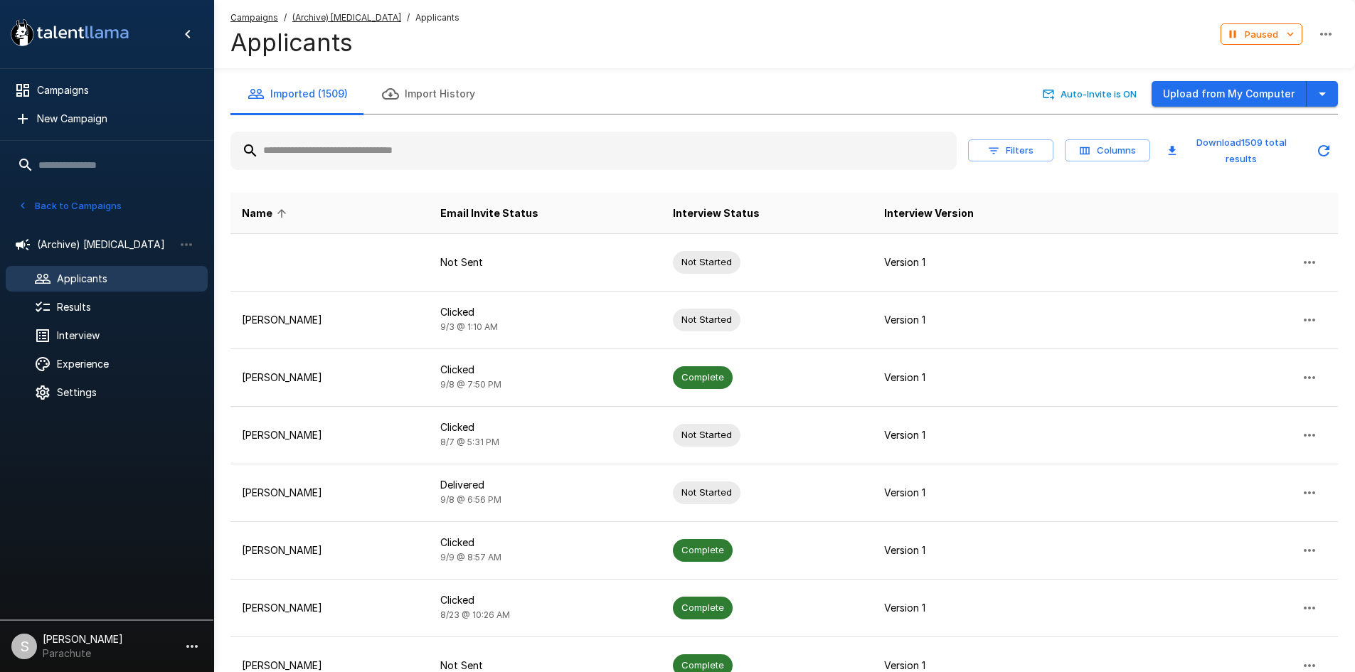
click at [417, 152] on input "text" at bounding box center [593, 151] width 726 height 26
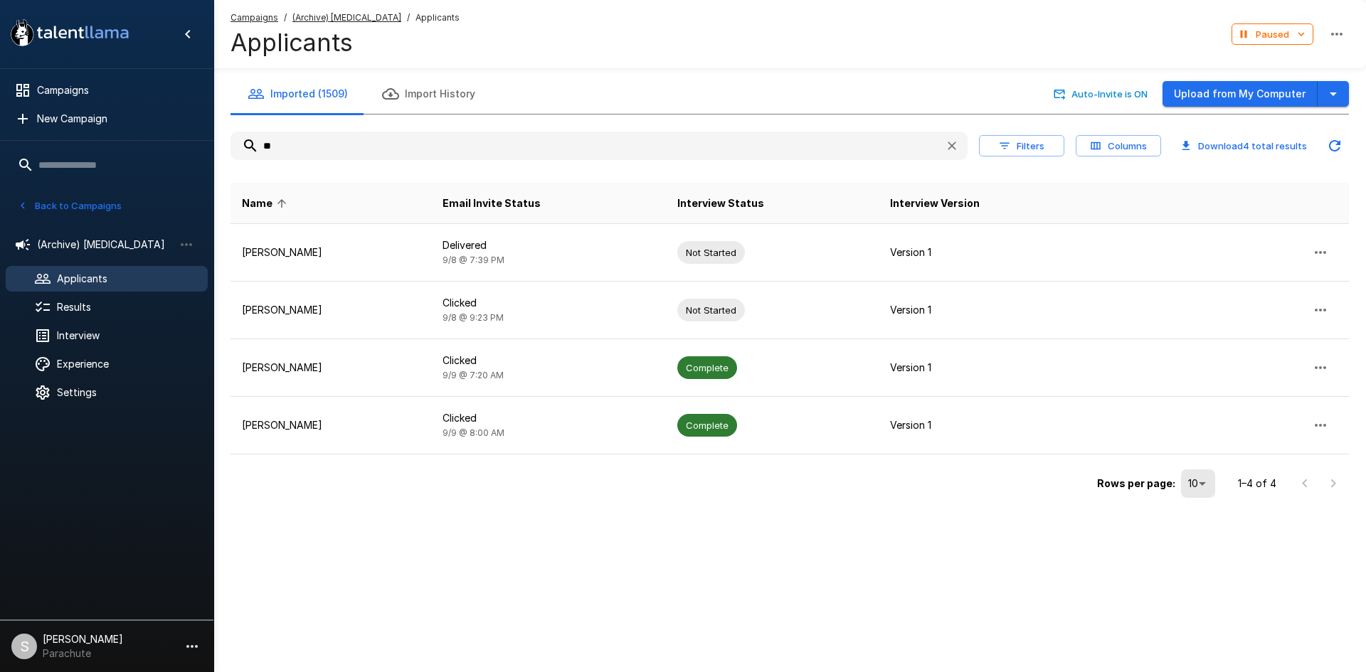
type input "*"
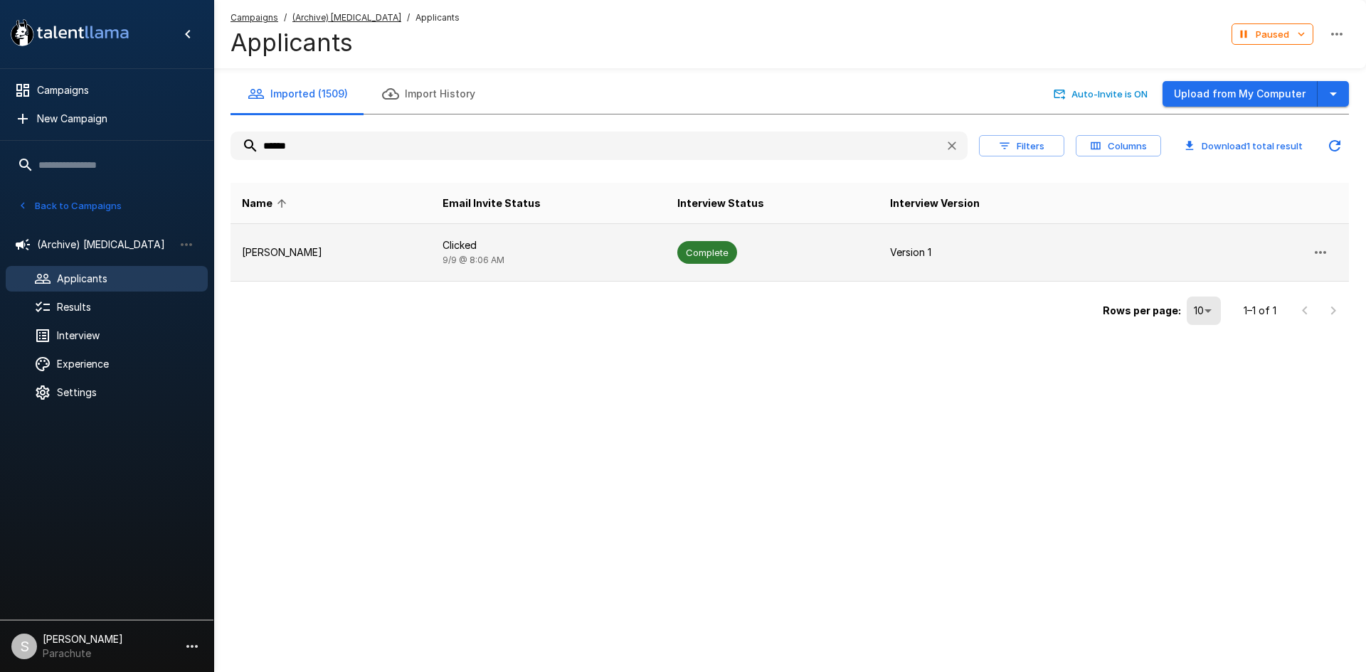
type input "******"
click at [454, 265] on td "Clicked [DATE] 8:06 AM" at bounding box center [548, 253] width 235 height 58
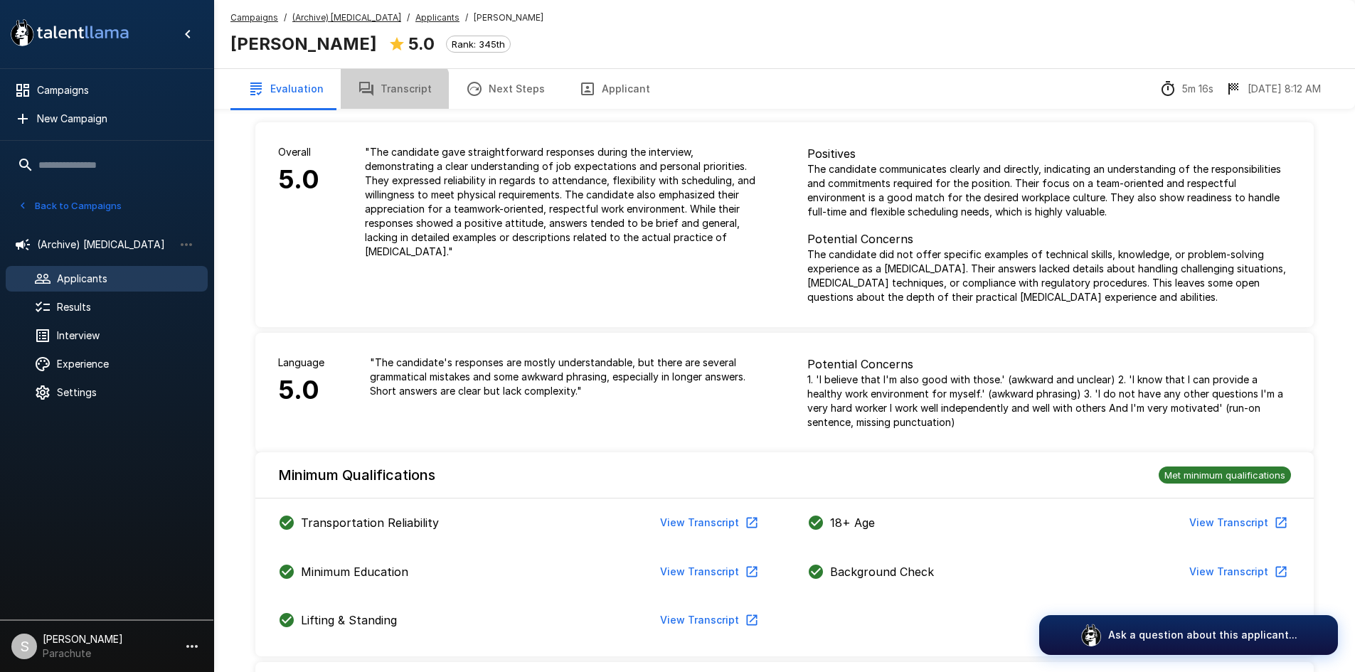
click at [367, 101] on button "Transcript" at bounding box center [395, 89] width 108 height 40
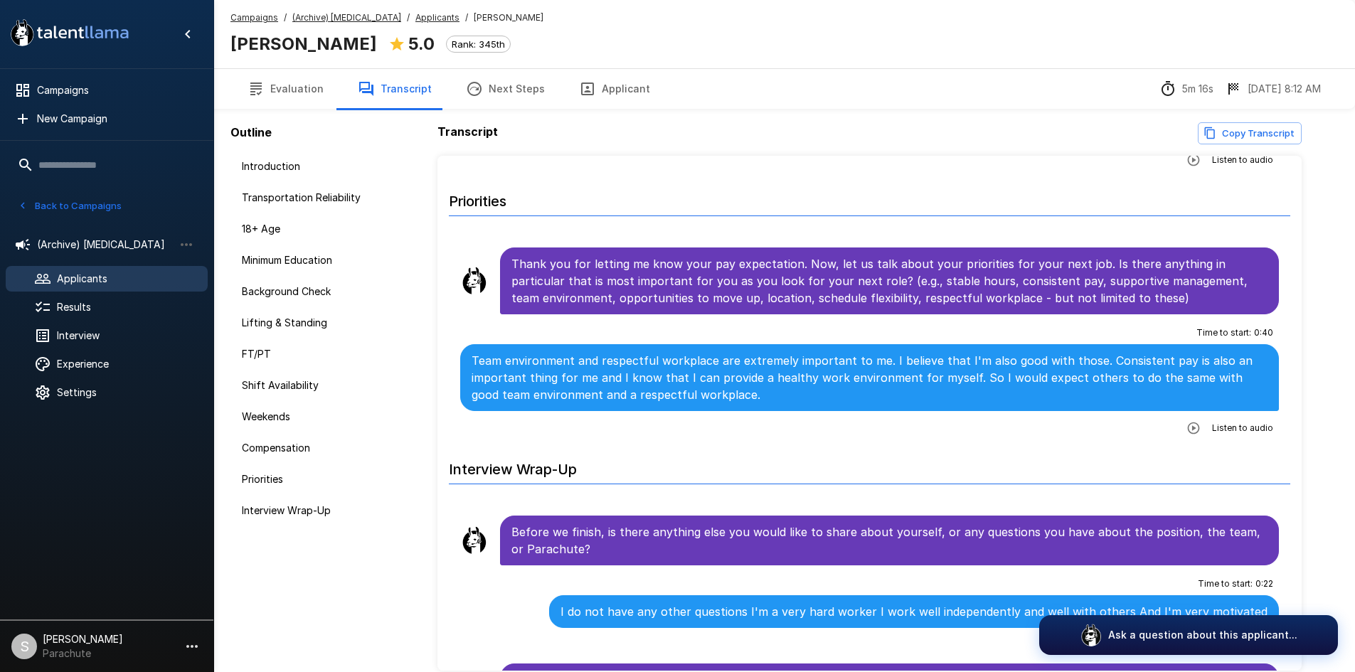
scroll to position [2138, 0]
